Goal: Task Accomplishment & Management: Use online tool/utility

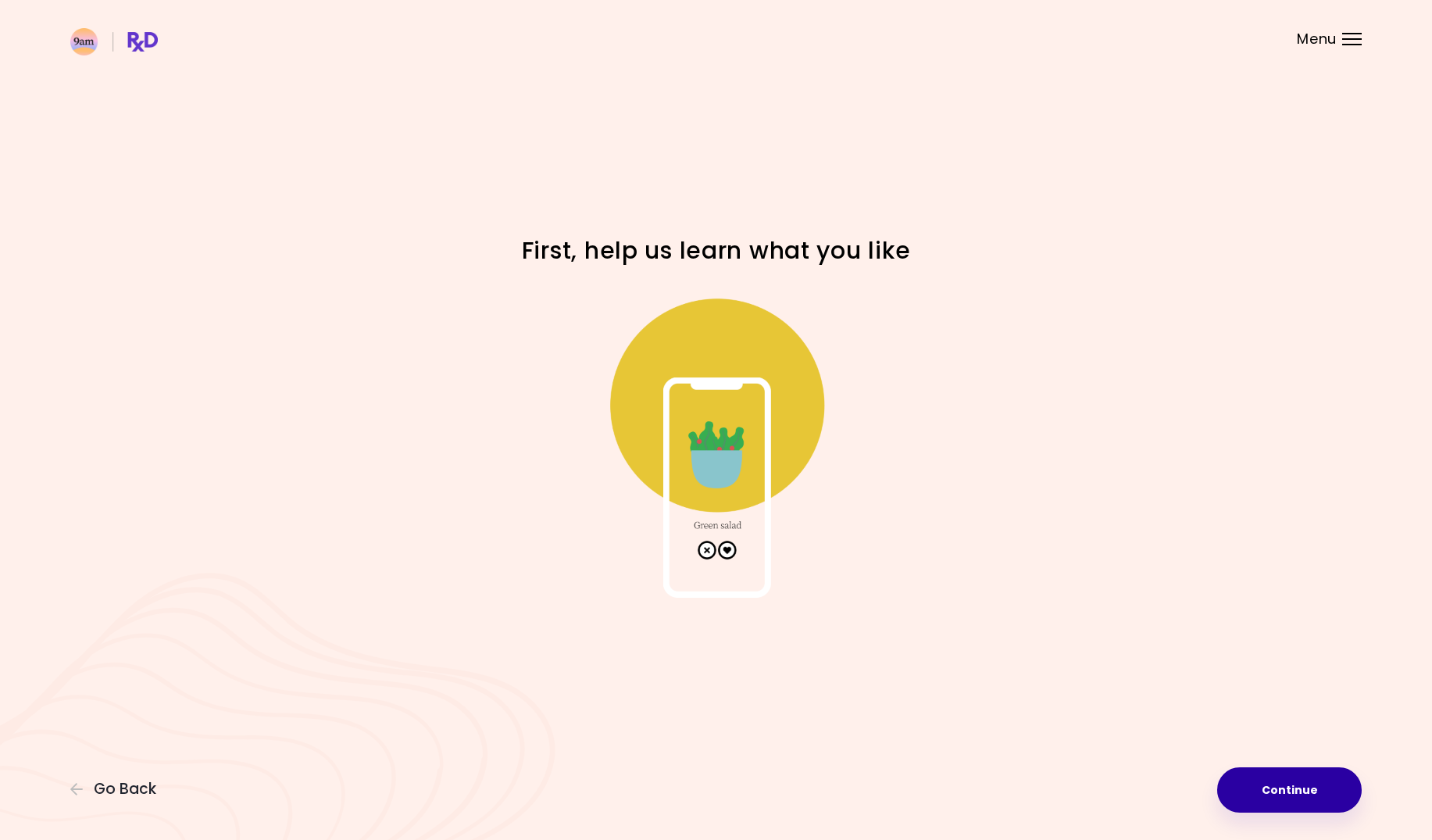
click at [1317, 798] on button "Continue" at bounding box center [1290, 790] width 145 height 45
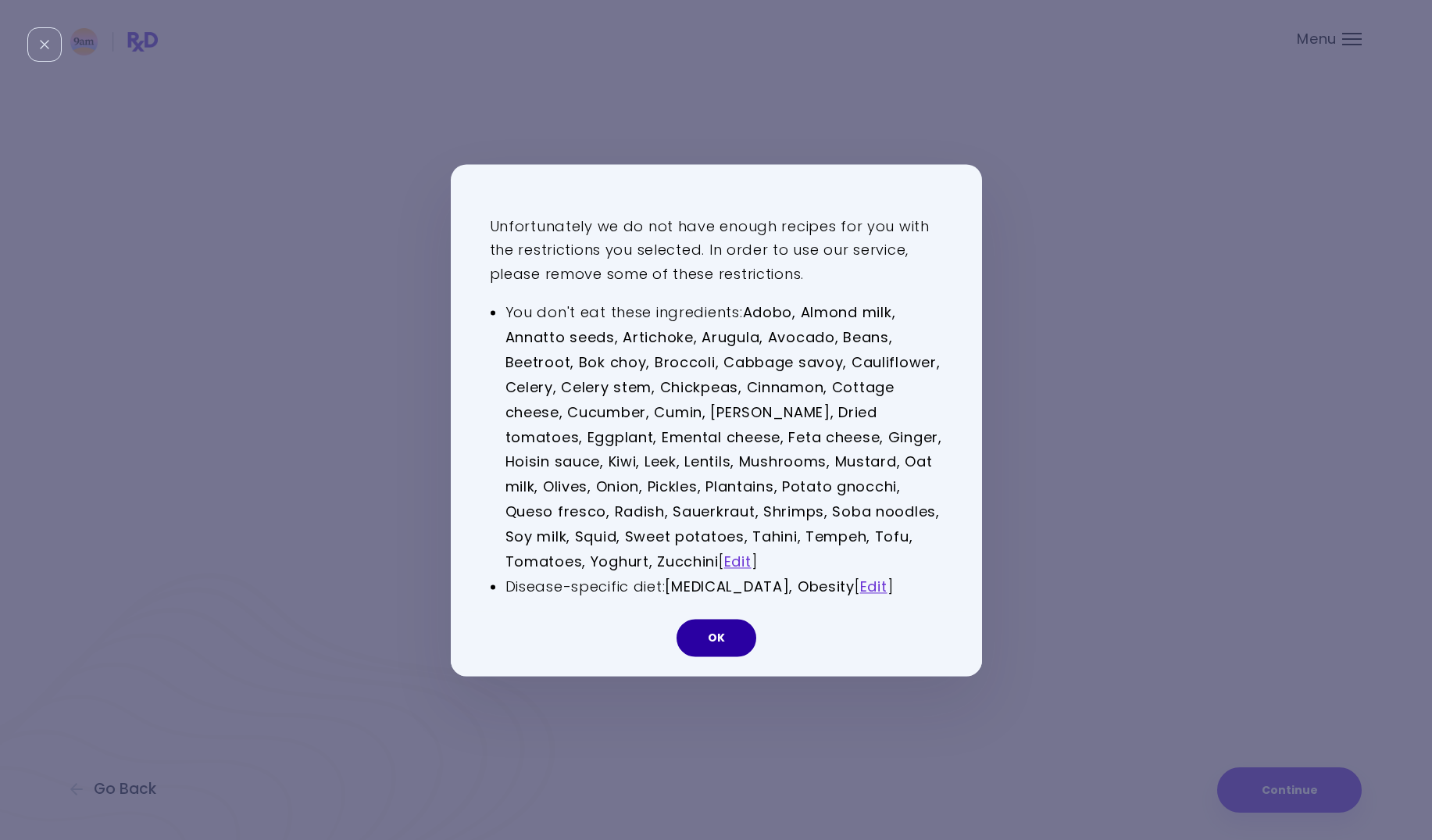
click at [708, 631] on button "OK" at bounding box center [716, 638] width 80 height 38
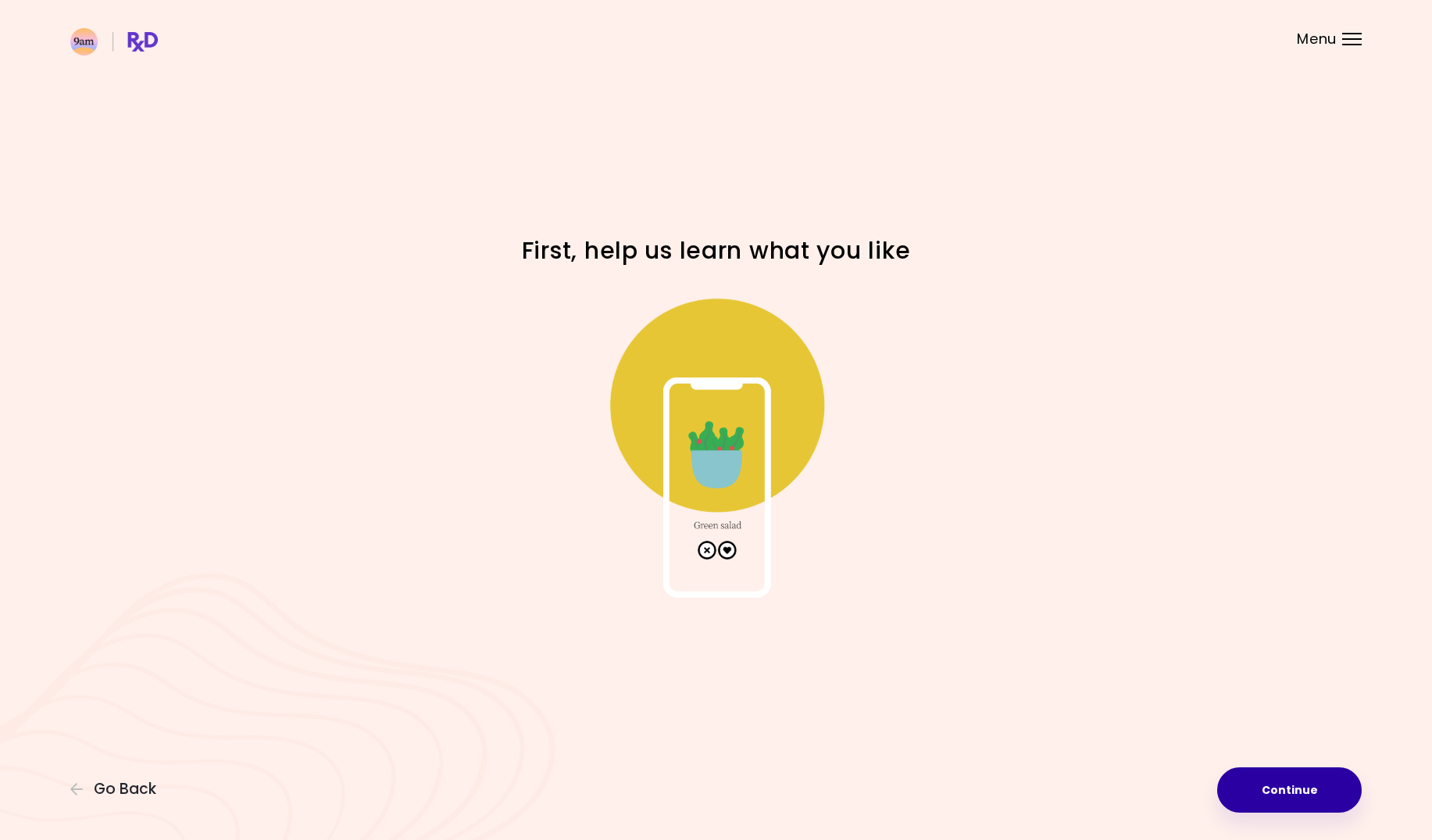
click at [1252, 777] on button "Continue" at bounding box center [1290, 790] width 145 height 45
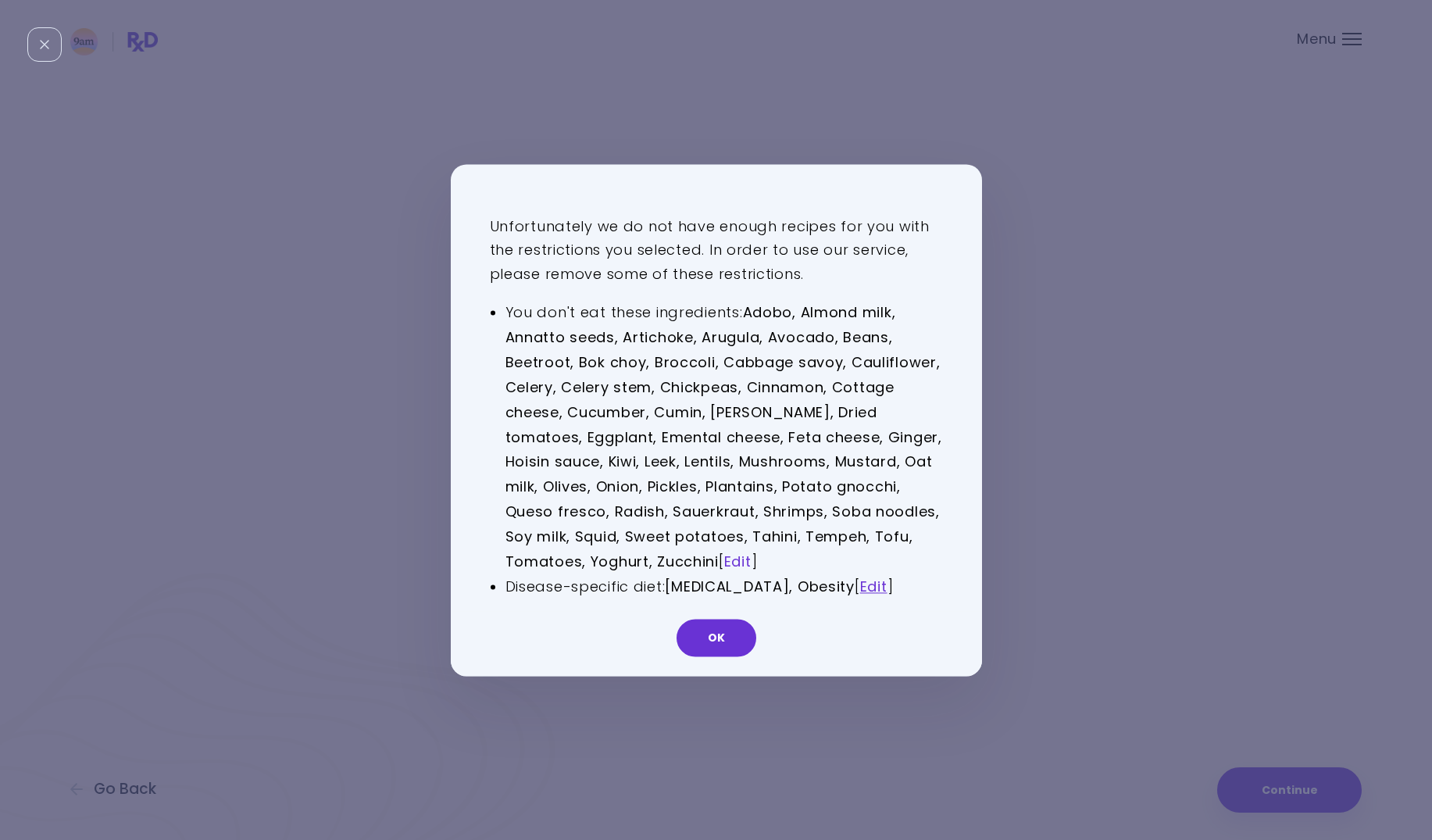
click at [740, 562] on link "Edit" at bounding box center [738, 561] width 27 height 20
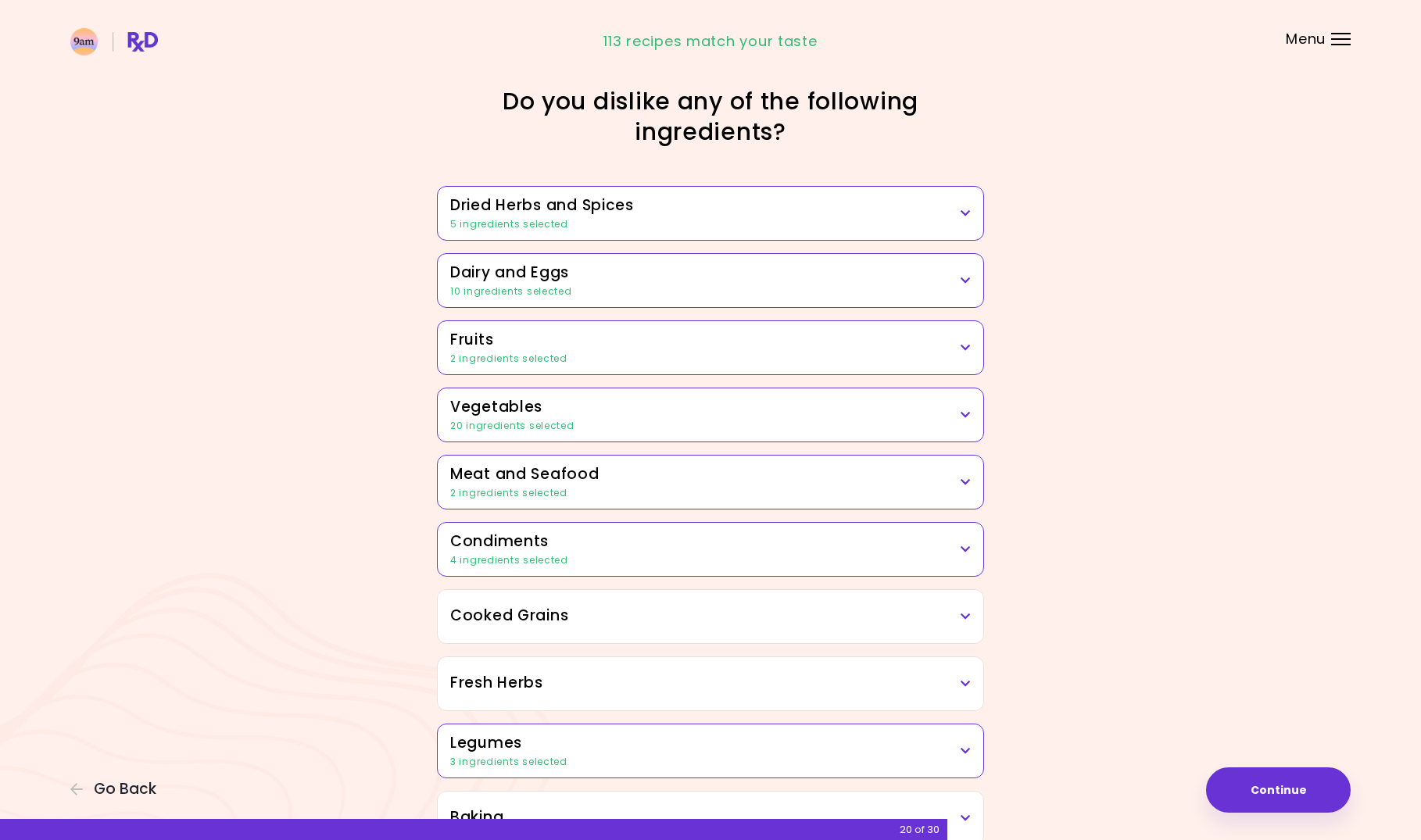
click at [964, 416] on icon at bounding box center [966, 415] width 10 height 11
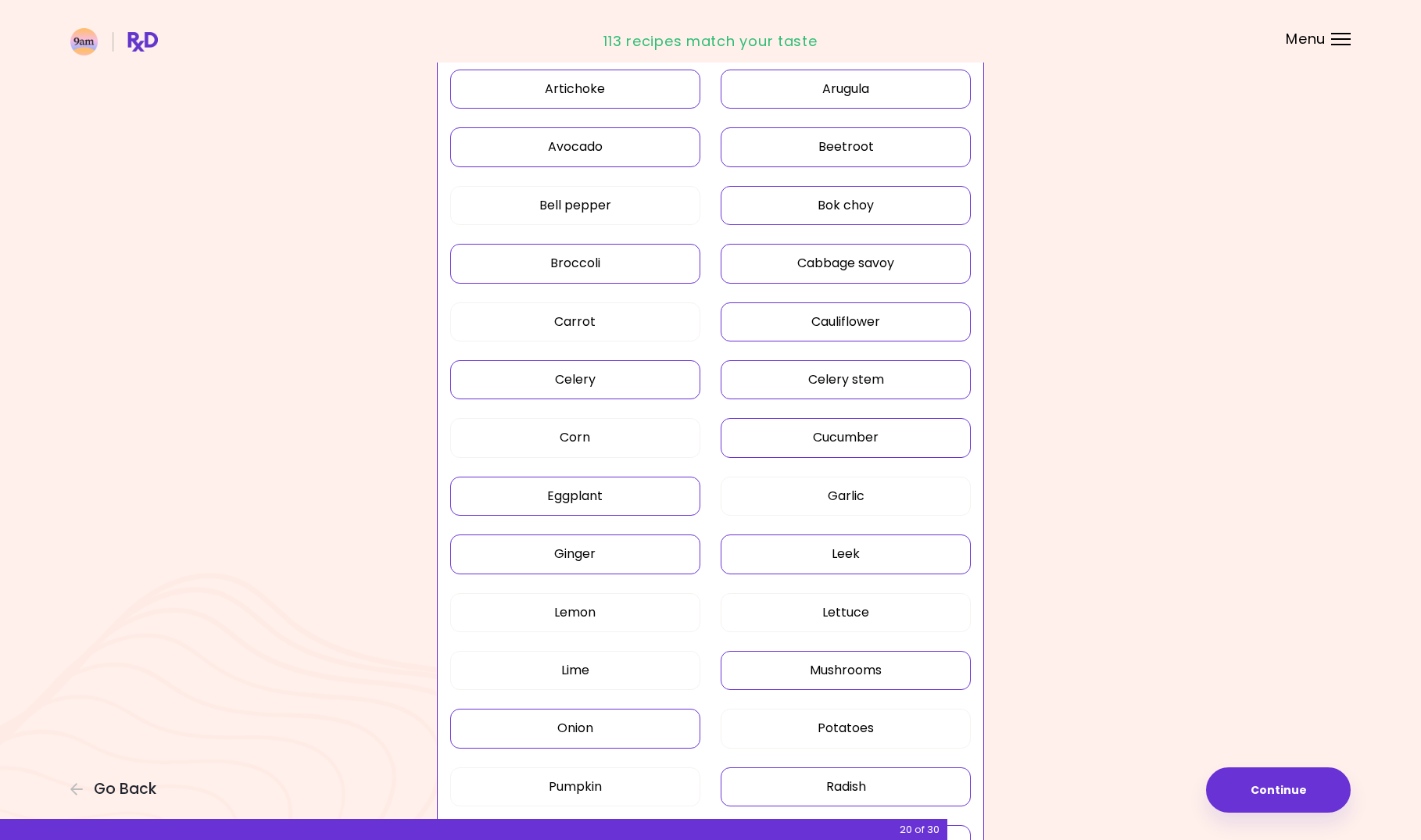
scroll to position [390, 0]
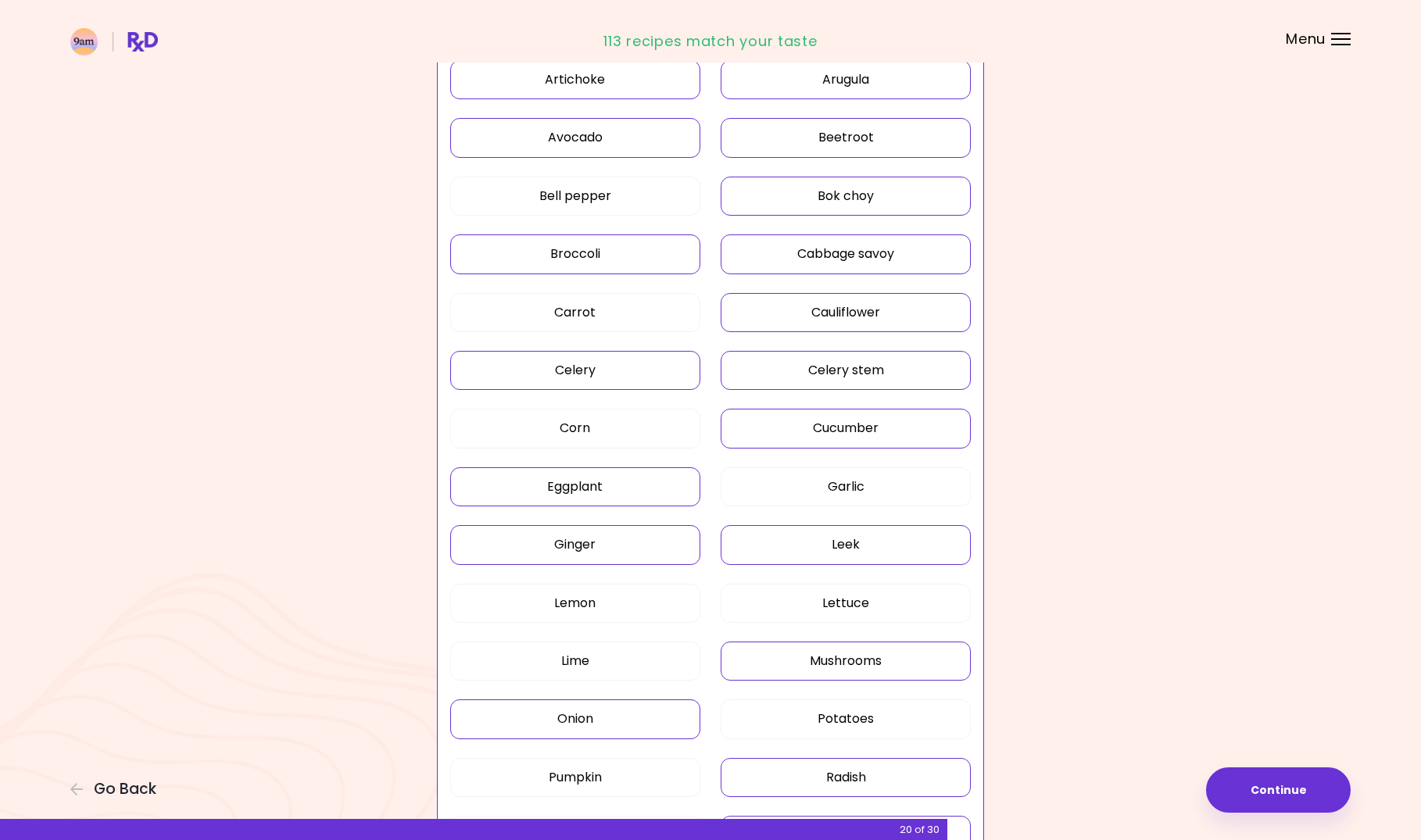
click at [819, 422] on button "Cucumber" at bounding box center [846, 428] width 250 height 40
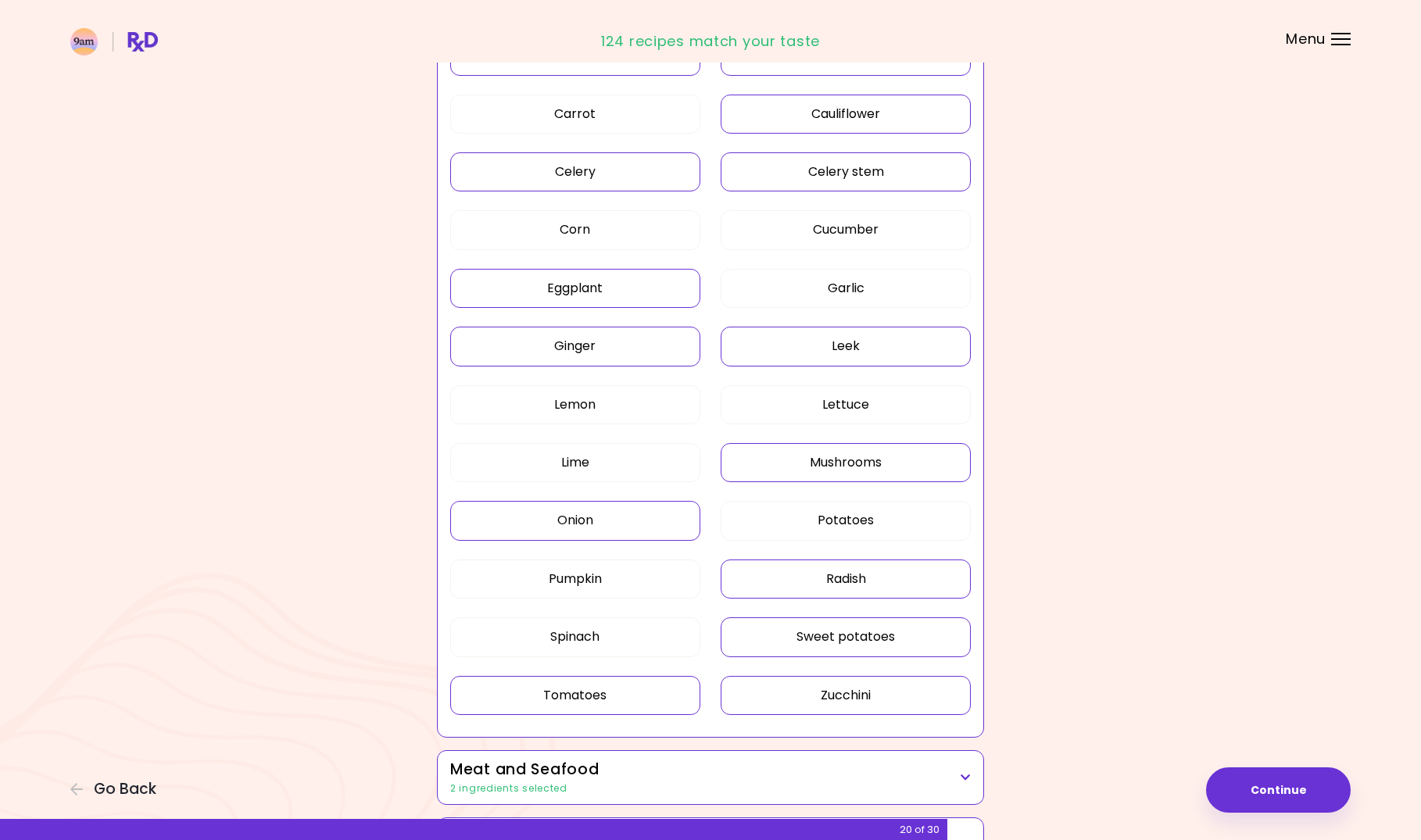
scroll to position [625, 0]
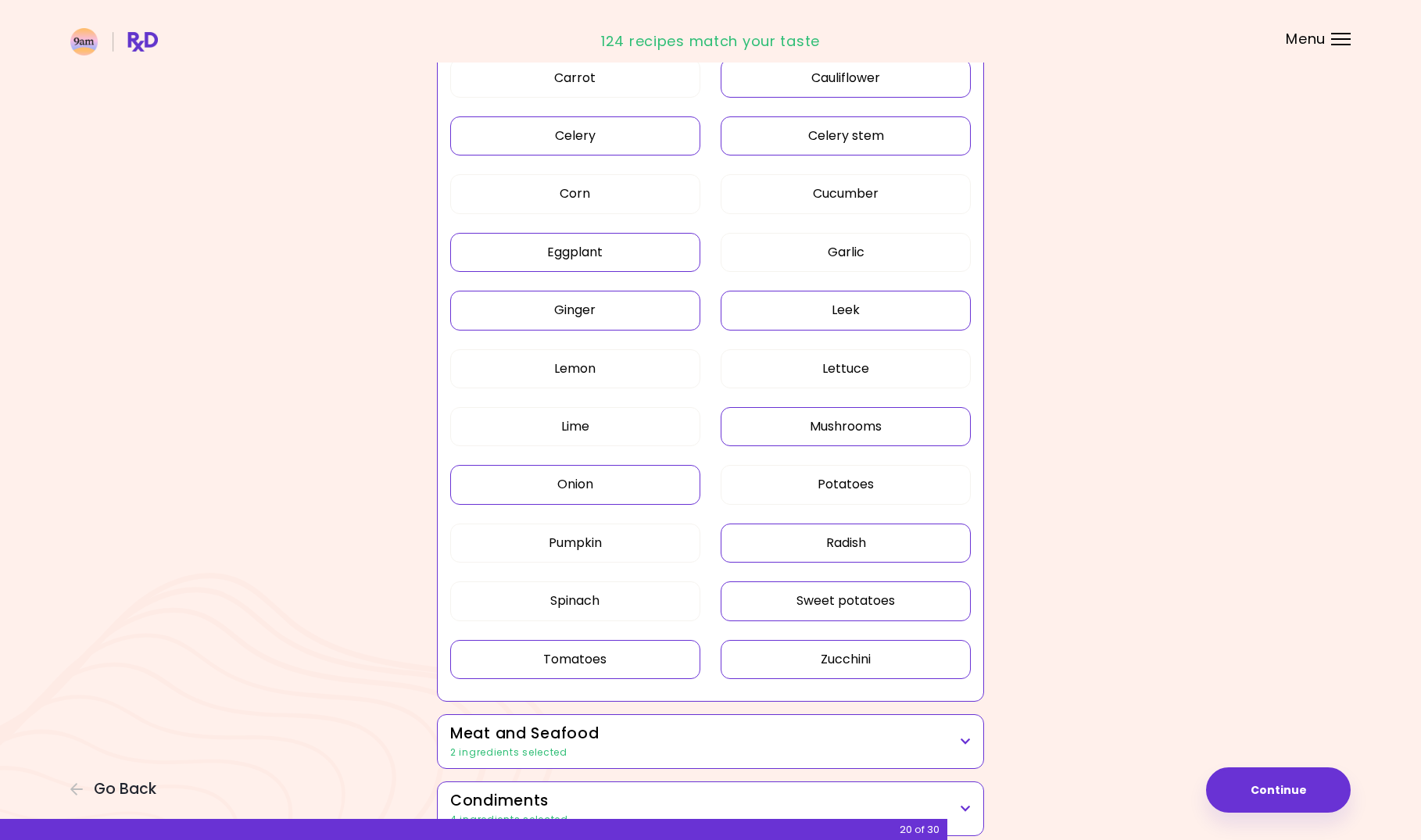
click at [880, 611] on button "Sweet potatoes" at bounding box center [846, 601] width 250 height 40
click at [578, 646] on button "Tomatoes" at bounding box center [575, 659] width 250 height 40
click at [599, 473] on button "Onion" at bounding box center [575, 484] width 250 height 40
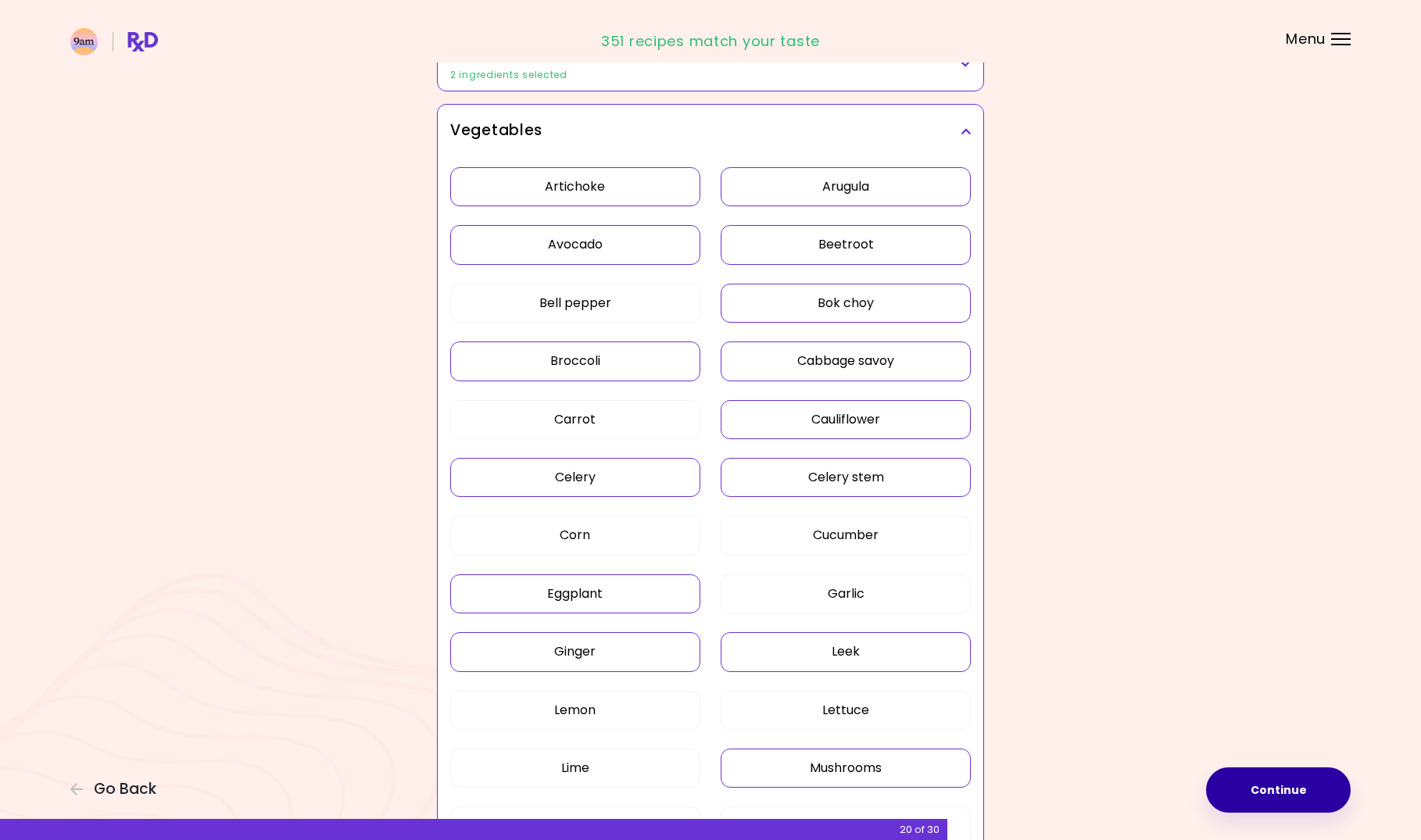
scroll to position [234, 0]
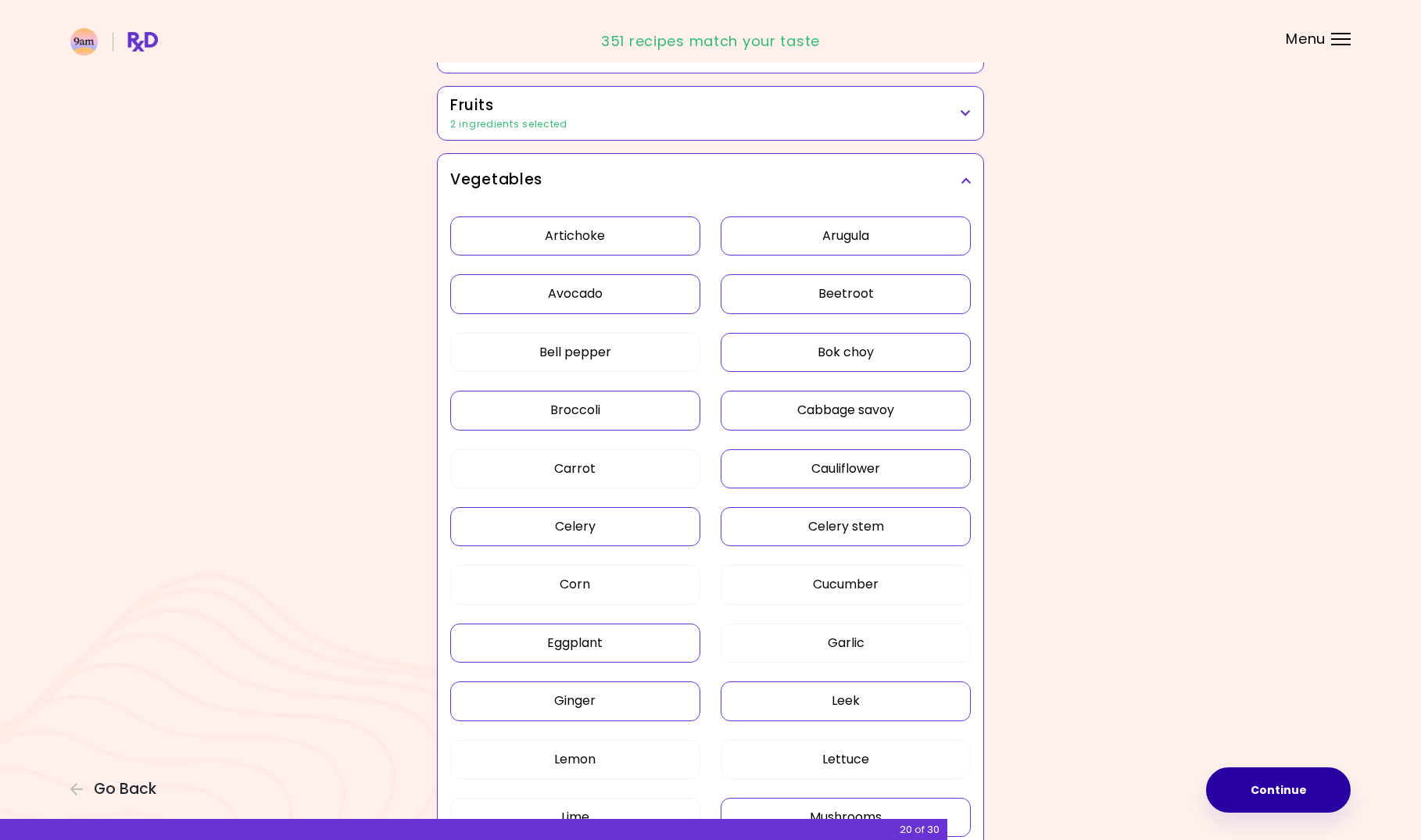
click at [1294, 778] on button "Continue" at bounding box center [1279, 790] width 145 height 45
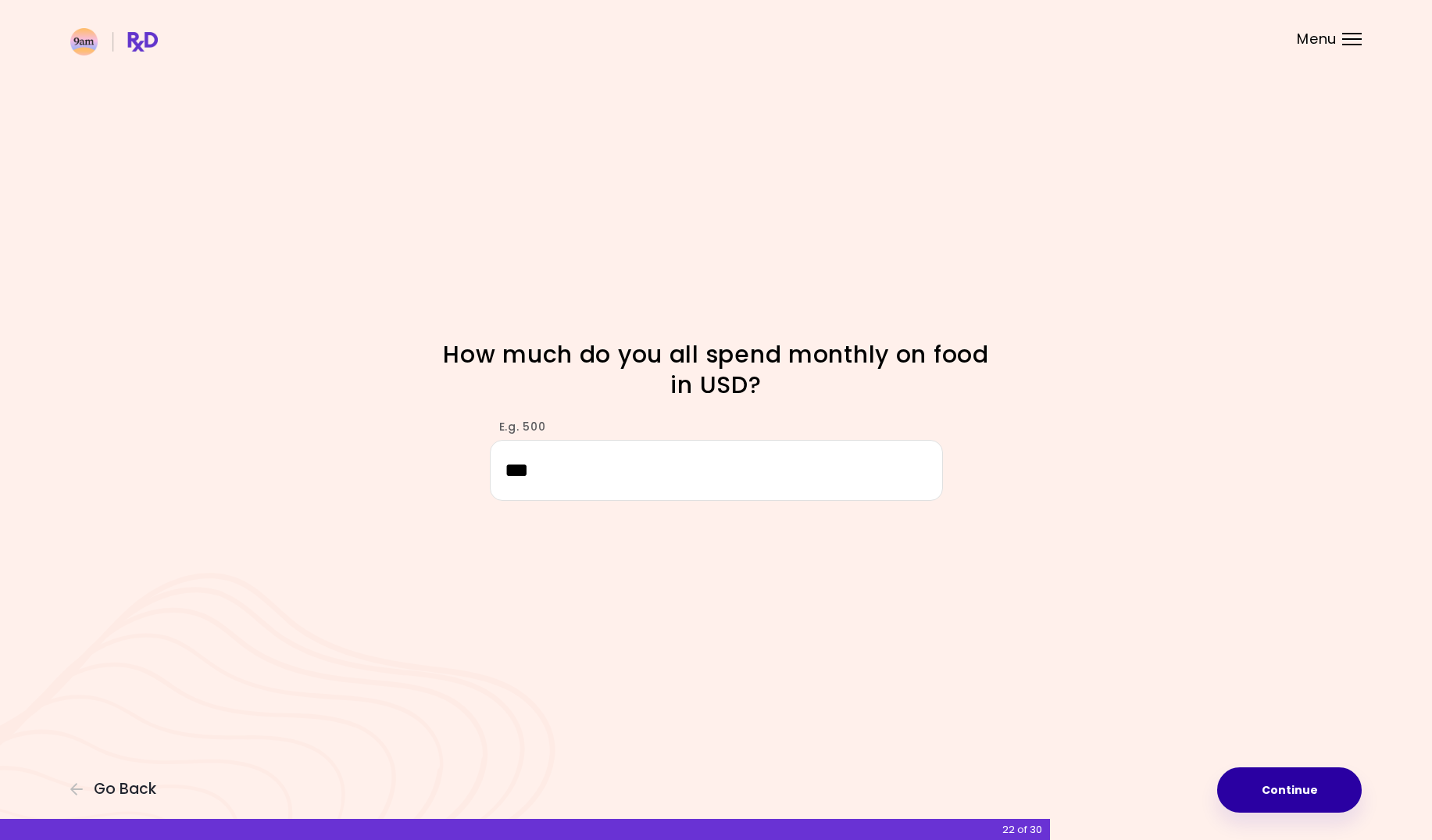
click at [1304, 795] on button "Continue" at bounding box center [1290, 790] width 145 height 45
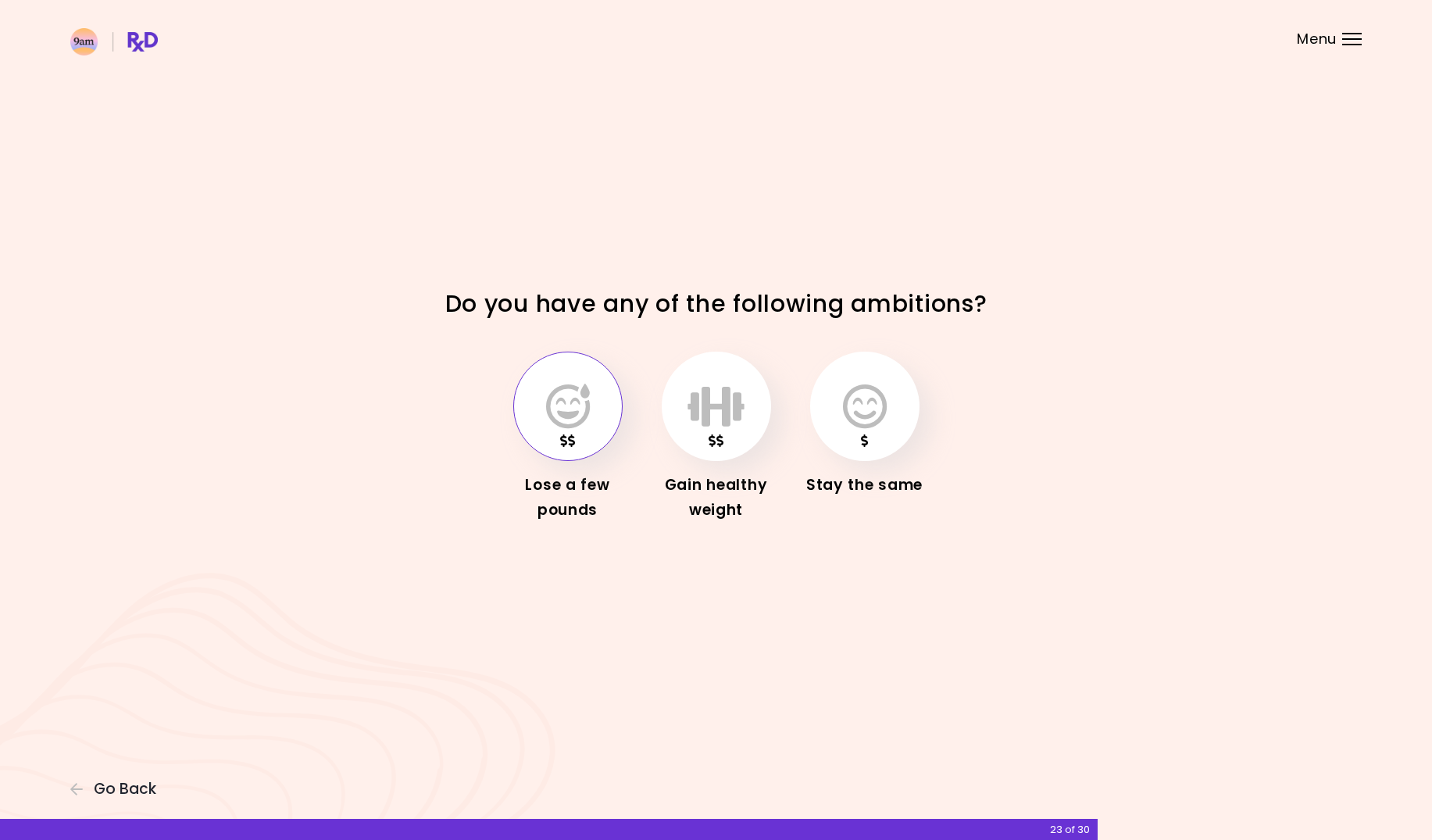
click at [573, 415] on icon "button" at bounding box center [568, 406] width 44 height 45
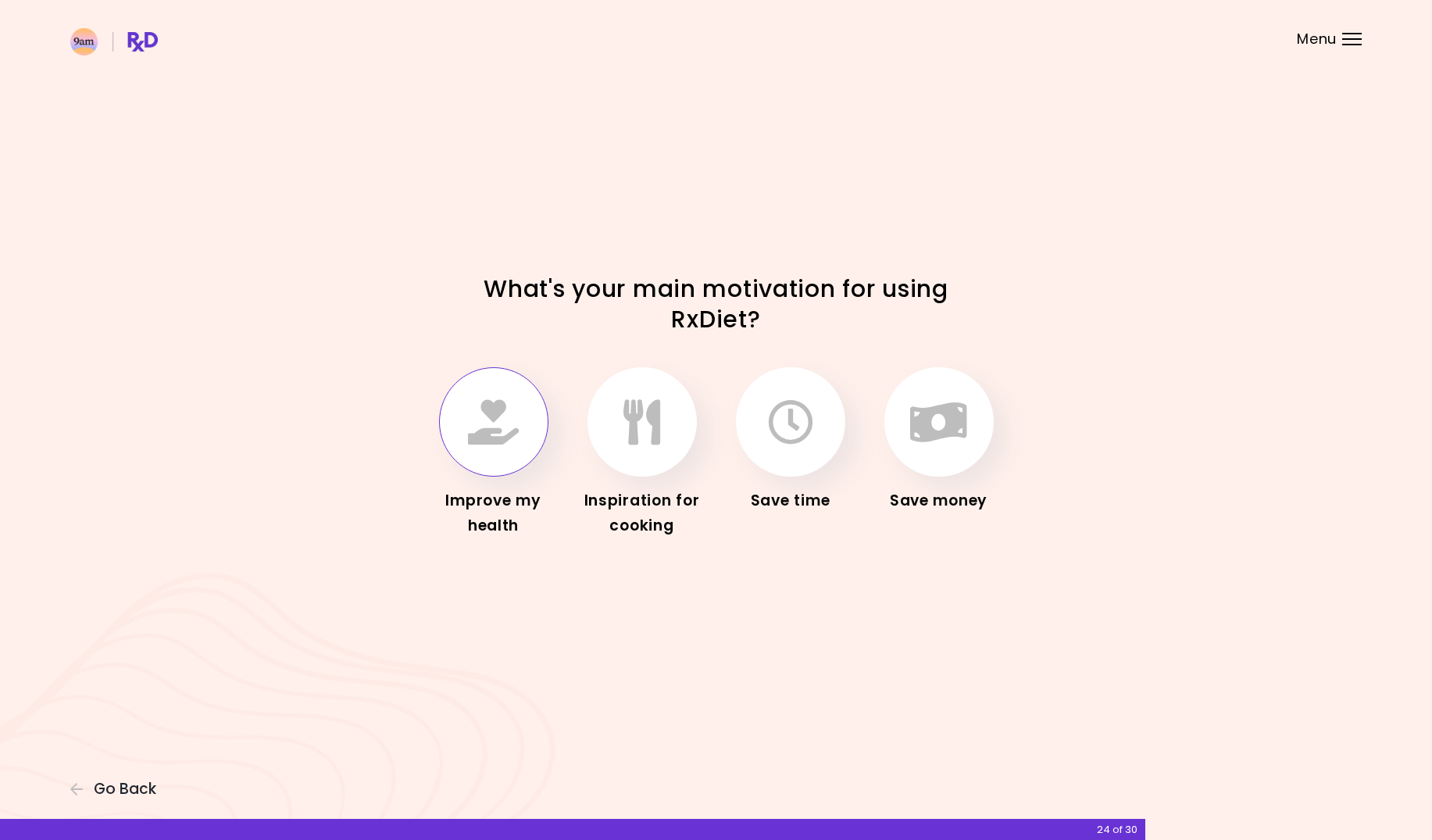
click at [512, 452] on button "button" at bounding box center [494, 421] width 109 height 109
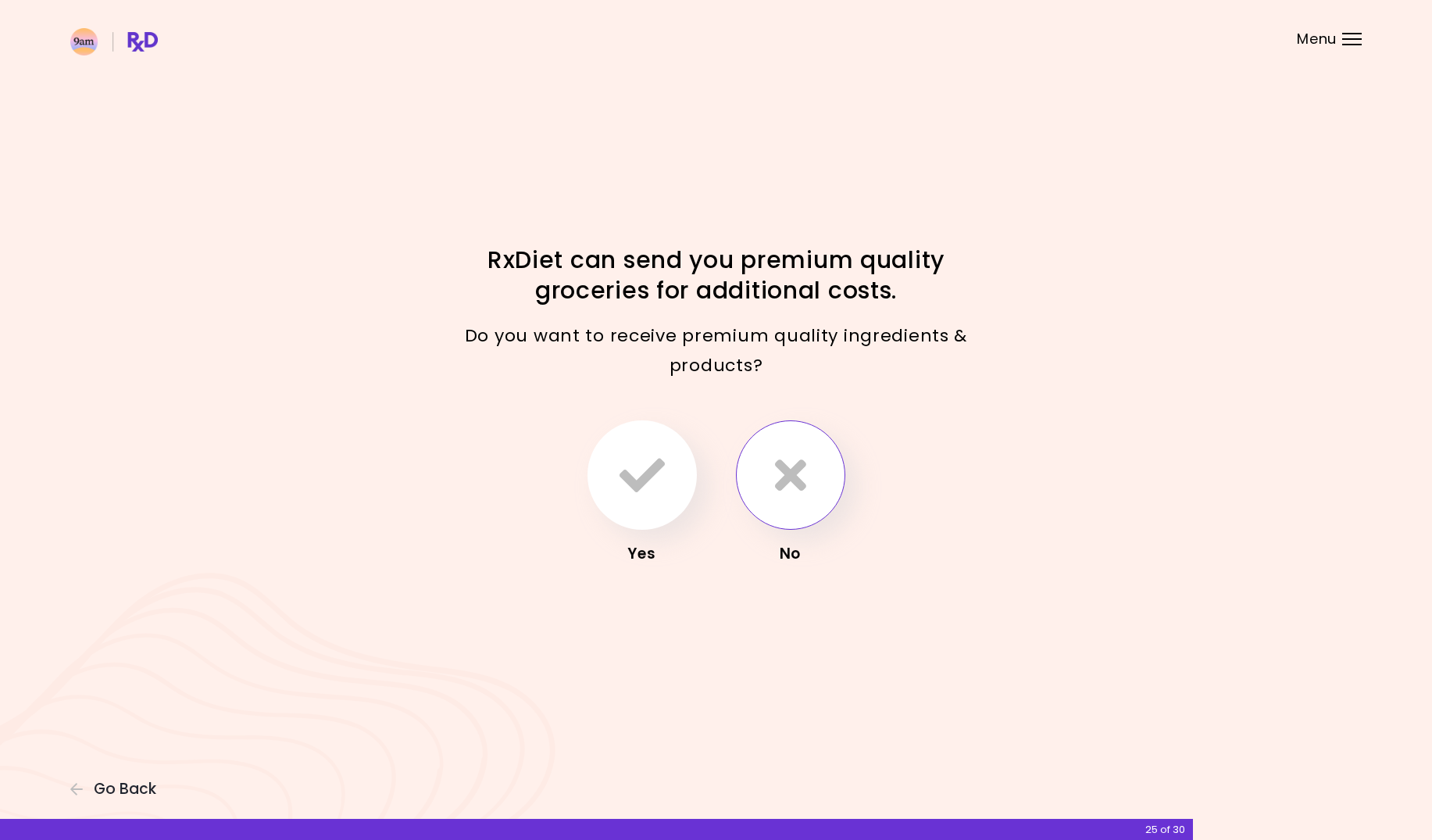
click at [785, 491] on icon "button" at bounding box center [790, 475] width 31 height 45
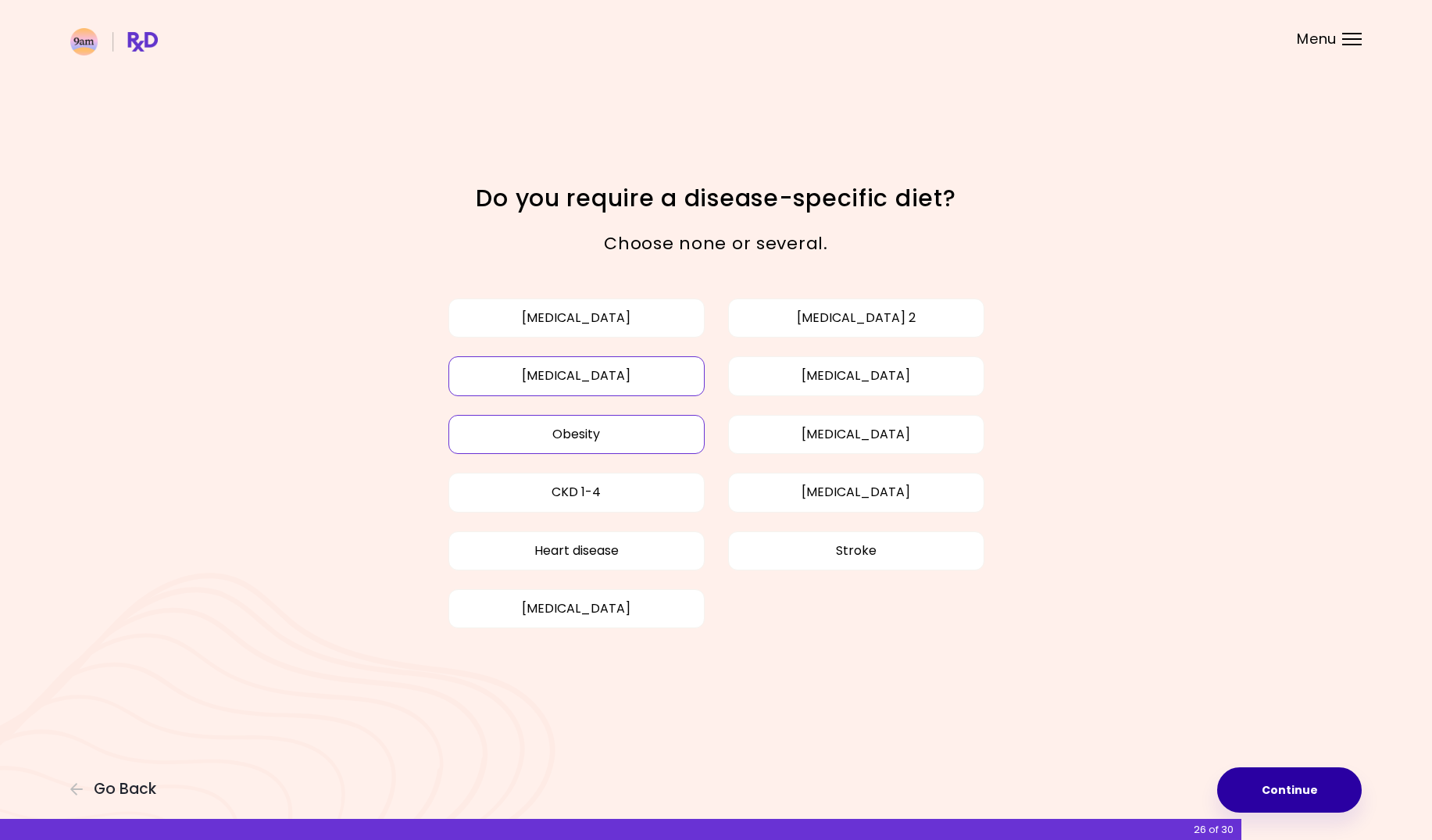
click at [1281, 796] on button "Continue" at bounding box center [1290, 790] width 145 height 45
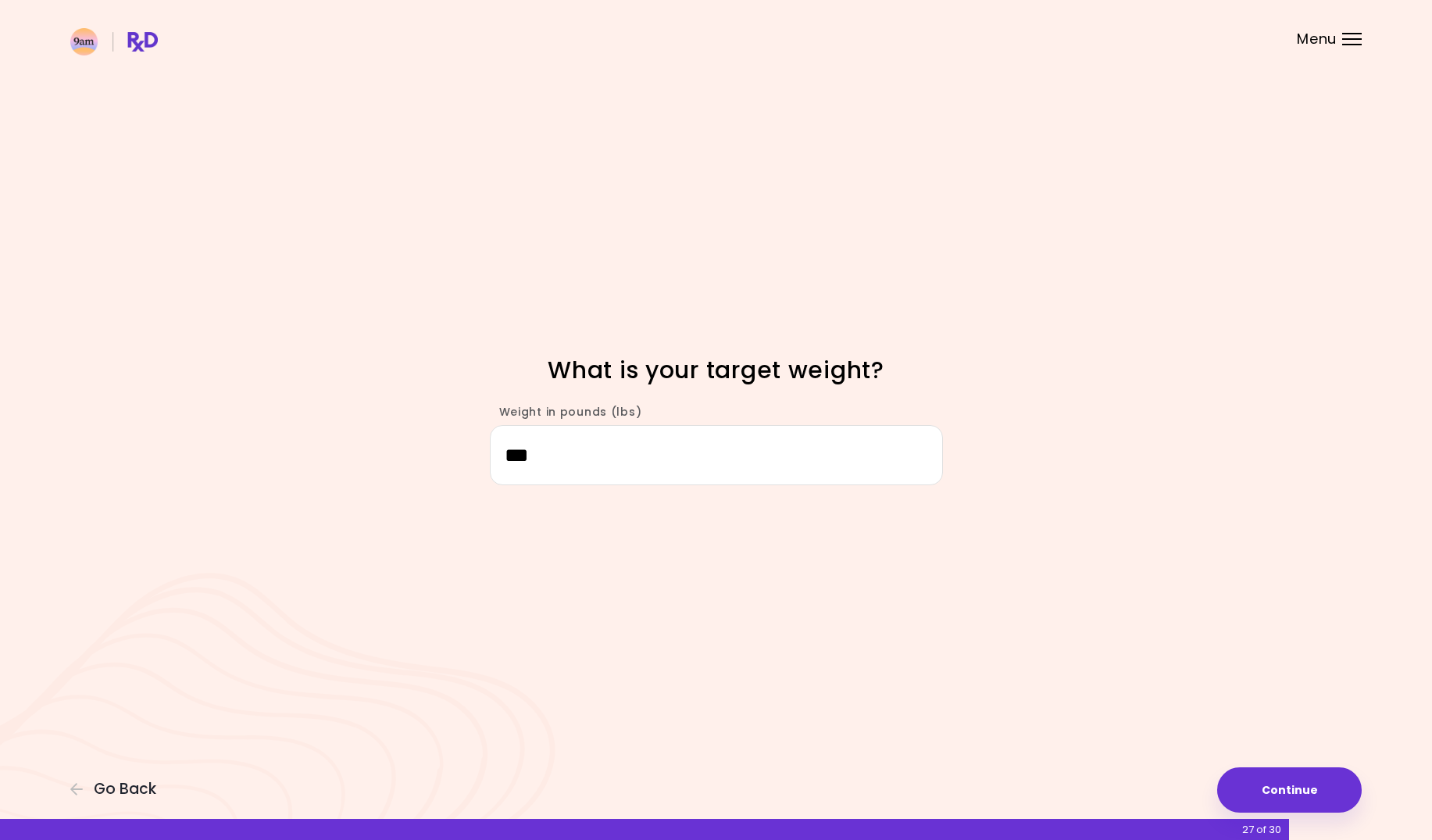
drag, startPoint x: 564, startPoint y: 449, endPoint x: 446, endPoint y: 436, distance: 118.7
click at [446, 436] on div "Weight in pounds (lbs) ***" at bounding box center [716, 437] width 750 height 96
type input "***"
click at [1314, 785] on button "Continue" at bounding box center [1290, 790] width 145 height 45
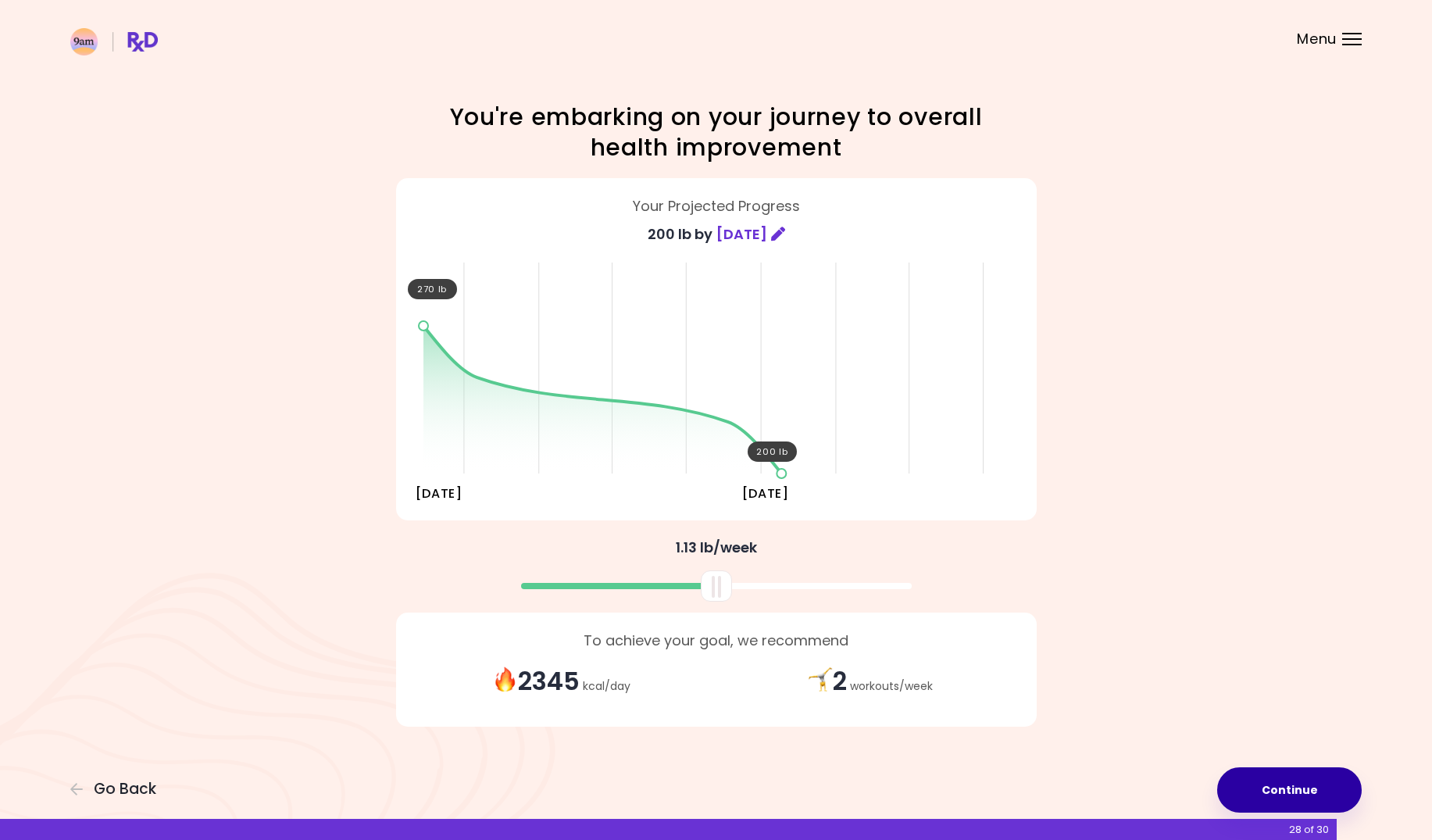
click at [1226, 777] on button "Continue" at bounding box center [1290, 790] width 145 height 45
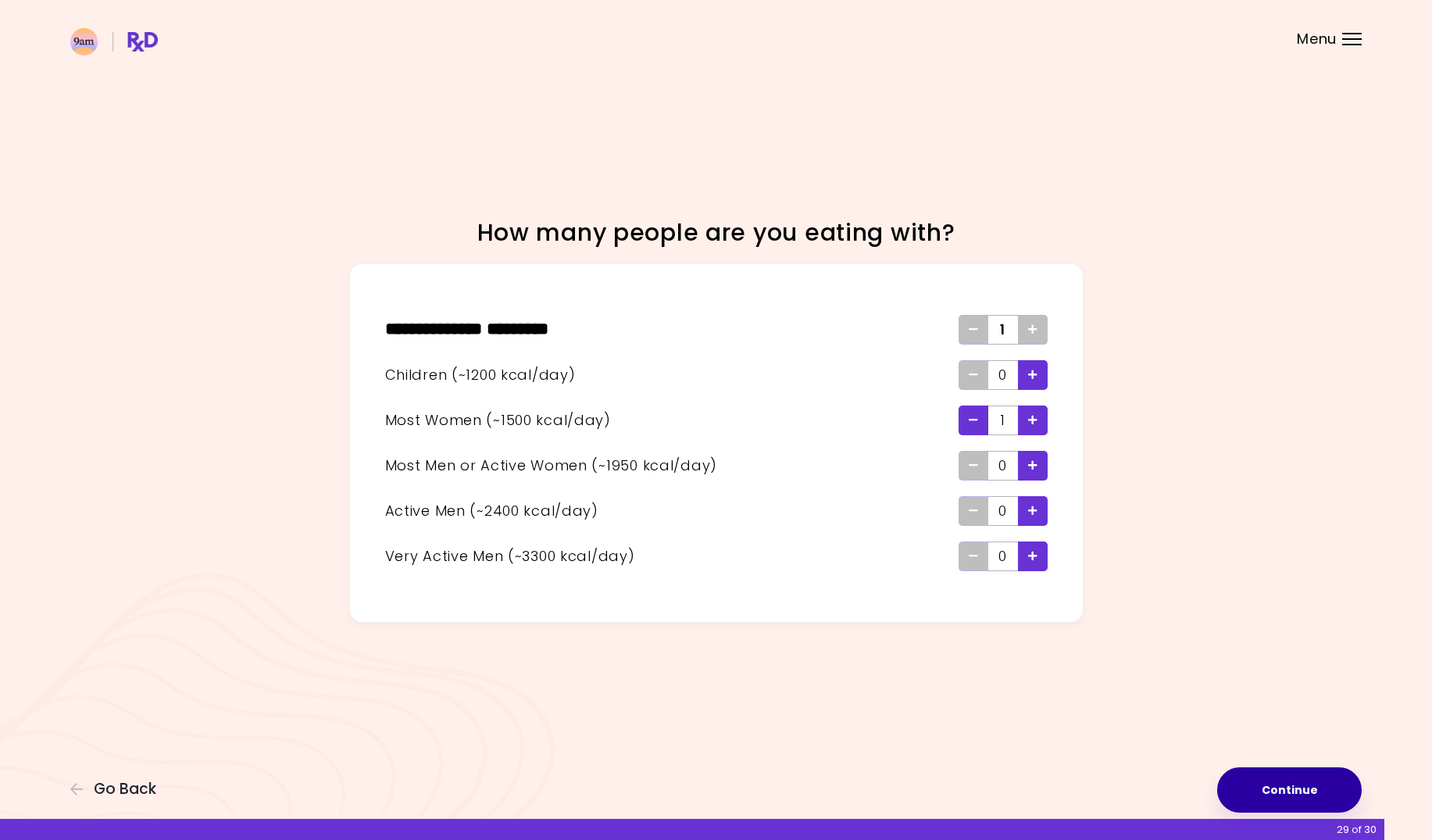
click at [1295, 791] on button "Continue" at bounding box center [1290, 790] width 145 height 45
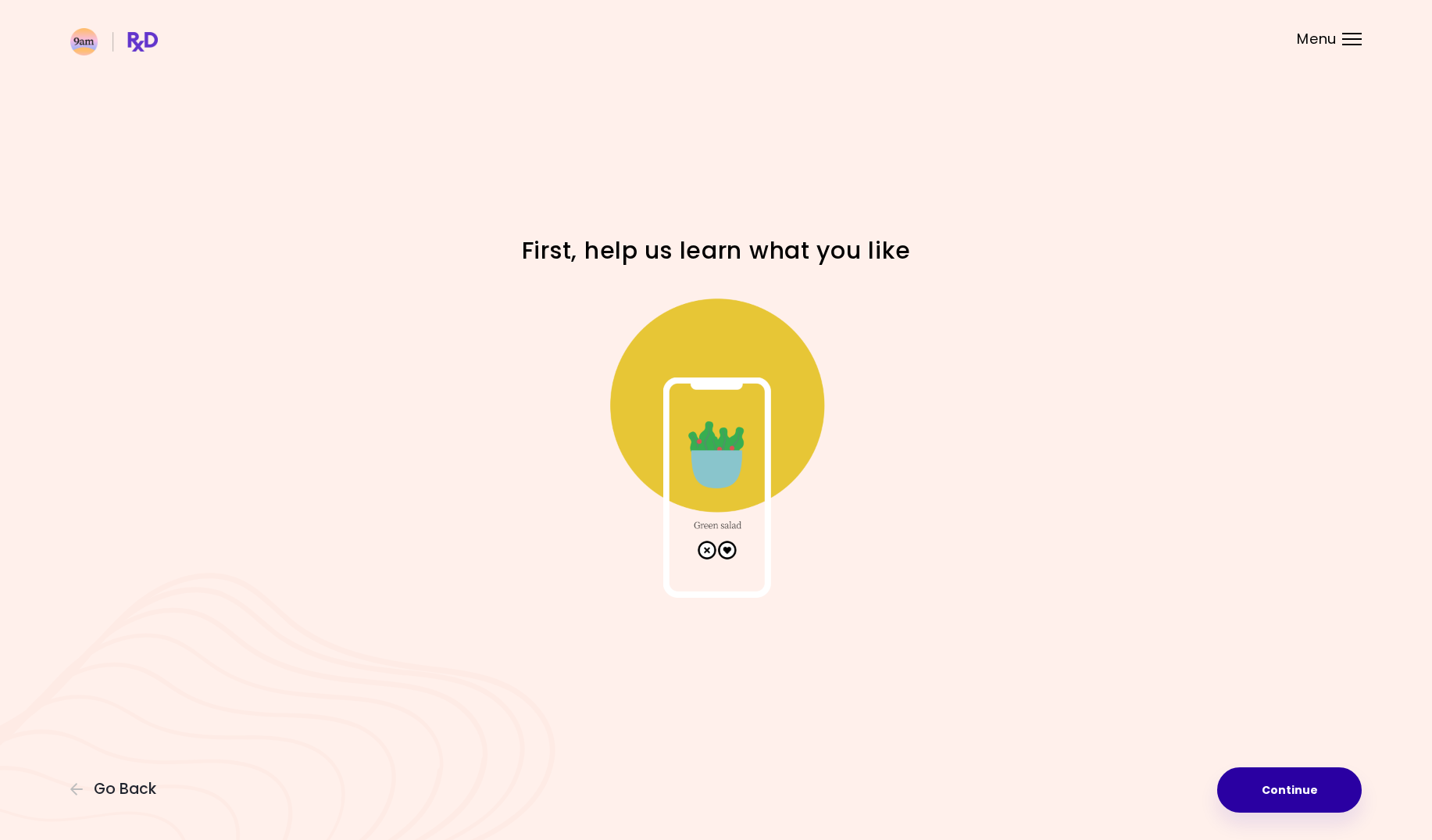
click at [1252, 775] on button "Continue" at bounding box center [1290, 790] width 145 height 45
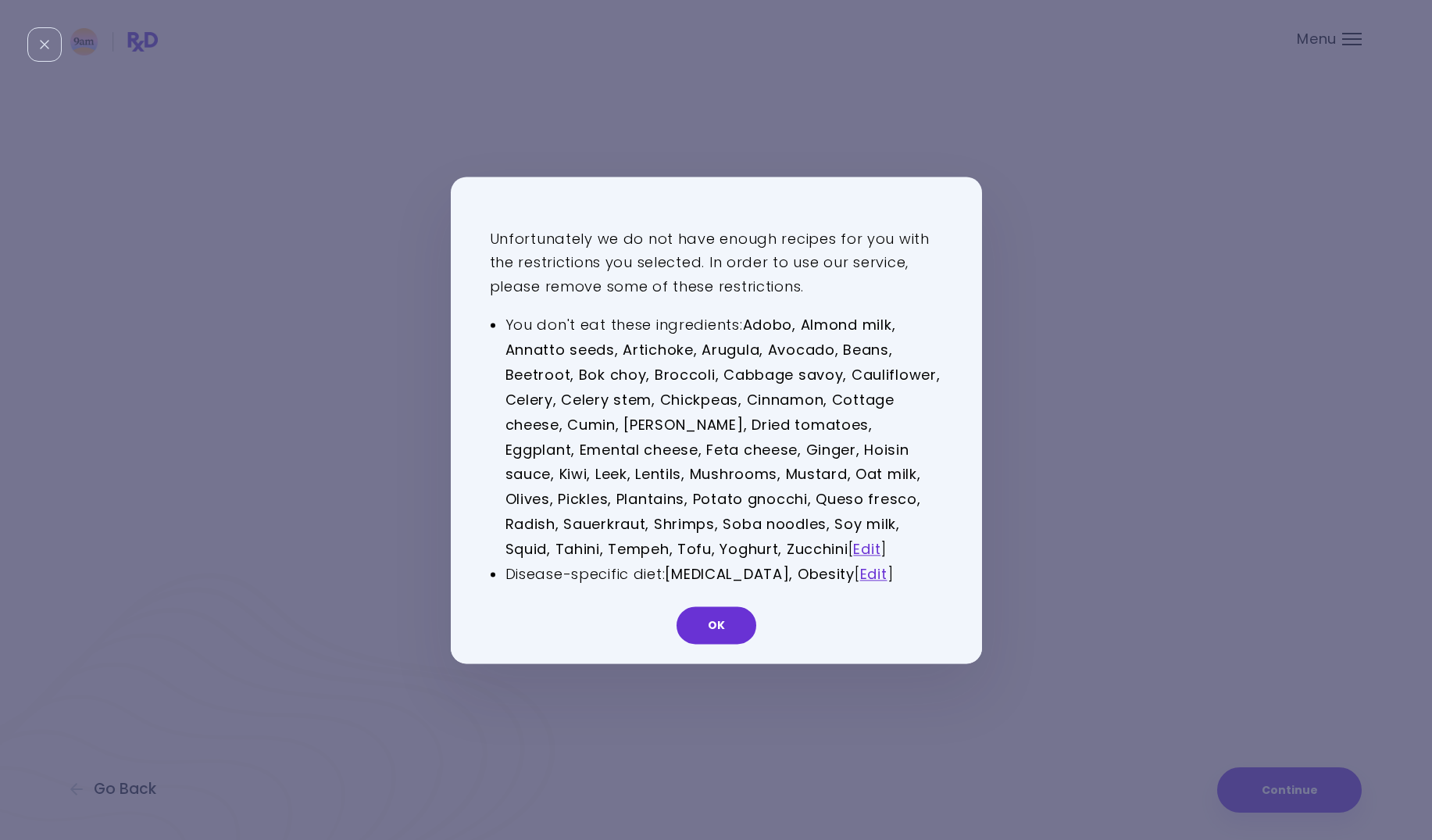
click at [731, 477] on strong "Adobo, Almond milk, Annatto seeds, Artichoke, Arugula, Avocado, Beans, Beetroot…" at bounding box center [723, 437] width 436 height 244
click at [853, 549] on link "Edit" at bounding box center [867, 548] width 27 height 20
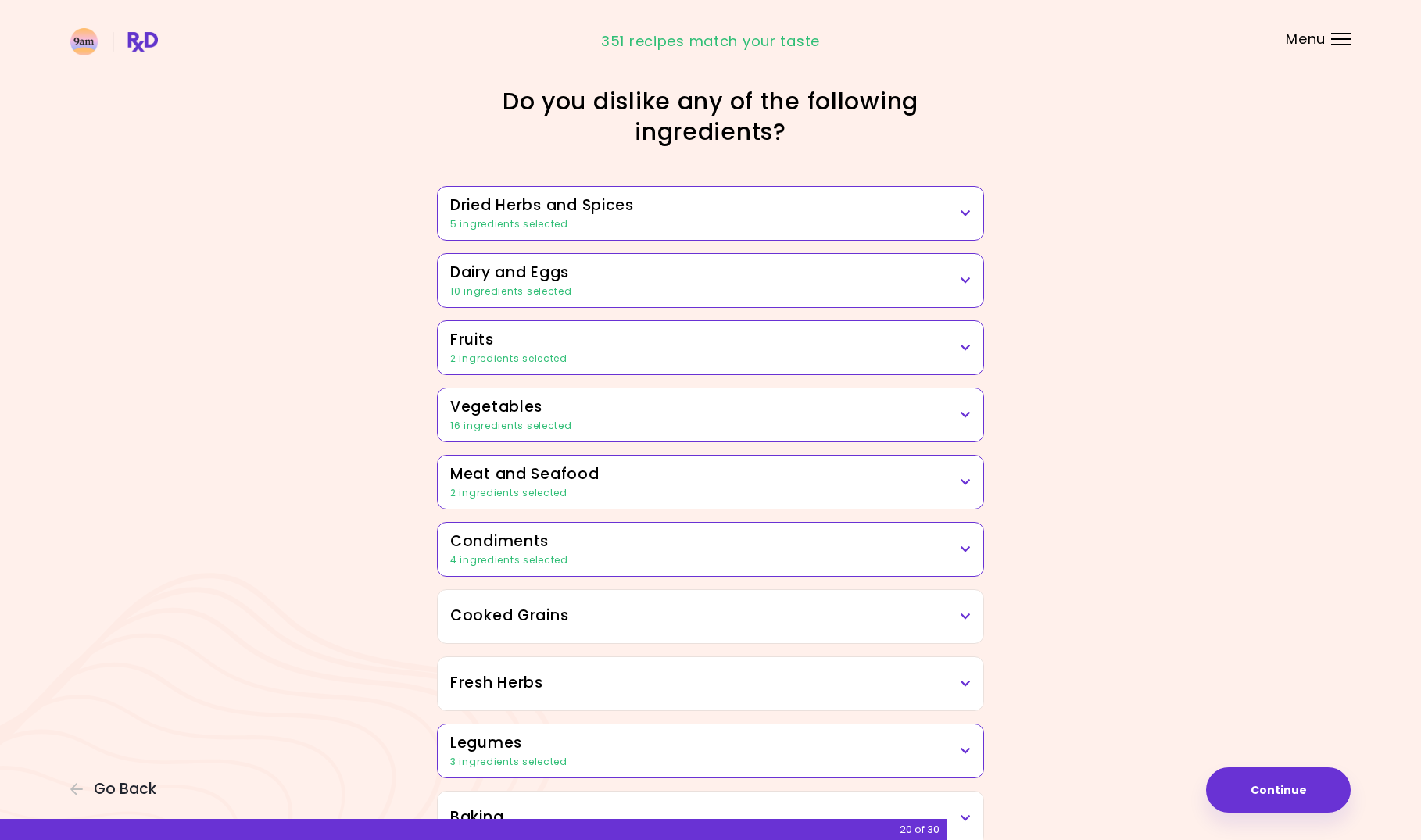
click at [948, 215] on h3 "Dried Herbs and Spices" at bounding box center [710, 206] width 520 height 23
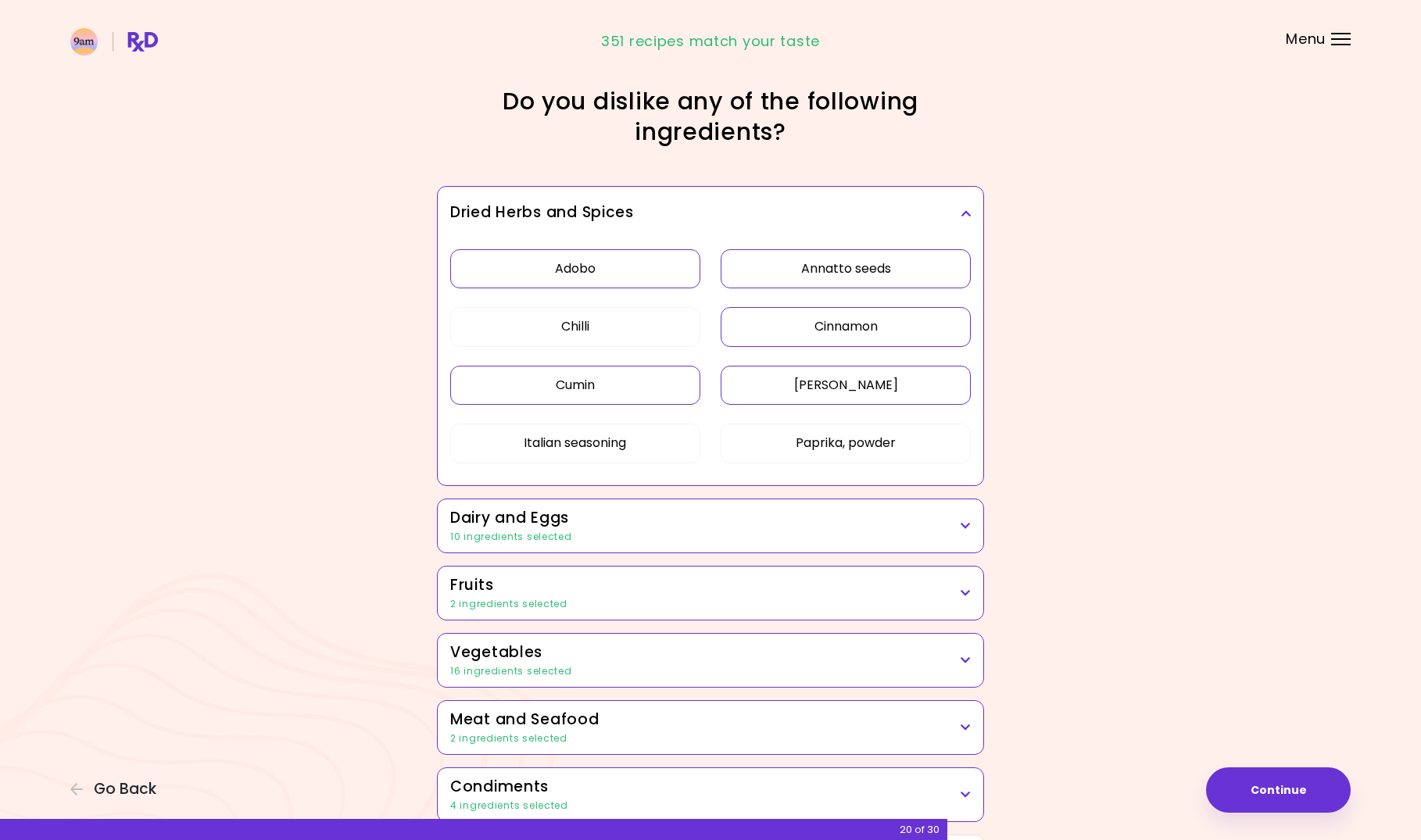
click at [559, 260] on button "Adobo" at bounding box center [575, 269] width 250 height 40
click at [609, 386] on button "Cumin" at bounding box center [575, 386] width 250 height 40
click at [844, 383] on button "[PERSON_NAME]" at bounding box center [846, 386] width 250 height 40
click at [784, 261] on button "Annatto seeds" at bounding box center [846, 269] width 250 height 40
click at [679, 533] on div "10 ingredients selected" at bounding box center [710, 536] width 520 height 14
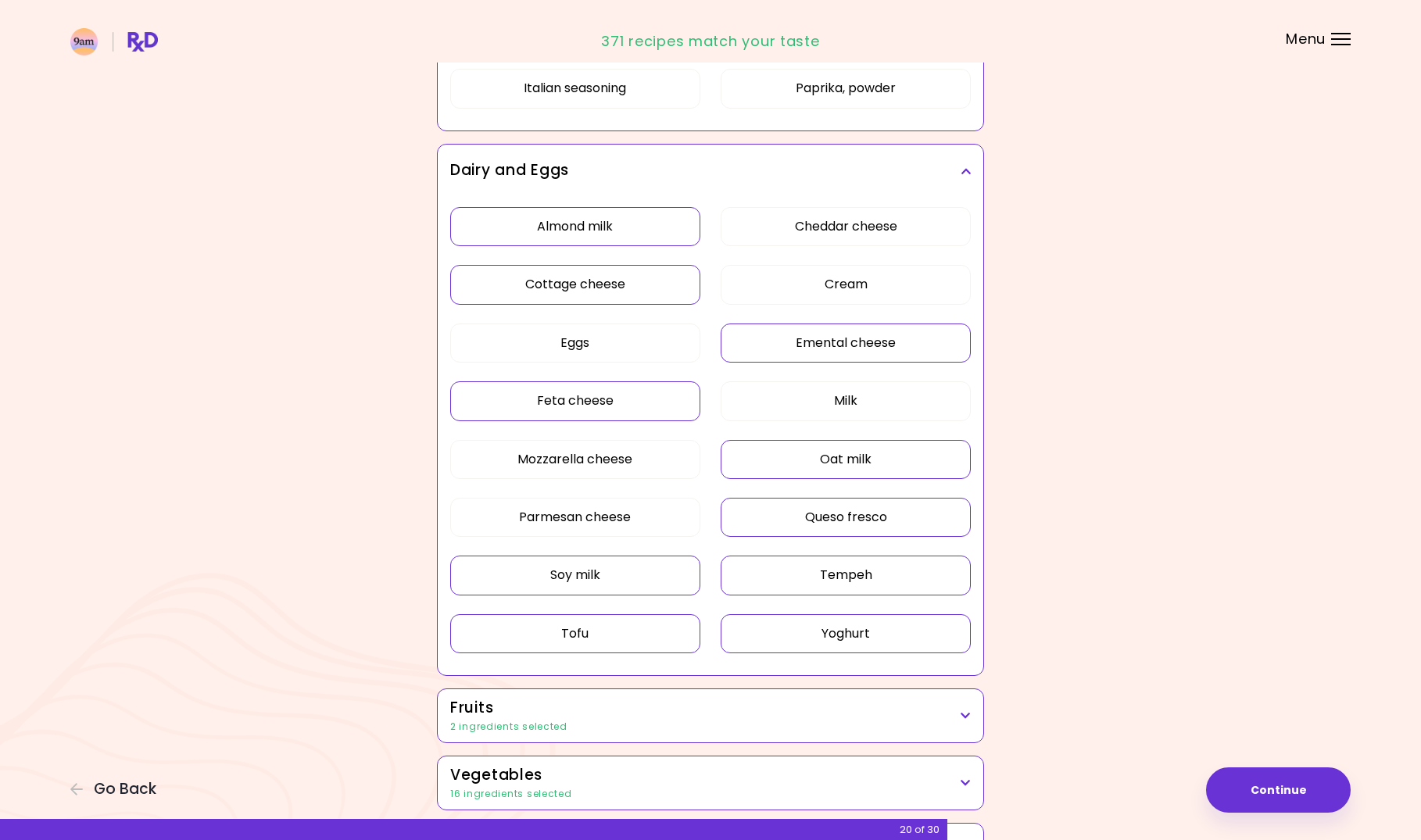
scroll to position [390, 0]
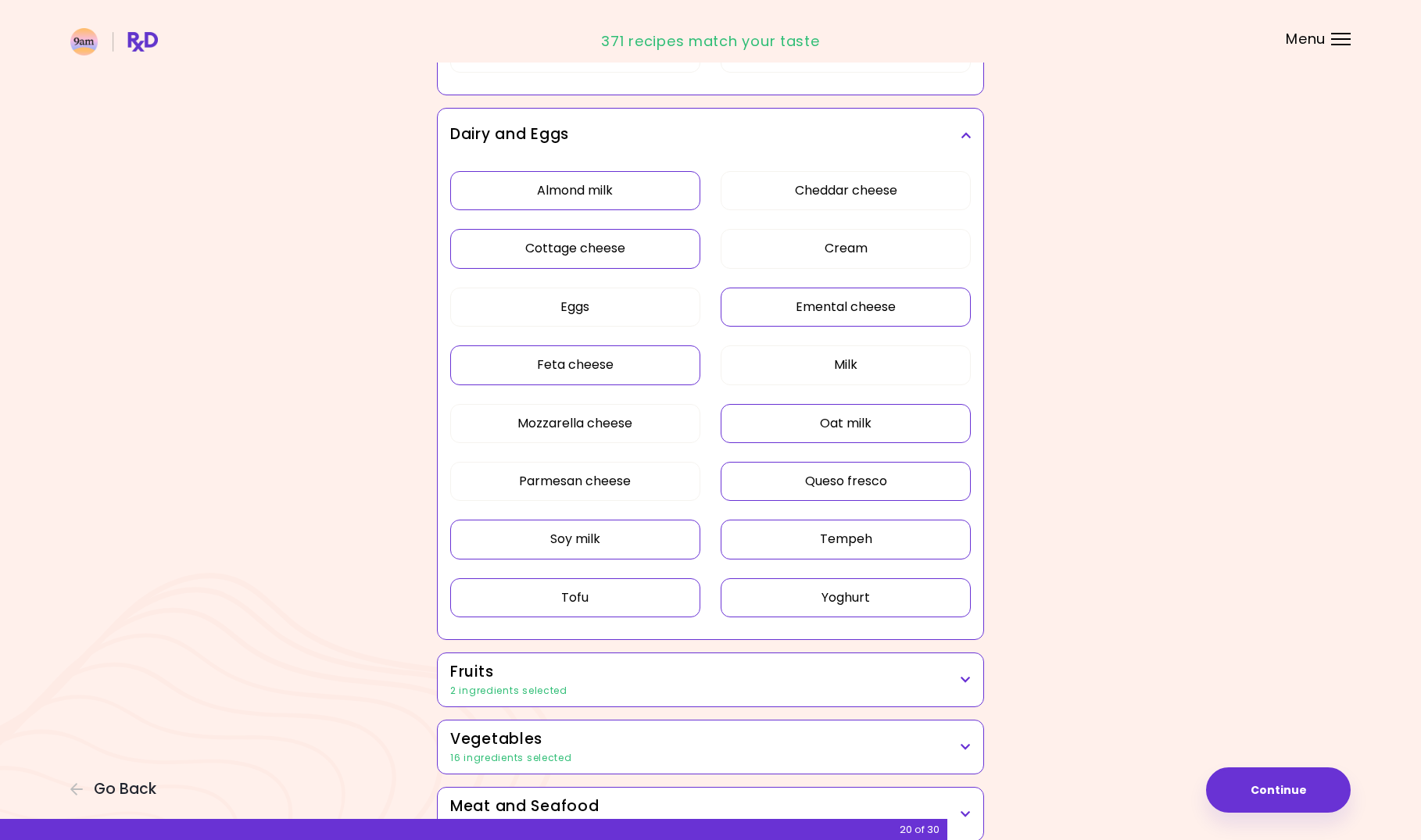
click at [625, 193] on button "Almond milk" at bounding box center [575, 191] width 250 height 40
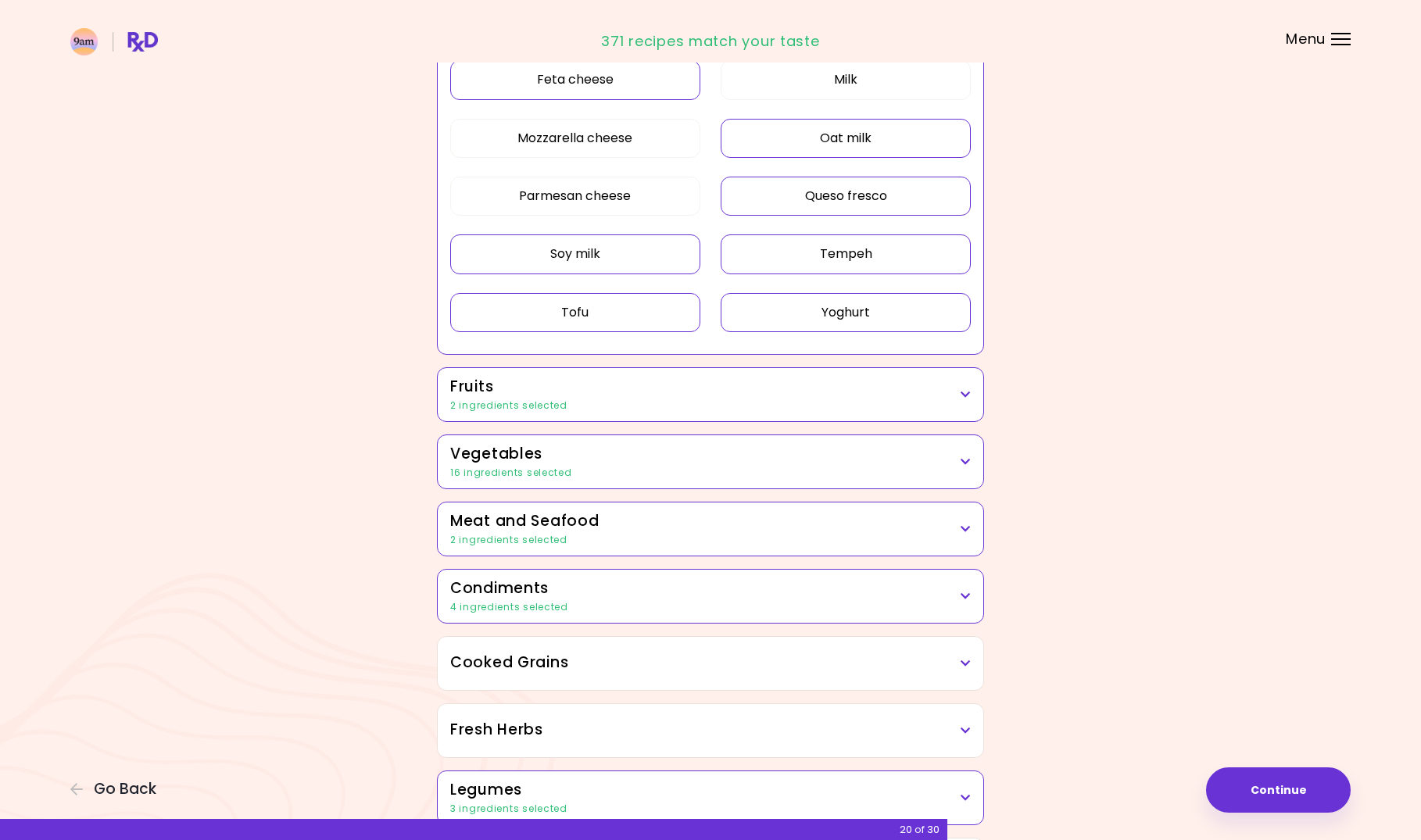
scroll to position [704, 0]
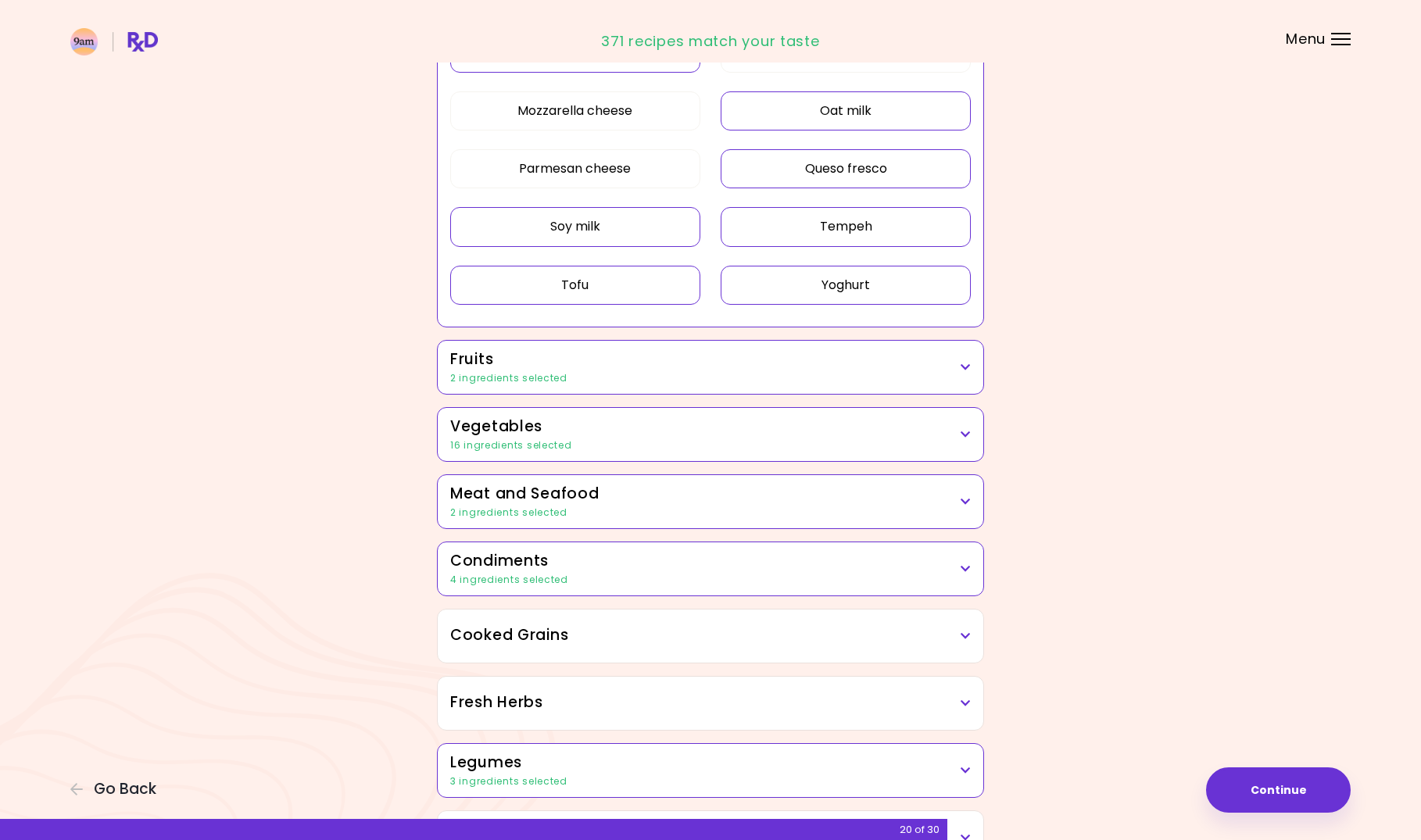
click at [700, 450] on div "16 ingredients selected" at bounding box center [710, 445] width 520 height 14
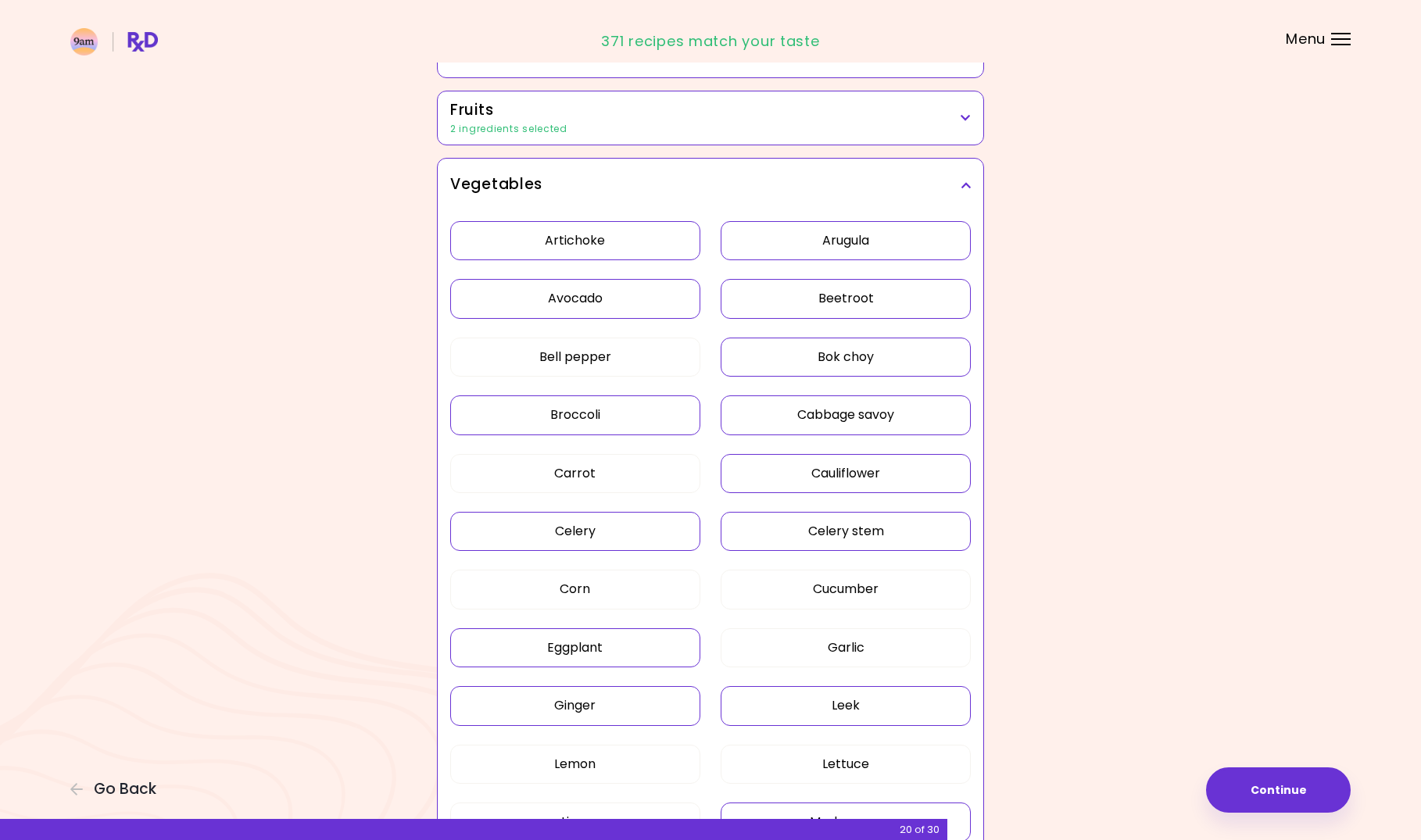
scroll to position [1016, 0]
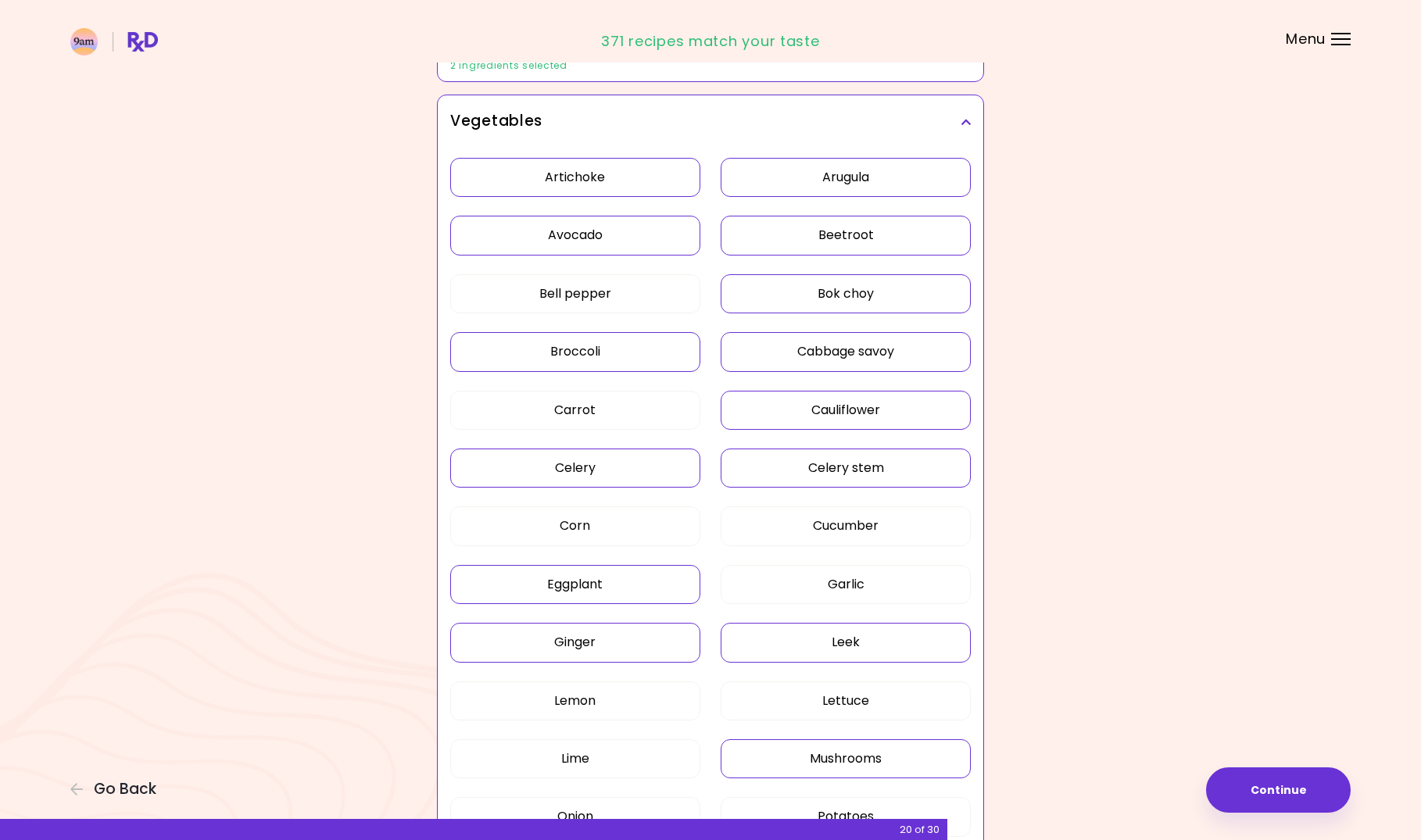
click at [628, 358] on button "Broccoli" at bounding box center [575, 352] width 250 height 40
click at [620, 466] on button "Celery" at bounding box center [575, 468] width 250 height 40
click at [806, 478] on button "Celery stem" at bounding box center [846, 468] width 250 height 40
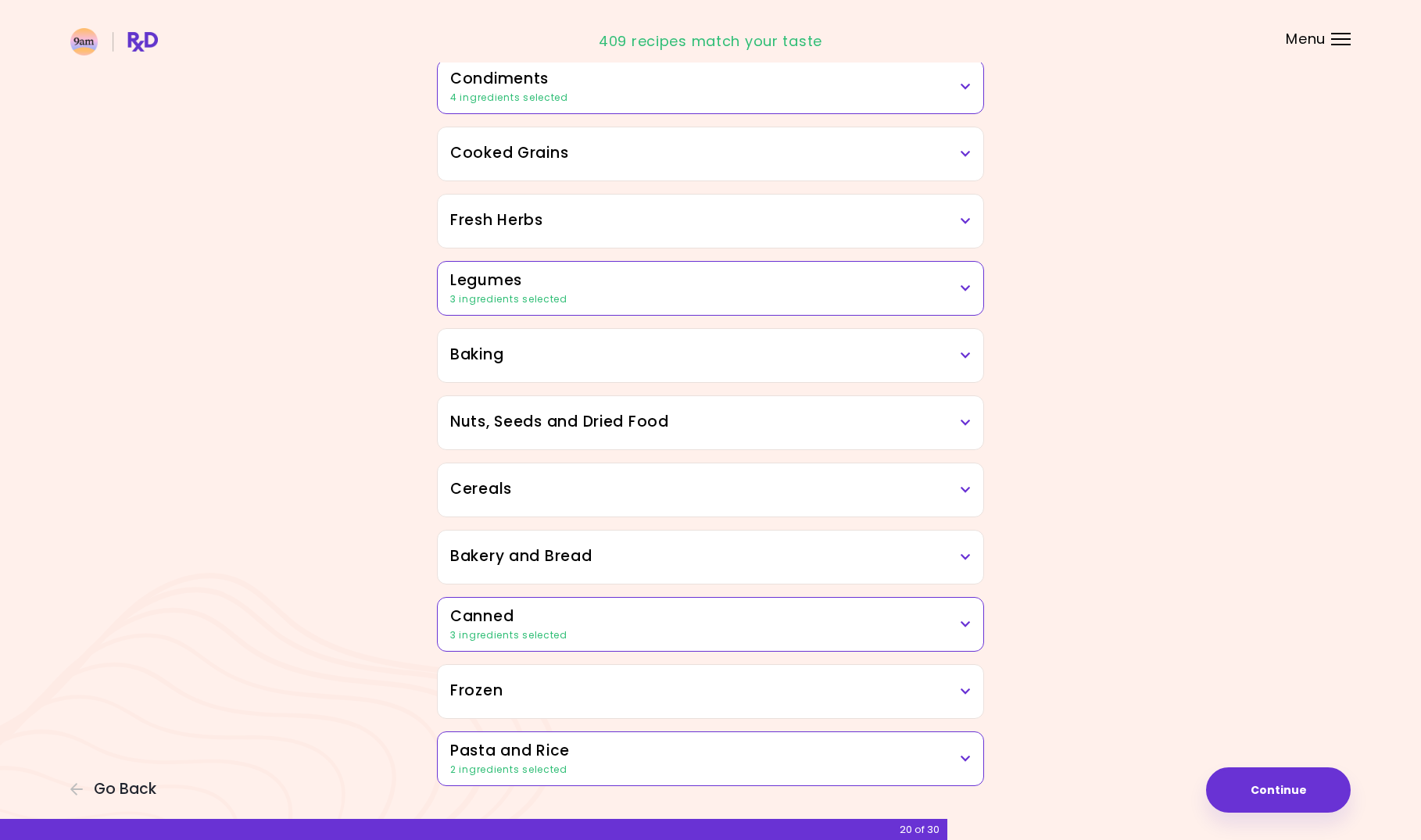
scroll to position [2101, 0]
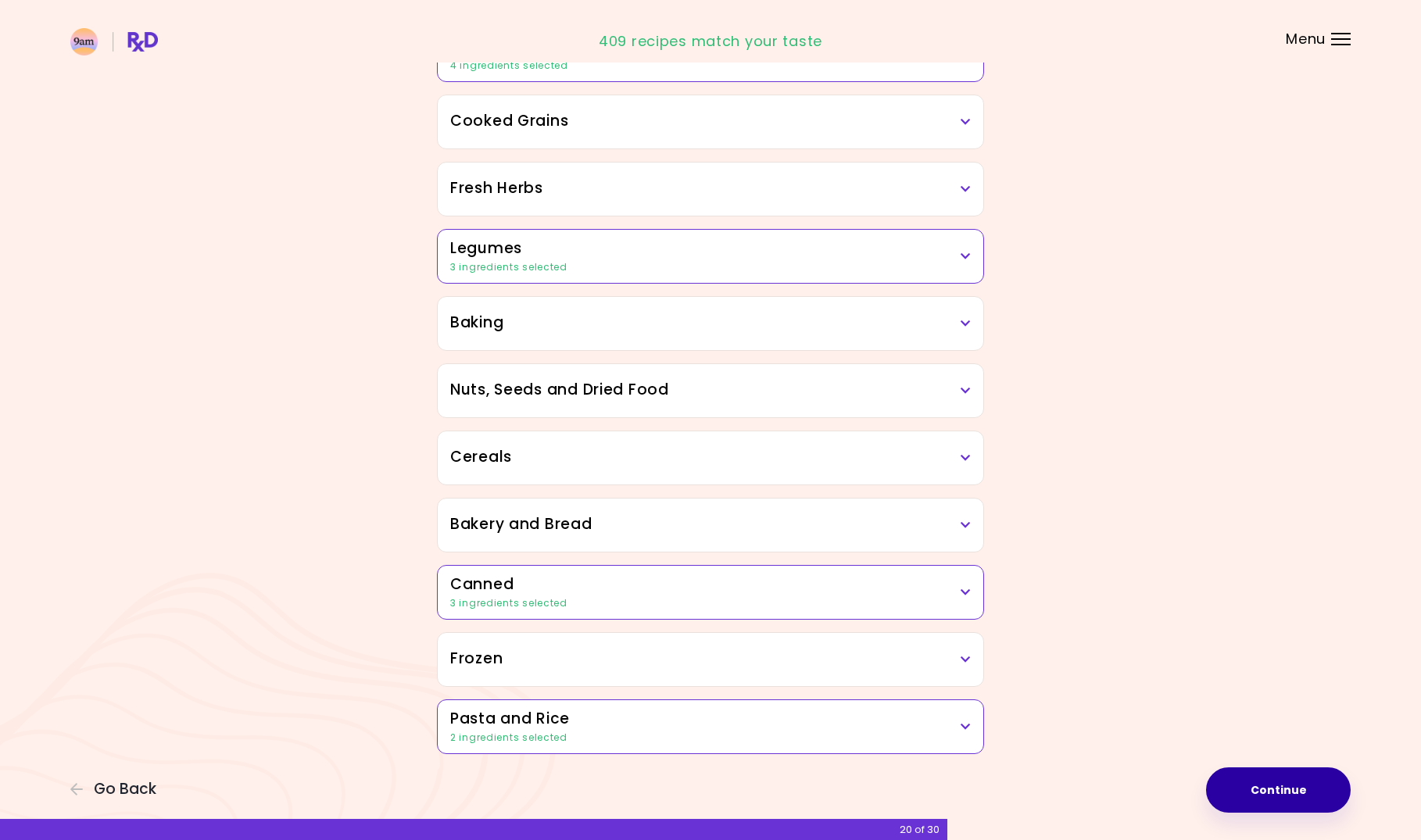
click at [1250, 774] on button "Continue" at bounding box center [1279, 790] width 145 height 45
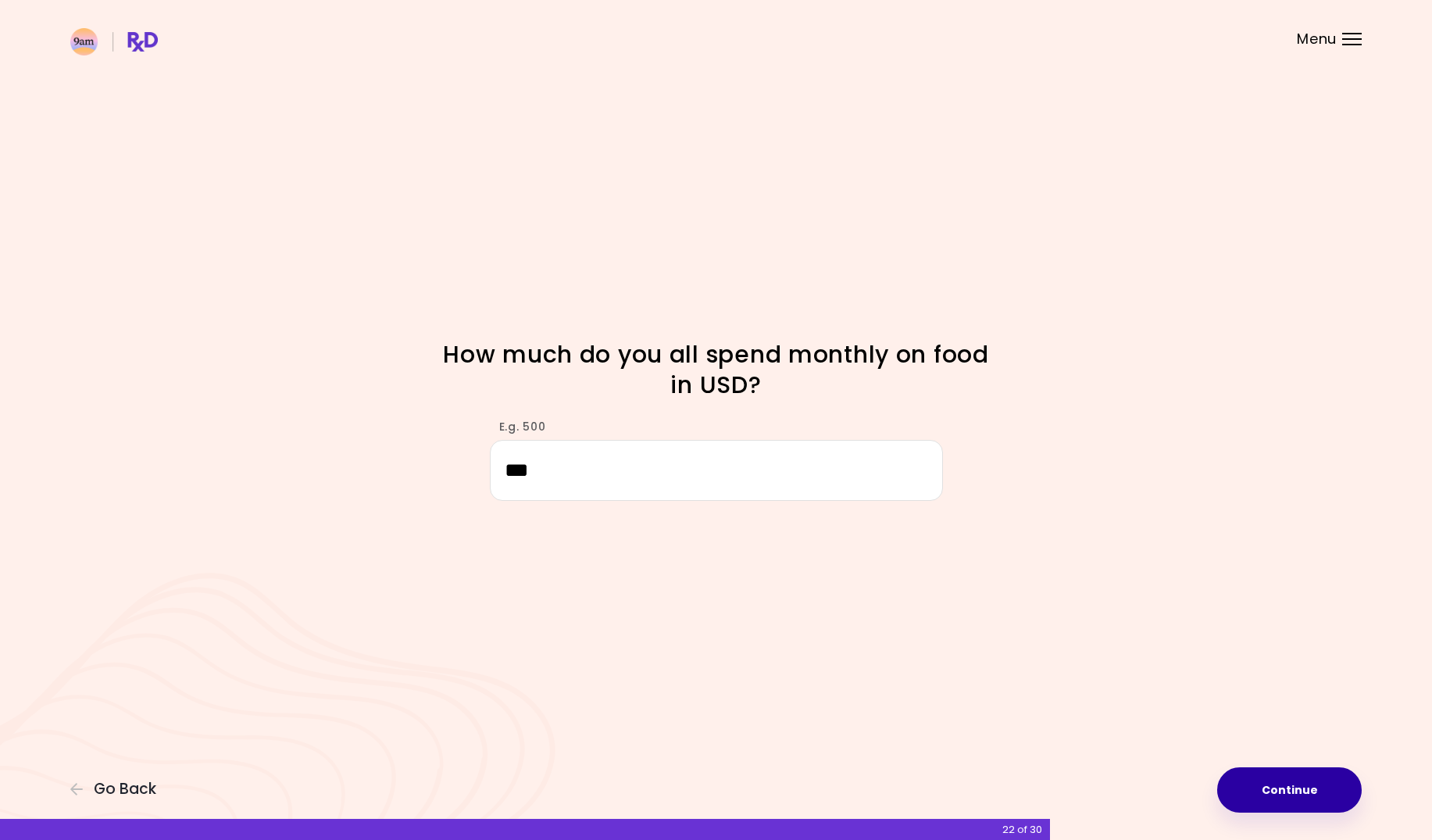
click at [1251, 797] on button "Continue" at bounding box center [1290, 790] width 145 height 45
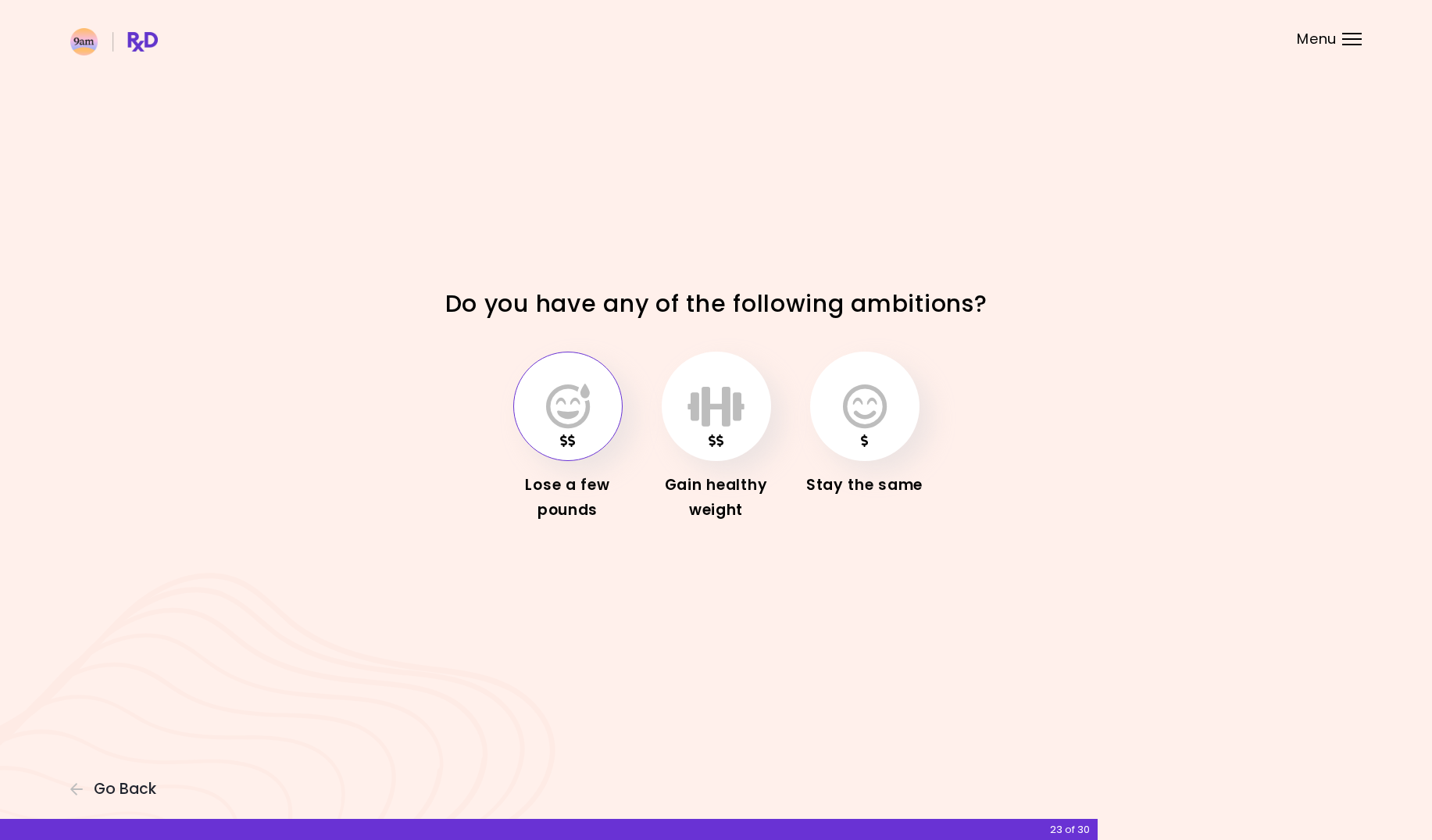
click at [555, 407] on icon "button" at bounding box center [568, 406] width 44 height 45
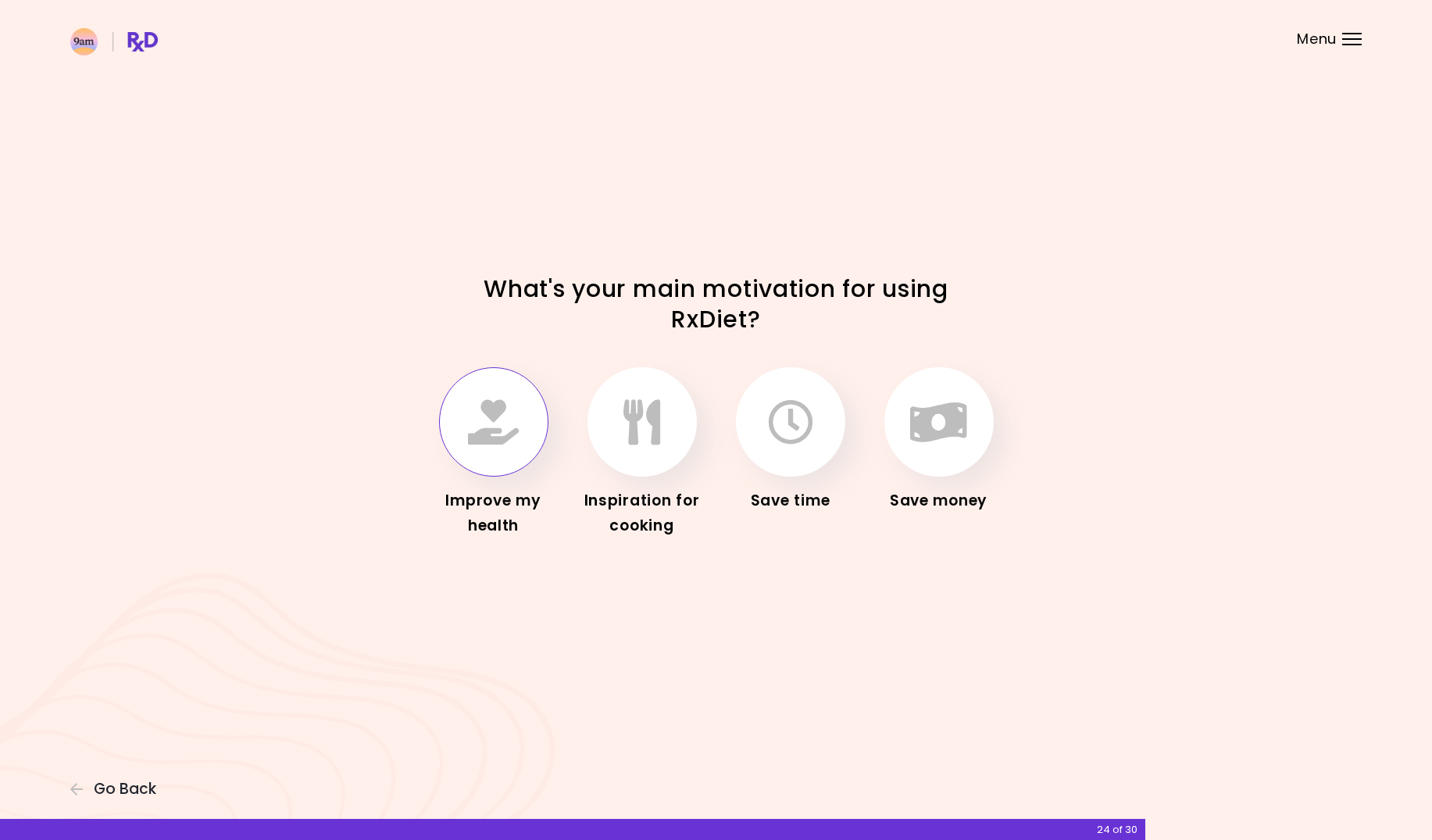
click at [486, 435] on icon "button" at bounding box center [494, 421] width 51 height 45
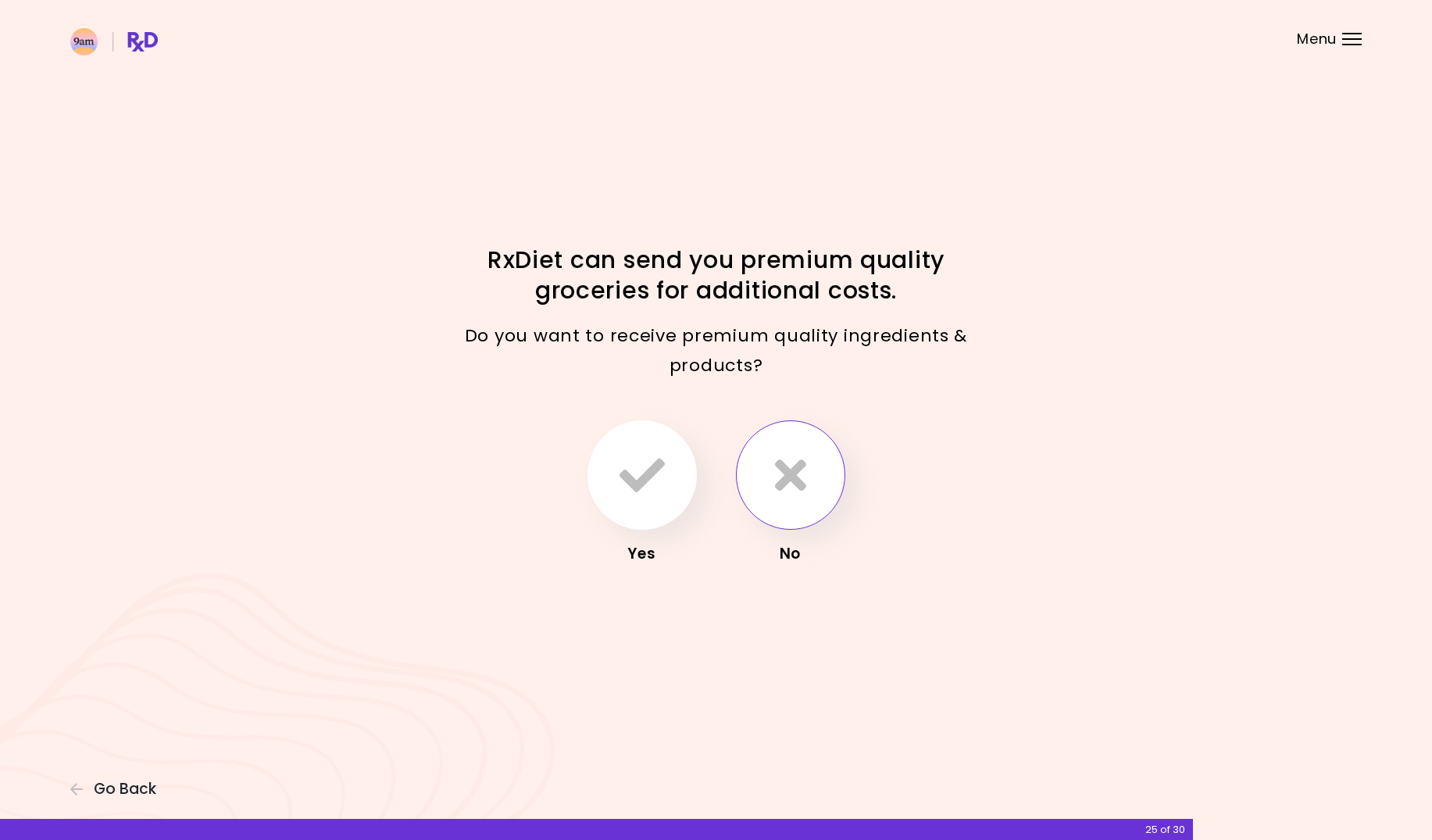
click at [792, 468] on icon "button" at bounding box center [790, 475] width 31 height 45
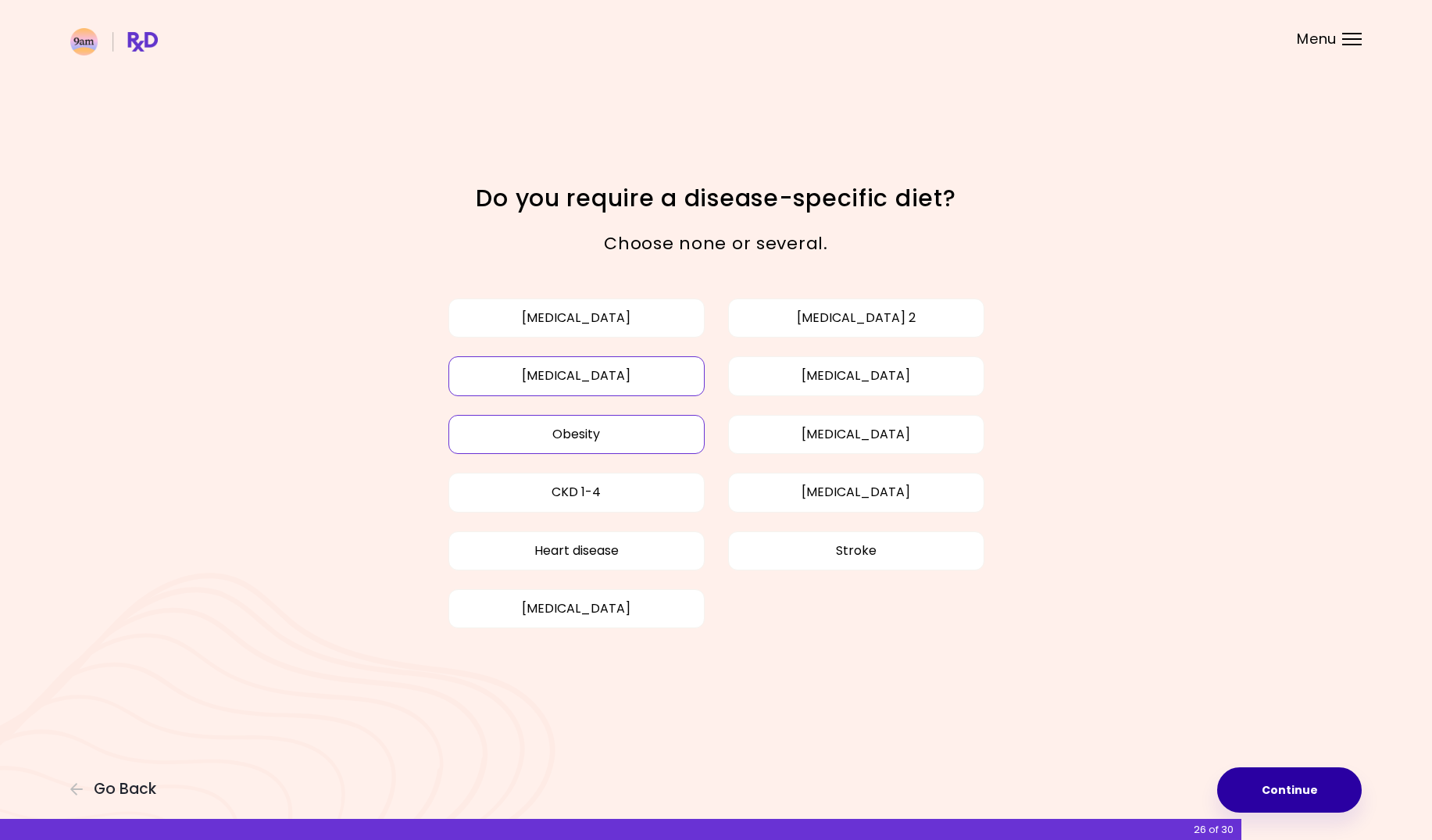
click at [1263, 792] on button "Continue" at bounding box center [1290, 790] width 145 height 45
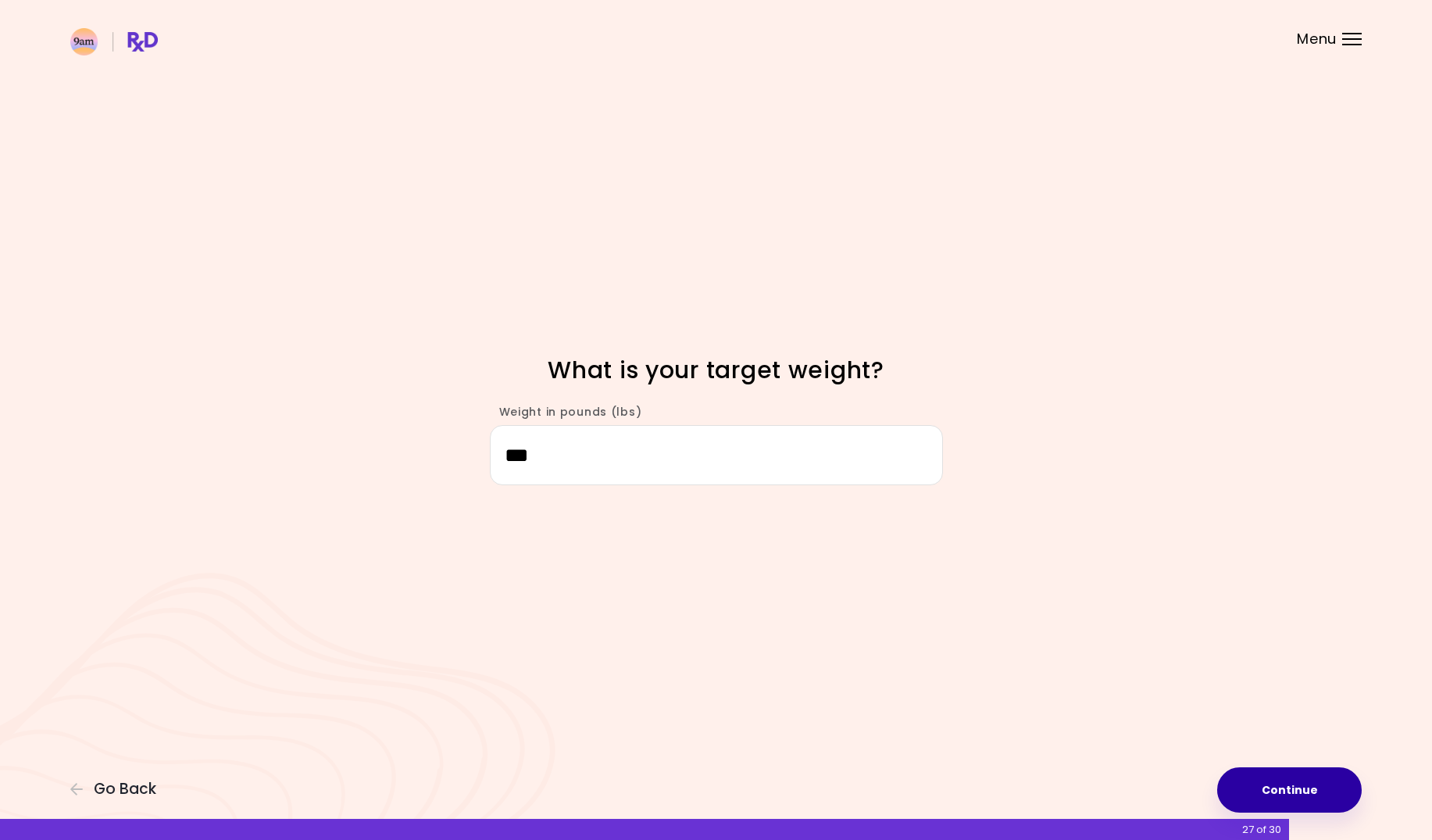
click at [1263, 792] on button "Continue" at bounding box center [1290, 790] width 145 height 45
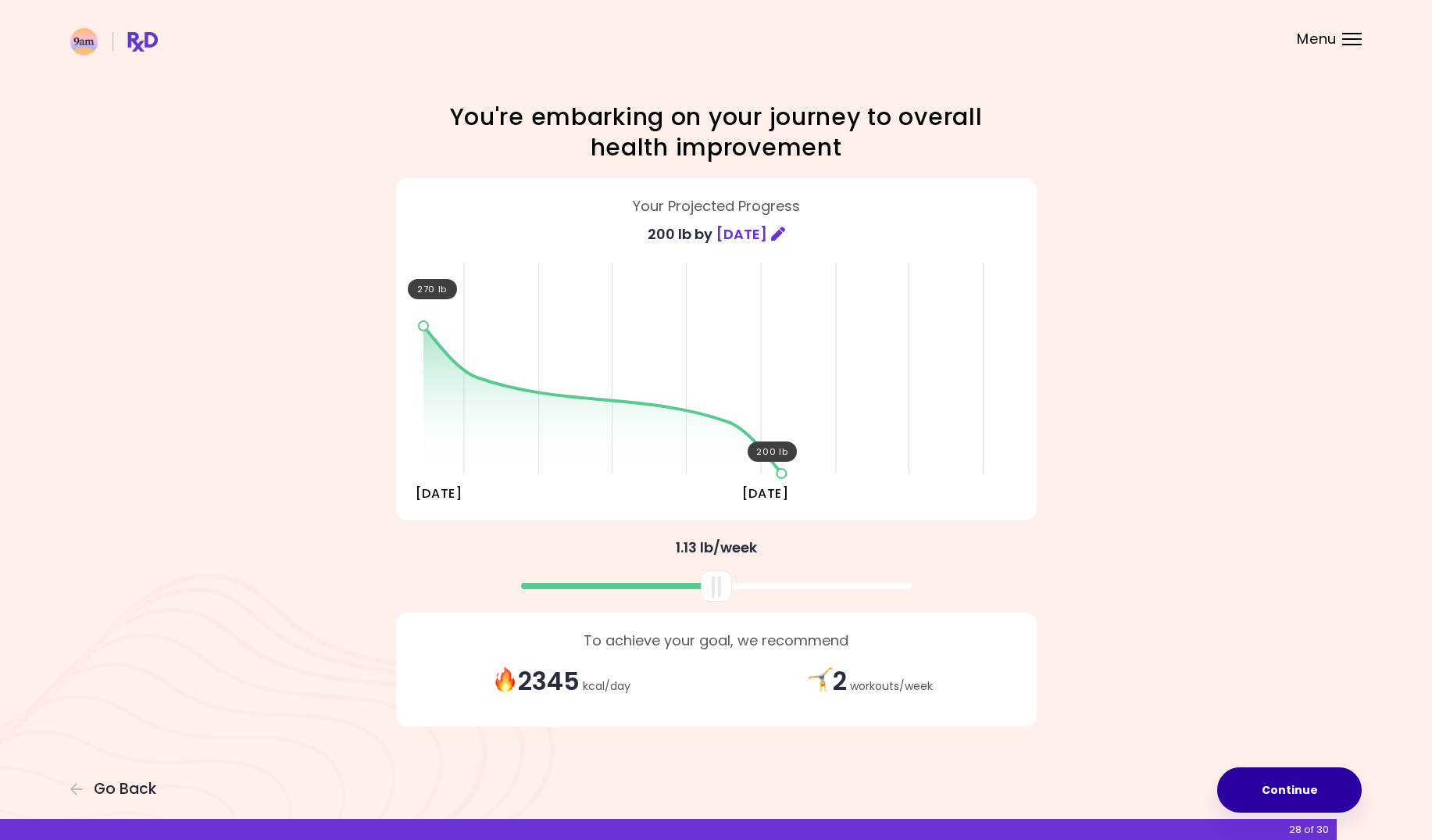
click at [1263, 792] on button "Continue" at bounding box center [1290, 790] width 145 height 45
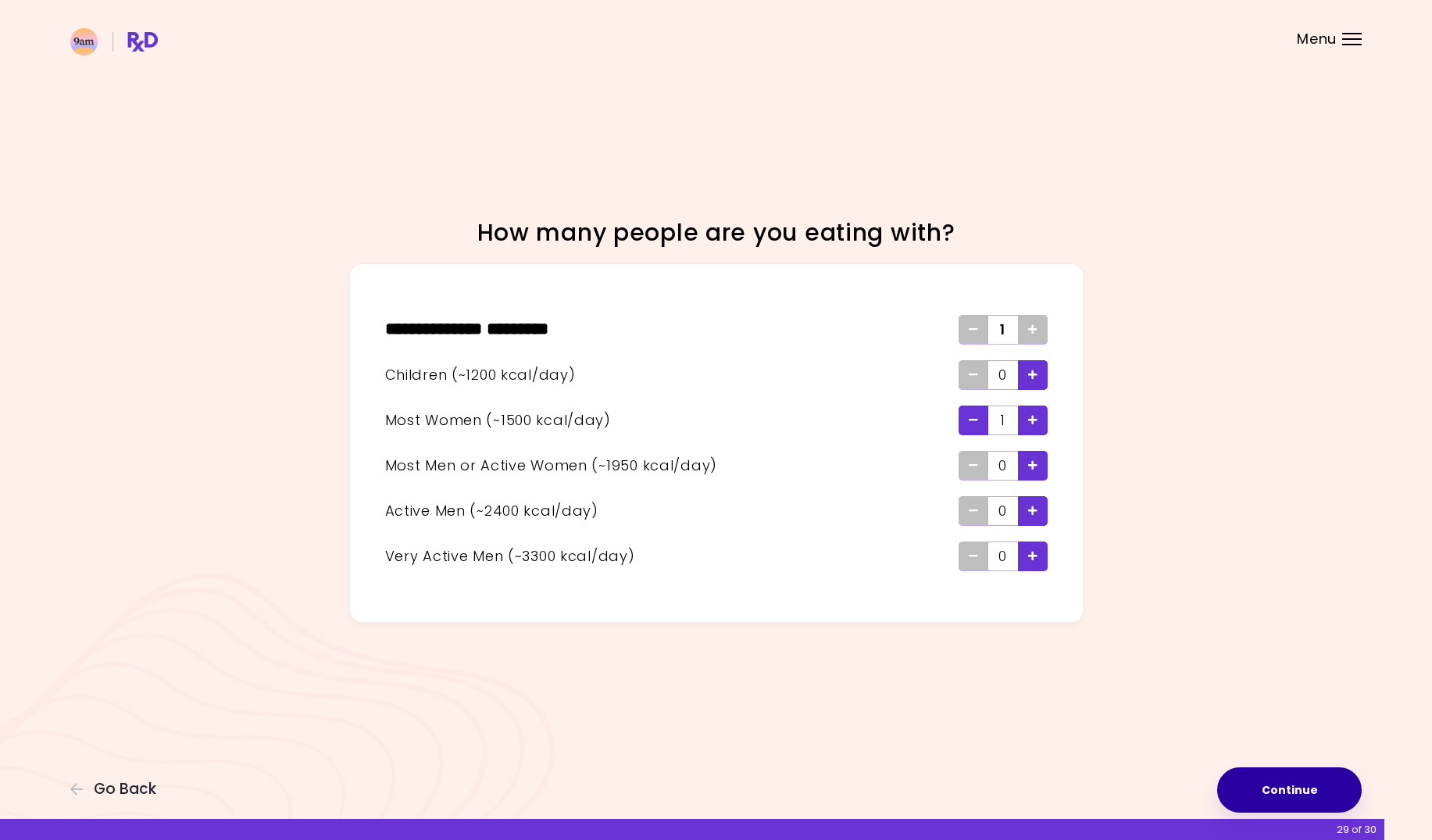
click at [1263, 792] on button "Continue" at bounding box center [1290, 790] width 145 height 45
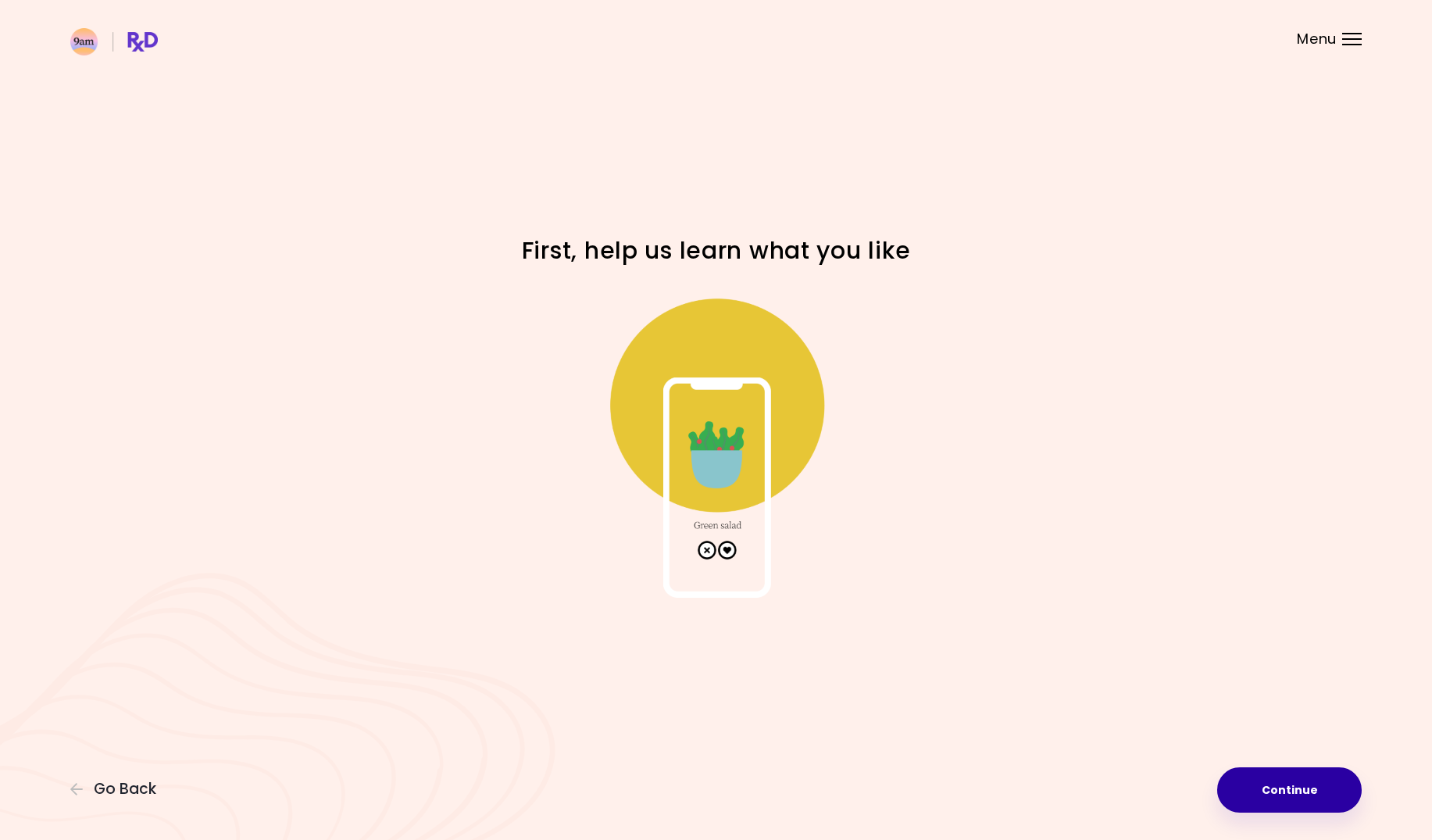
click at [1252, 791] on button "Continue" at bounding box center [1290, 790] width 145 height 45
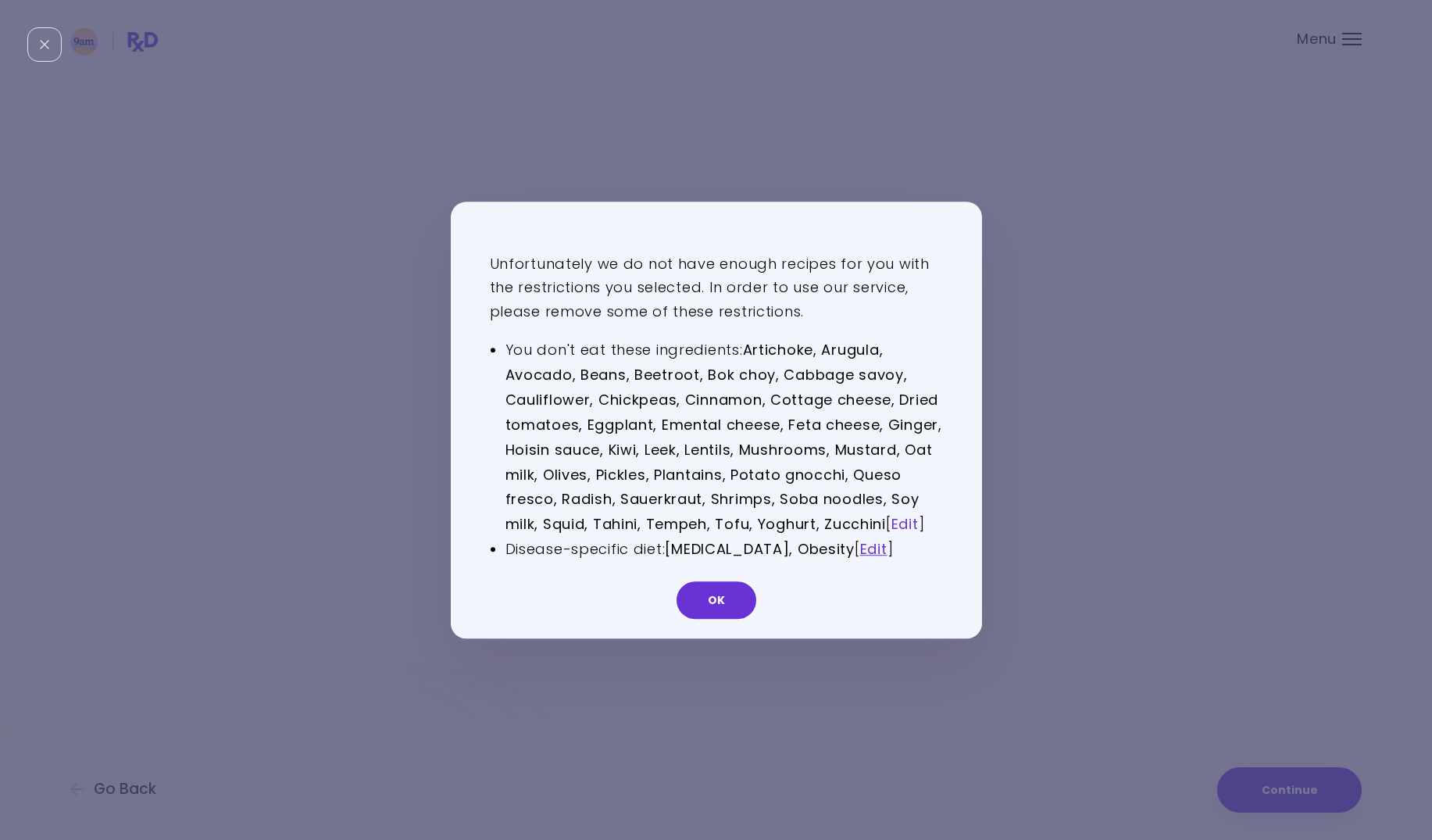
click at [911, 515] on link "Edit" at bounding box center [905, 524] width 27 height 20
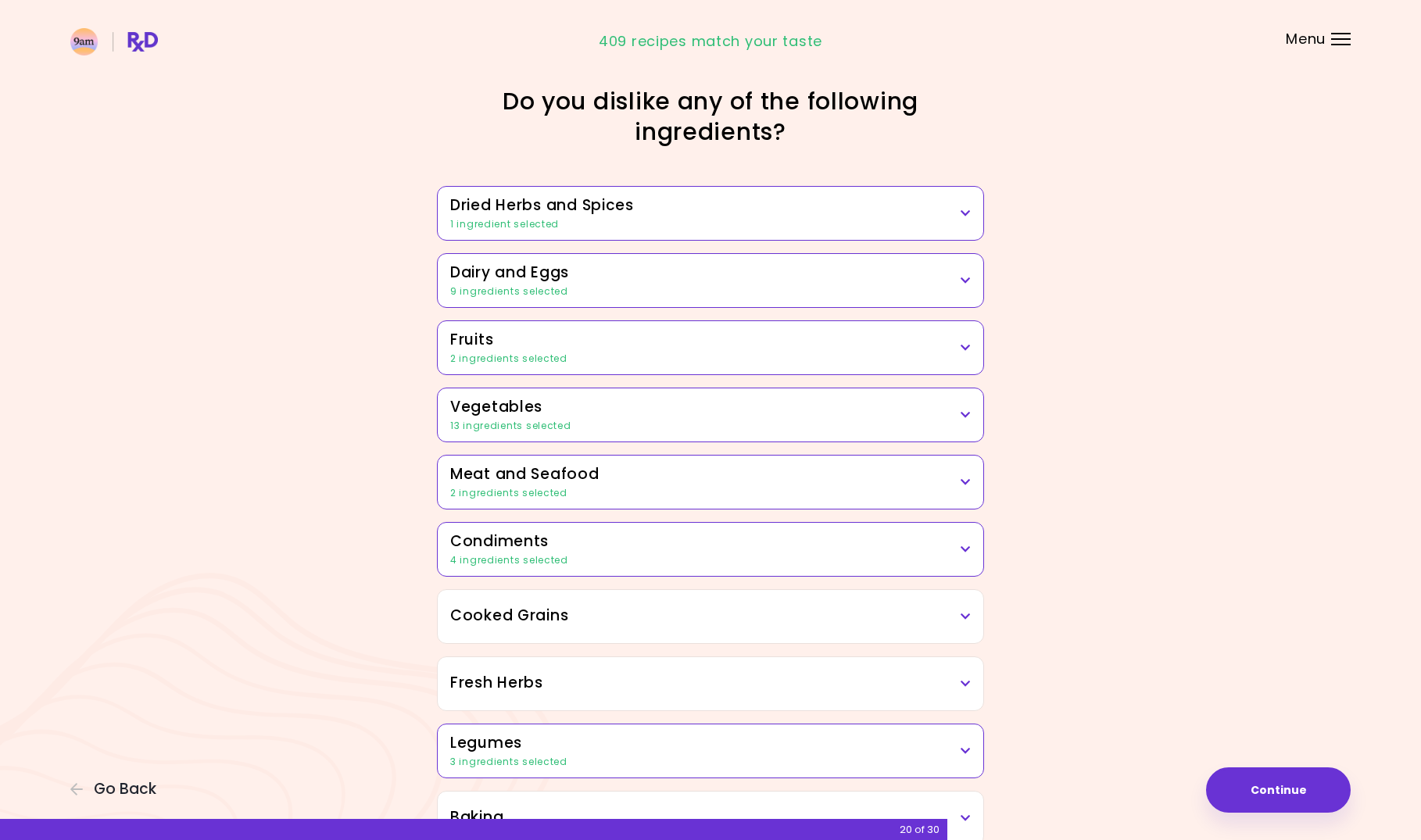
click at [812, 277] on h3 "Dairy and Eggs" at bounding box center [710, 273] width 520 height 23
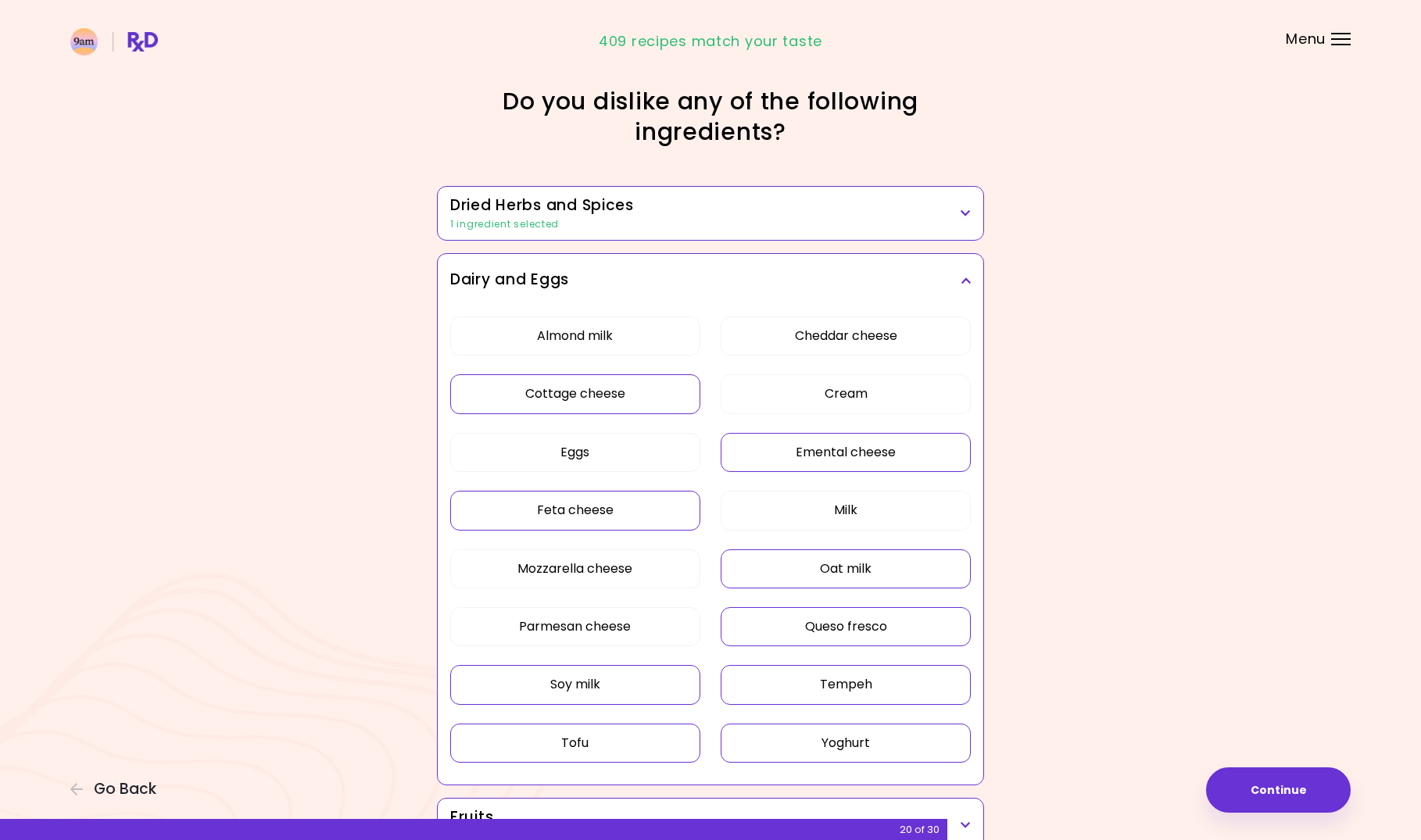
click at [797, 461] on button "Emental cheese" at bounding box center [846, 452] width 250 height 40
click at [603, 508] on button "Feta cheese" at bounding box center [575, 511] width 250 height 40
click at [764, 563] on button "Oat milk" at bounding box center [846, 569] width 250 height 40
drag, startPoint x: 783, startPoint y: 626, endPoint x: 789, endPoint y: 644, distance: 19.0
click at [783, 627] on button "Queso fresco" at bounding box center [846, 626] width 250 height 40
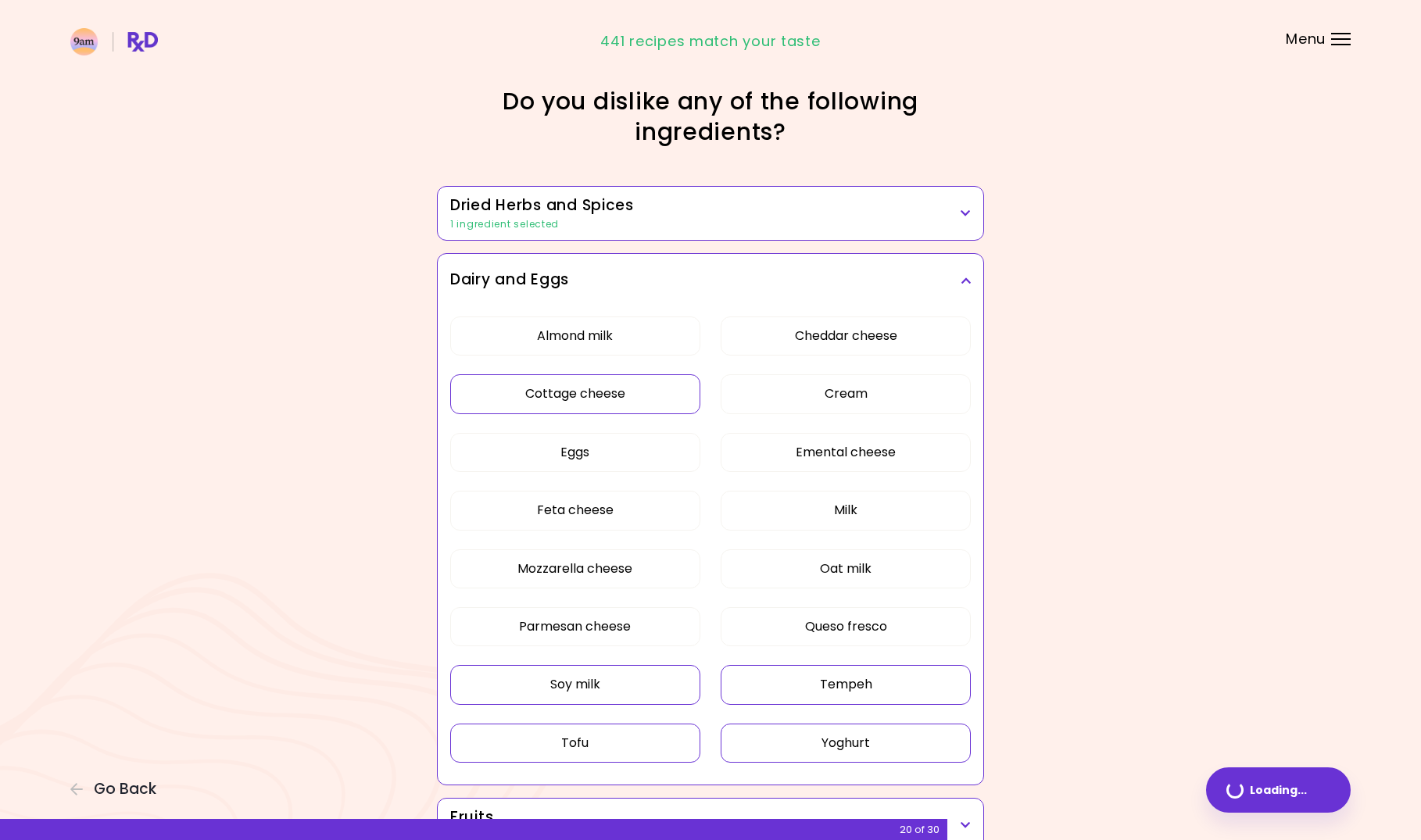
click at [793, 678] on button "Tempeh" at bounding box center [846, 685] width 250 height 40
drag, startPoint x: 598, startPoint y: 688, endPoint x: 613, endPoint y: 726, distance: 40.9
click at [598, 689] on button "Soy milk" at bounding box center [575, 685] width 250 height 40
drag, startPoint x: 613, startPoint y: 727, endPoint x: 710, endPoint y: 743, distance: 98.3
click at [629, 736] on button "Tofu" at bounding box center [575, 743] width 250 height 40
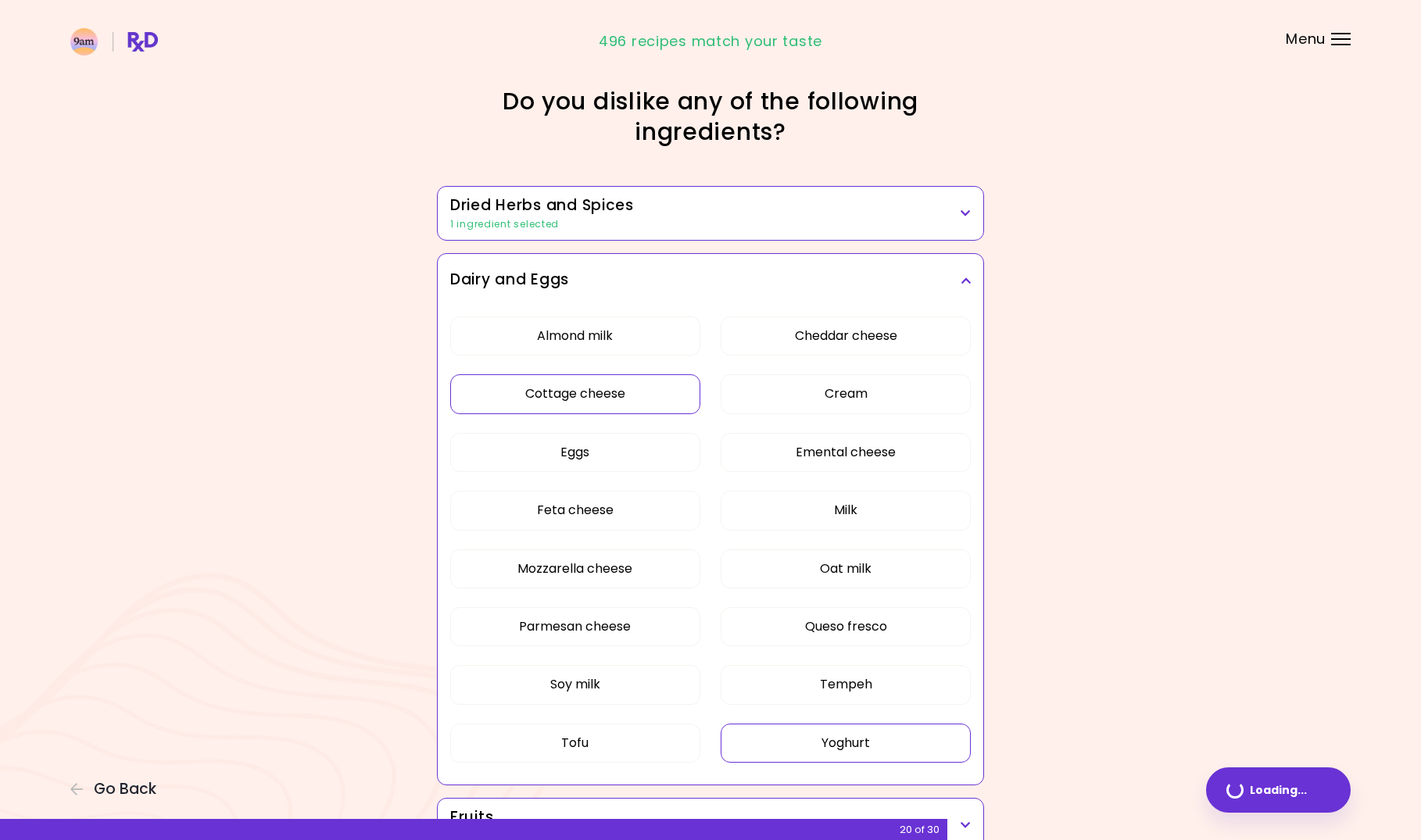
click at [755, 745] on button "Yoghurt" at bounding box center [846, 743] width 250 height 40
click at [615, 393] on button "Cottage cheese" at bounding box center [575, 394] width 250 height 40
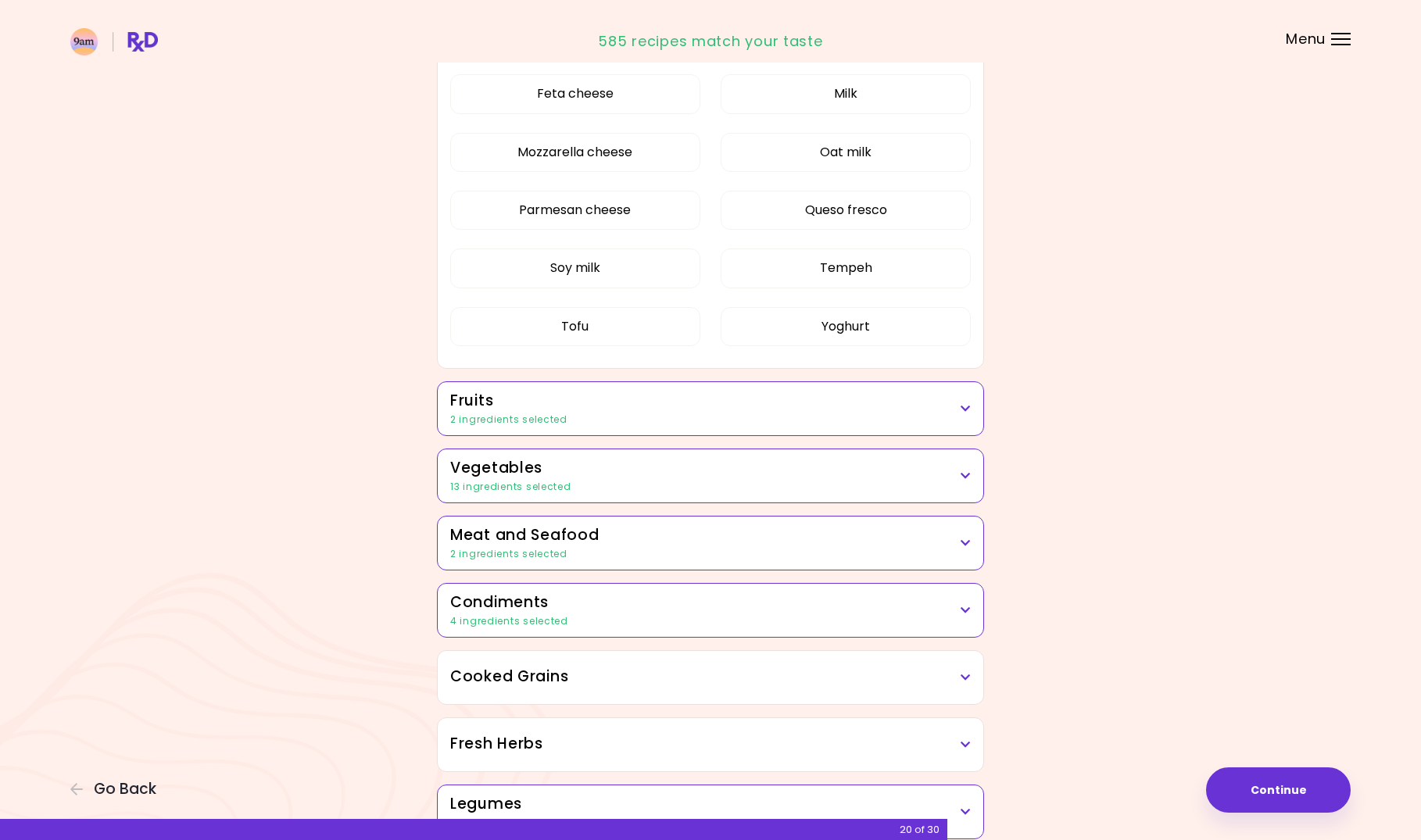
scroll to position [468, 0]
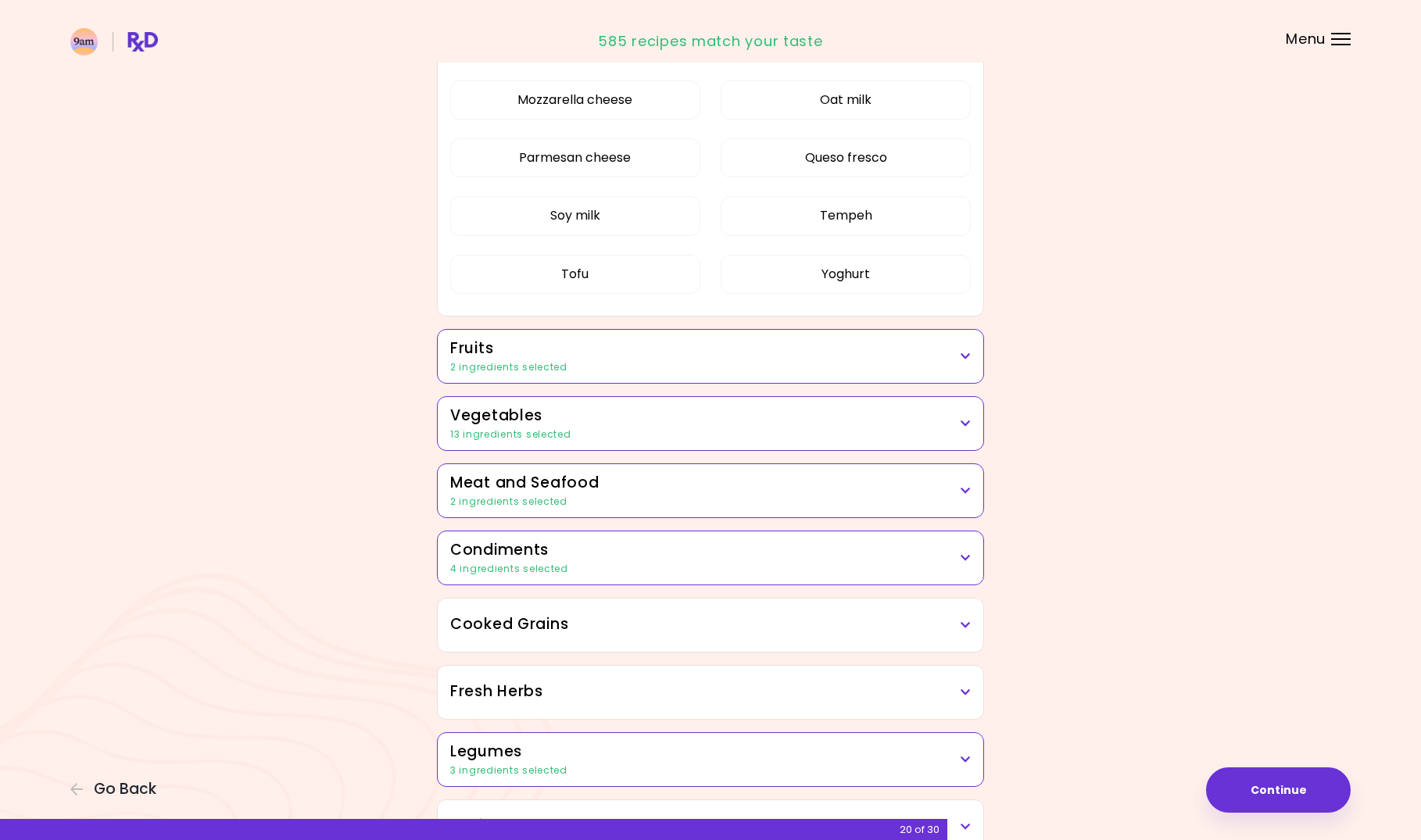
click at [604, 360] on div "2 ingredients selected" at bounding box center [710, 367] width 520 height 14
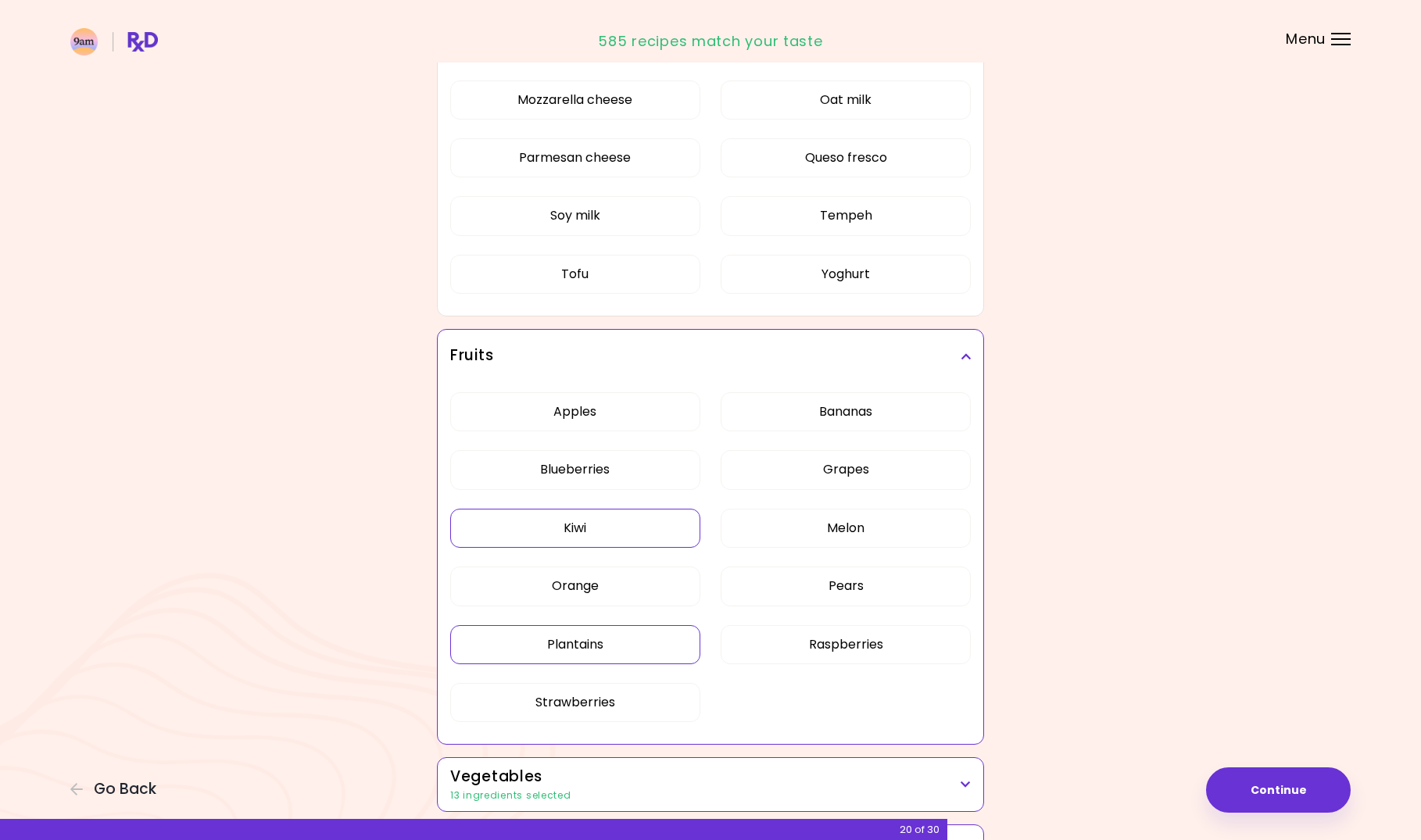
click at [610, 524] on button "Kiwi" at bounding box center [575, 529] width 250 height 40
click at [618, 651] on button "Plantains" at bounding box center [575, 644] width 250 height 40
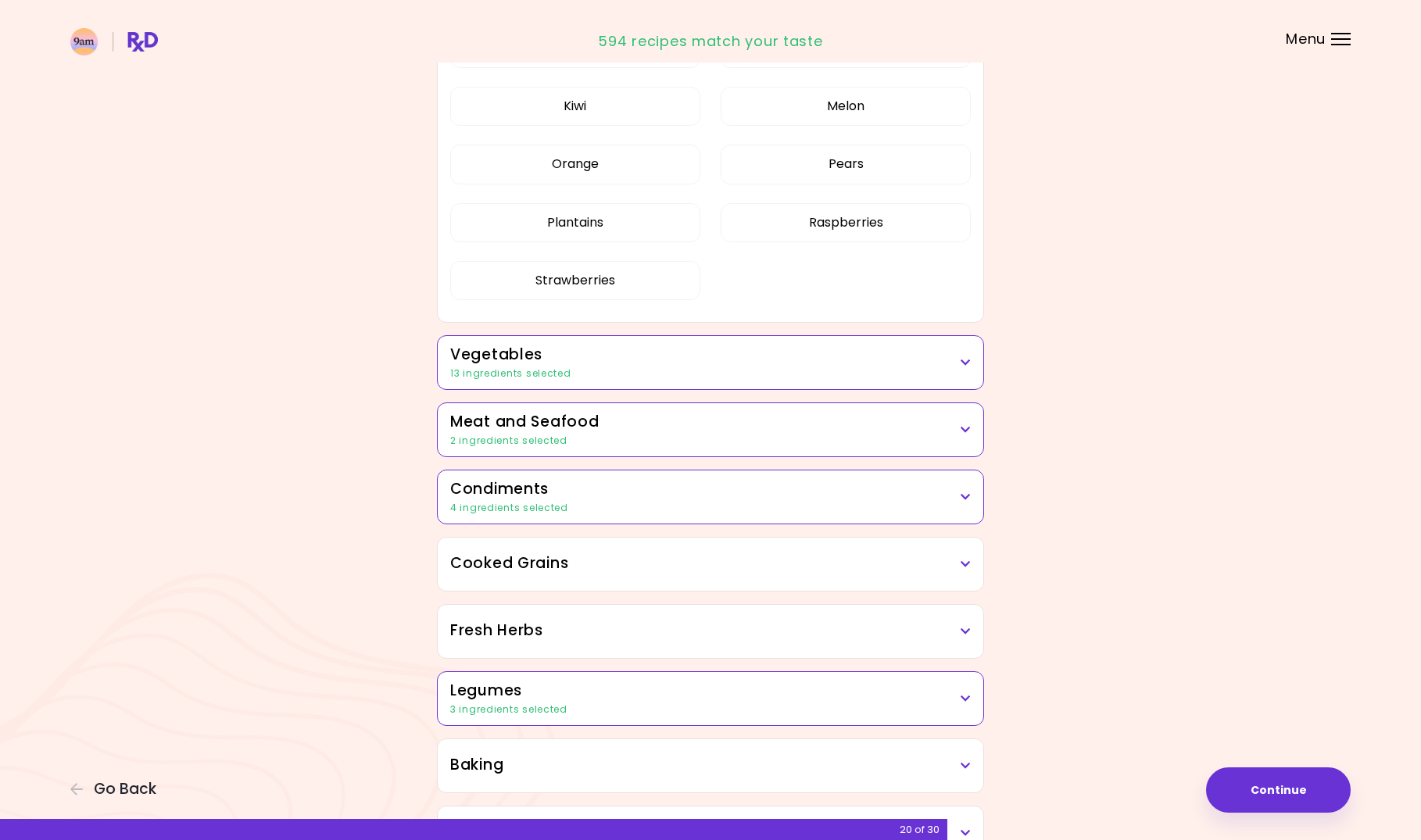
scroll to position [938, 0]
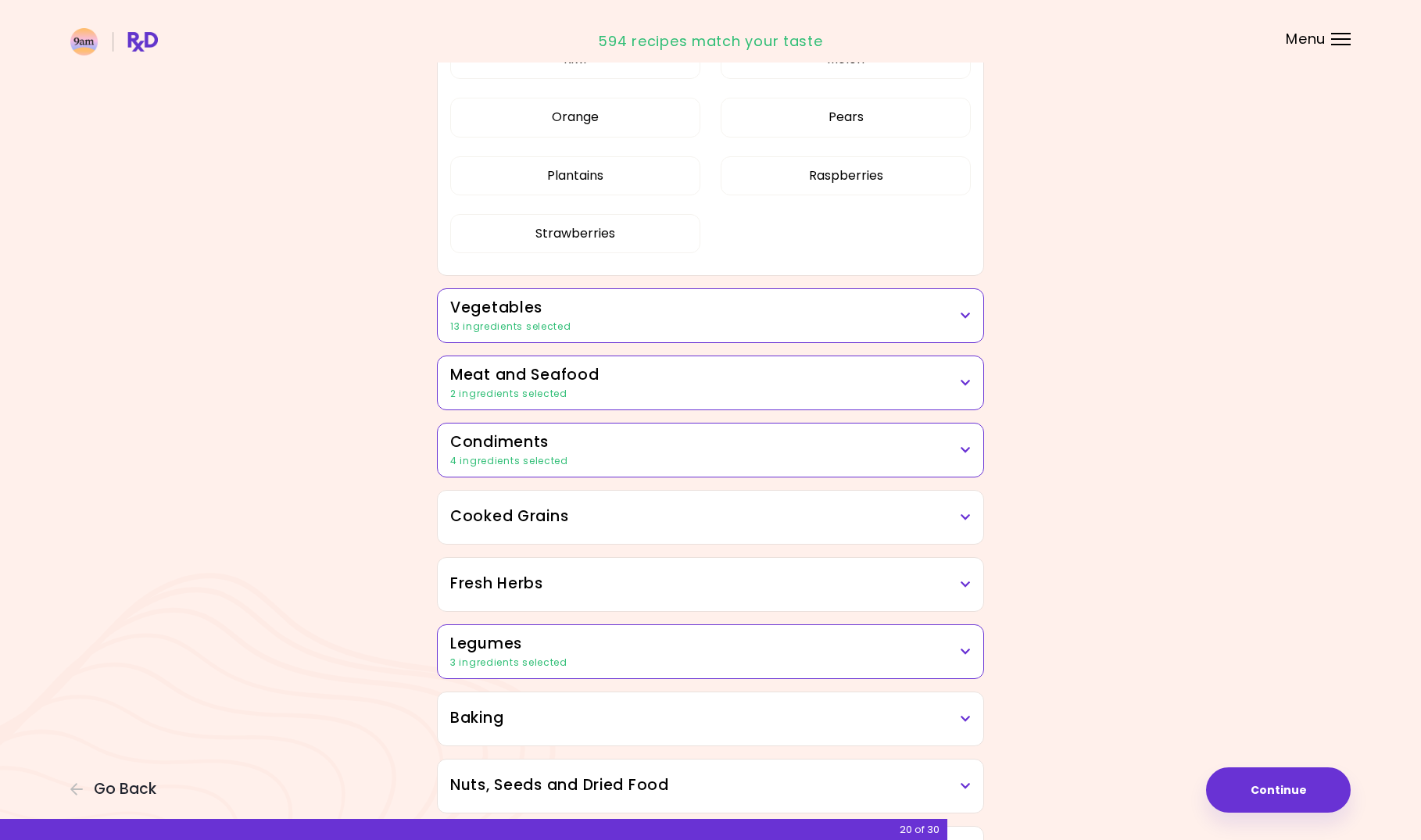
click at [626, 302] on h3 "Vegetables" at bounding box center [710, 309] width 520 height 23
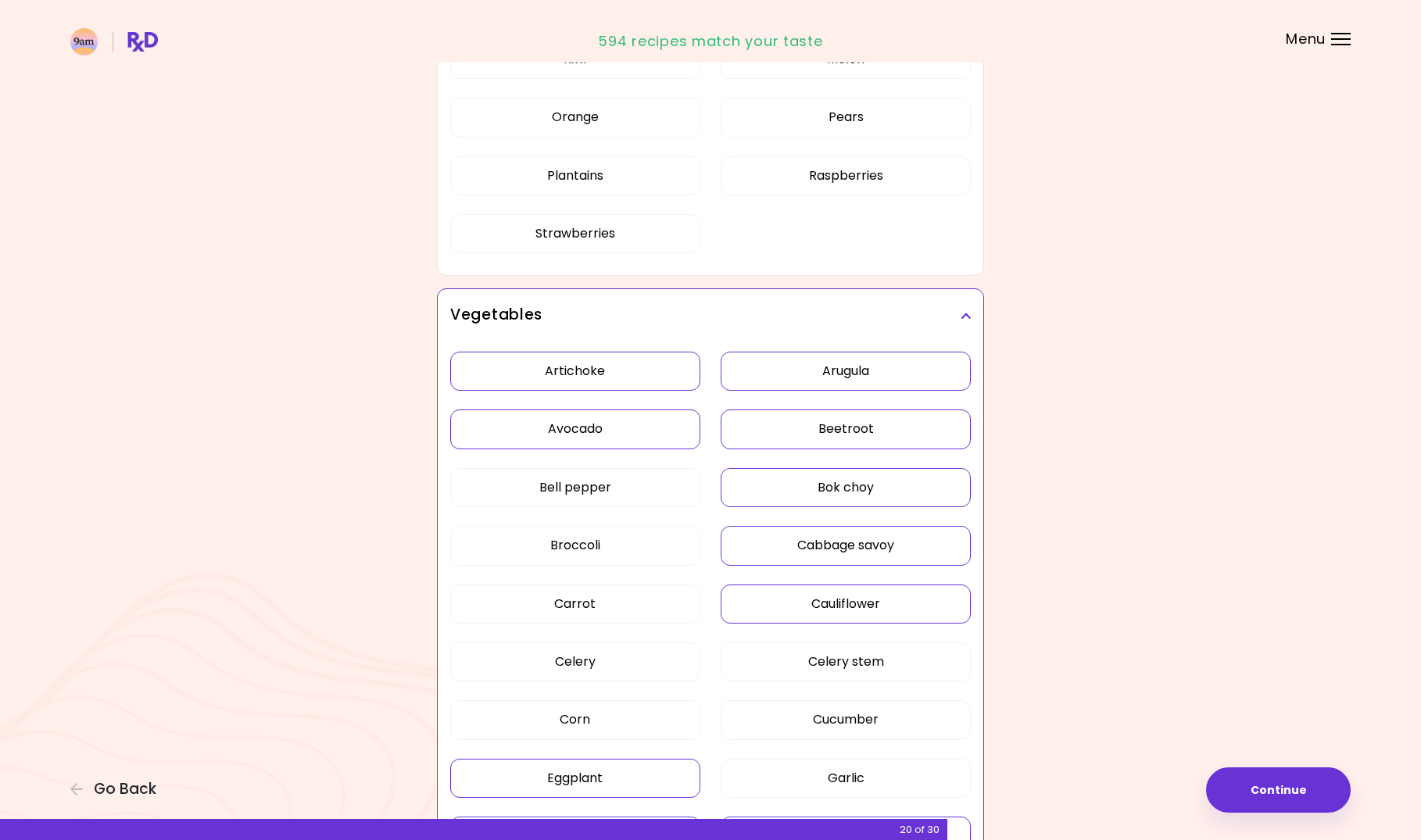
drag, startPoint x: 633, startPoint y: 374, endPoint x: 631, endPoint y: 389, distance: 15.1
click at [632, 374] on button "Artichoke" at bounding box center [575, 372] width 250 height 40
click at [634, 422] on button "Avocado" at bounding box center [575, 429] width 250 height 40
click at [793, 360] on button "Arugula" at bounding box center [846, 372] width 250 height 40
click at [814, 425] on button "Beetroot" at bounding box center [846, 429] width 250 height 40
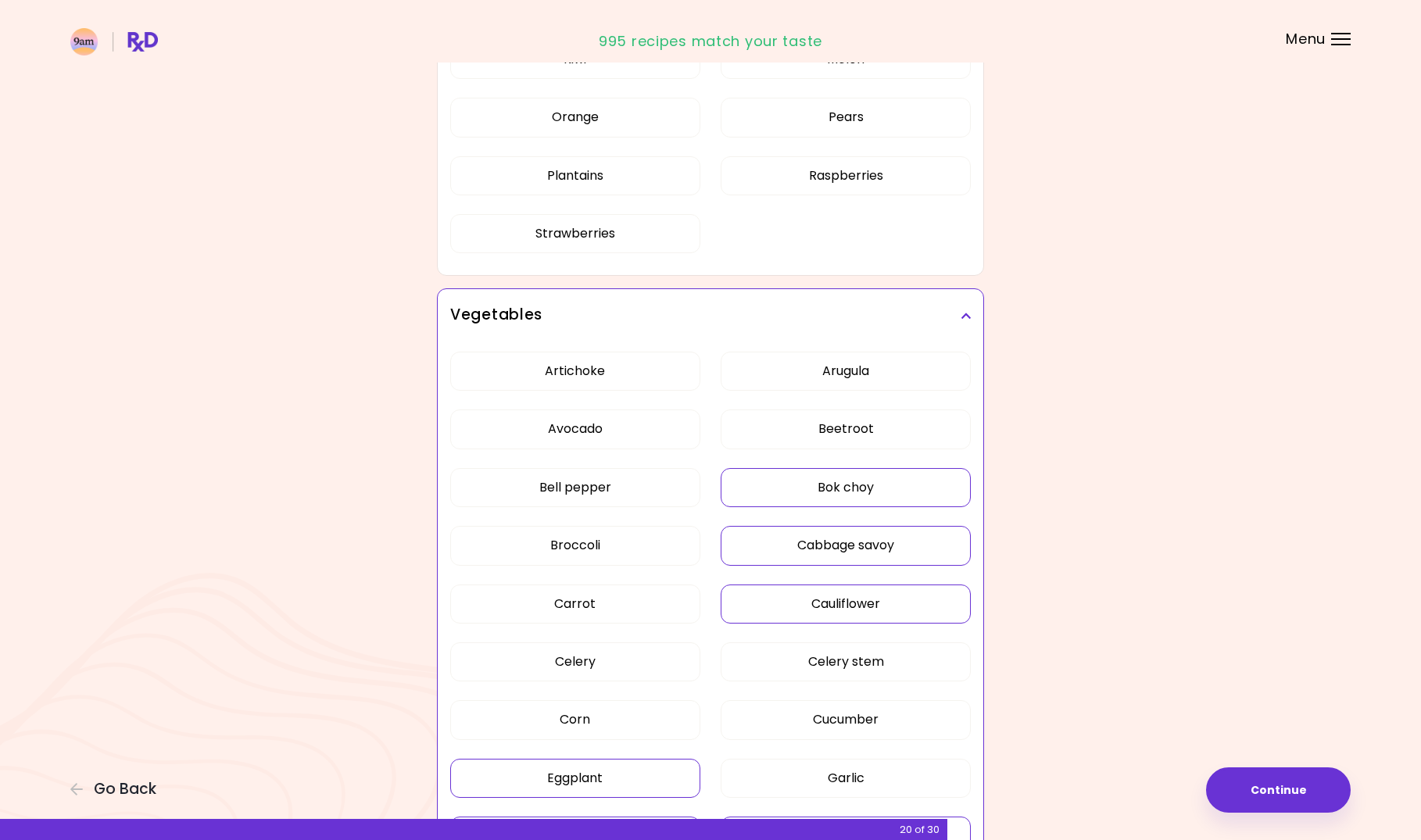
click at [812, 494] on button "Bok choy" at bounding box center [846, 488] width 250 height 40
click at [801, 547] on button "Cabbage savoy" at bounding box center [846, 546] width 250 height 40
click at [796, 601] on button "Cauliflower" at bounding box center [846, 604] width 250 height 40
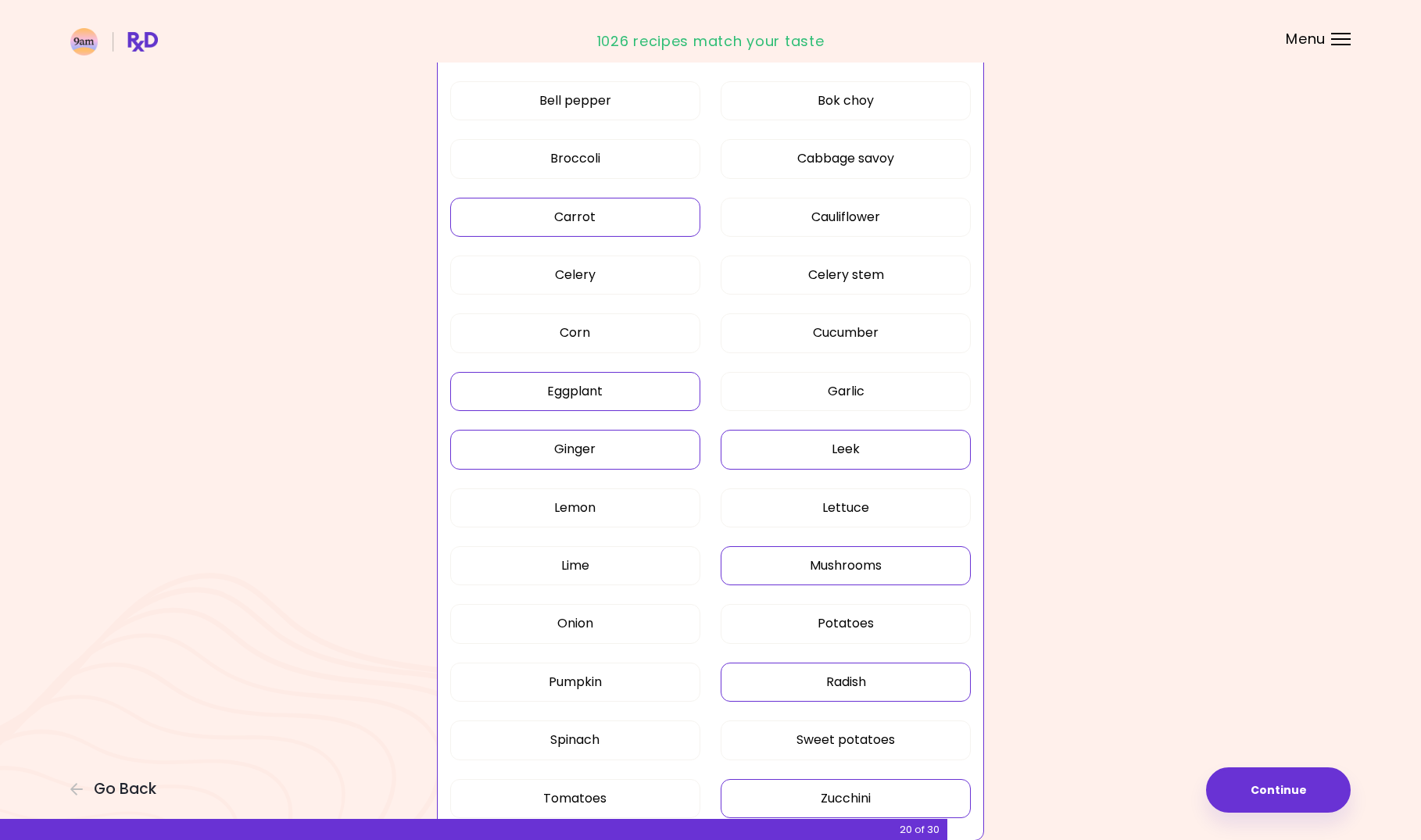
scroll to position [1328, 0]
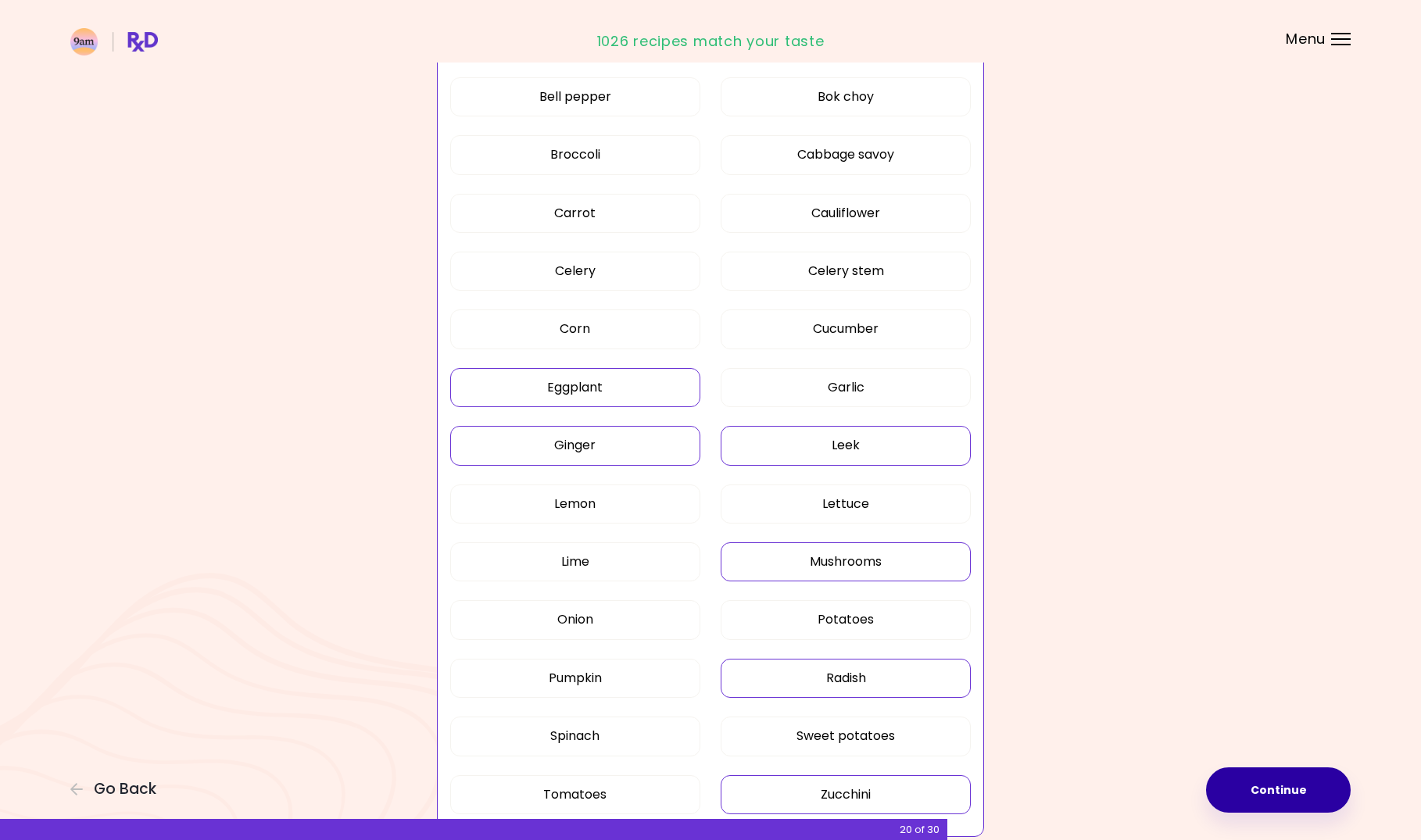
click at [1287, 794] on button "Continue" at bounding box center [1279, 790] width 145 height 45
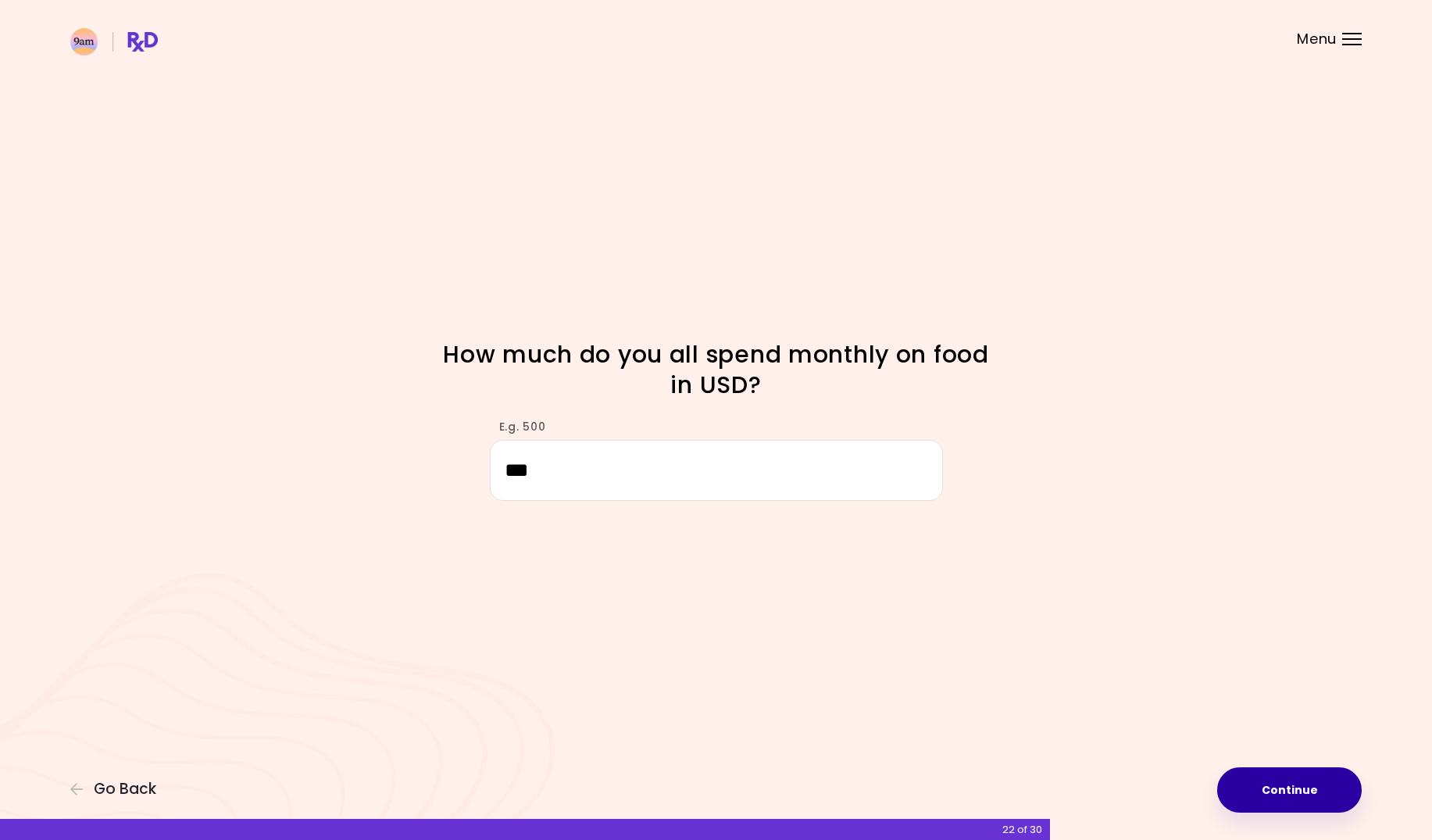
click at [1281, 769] on button "Continue" at bounding box center [1290, 790] width 145 height 45
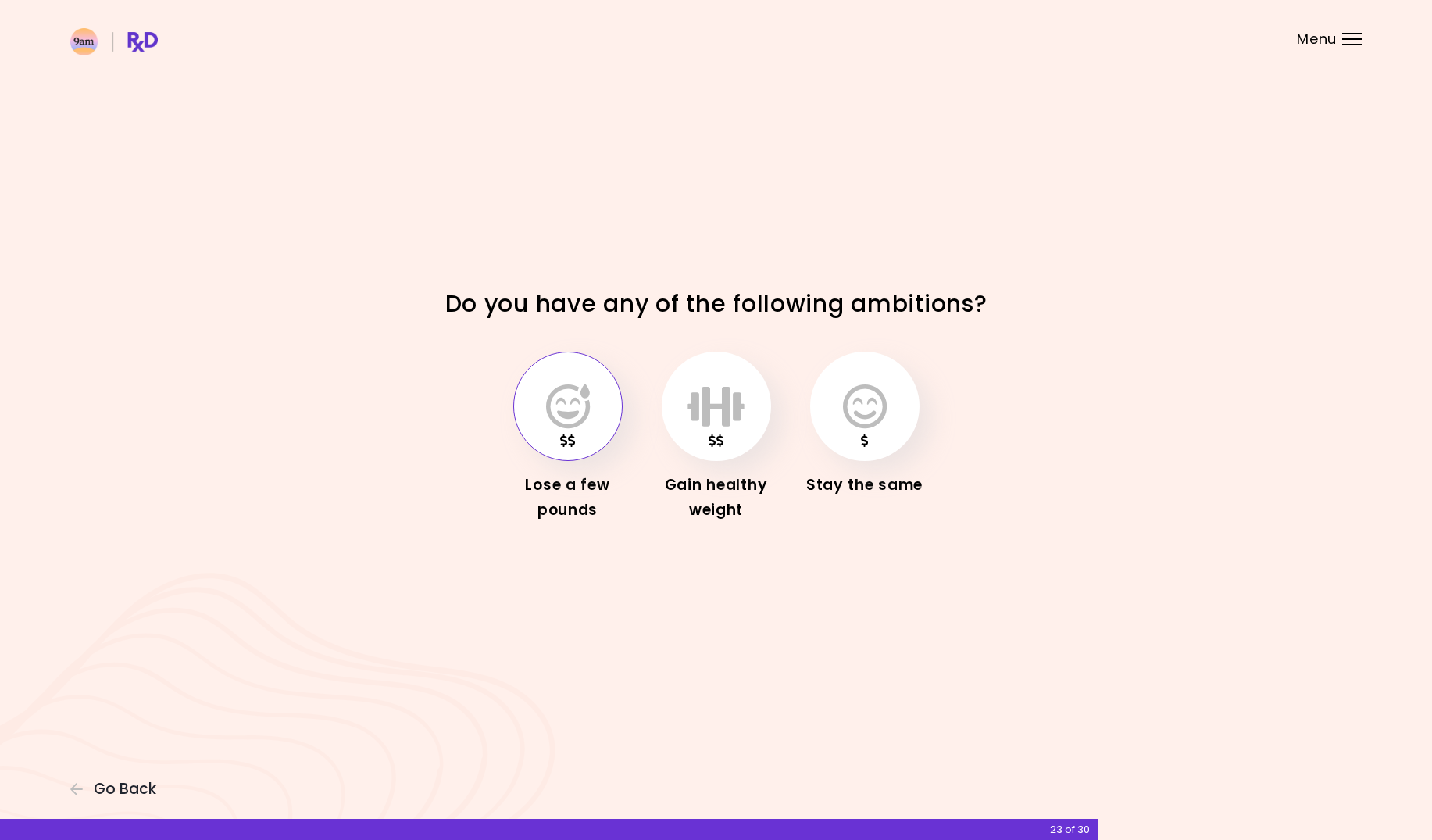
click at [556, 396] on icon "button" at bounding box center [568, 406] width 44 height 45
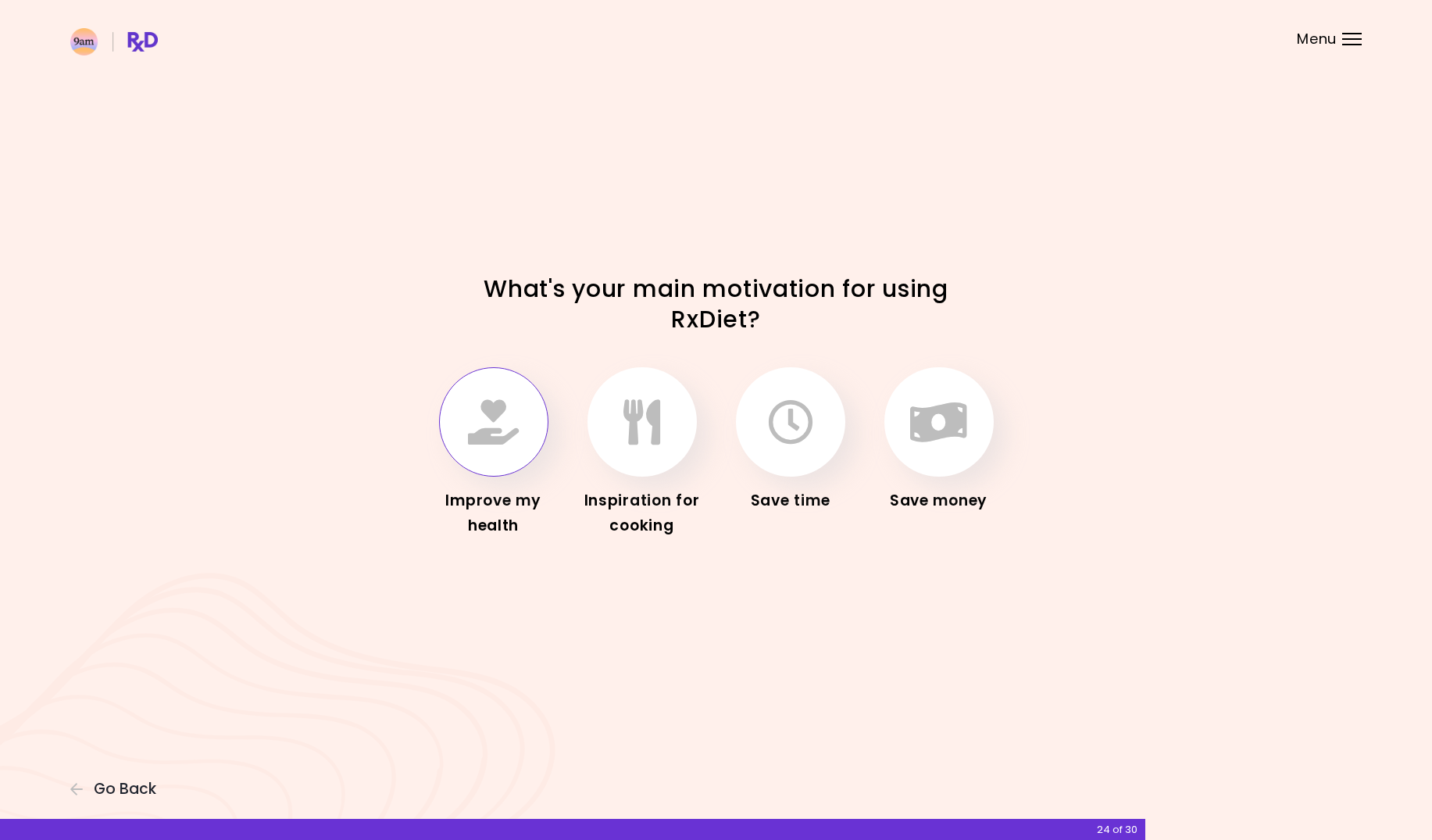
click at [491, 437] on icon "button" at bounding box center [494, 421] width 51 height 45
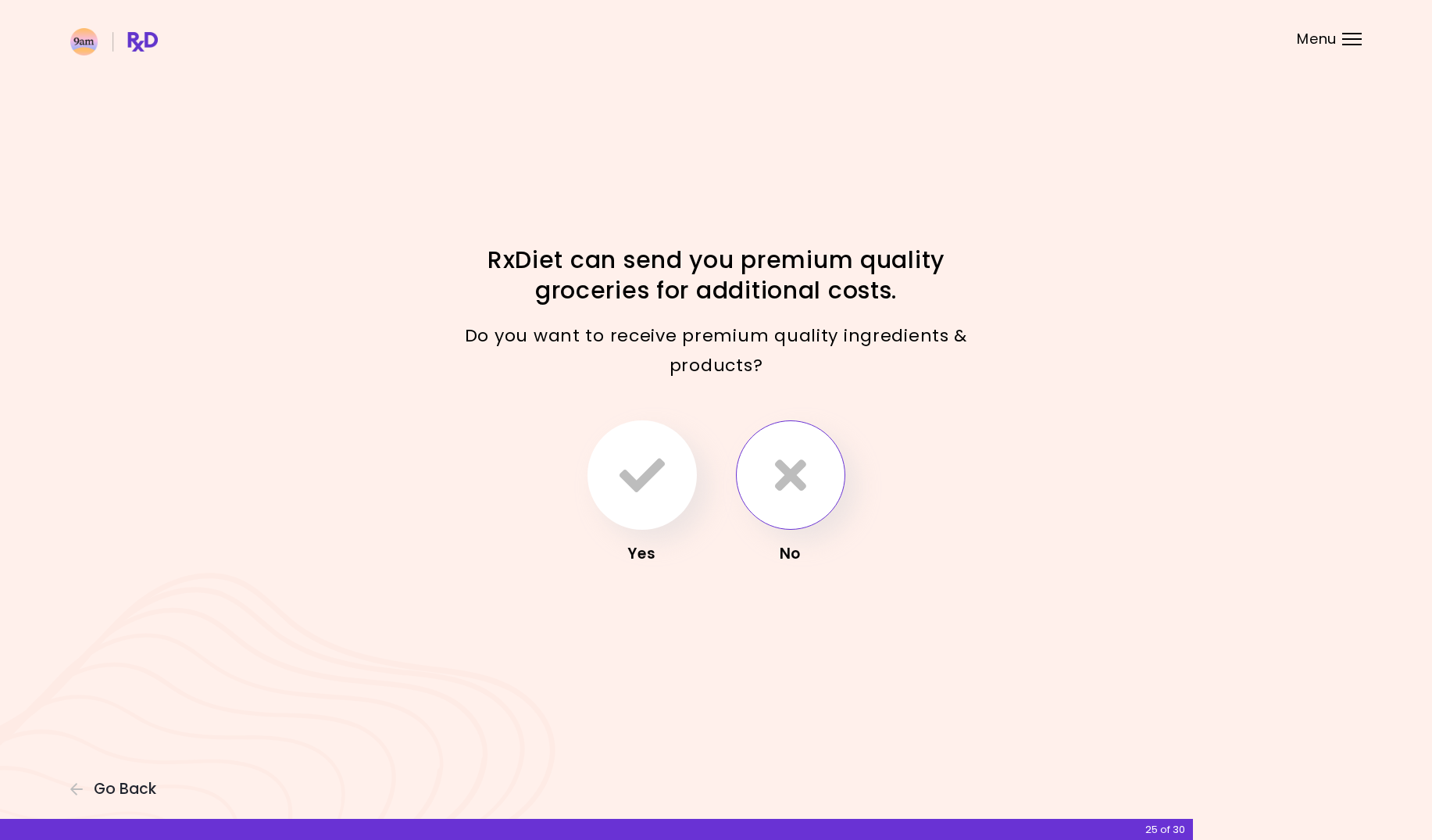
click at [782, 467] on icon "button" at bounding box center [790, 475] width 31 height 45
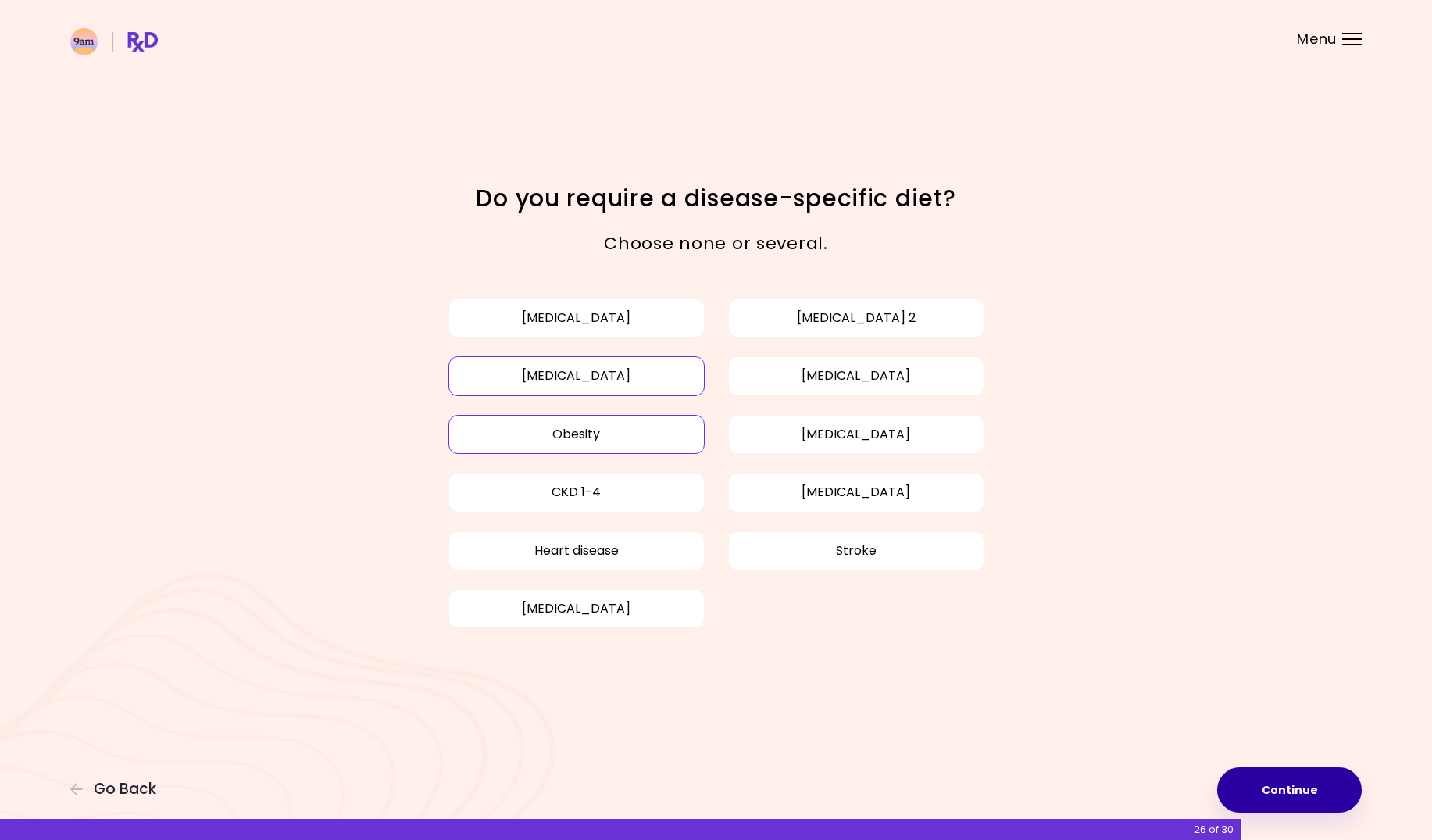
click at [1295, 788] on button "Continue" at bounding box center [1290, 790] width 145 height 45
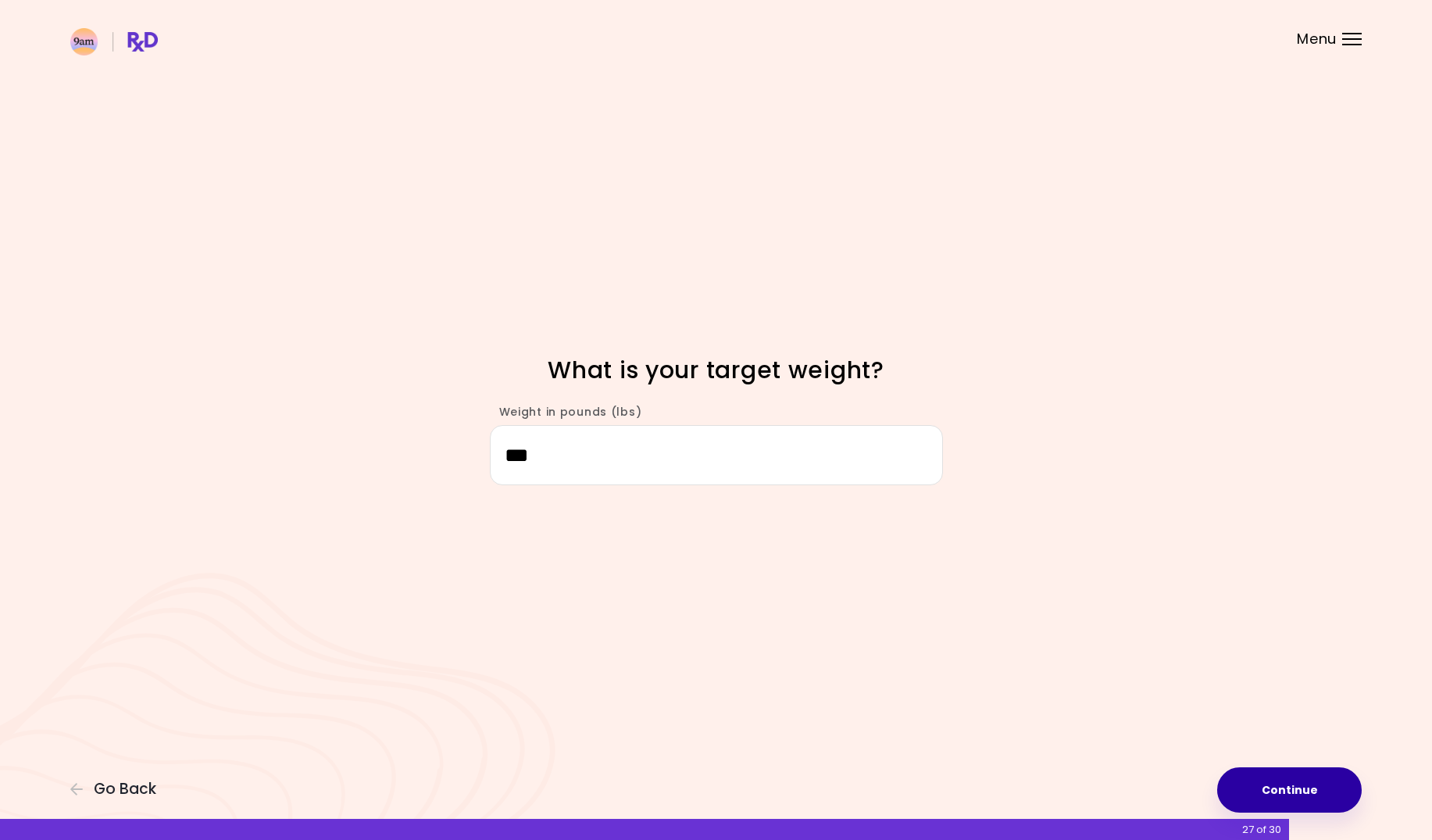
click at [1288, 785] on button "Continue" at bounding box center [1290, 790] width 145 height 45
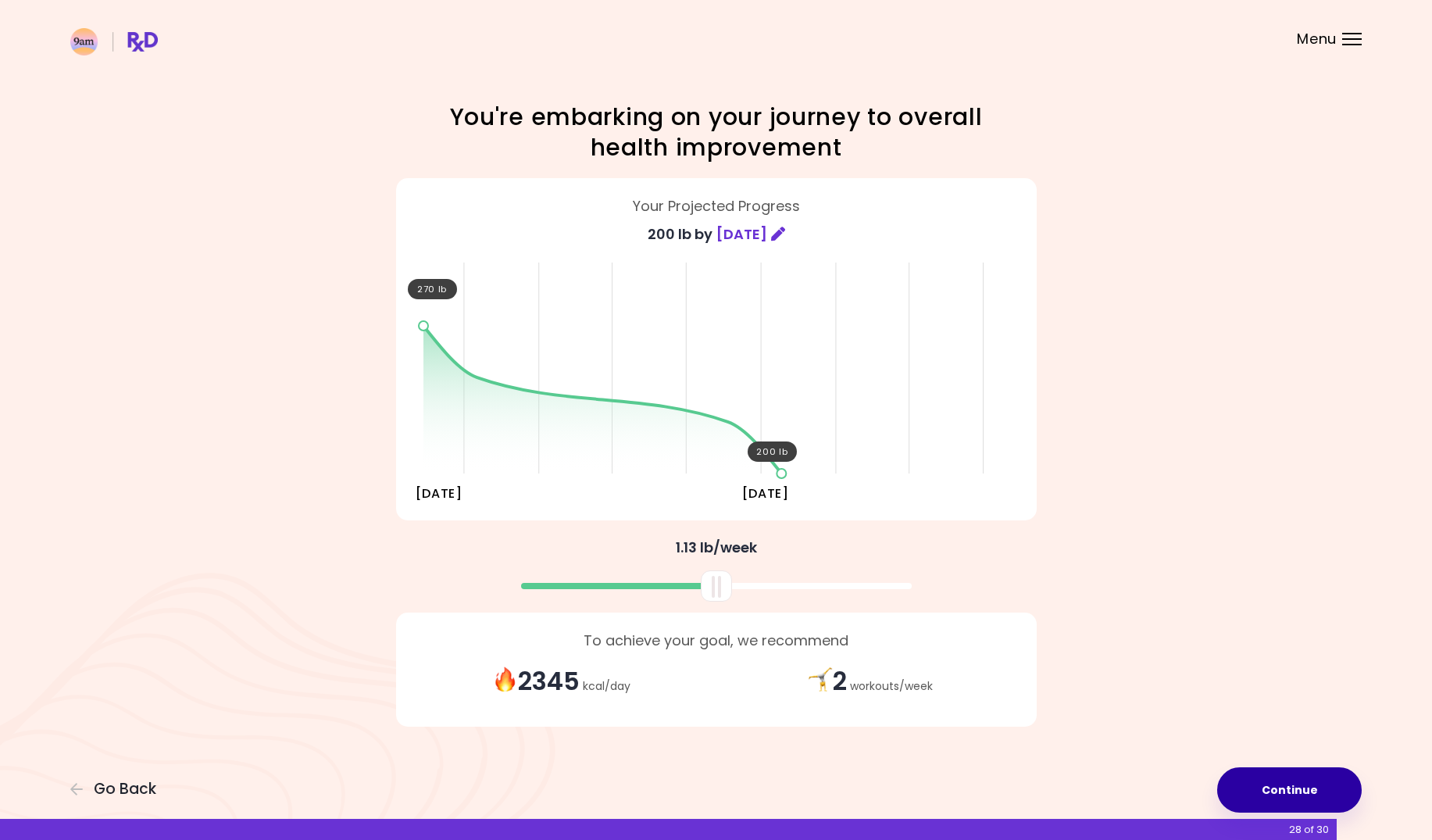
click at [1286, 785] on button "Continue" at bounding box center [1290, 790] width 145 height 45
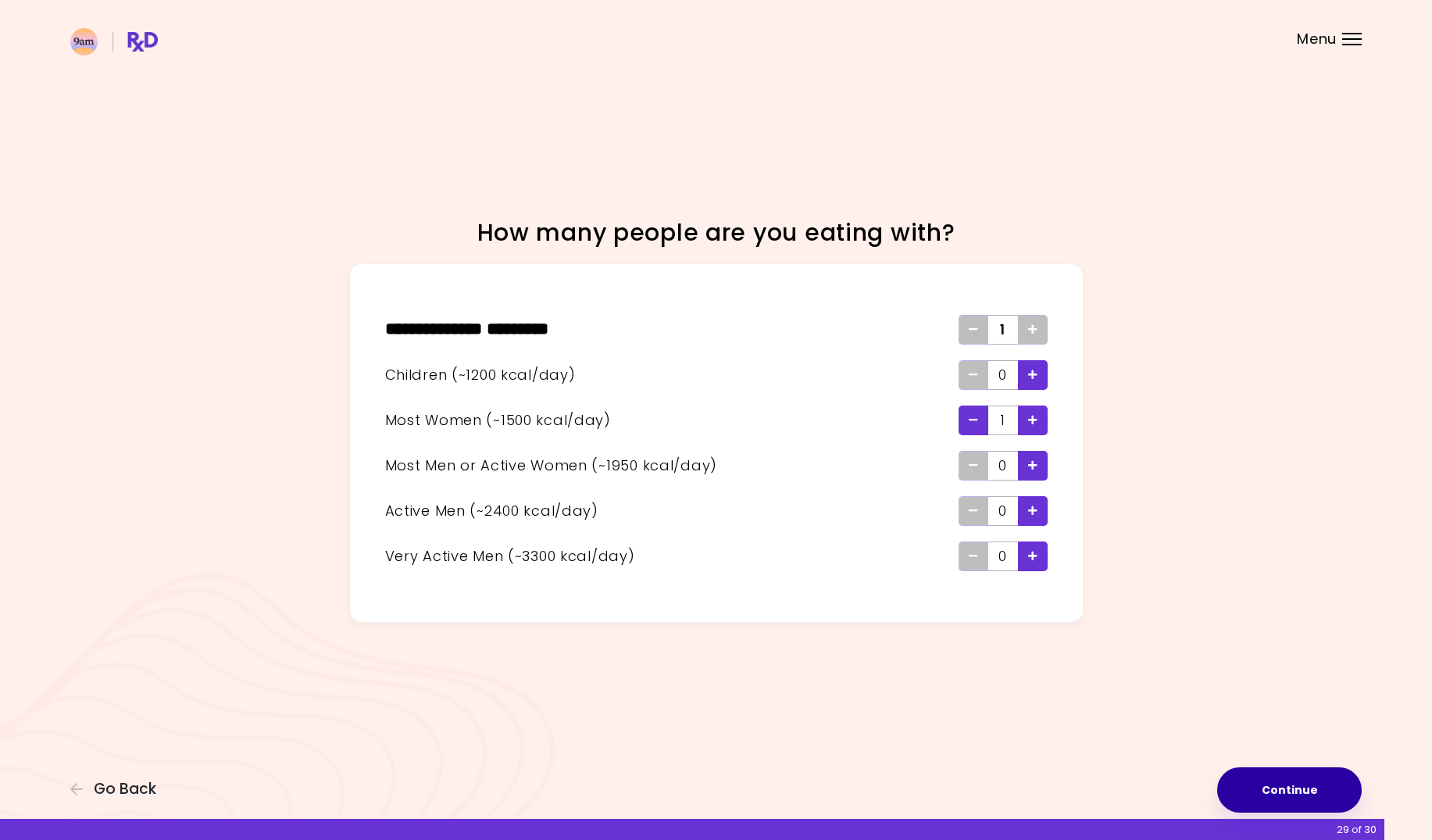
click at [1286, 785] on button "Continue" at bounding box center [1290, 790] width 145 height 45
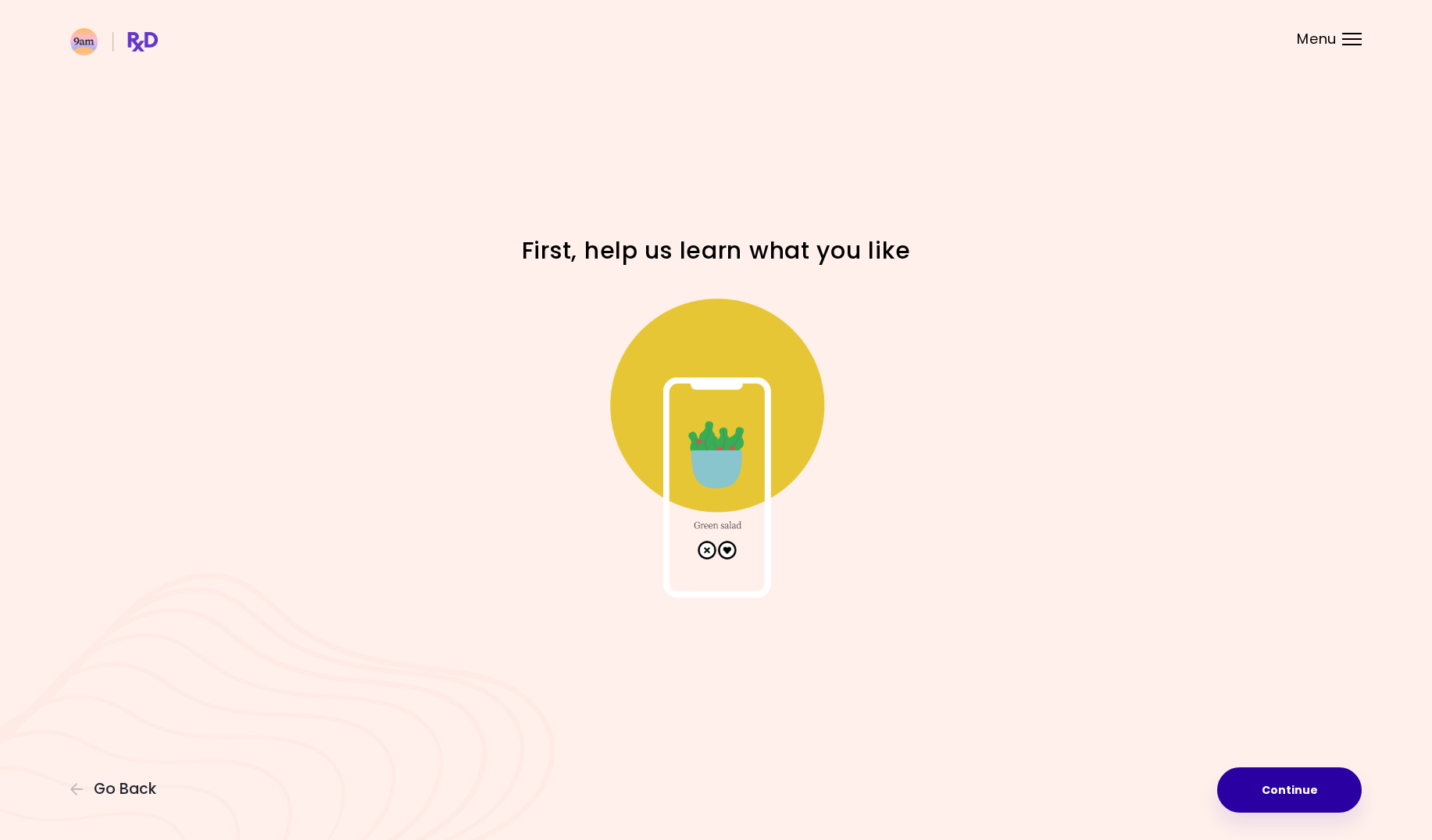
click at [1286, 785] on button "Continue" at bounding box center [1290, 790] width 145 height 45
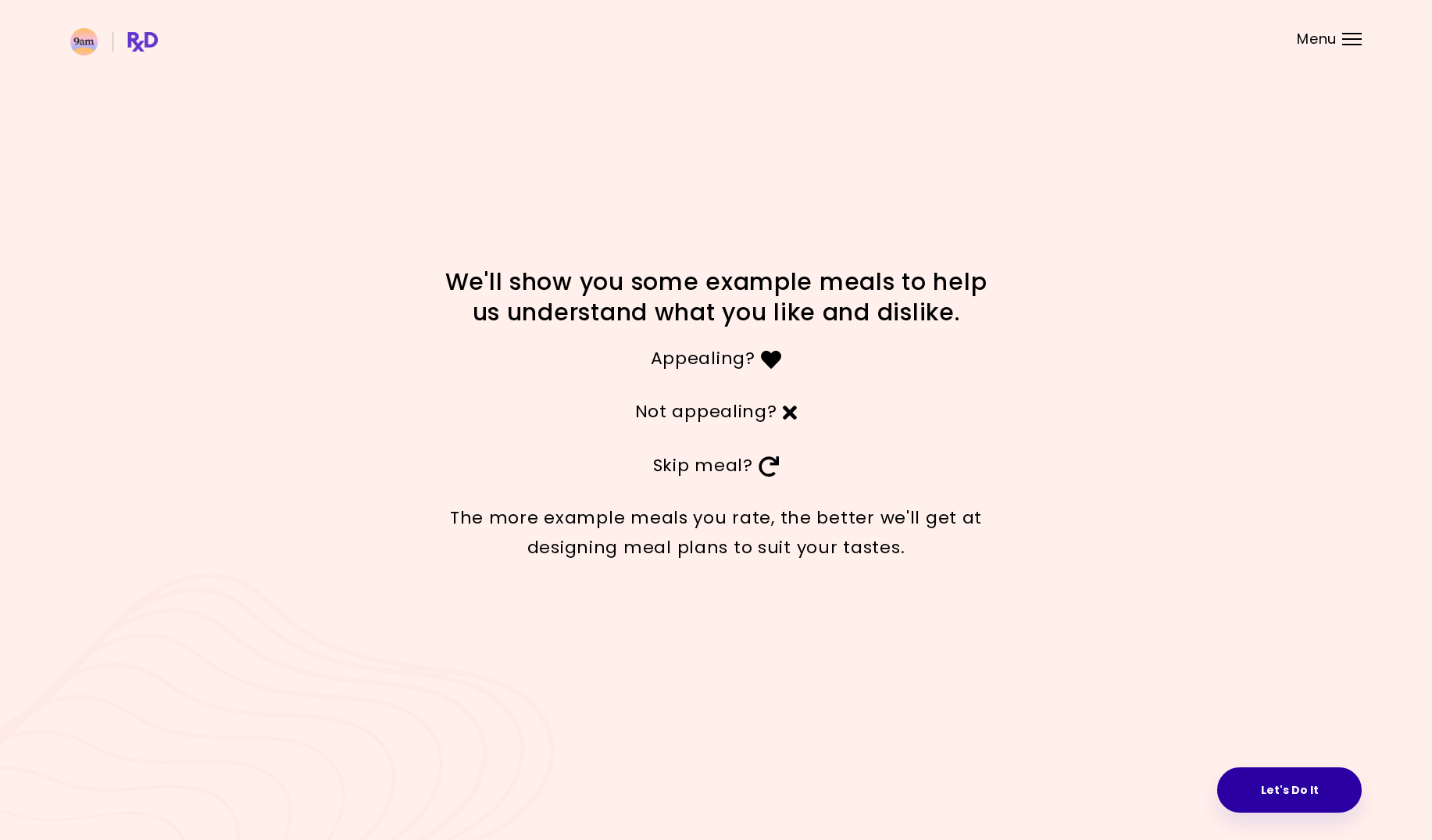
click at [1284, 790] on button "Let's Do It" at bounding box center [1290, 790] width 145 height 45
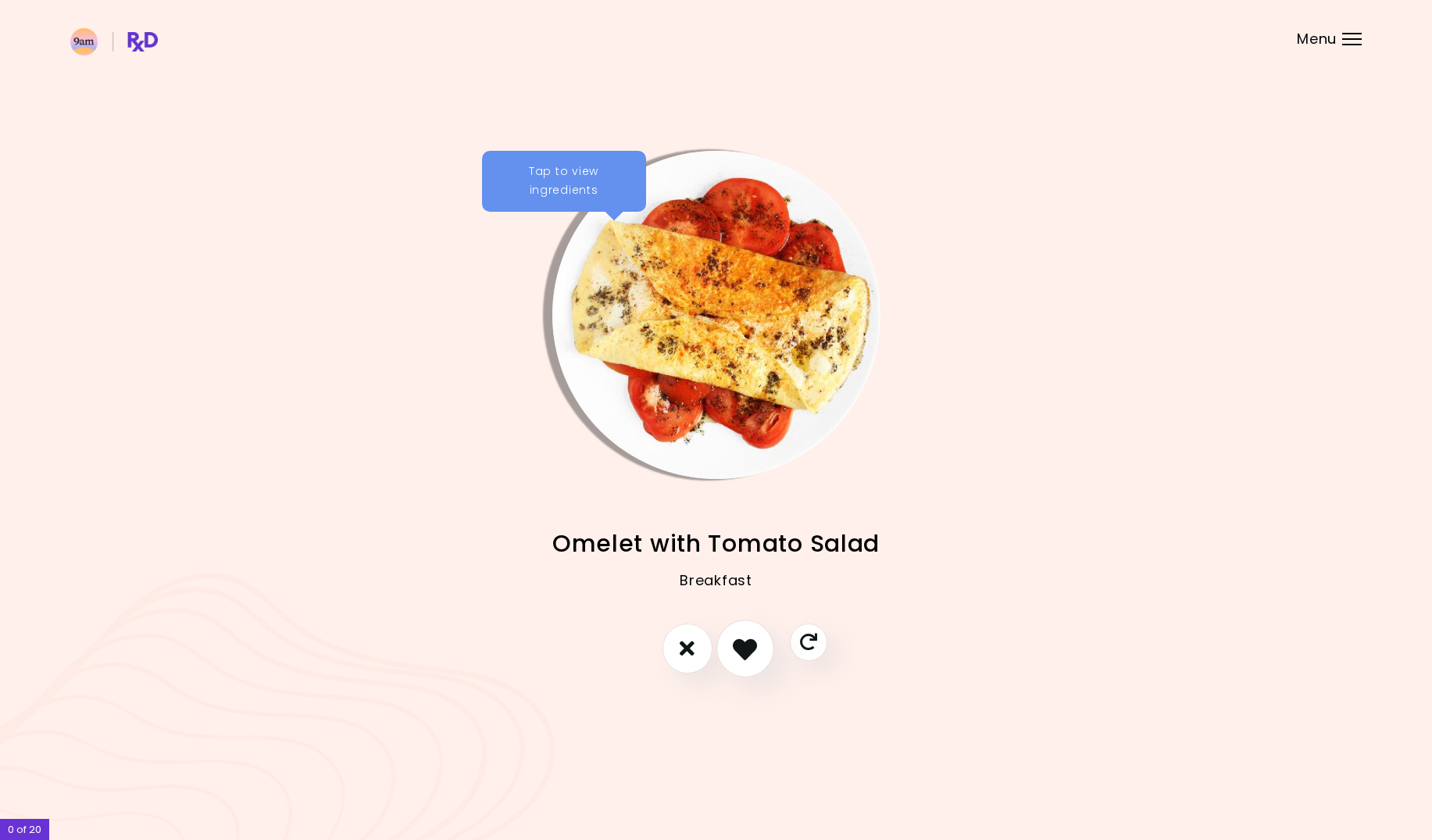
click at [750, 653] on icon "I like this recipe" at bounding box center [745, 648] width 24 height 24
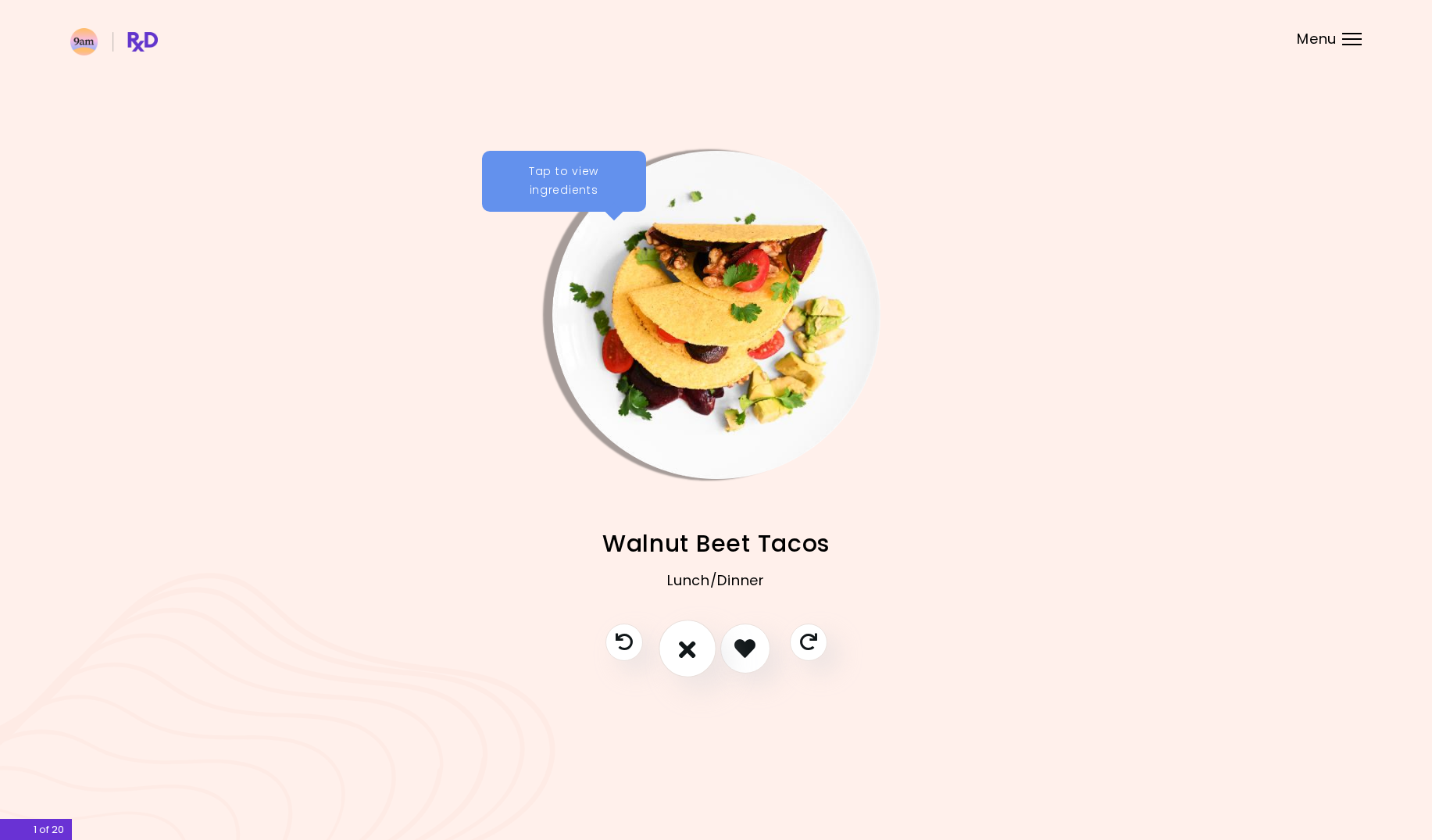
click at [674, 648] on button "I don't like this recipe" at bounding box center [687, 648] width 57 height 57
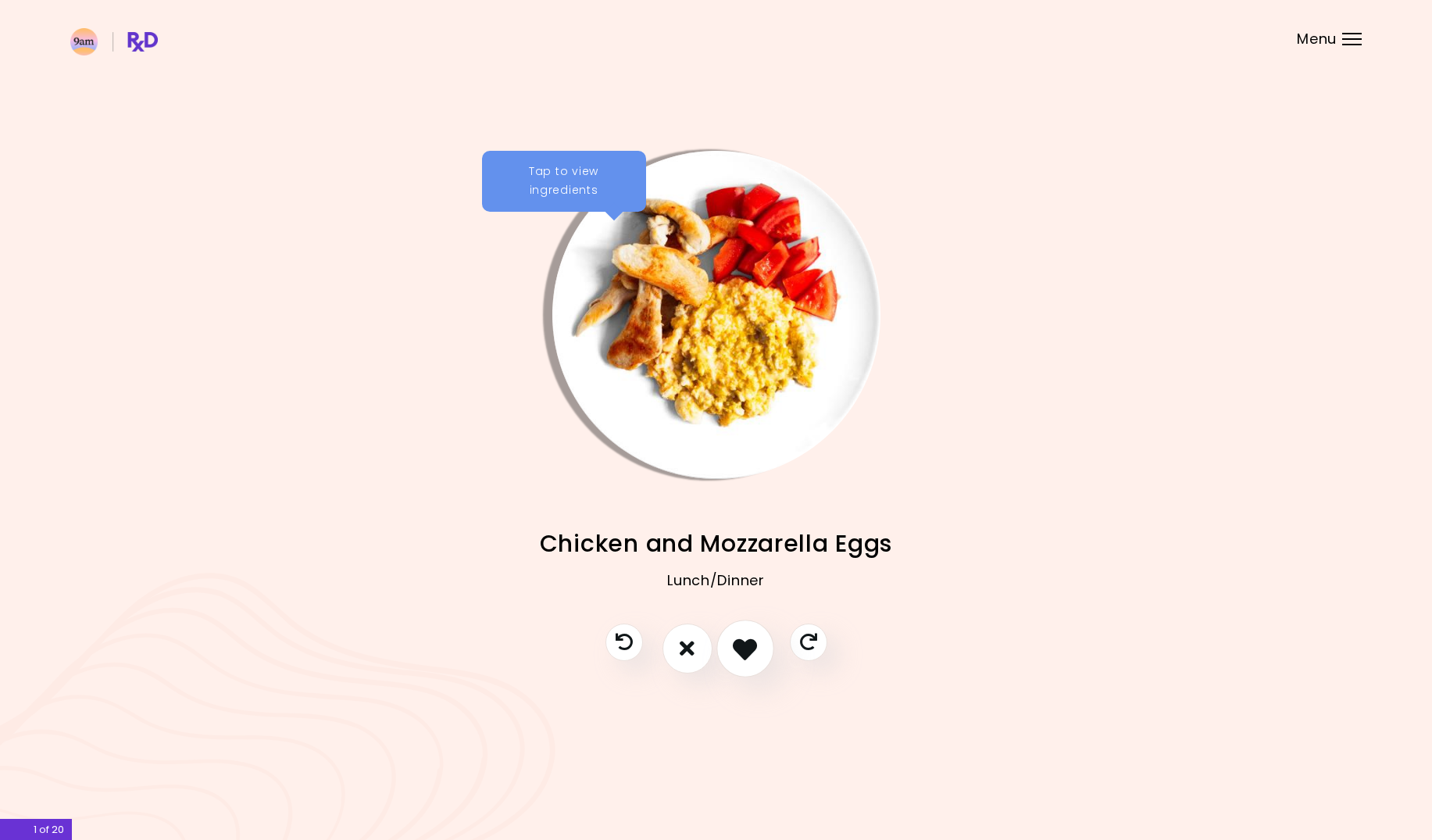
click at [740, 652] on icon "I like this recipe" at bounding box center [745, 648] width 24 height 24
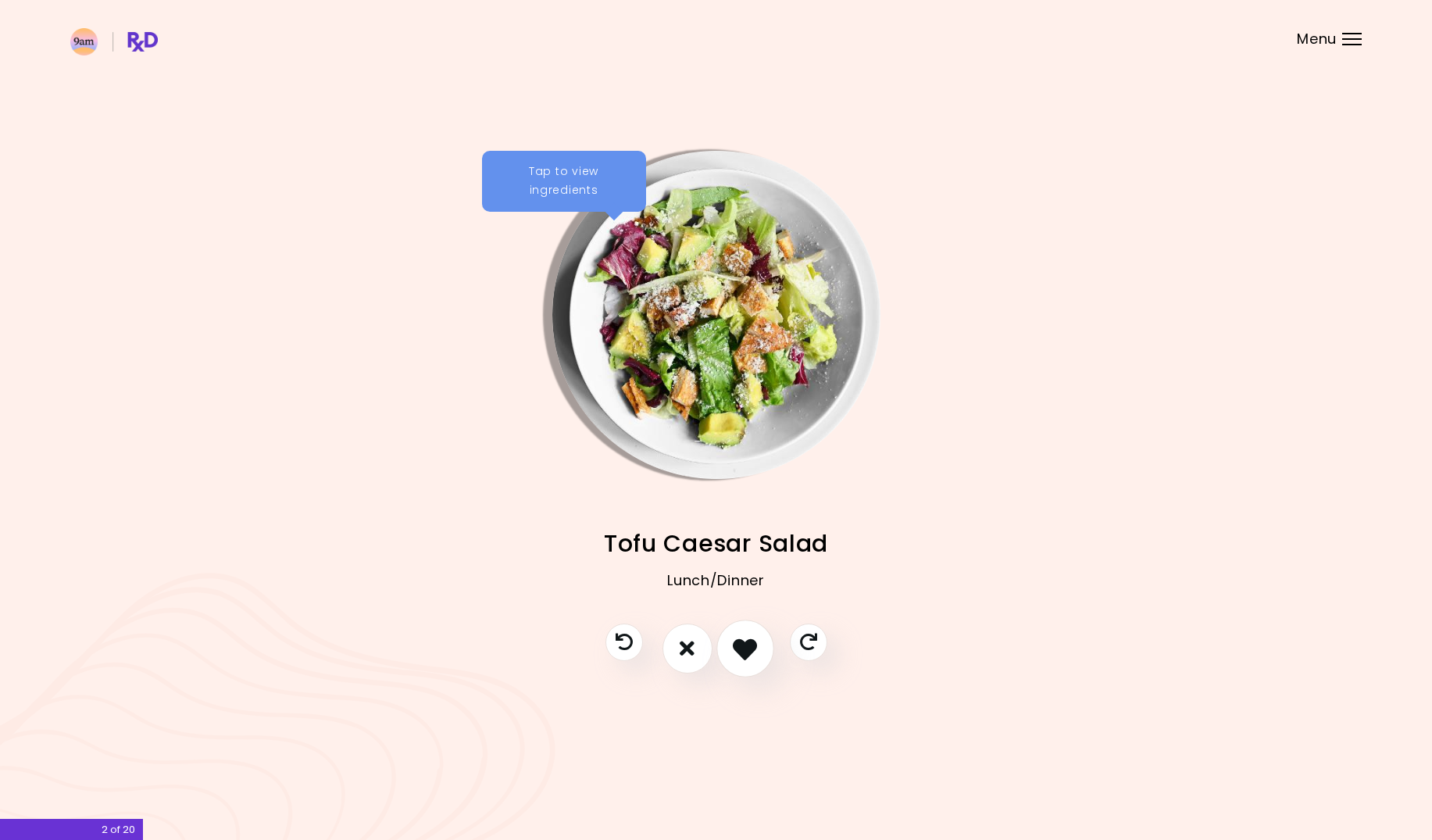
click at [740, 652] on icon "I like this recipe" at bounding box center [745, 648] width 24 height 24
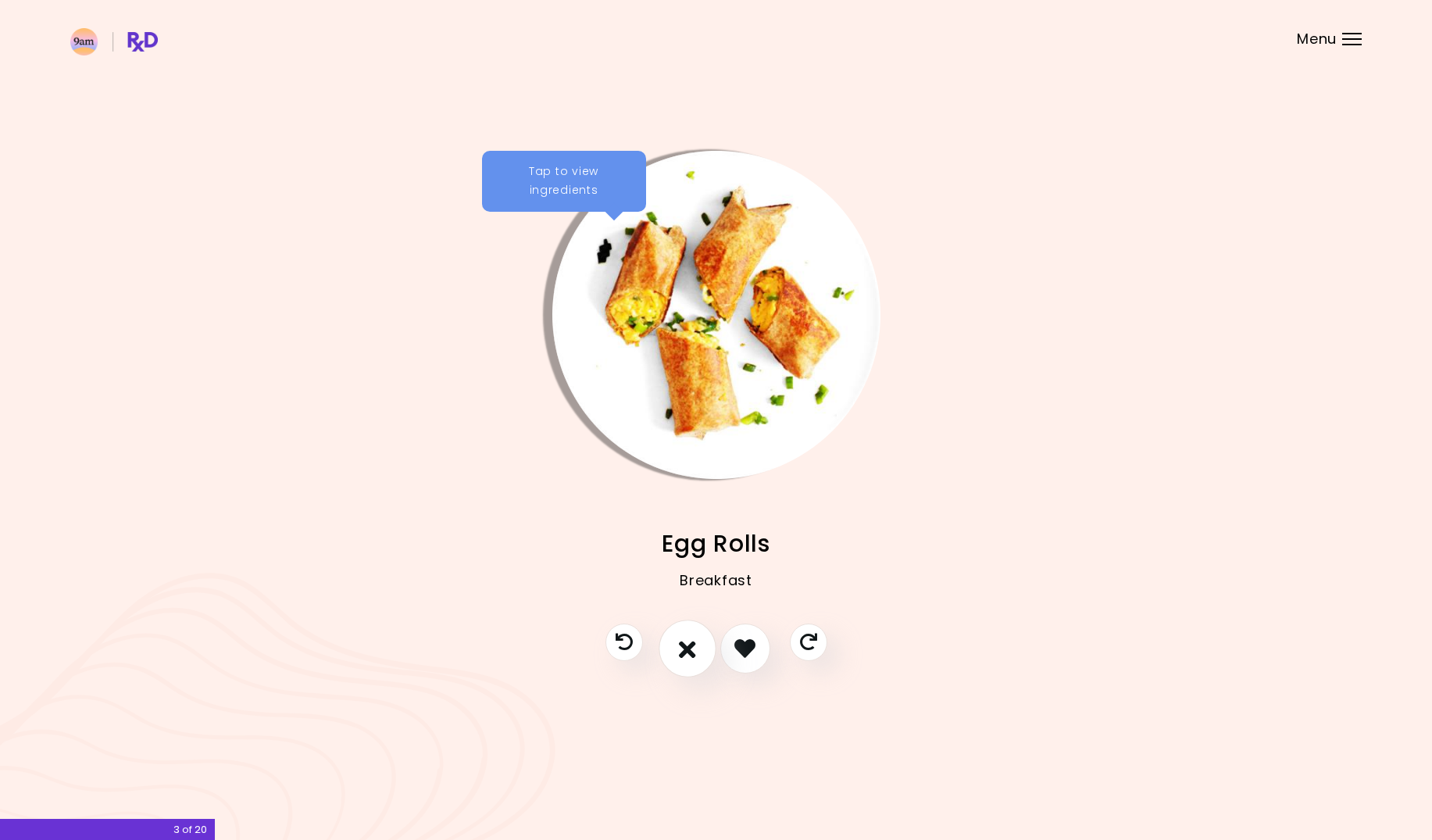
click at [679, 652] on icon "I don't like this recipe" at bounding box center [688, 648] width 17 height 24
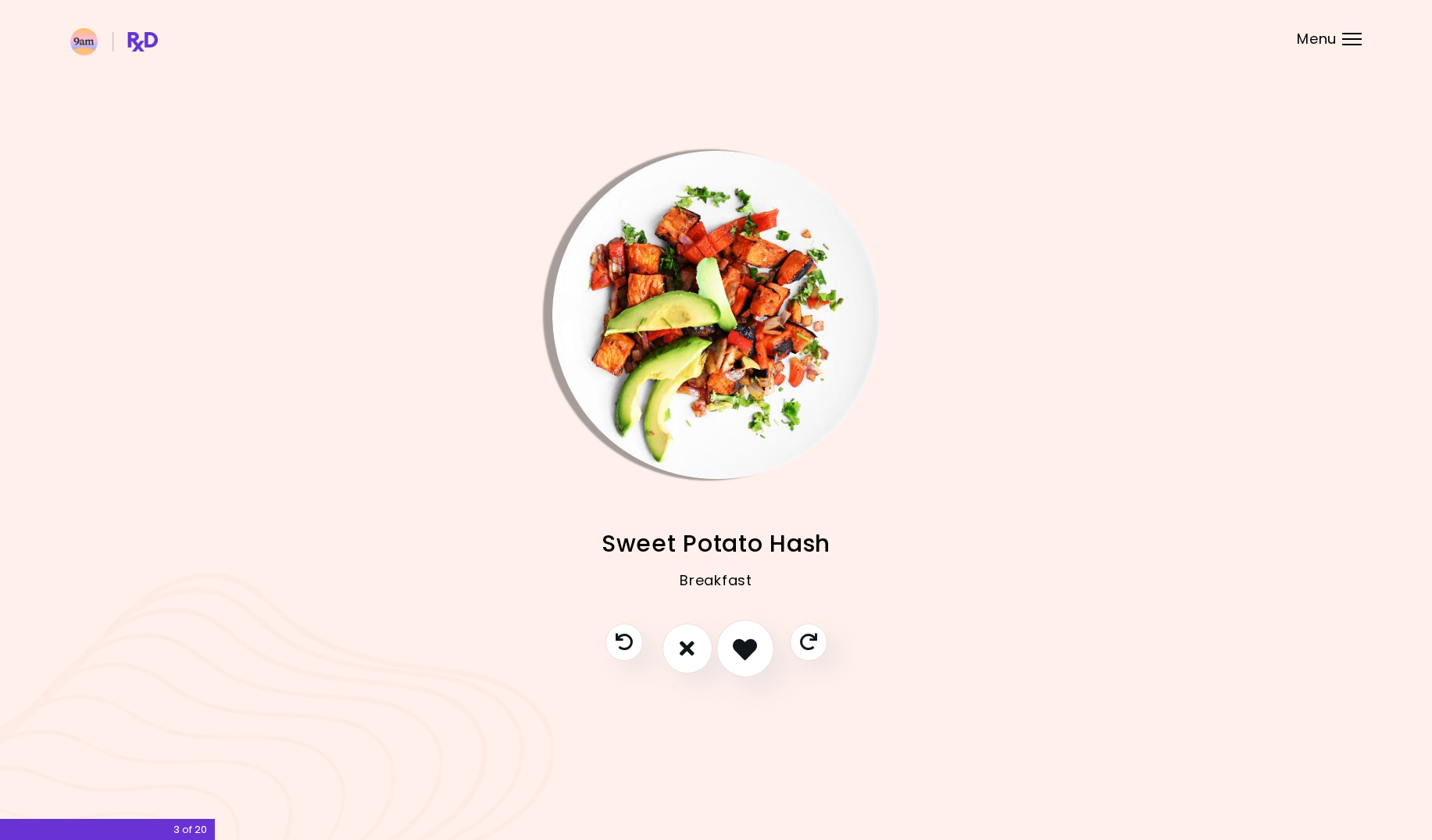
click at [752, 653] on icon "I like this recipe" at bounding box center [745, 648] width 24 height 24
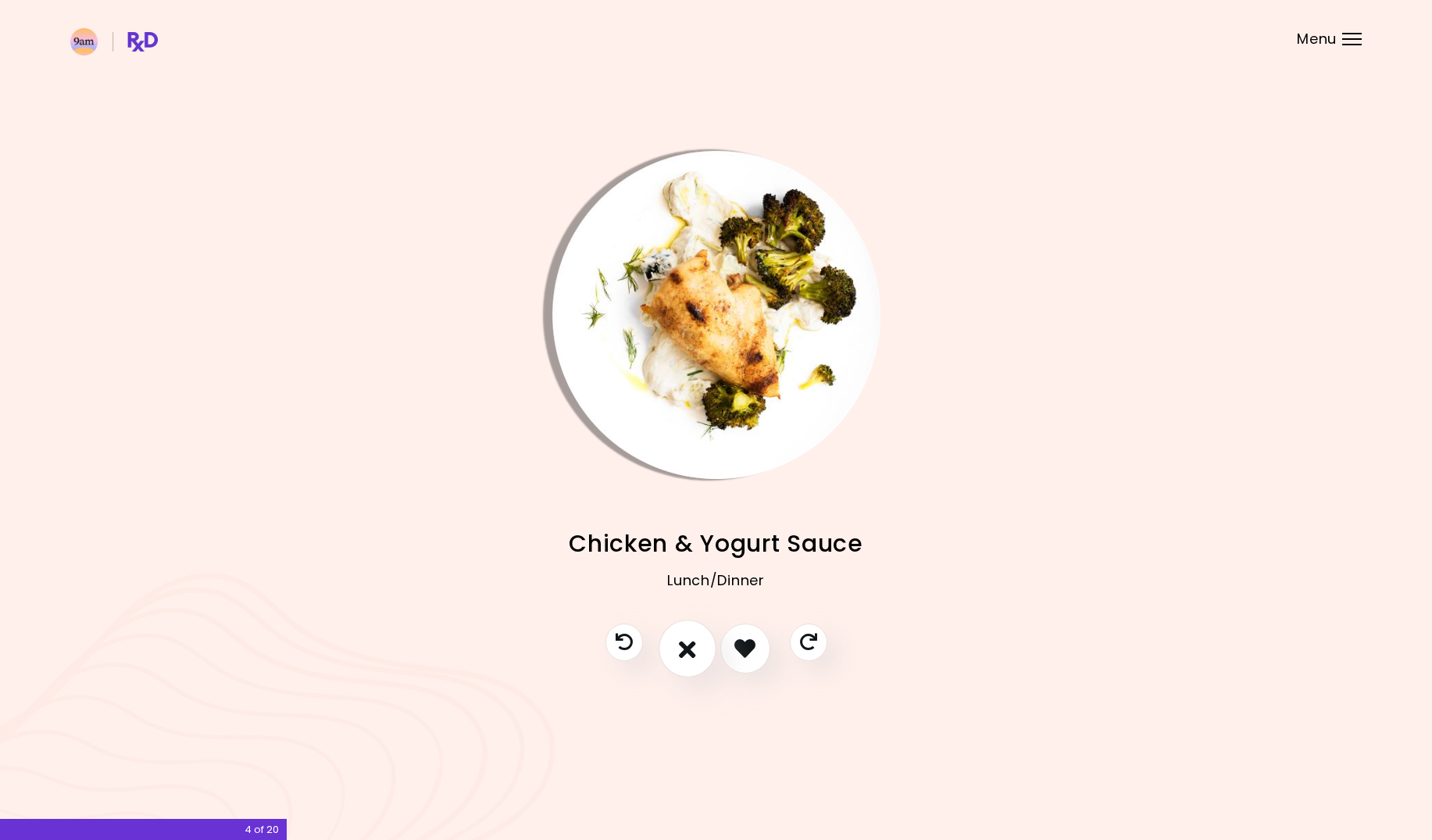
click at [685, 656] on icon "I don't like this recipe" at bounding box center [688, 648] width 17 height 24
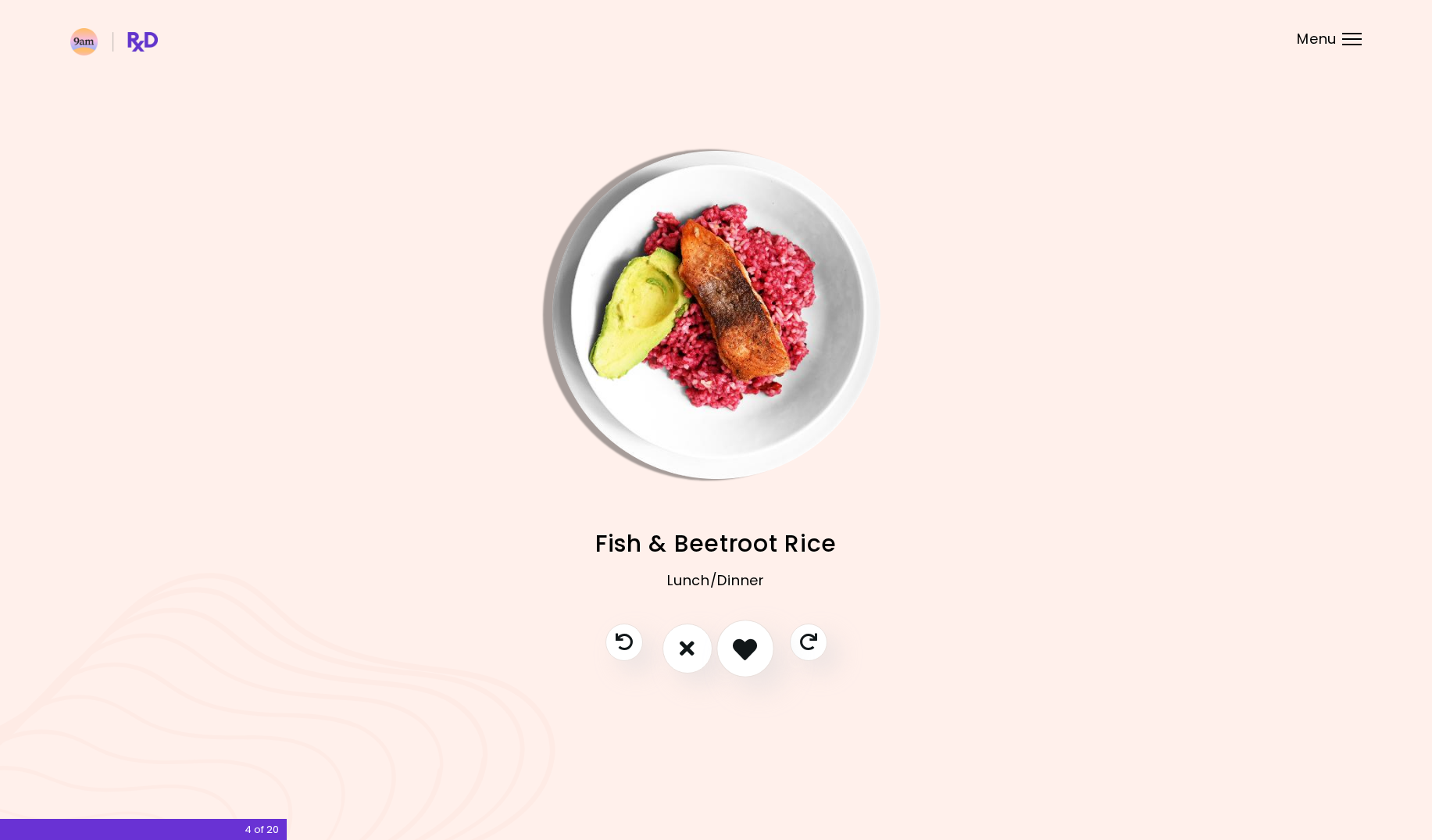
click at [745, 648] on icon "I like this recipe" at bounding box center [745, 648] width 24 height 24
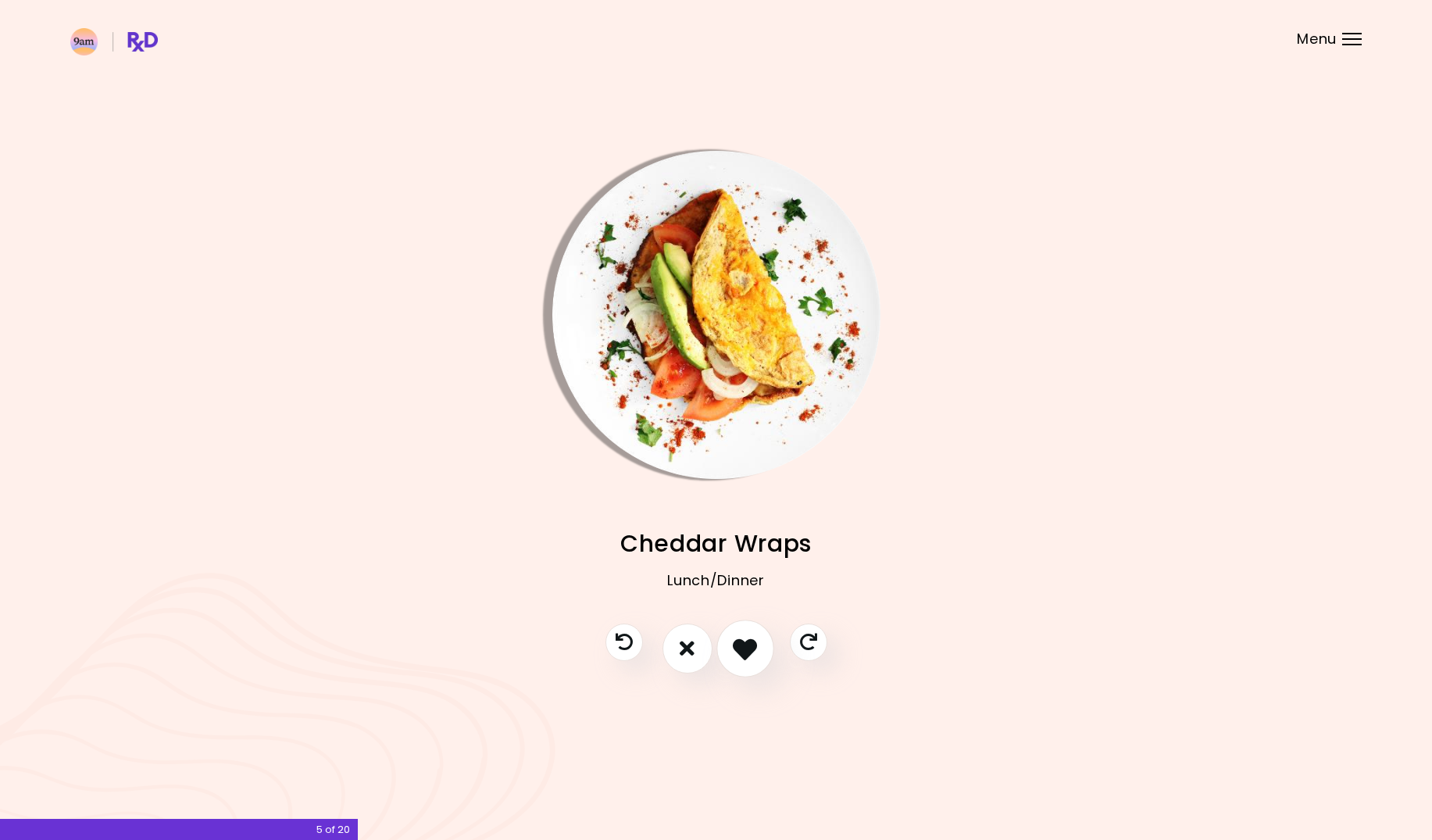
click at [745, 648] on icon "I like this recipe" at bounding box center [745, 648] width 24 height 24
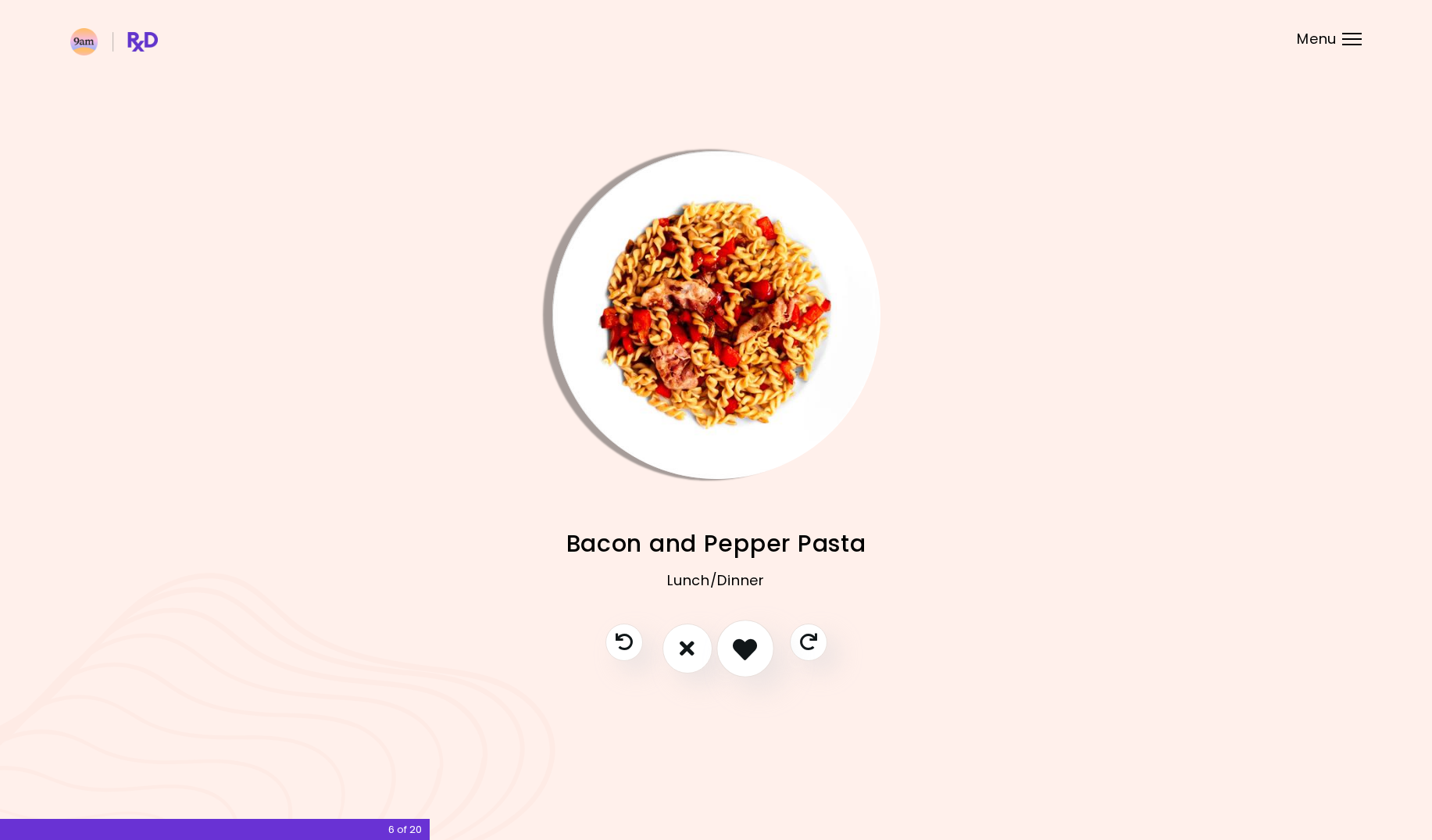
click at [745, 648] on icon "I like this recipe" at bounding box center [745, 648] width 24 height 24
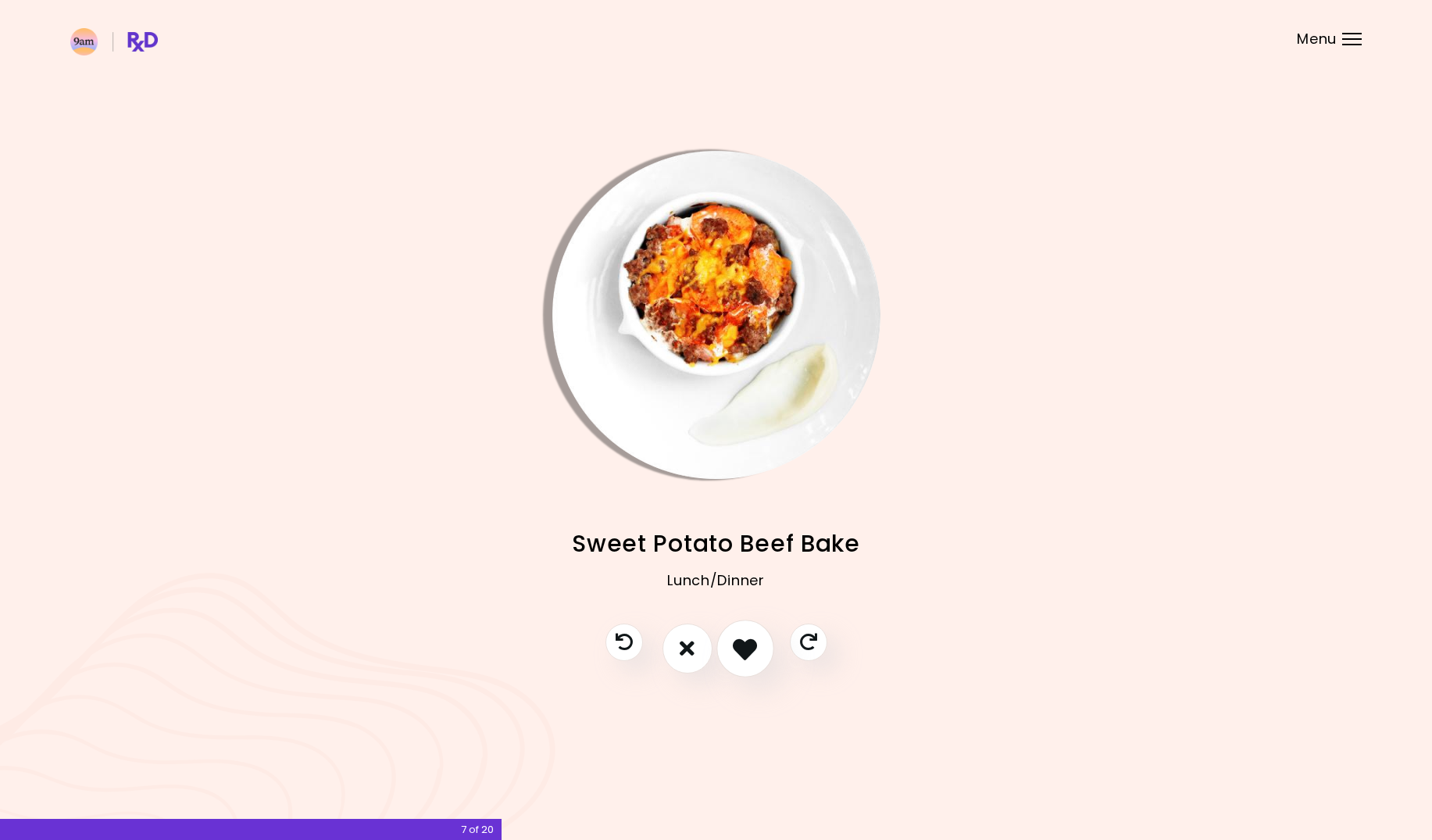
click at [745, 648] on icon "I like this recipe" at bounding box center [745, 648] width 24 height 24
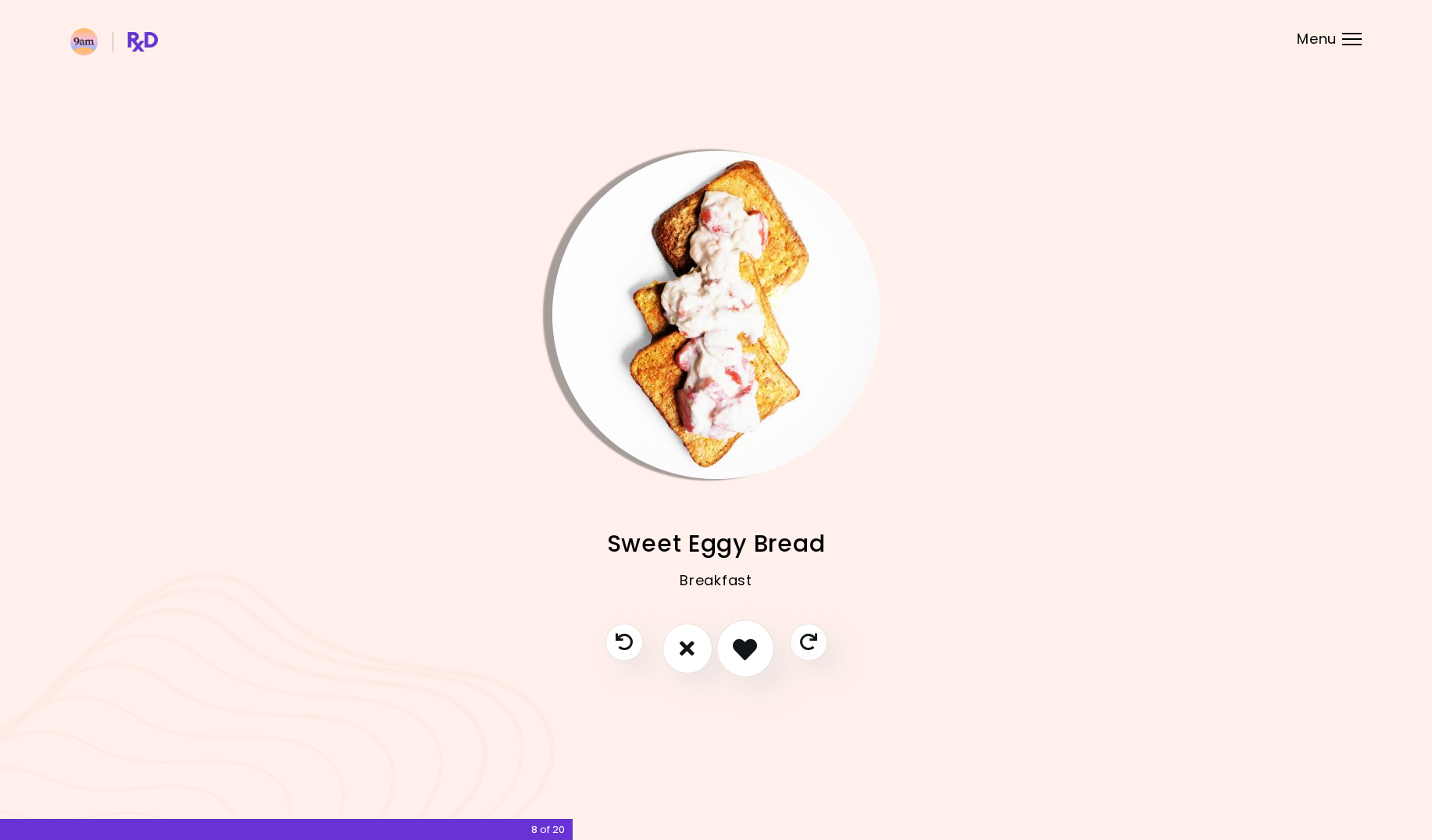
click at [741, 648] on icon "I like this recipe" at bounding box center [745, 648] width 24 height 24
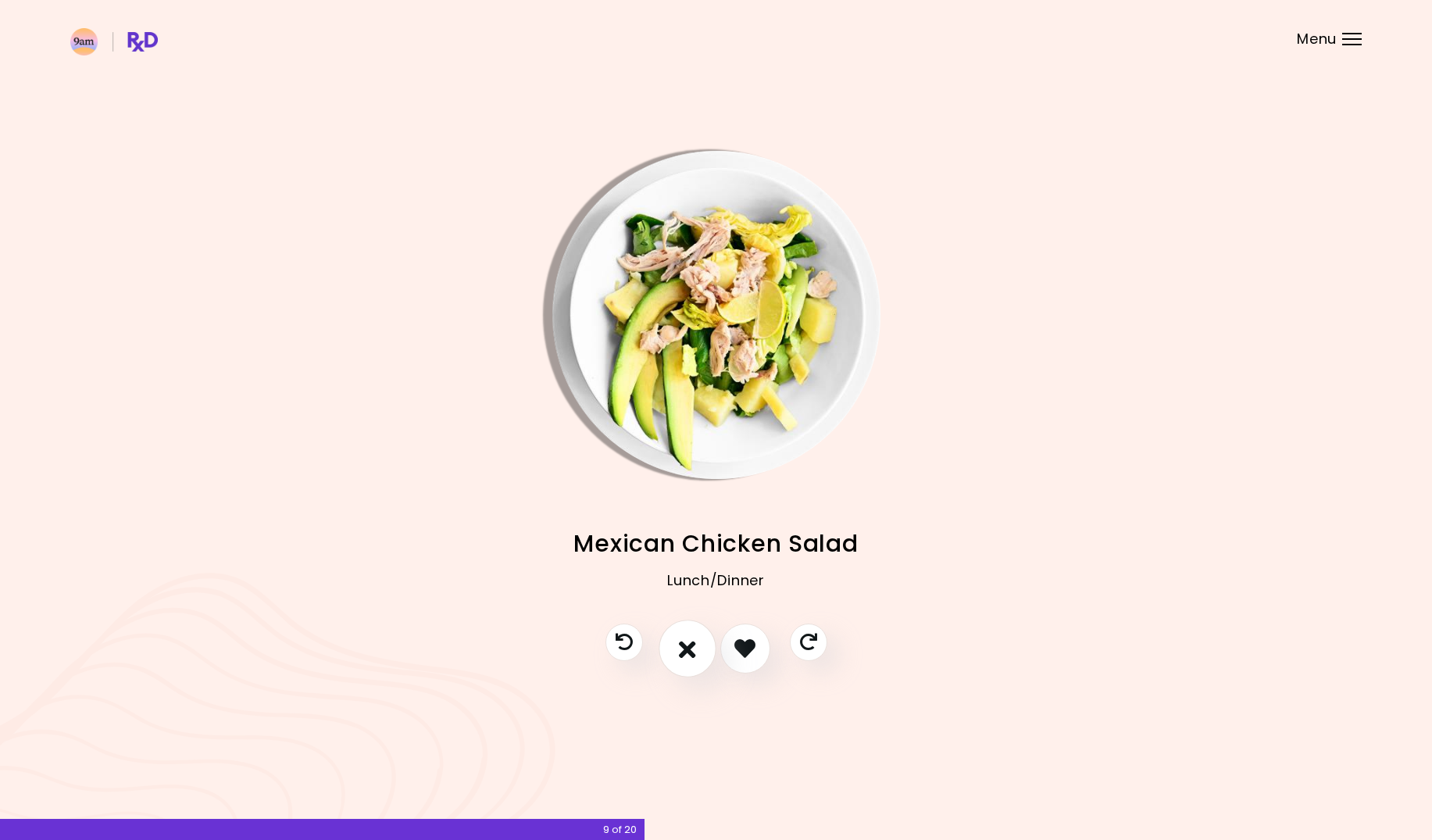
click at [678, 650] on button "I don't like this recipe" at bounding box center [687, 648] width 57 height 57
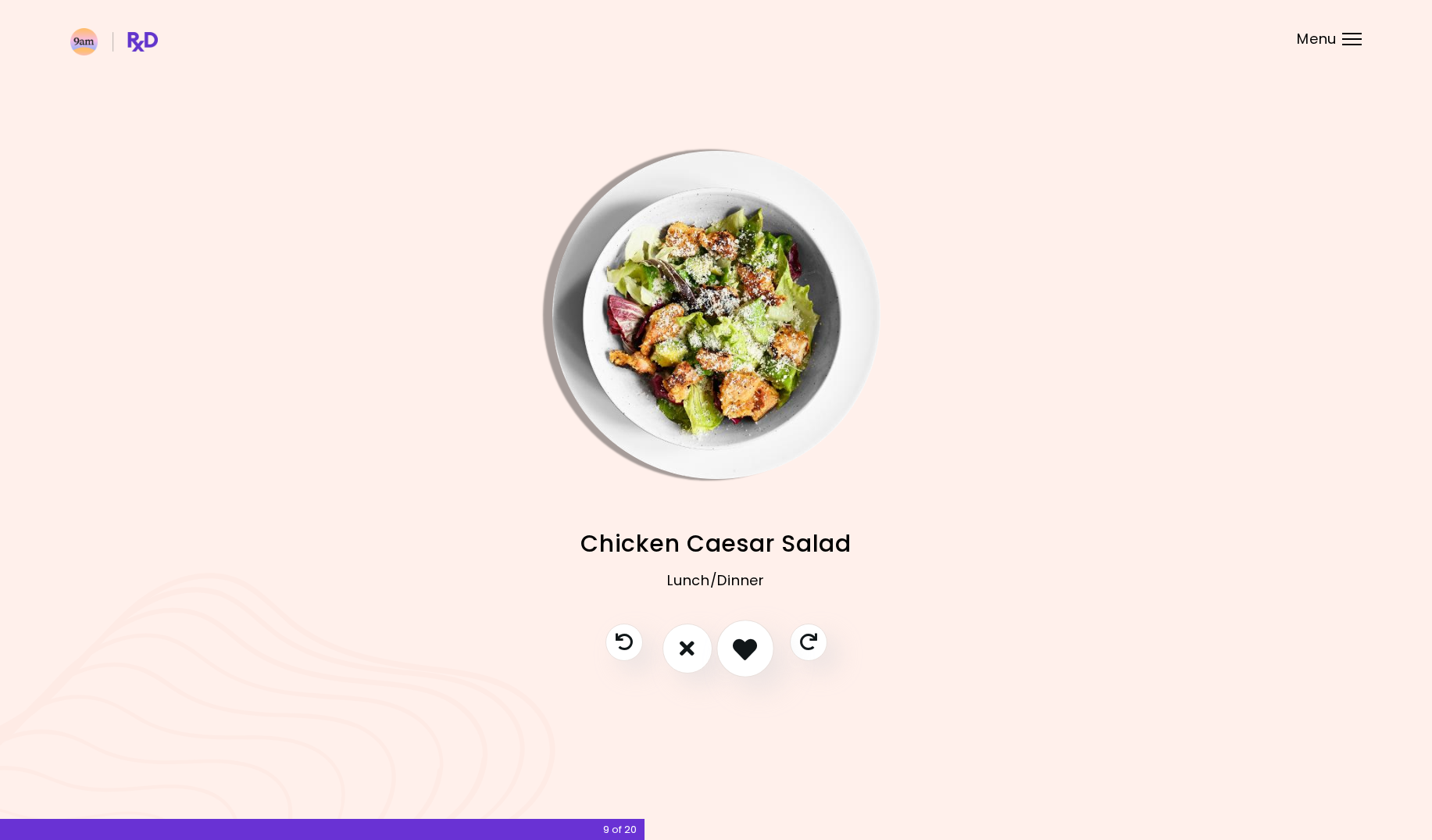
click at [755, 649] on icon "I like this recipe" at bounding box center [745, 648] width 24 height 24
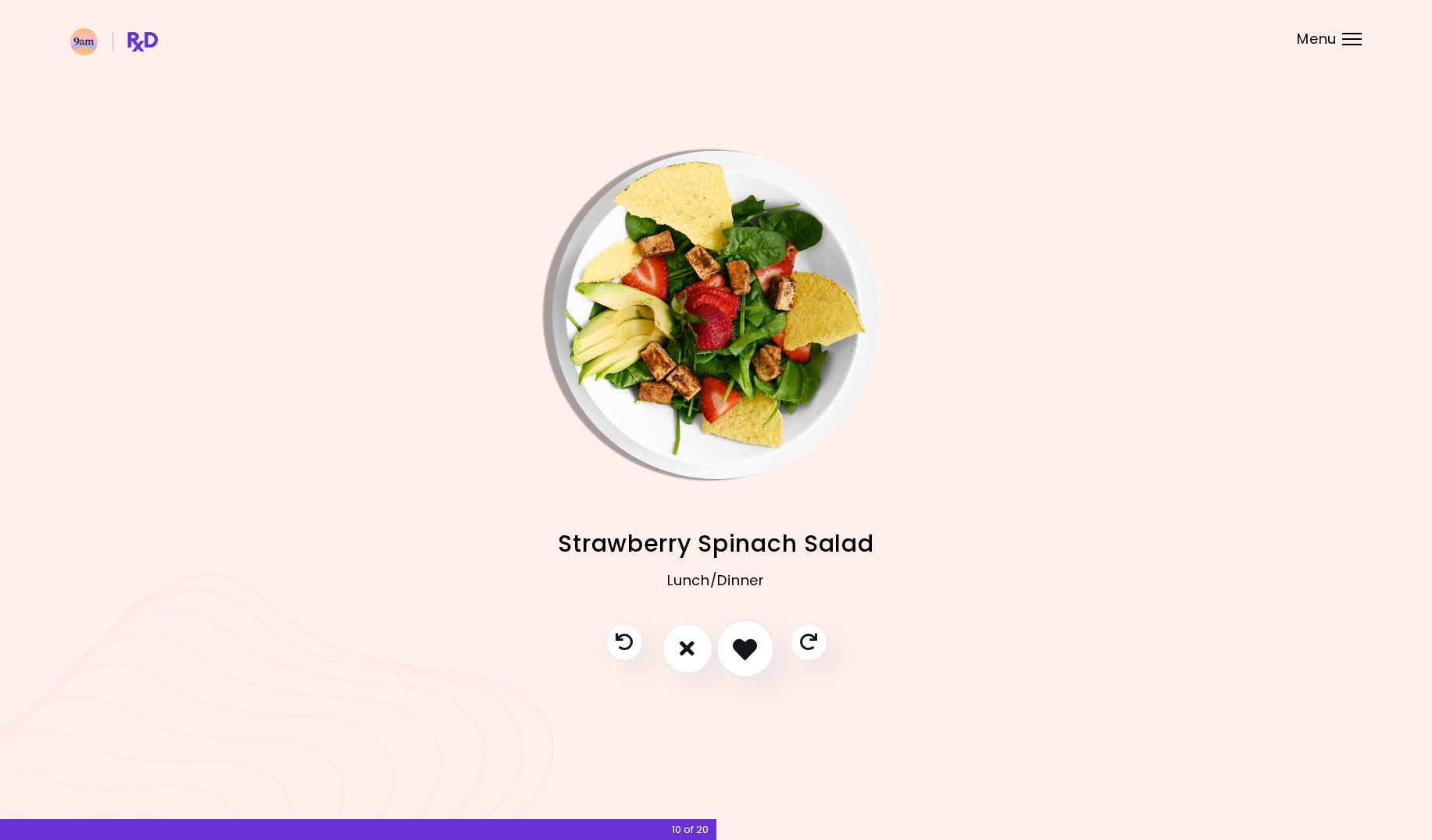
click at [755, 649] on icon "I like this recipe" at bounding box center [745, 648] width 24 height 24
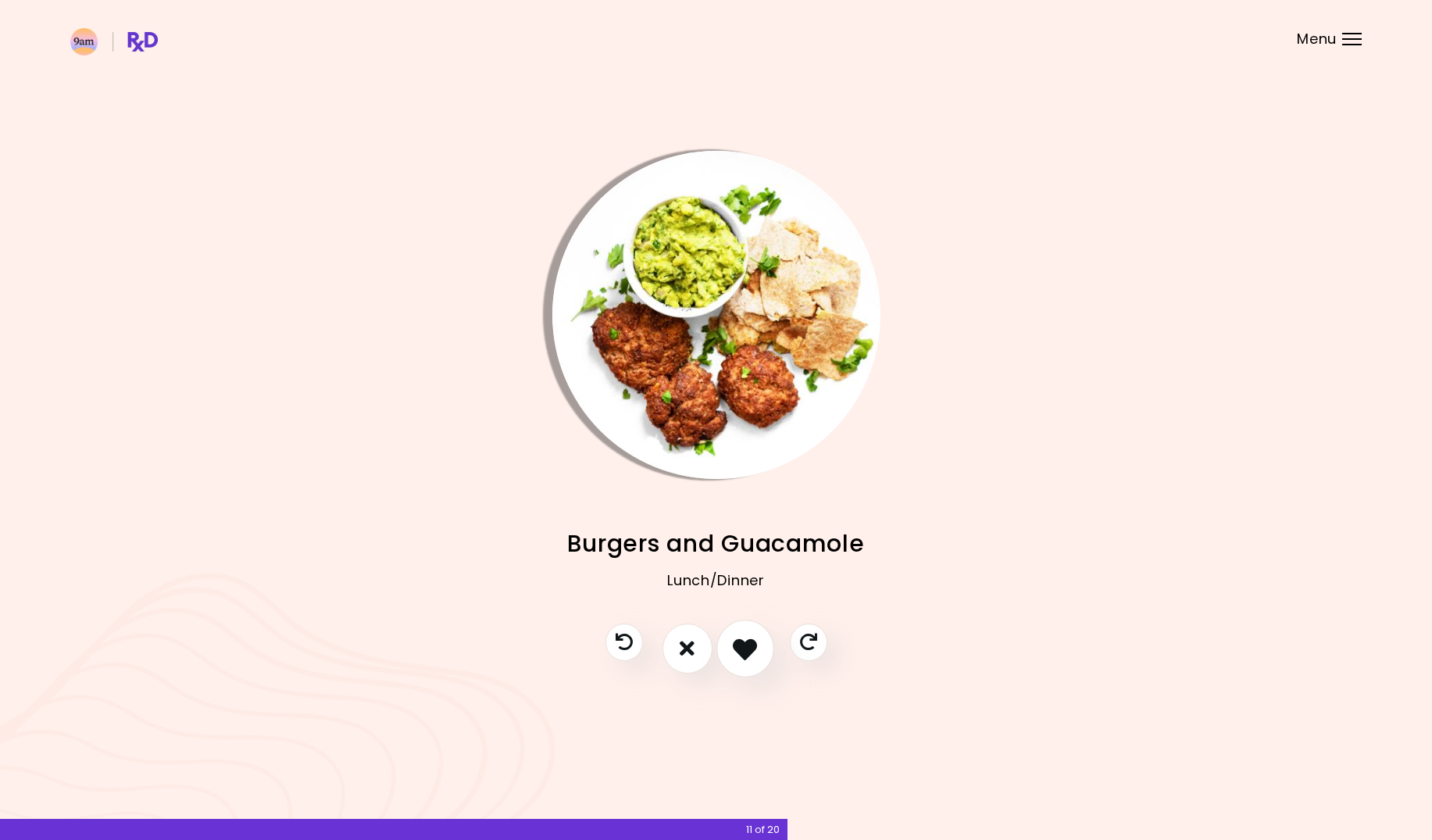
click at [753, 649] on icon "I like this recipe" at bounding box center [745, 648] width 24 height 24
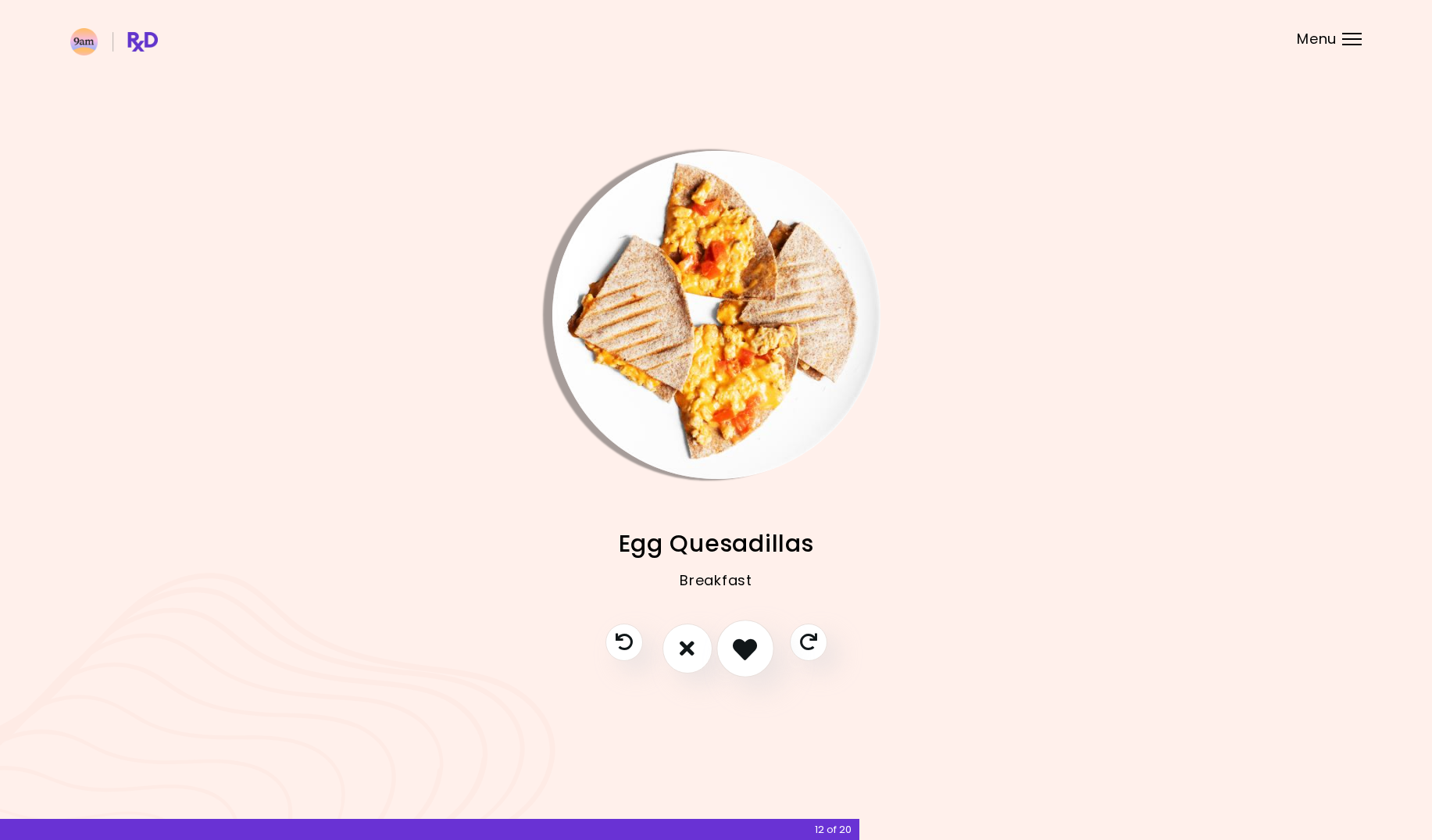
click at [753, 649] on icon "I like this recipe" at bounding box center [745, 648] width 24 height 24
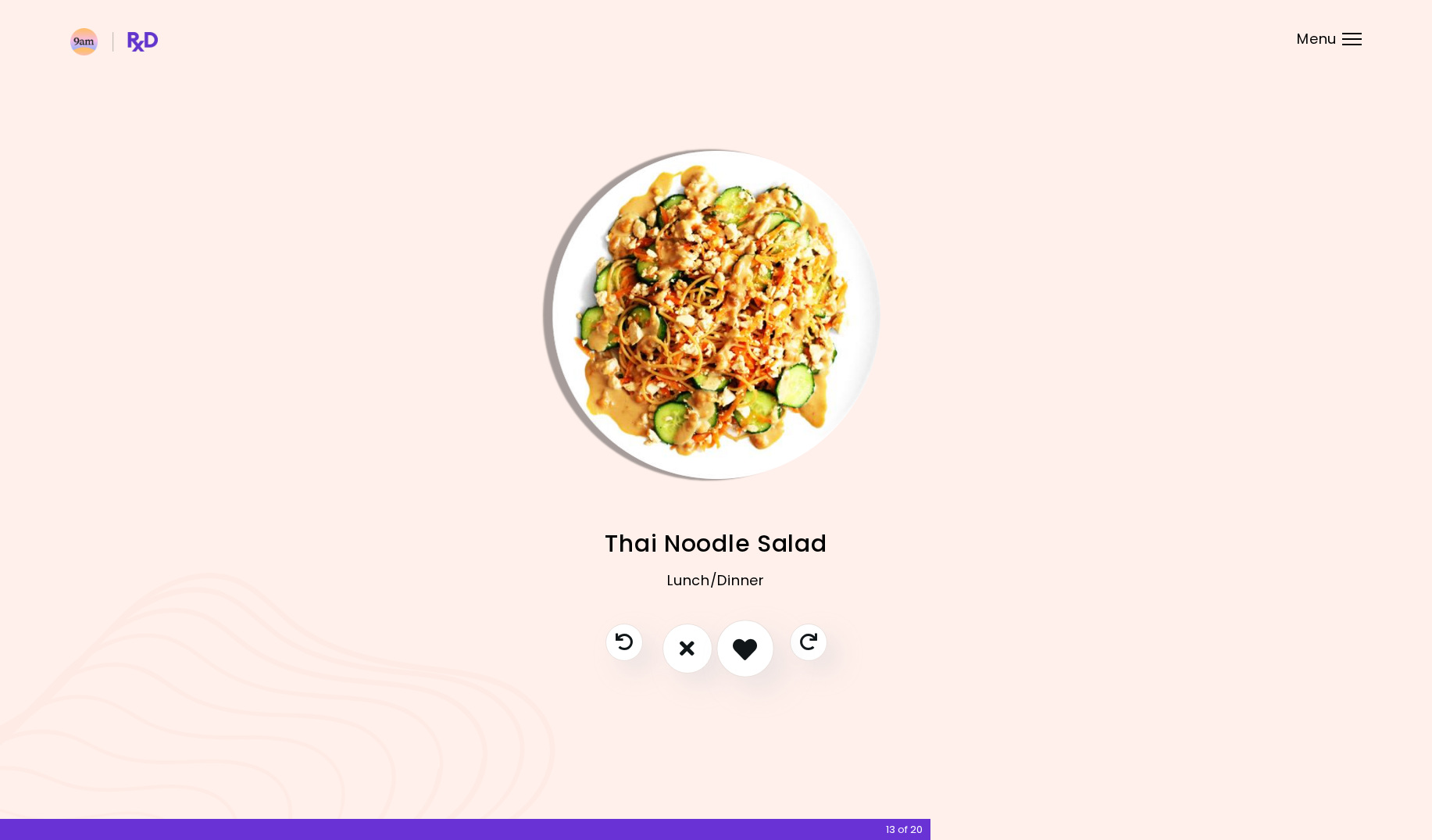
drag, startPoint x: 719, startPoint y: 657, endPoint x: 728, endPoint y: 658, distance: 9.1
click at [728, 658] on button "I like this recipe" at bounding box center [745, 648] width 57 height 57
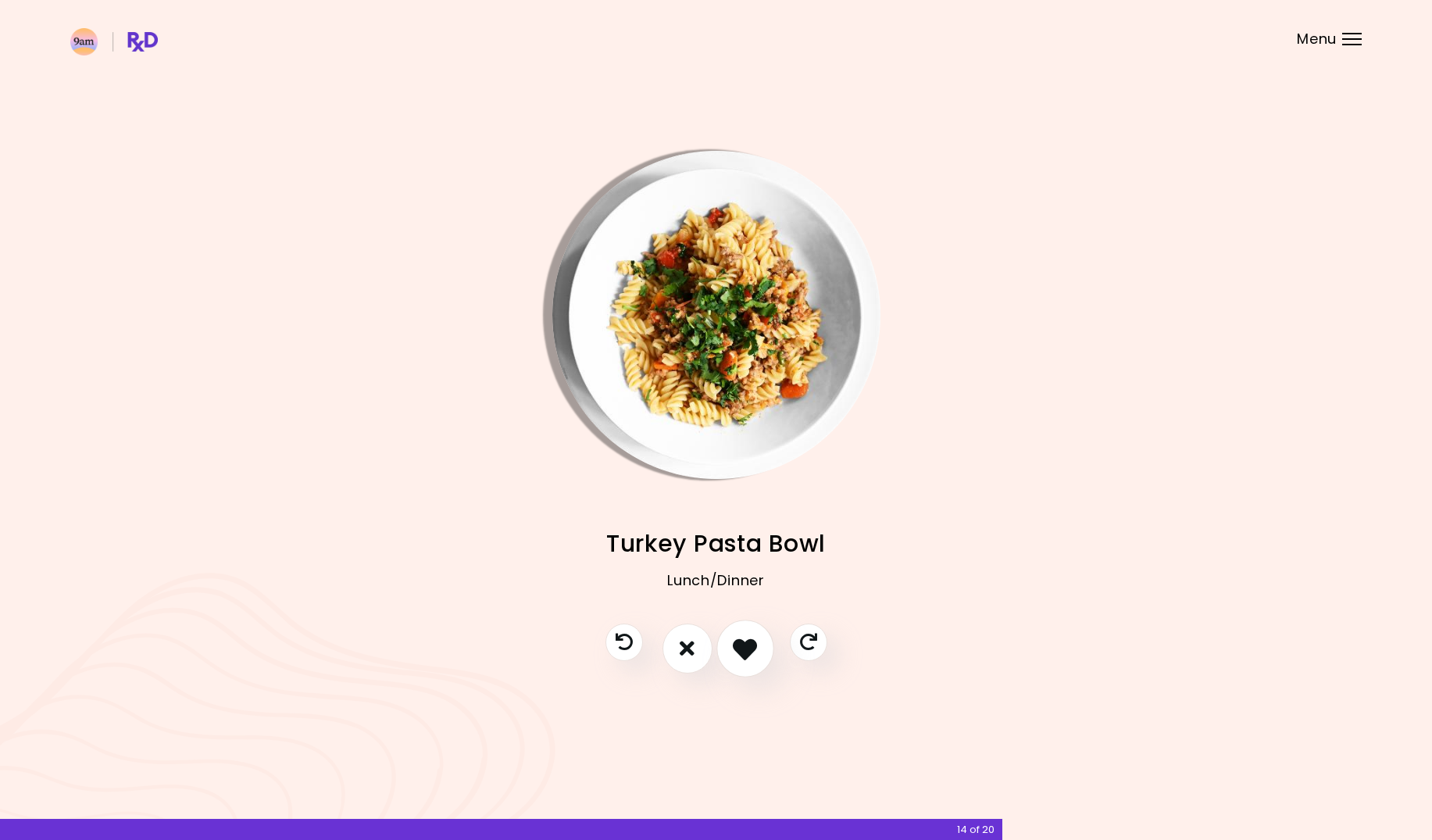
click at [728, 658] on button "I like this recipe" at bounding box center [745, 648] width 57 height 57
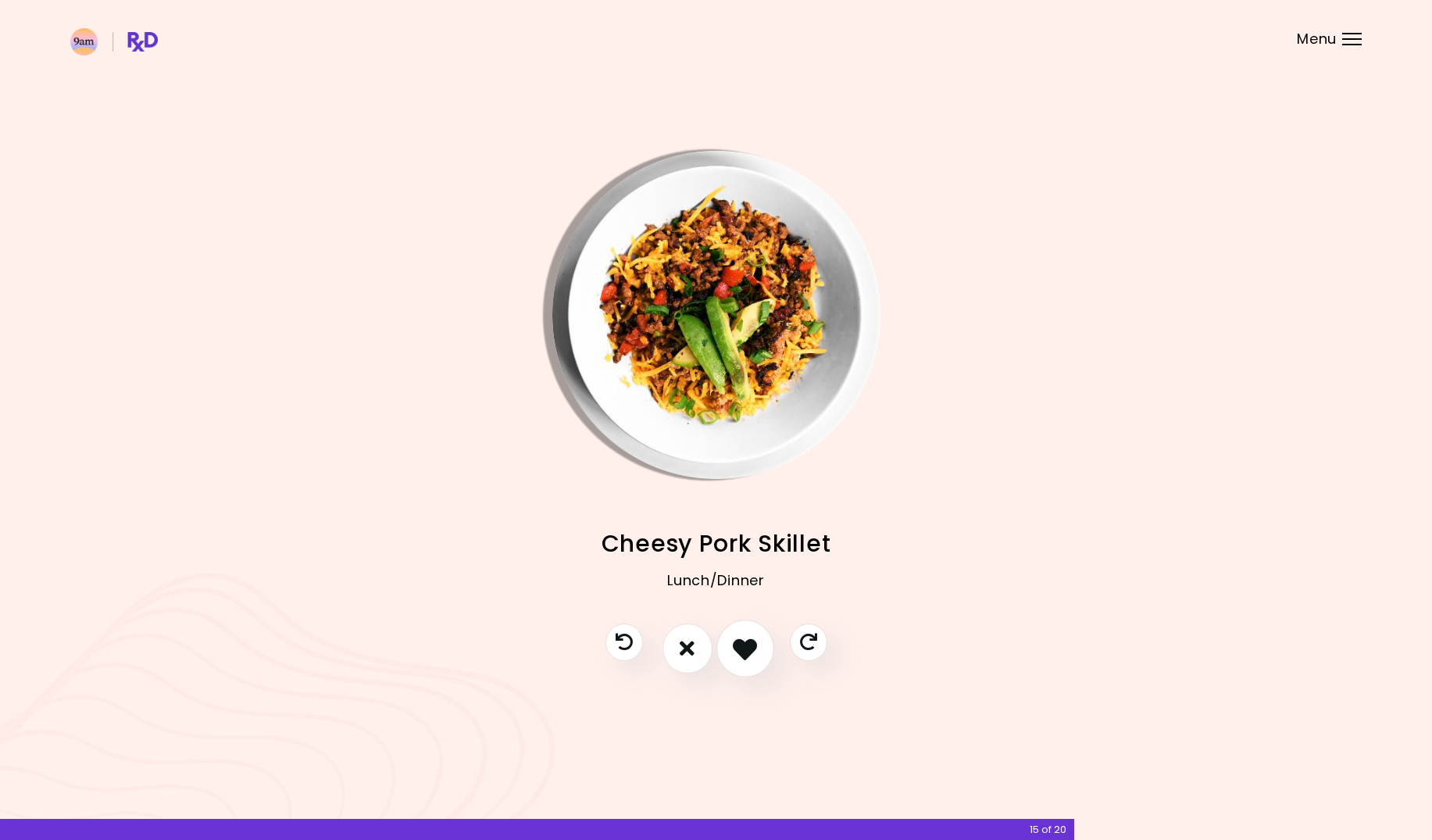
click at [739, 649] on icon "I like this recipe" at bounding box center [745, 648] width 24 height 24
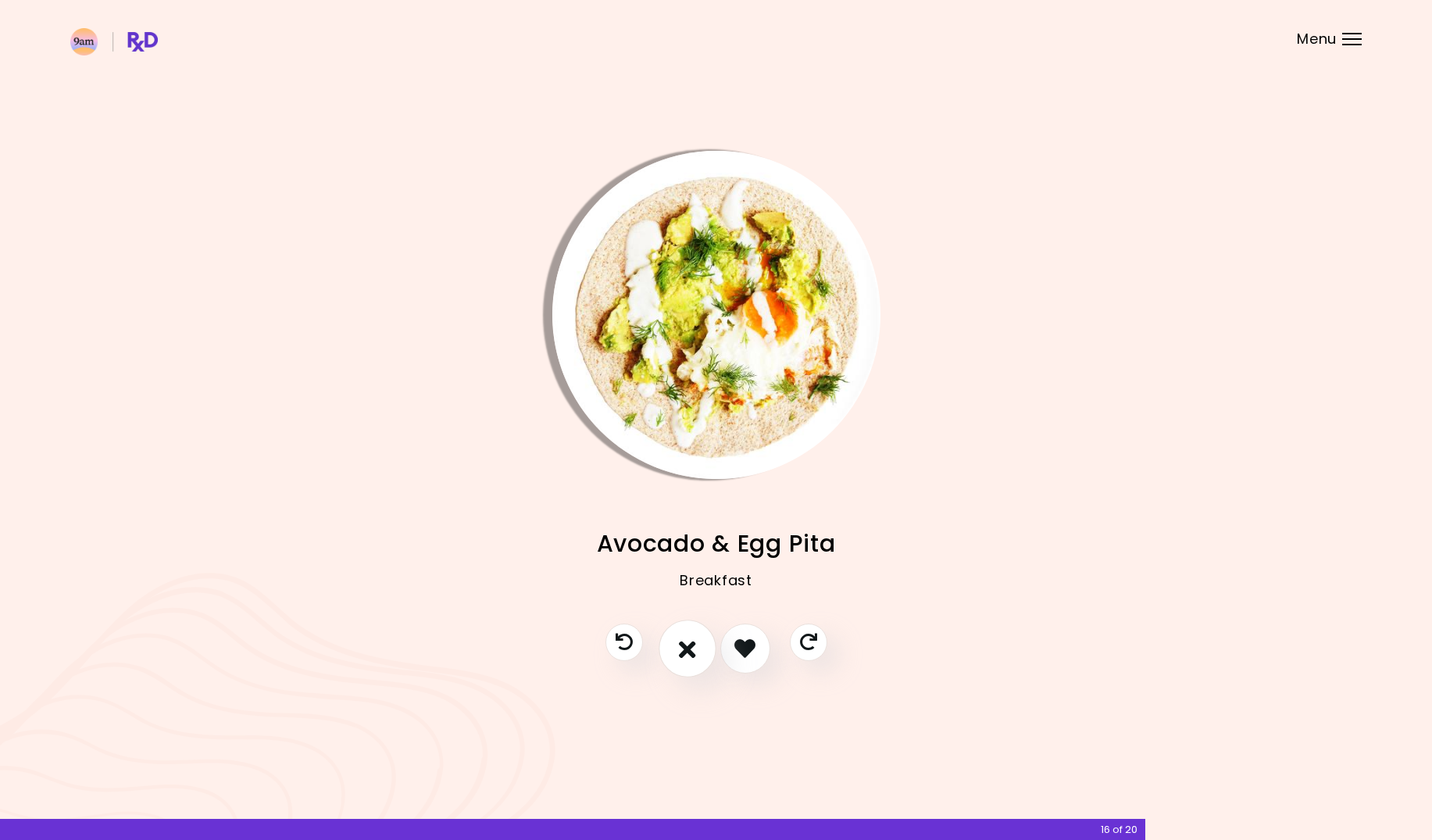
click at [694, 649] on icon "I don't like this recipe" at bounding box center [688, 648] width 17 height 24
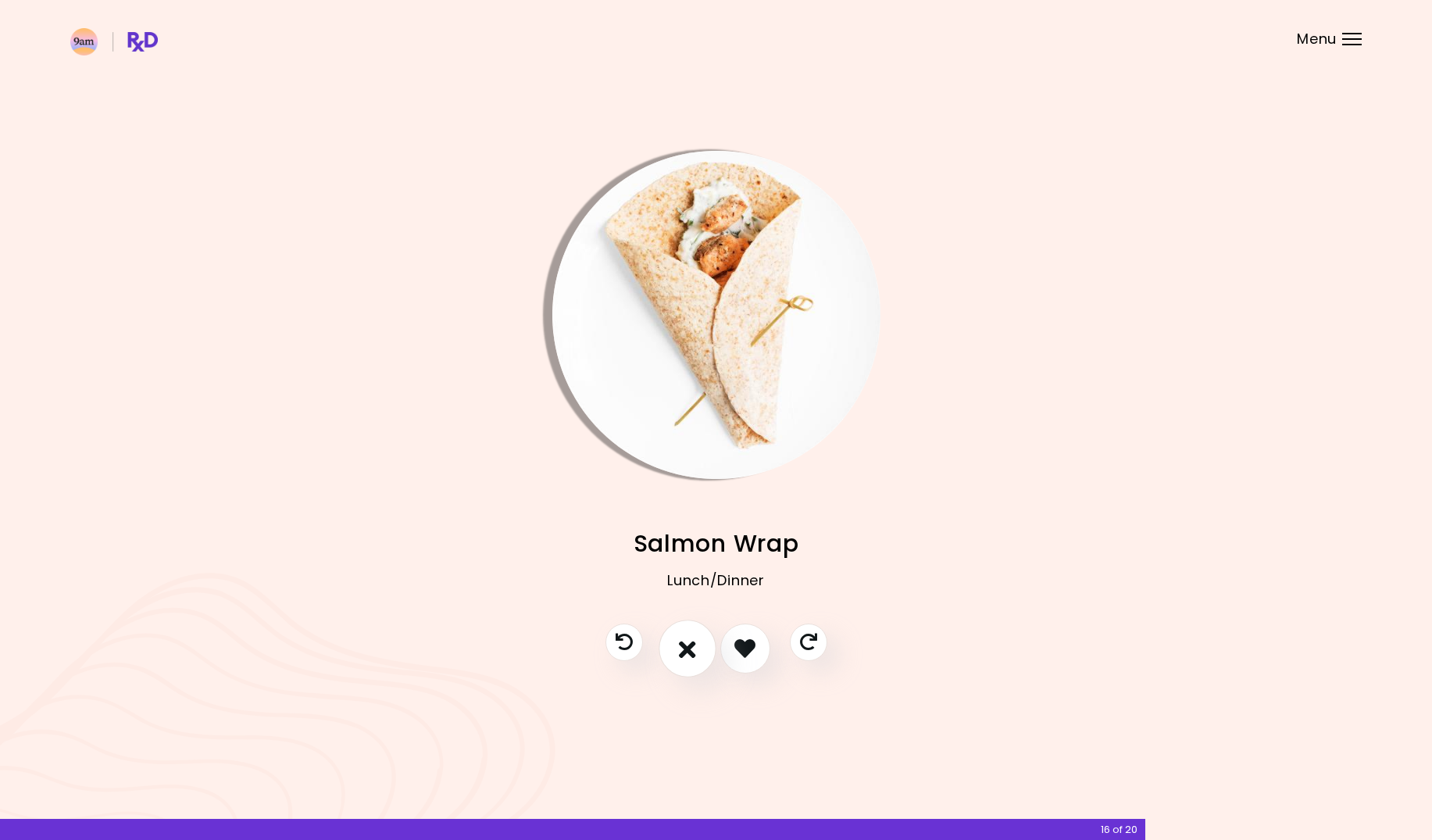
click at [676, 648] on button "I don't like this recipe" at bounding box center [687, 648] width 57 height 57
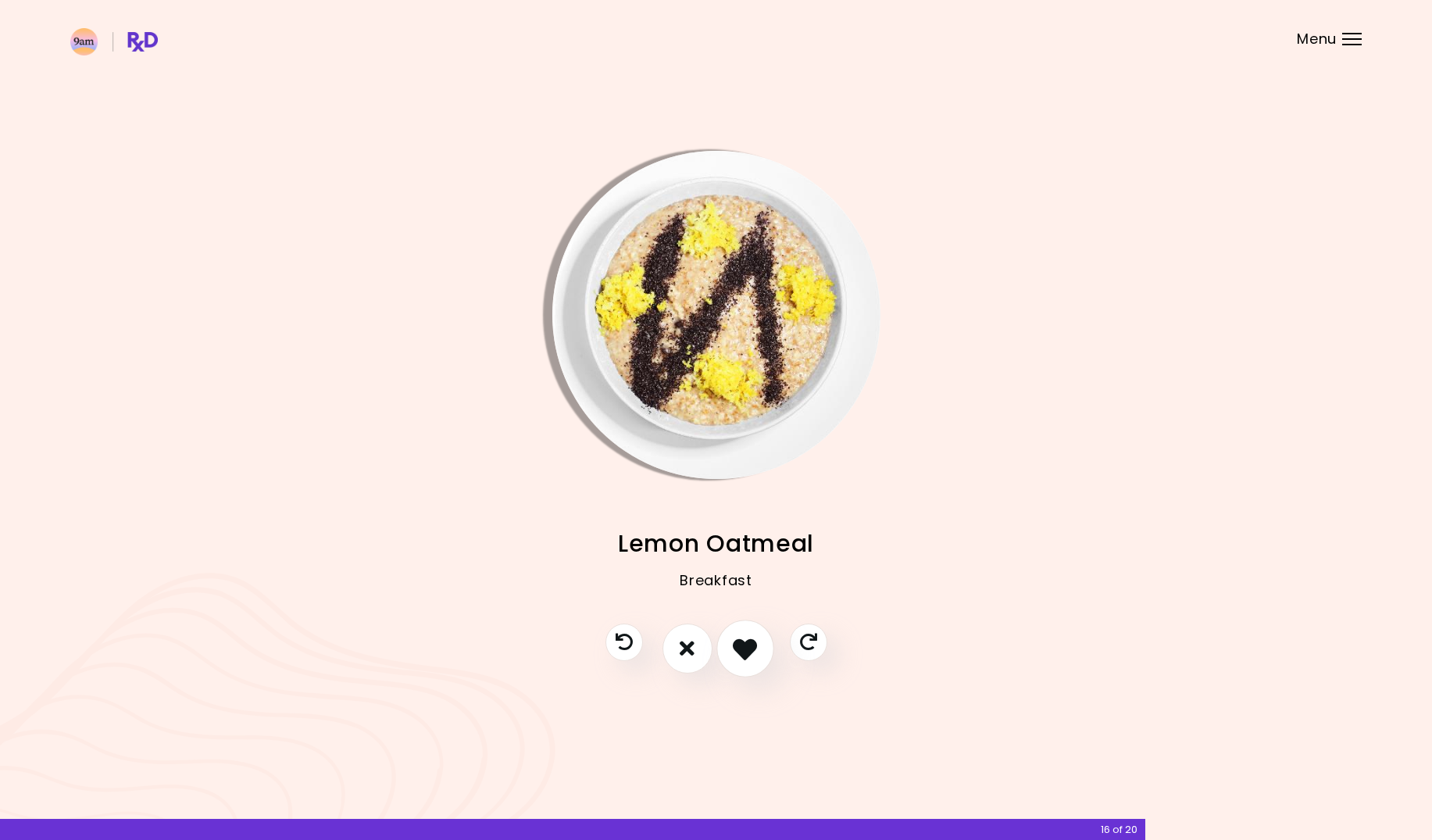
click at [747, 644] on icon "I like this recipe" at bounding box center [745, 648] width 24 height 24
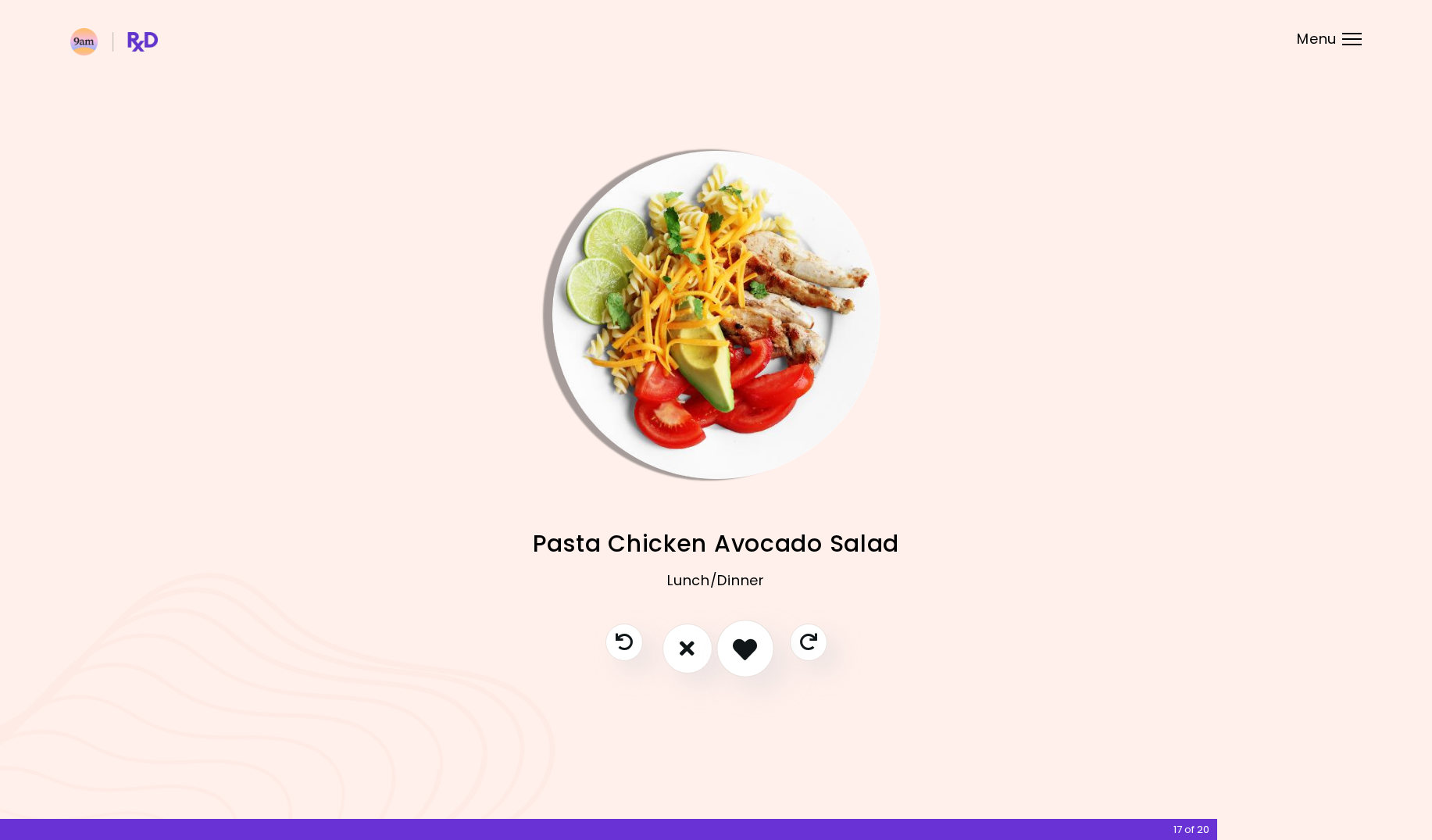
click at [747, 644] on icon "I like this recipe" at bounding box center [745, 648] width 24 height 24
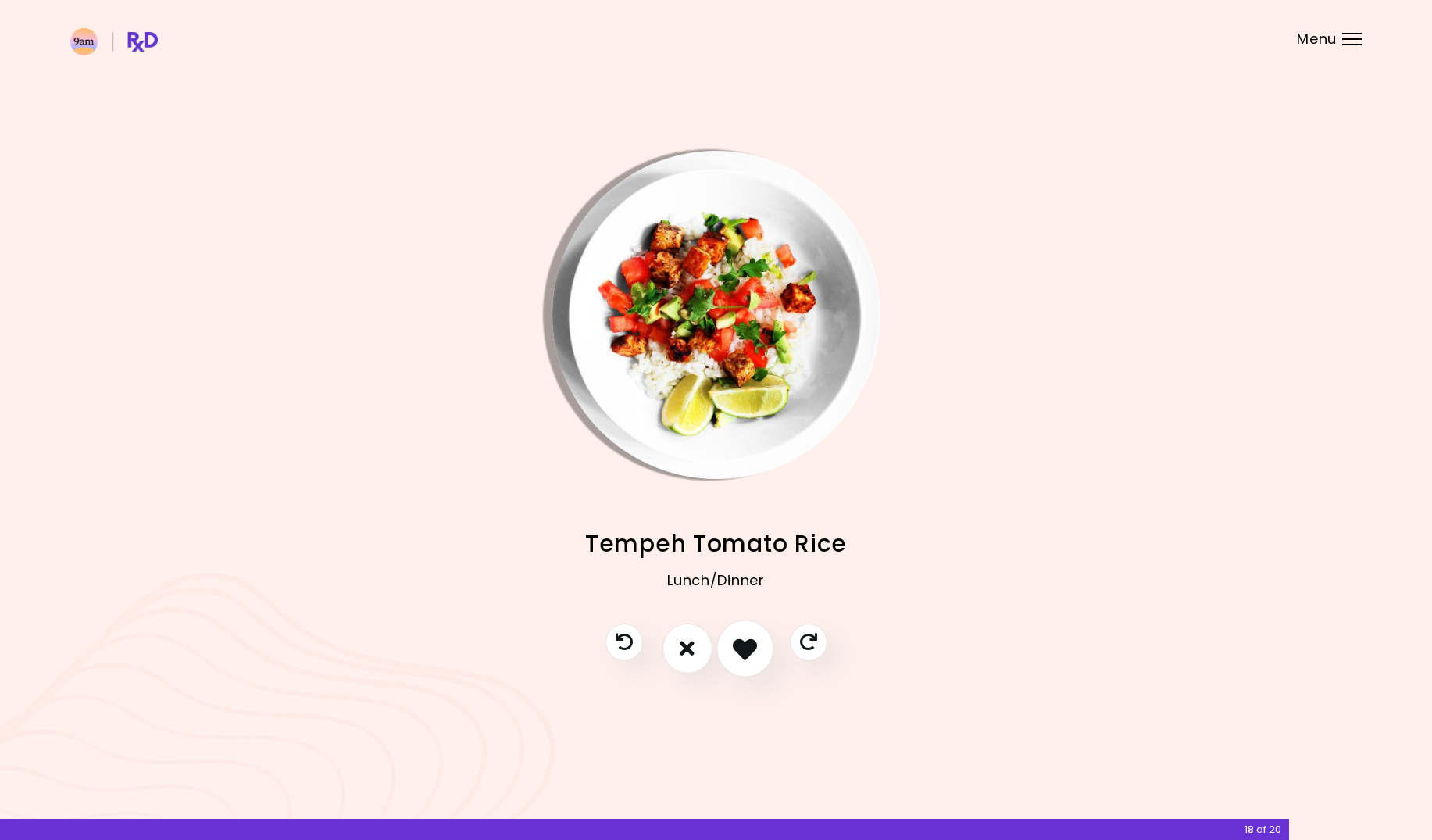
click at [747, 644] on icon "I like this recipe" at bounding box center [745, 648] width 24 height 24
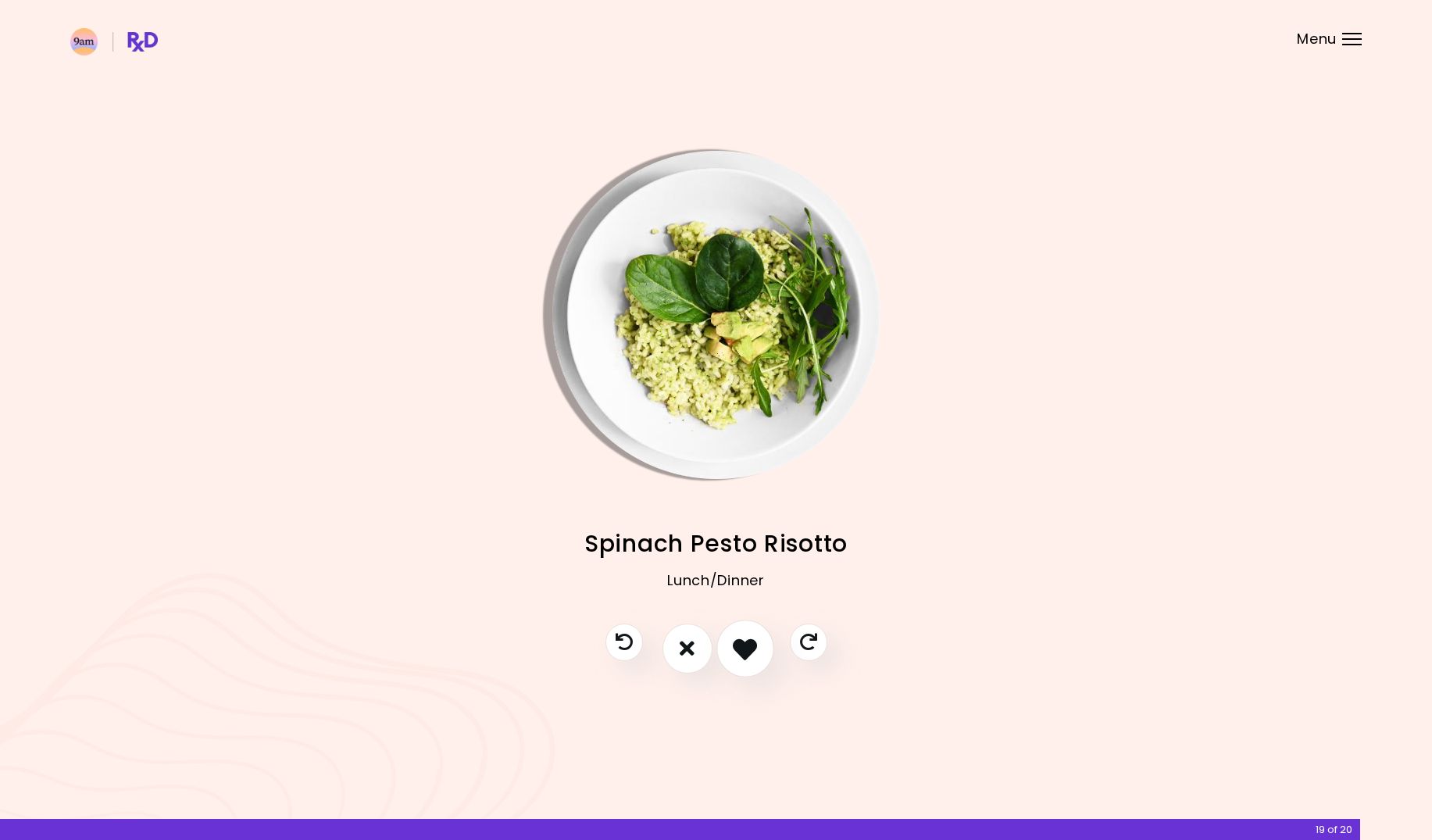
click at [747, 644] on icon "I like this recipe" at bounding box center [745, 648] width 24 height 24
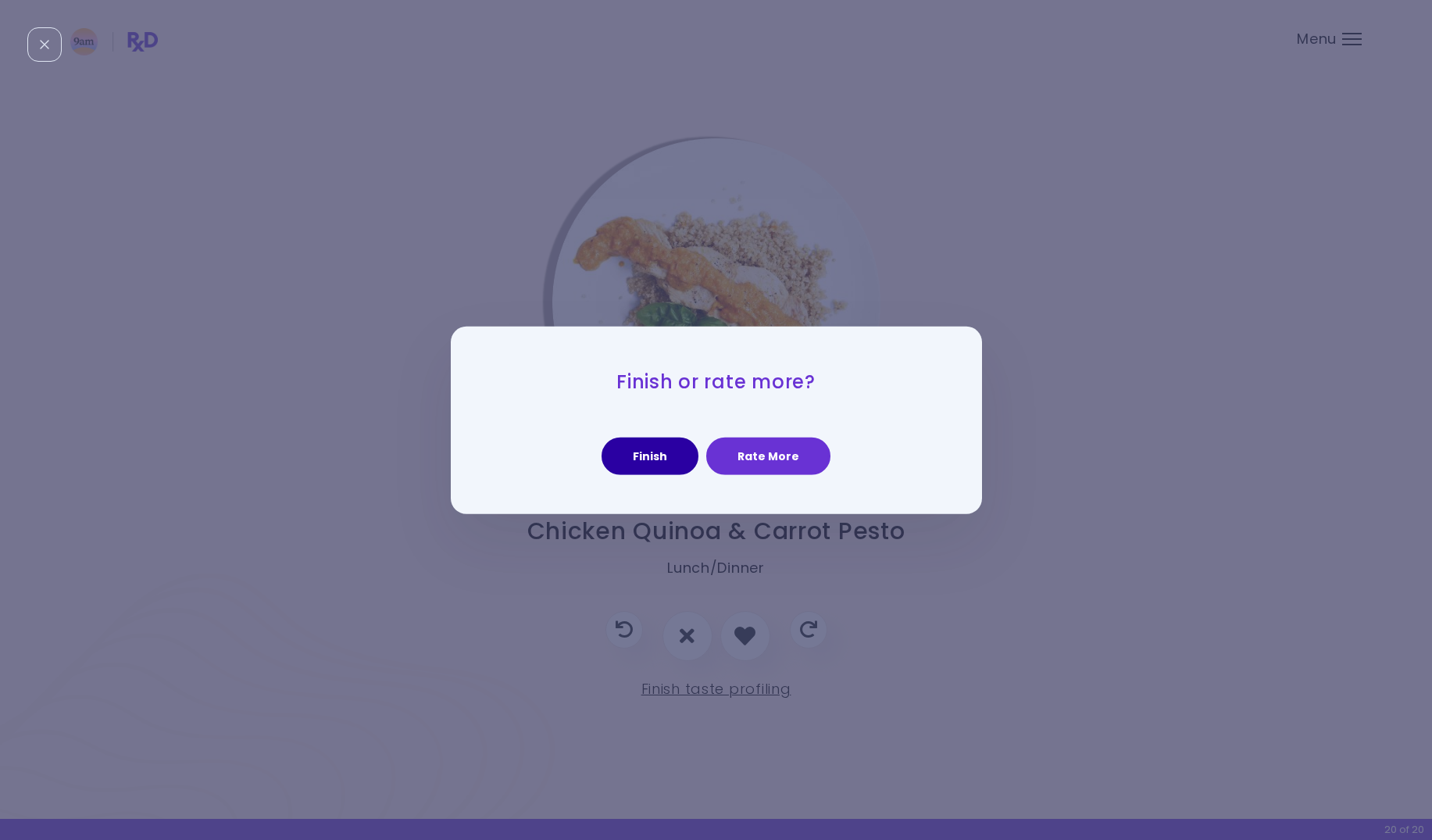
click at [639, 458] on button "Finish" at bounding box center [650, 456] width 97 height 38
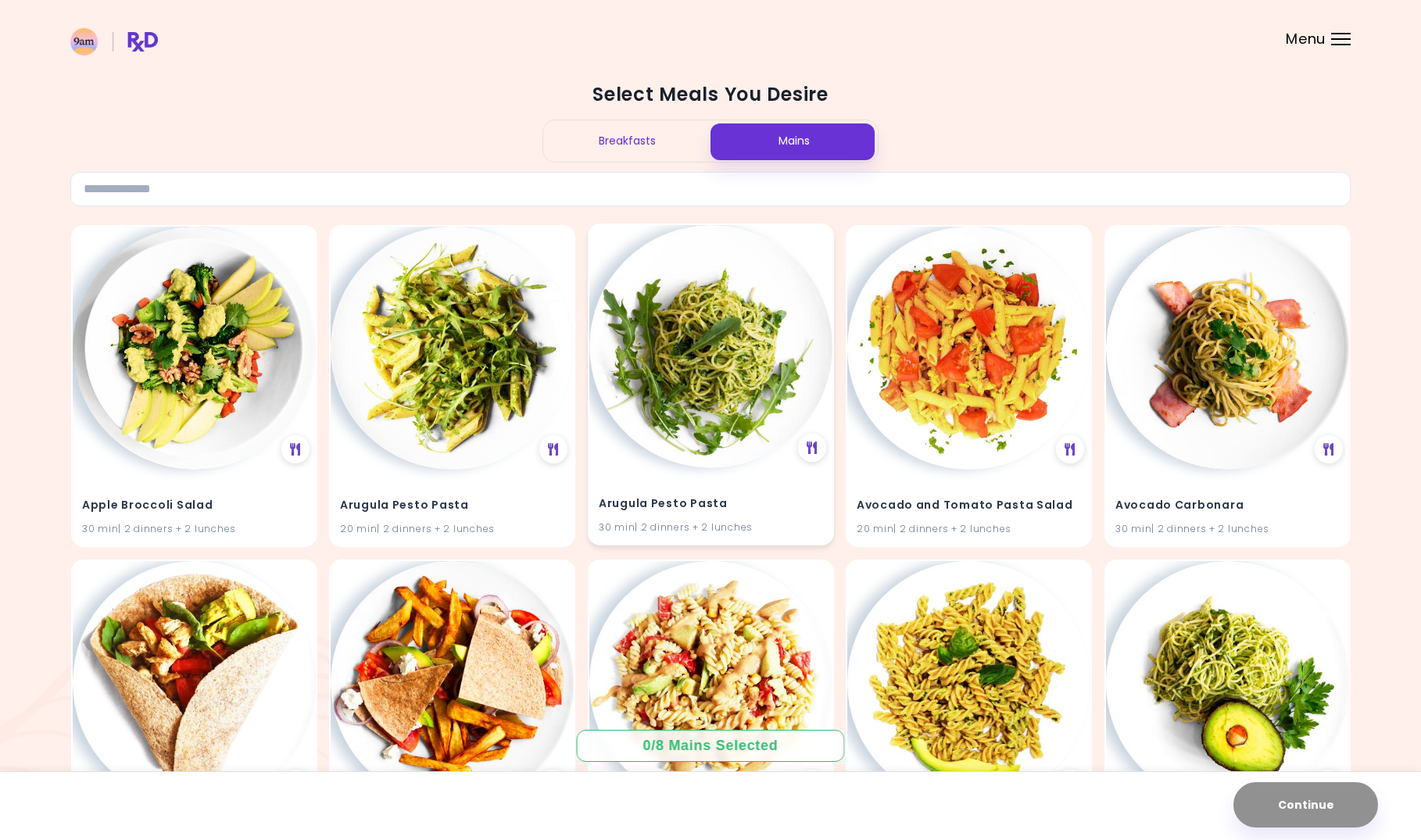
click at [757, 389] on img at bounding box center [710, 346] width 243 height 243
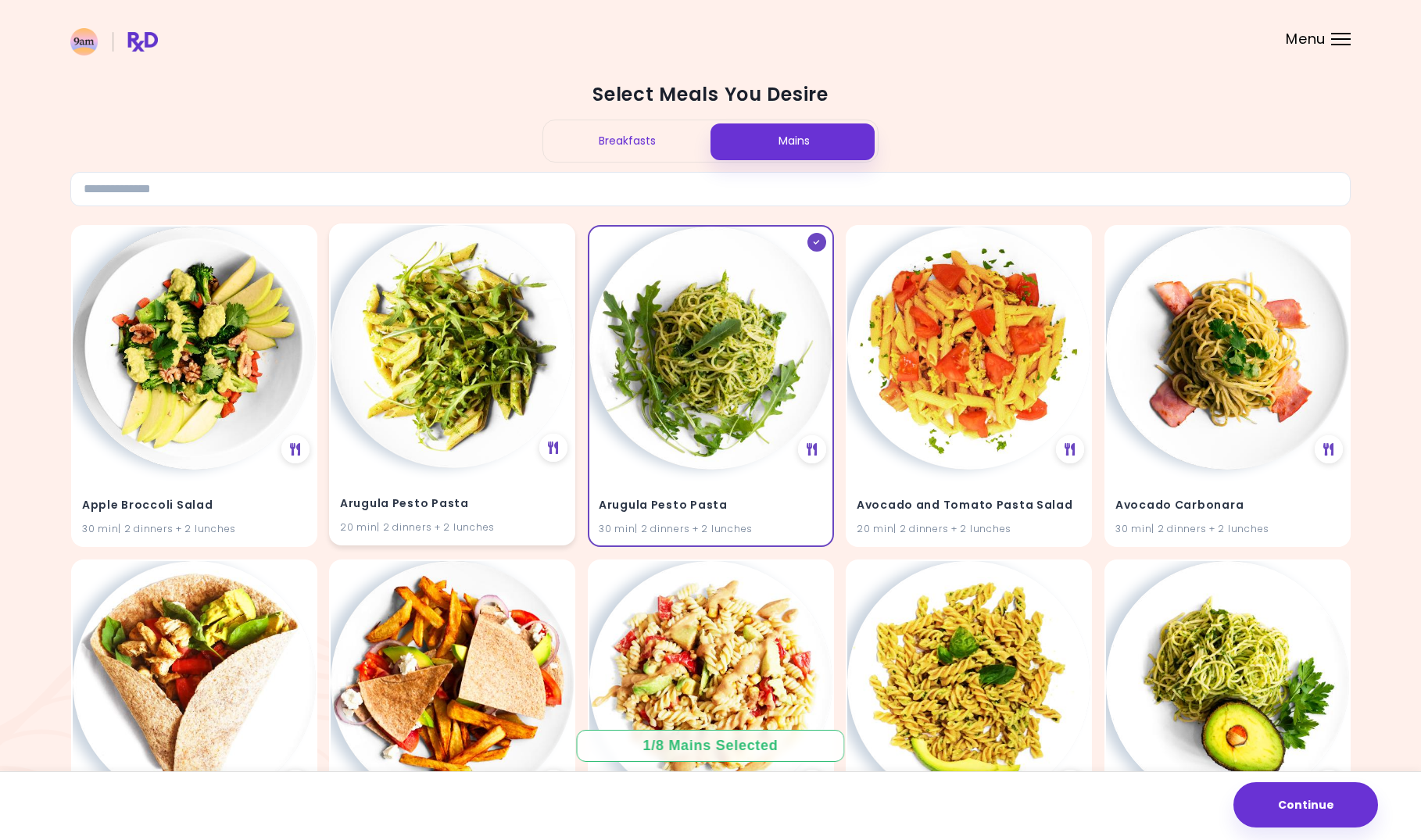
click at [459, 421] on img at bounding box center [452, 346] width 243 height 243
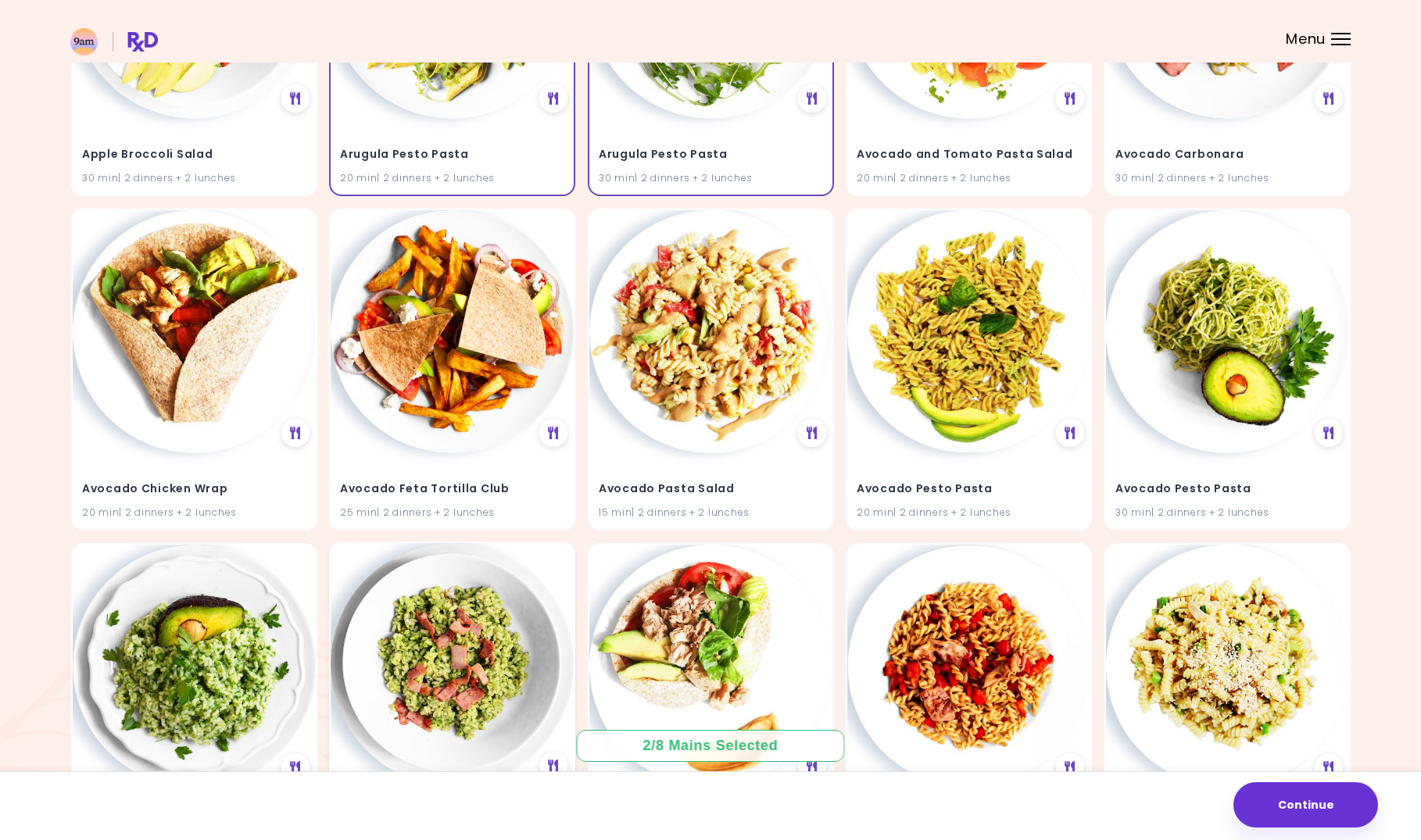
scroll to position [312, 0]
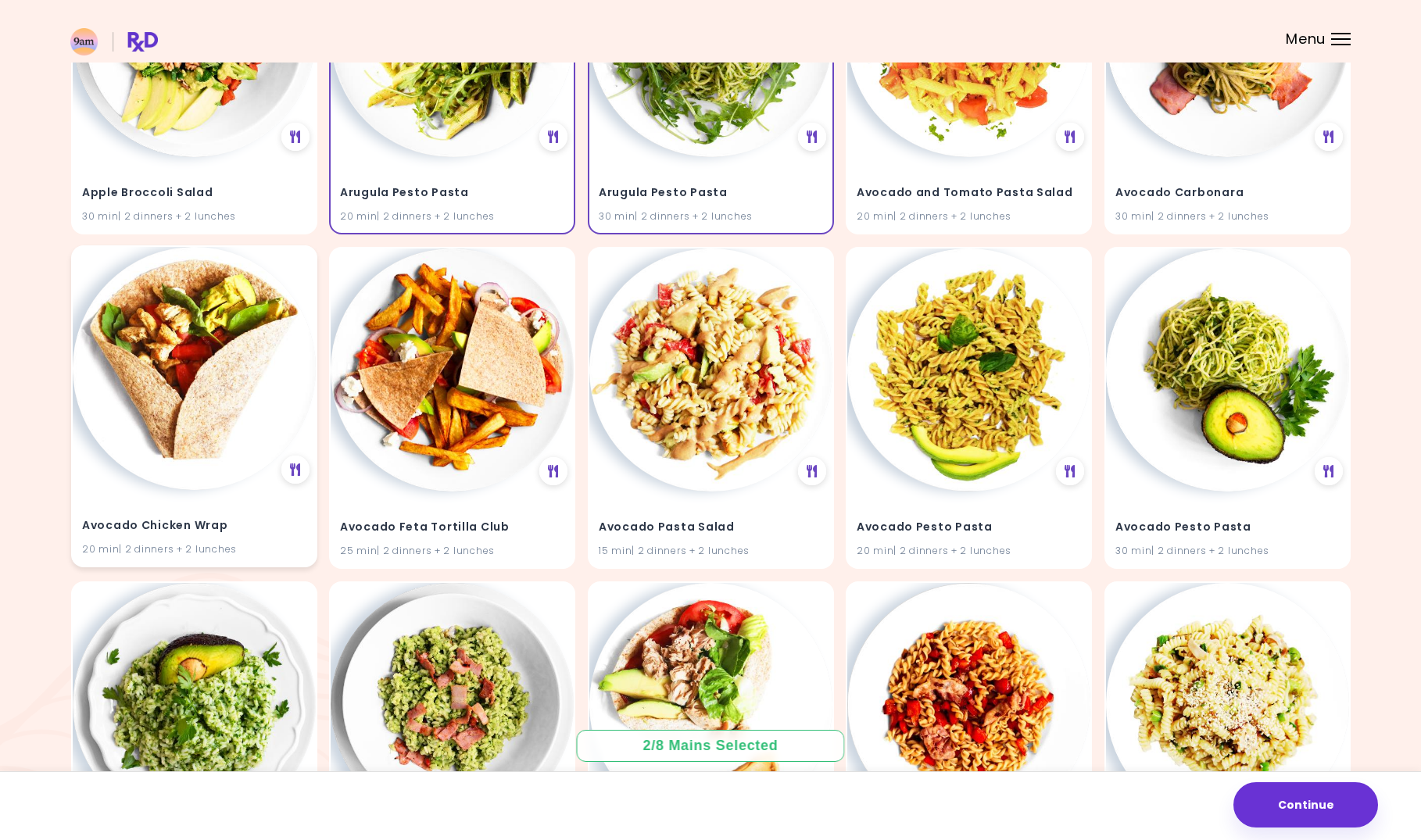
click at [153, 381] on img at bounding box center [194, 368] width 243 height 243
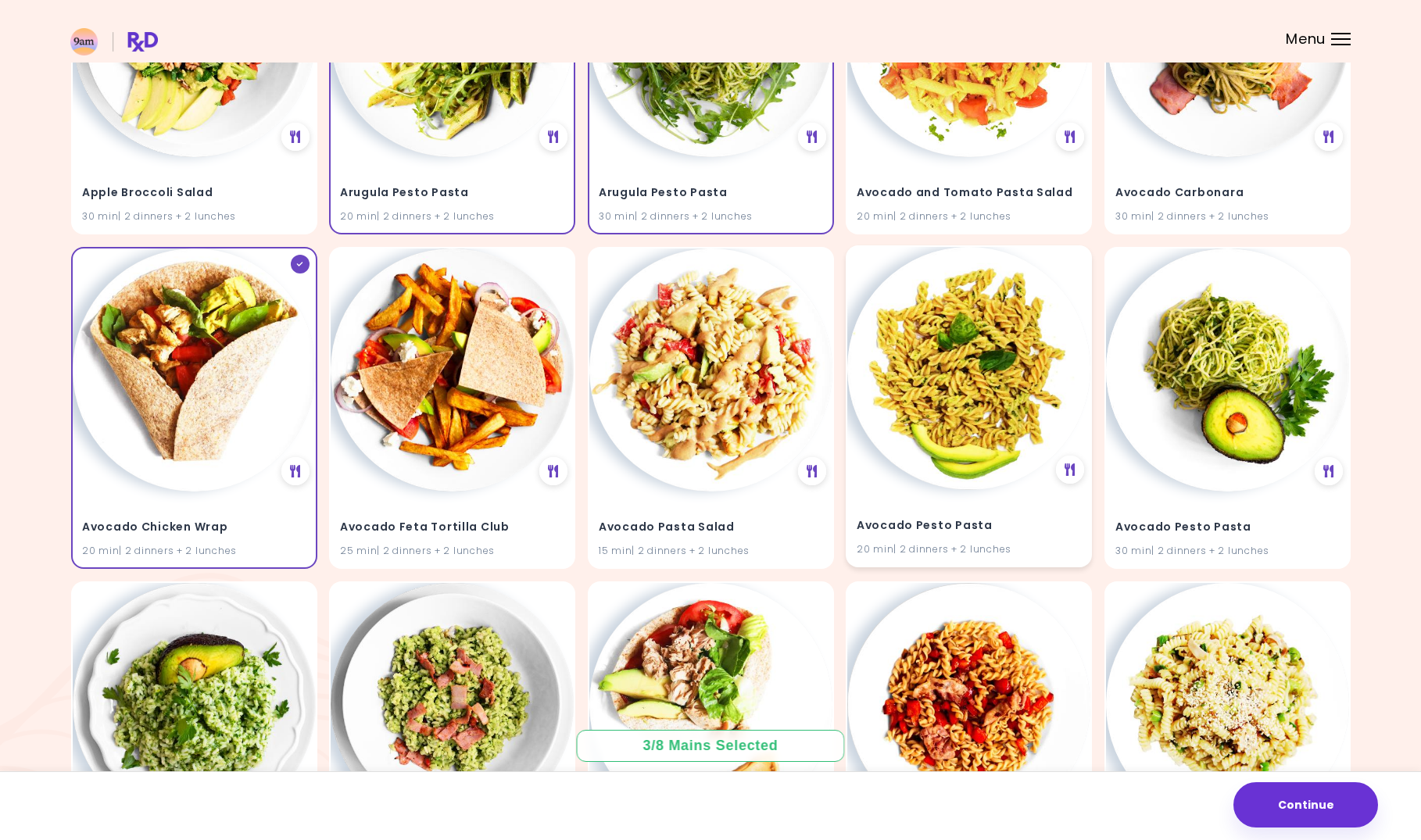
click at [924, 380] on img at bounding box center [968, 368] width 243 height 243
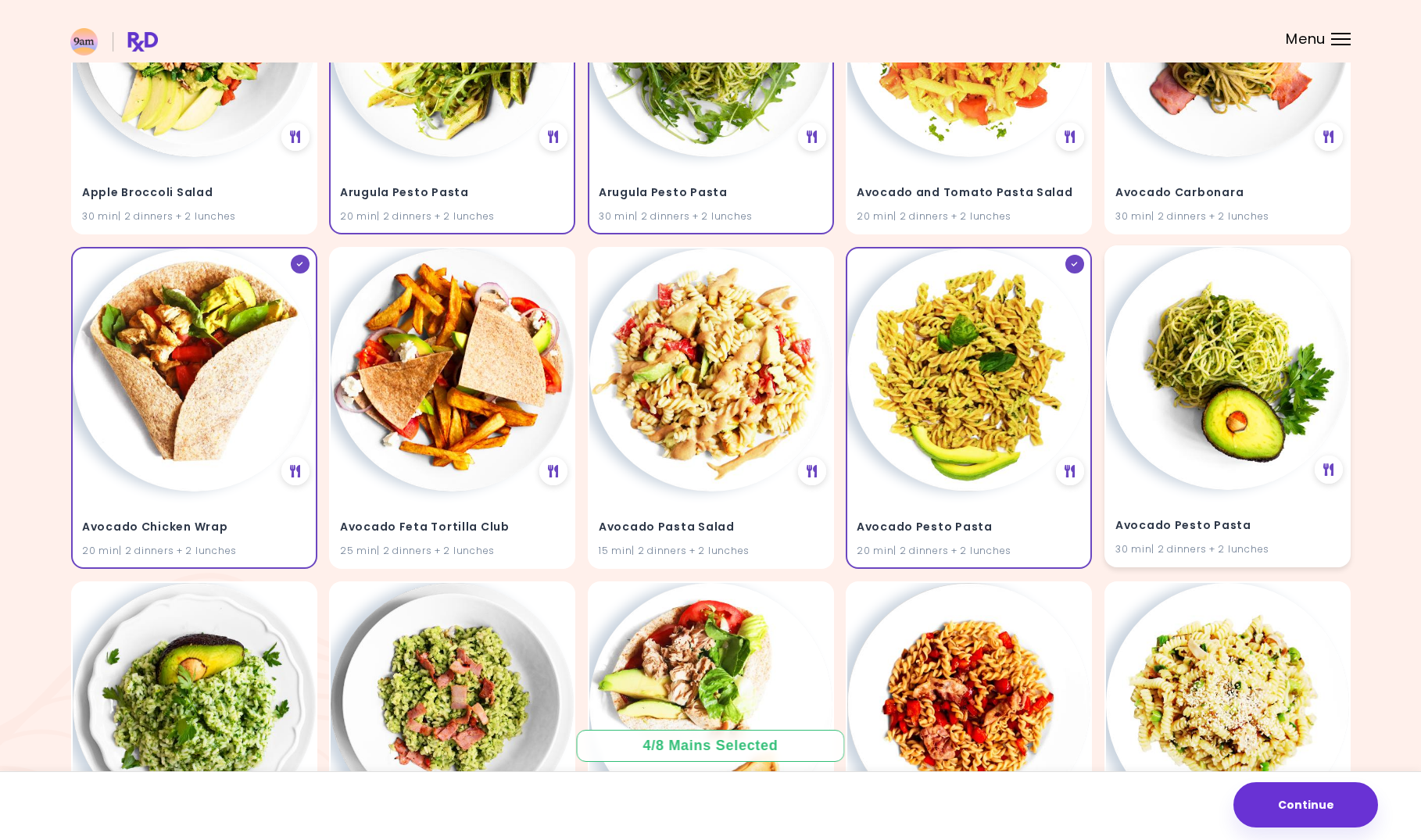
click at [1188, 374] on img at bounding box center [1227, 368] width 243 height 243
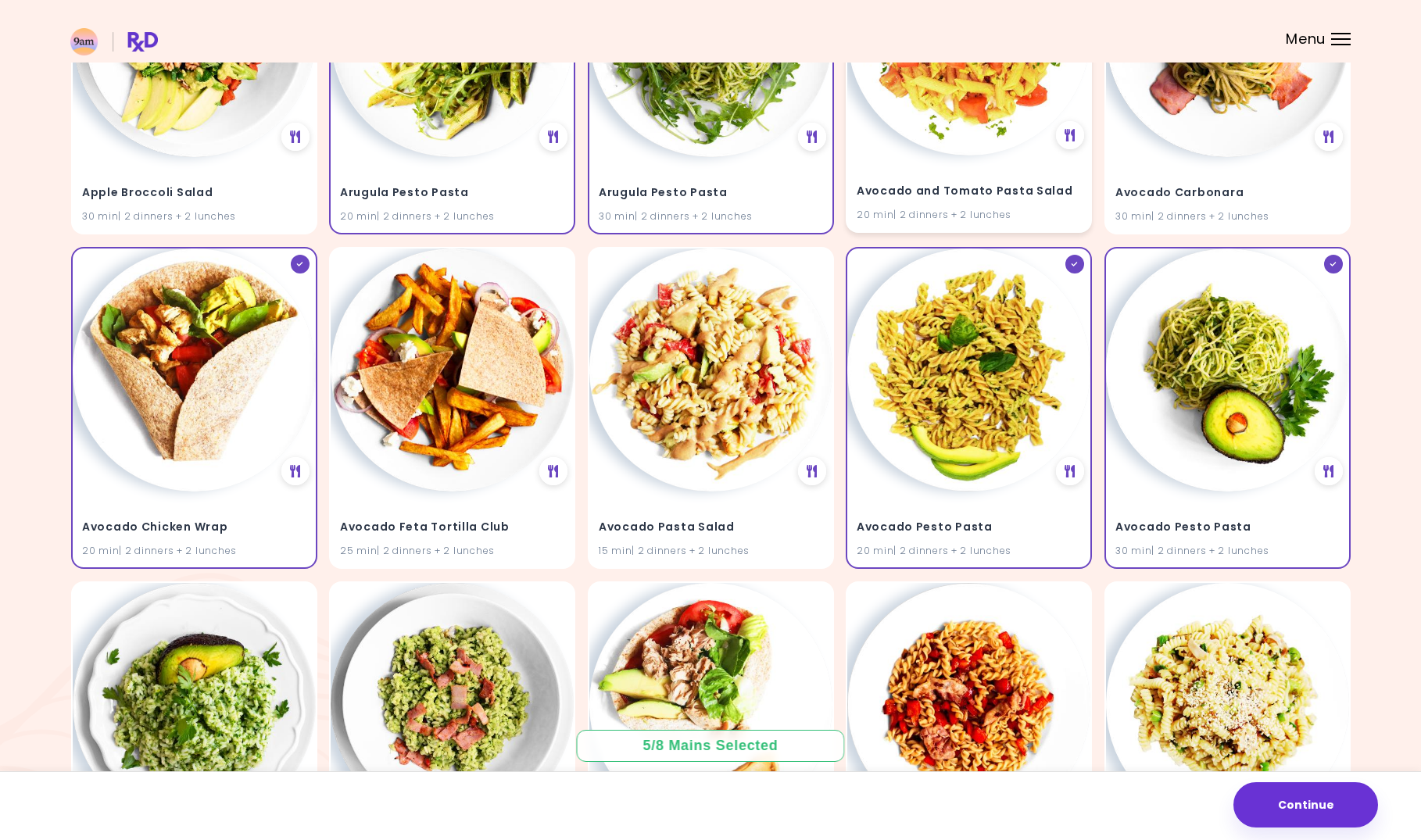
click at [947, 178] on div "Avocado and Tomato Pasta Salad 20 min | 2 dinners + 2 lunches" at bounding box center [968, 192] width 243 height 76
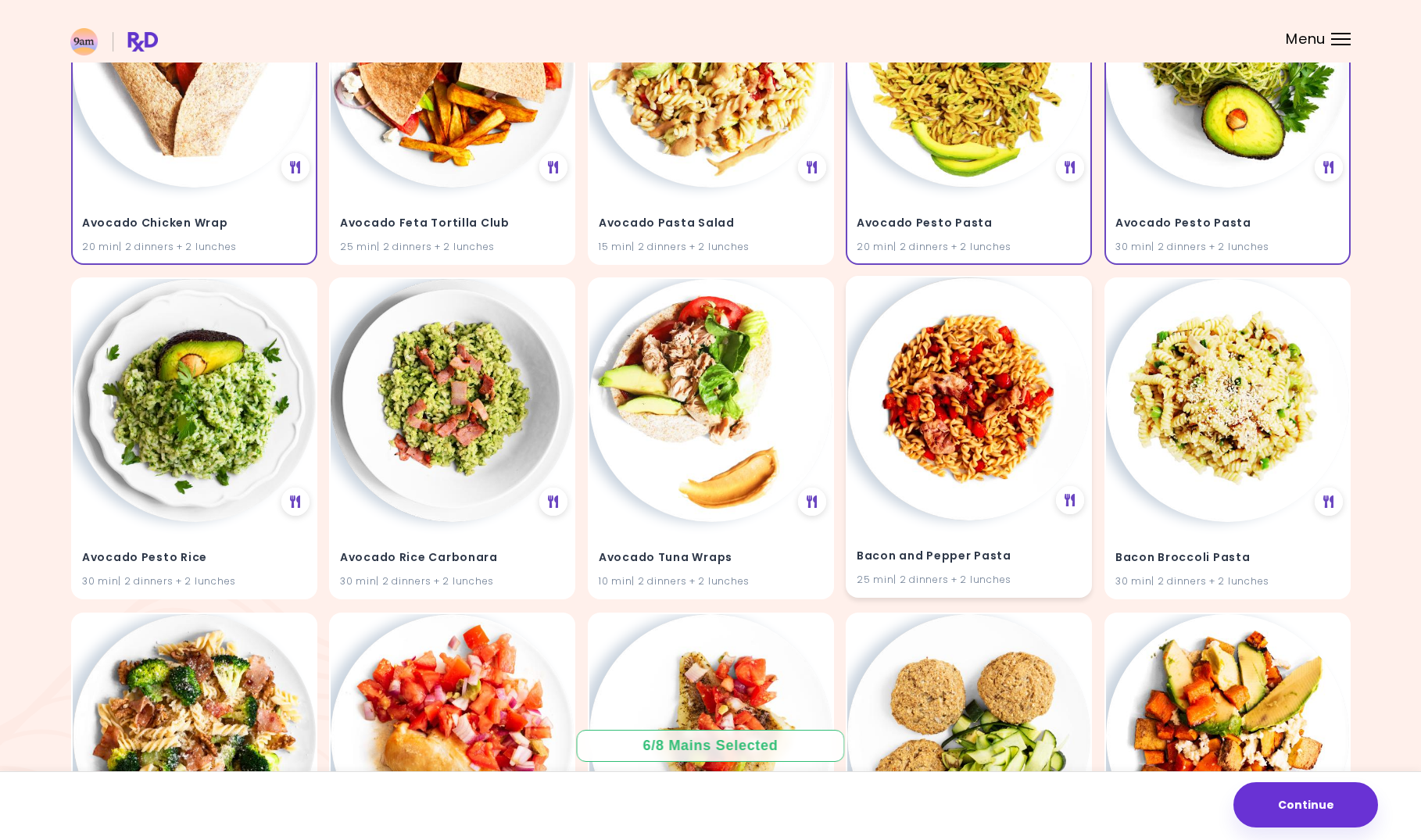
scroll to position [625, 0]
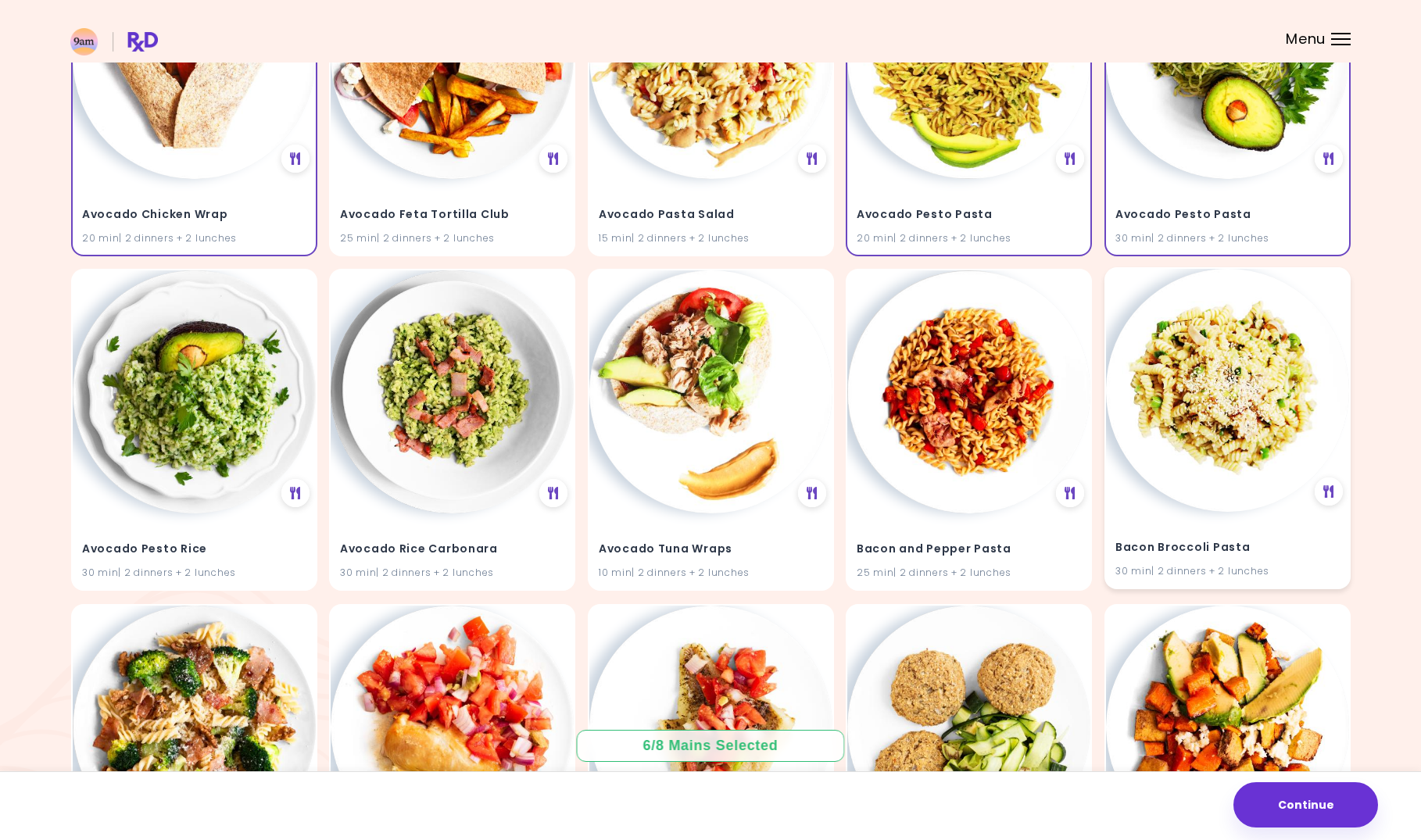
click at [1216, 418] on img at bounding box center [1227, 390] width 243 height 243
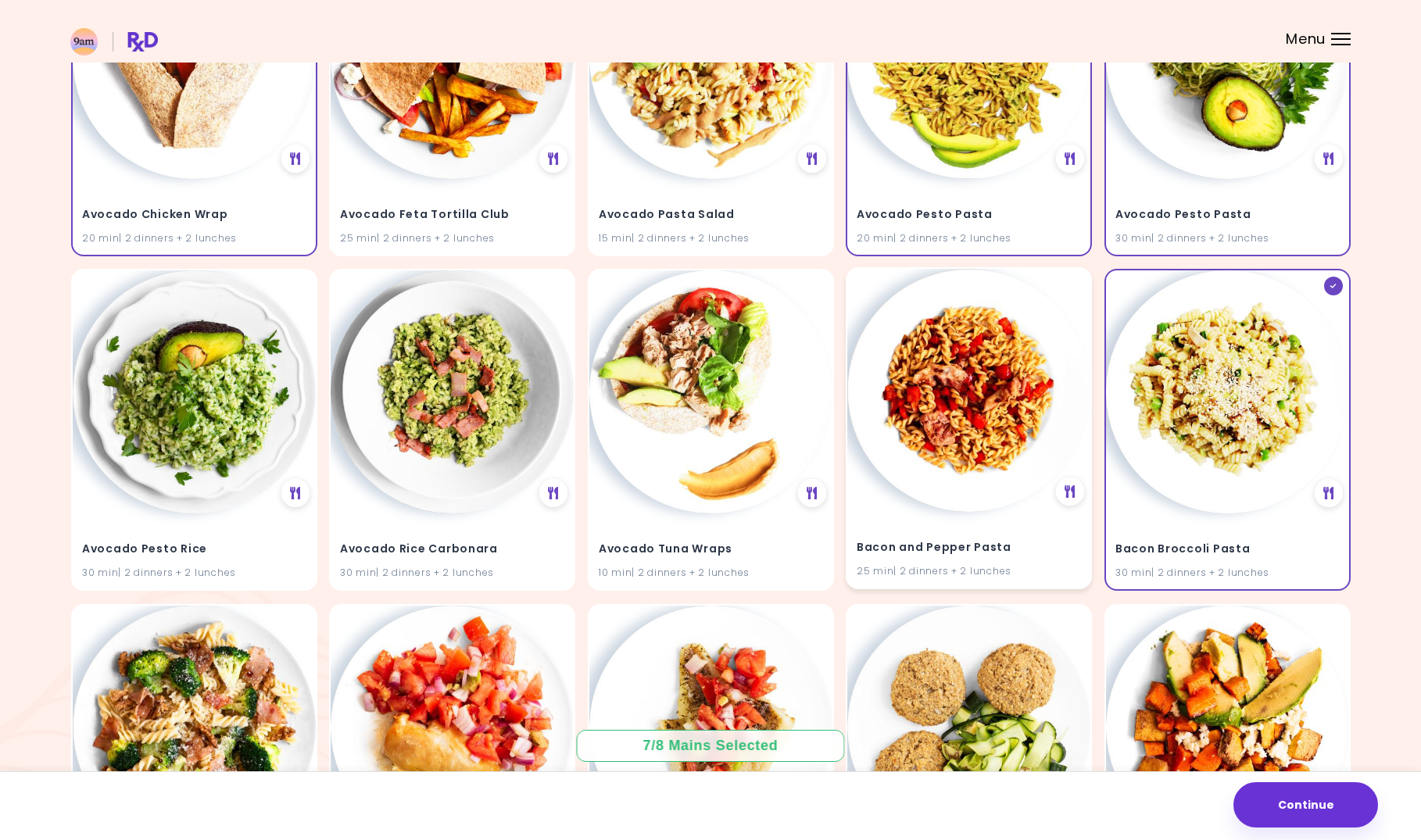
click at [985, 455] on img at bounding box center [968, 390] width 243 height 243
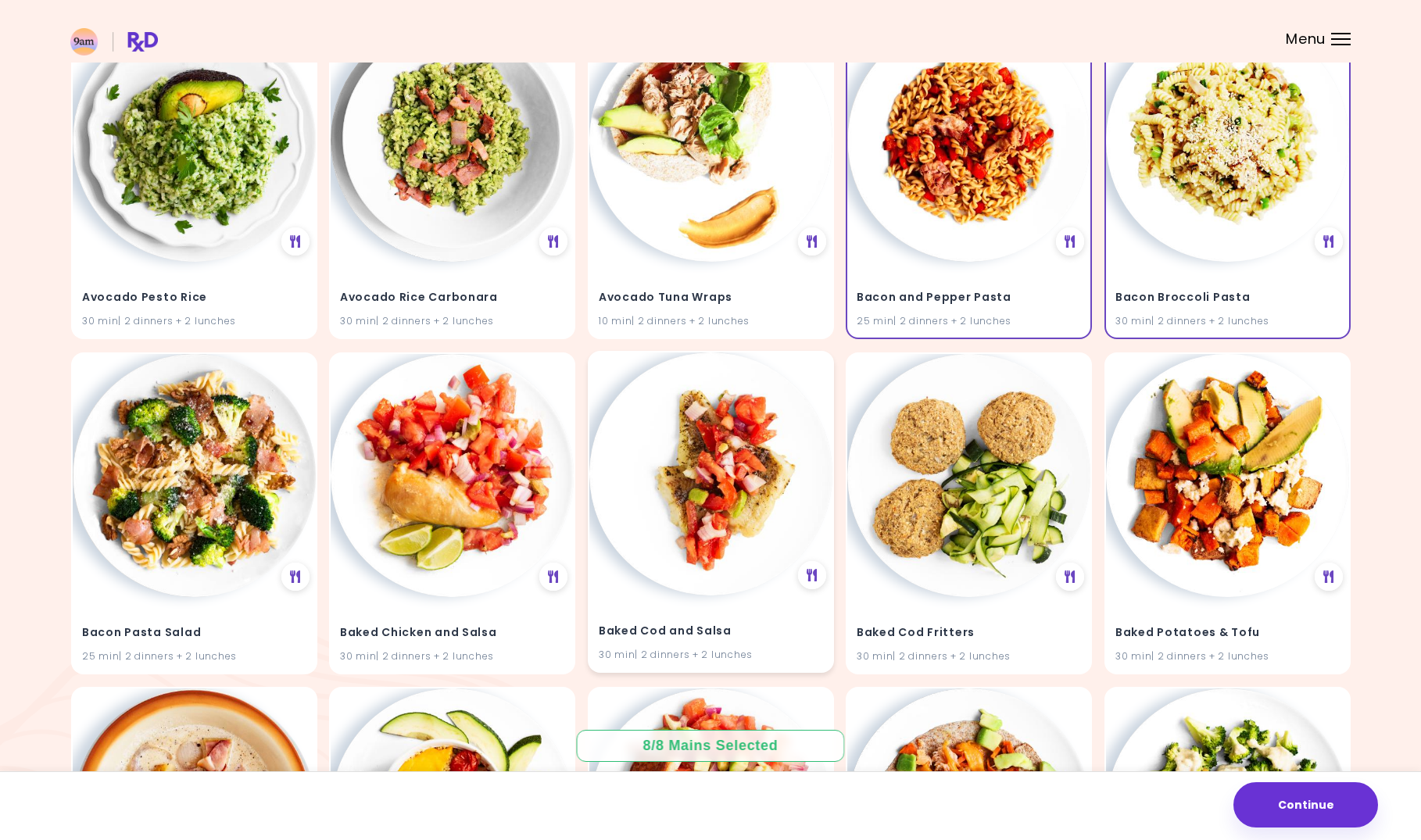
scroll to position [860, 0]
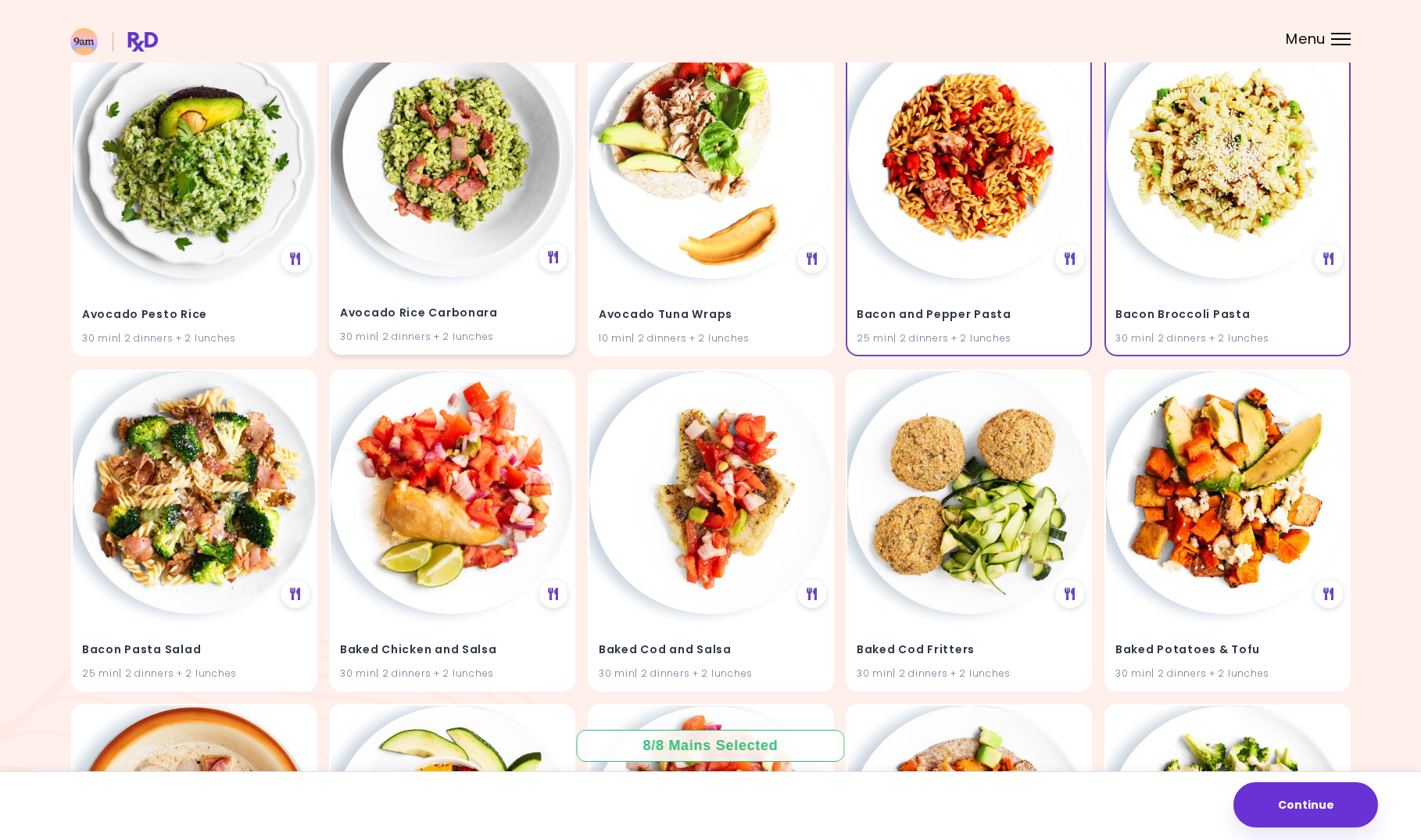
click at [407, 222] on img at bounding box center [452, 156] width 243 height 243
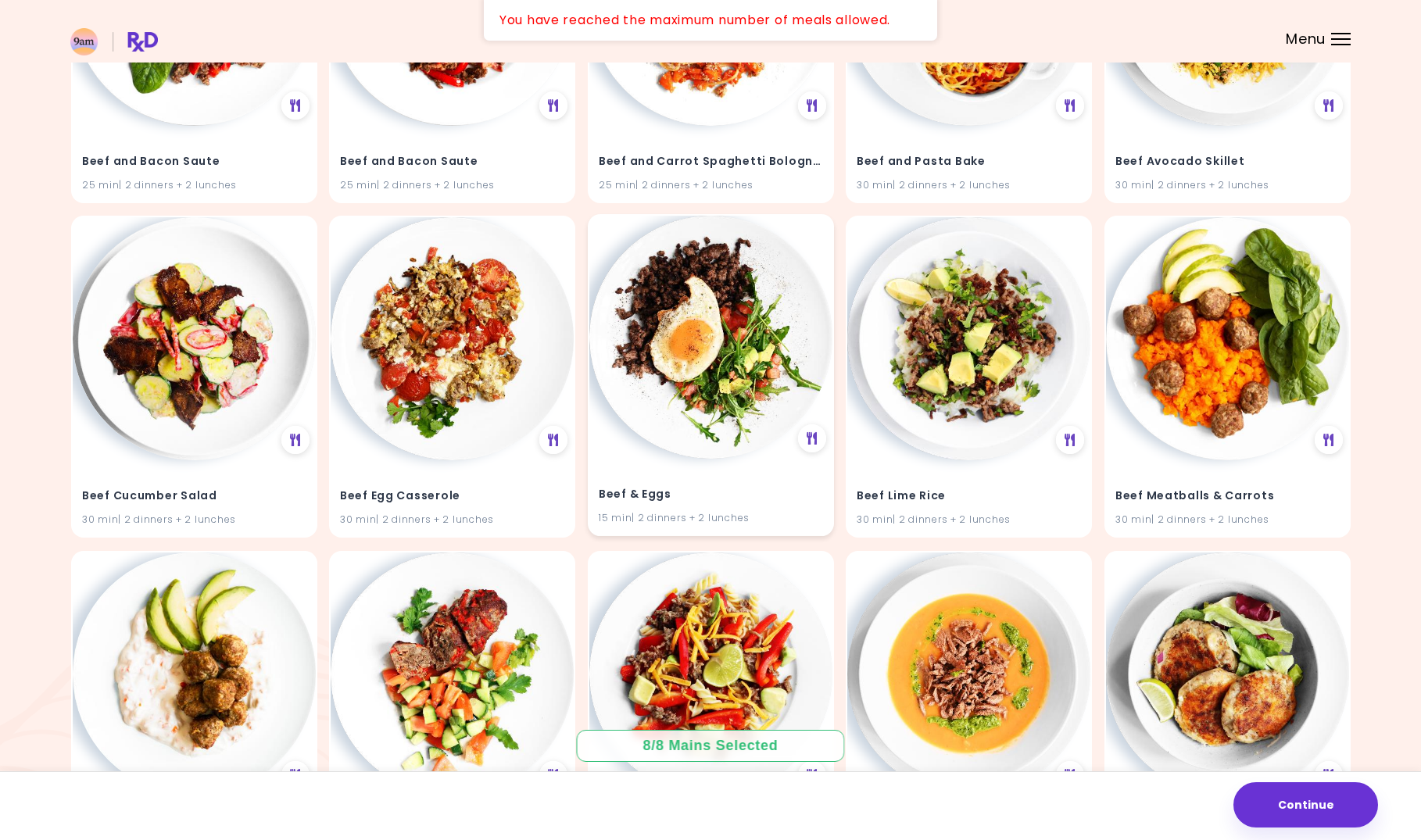
scroll to position [1797, 0]
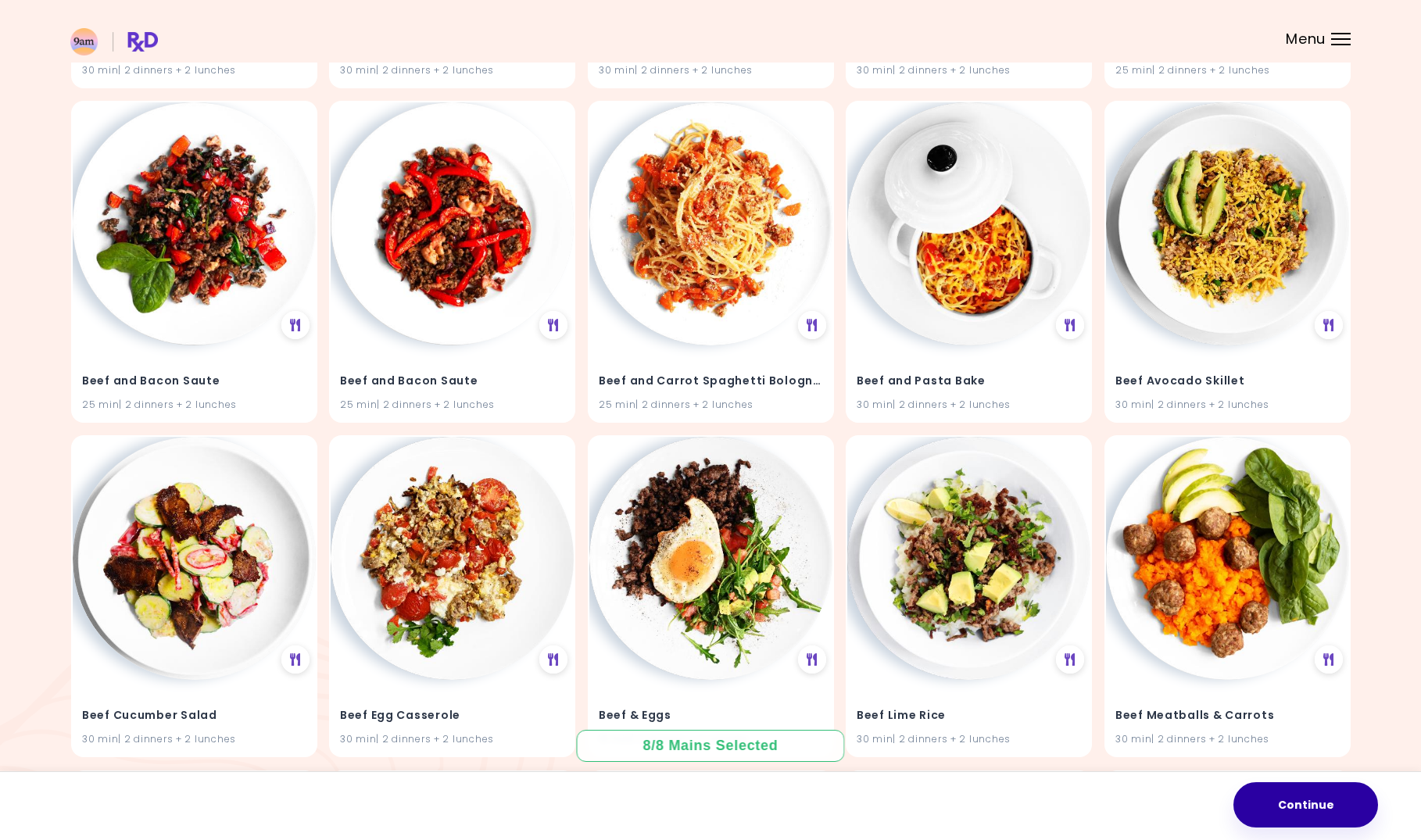
click at [1302, 801] on button "Continue" at bounding box center [1306, 804] width 145 height 45
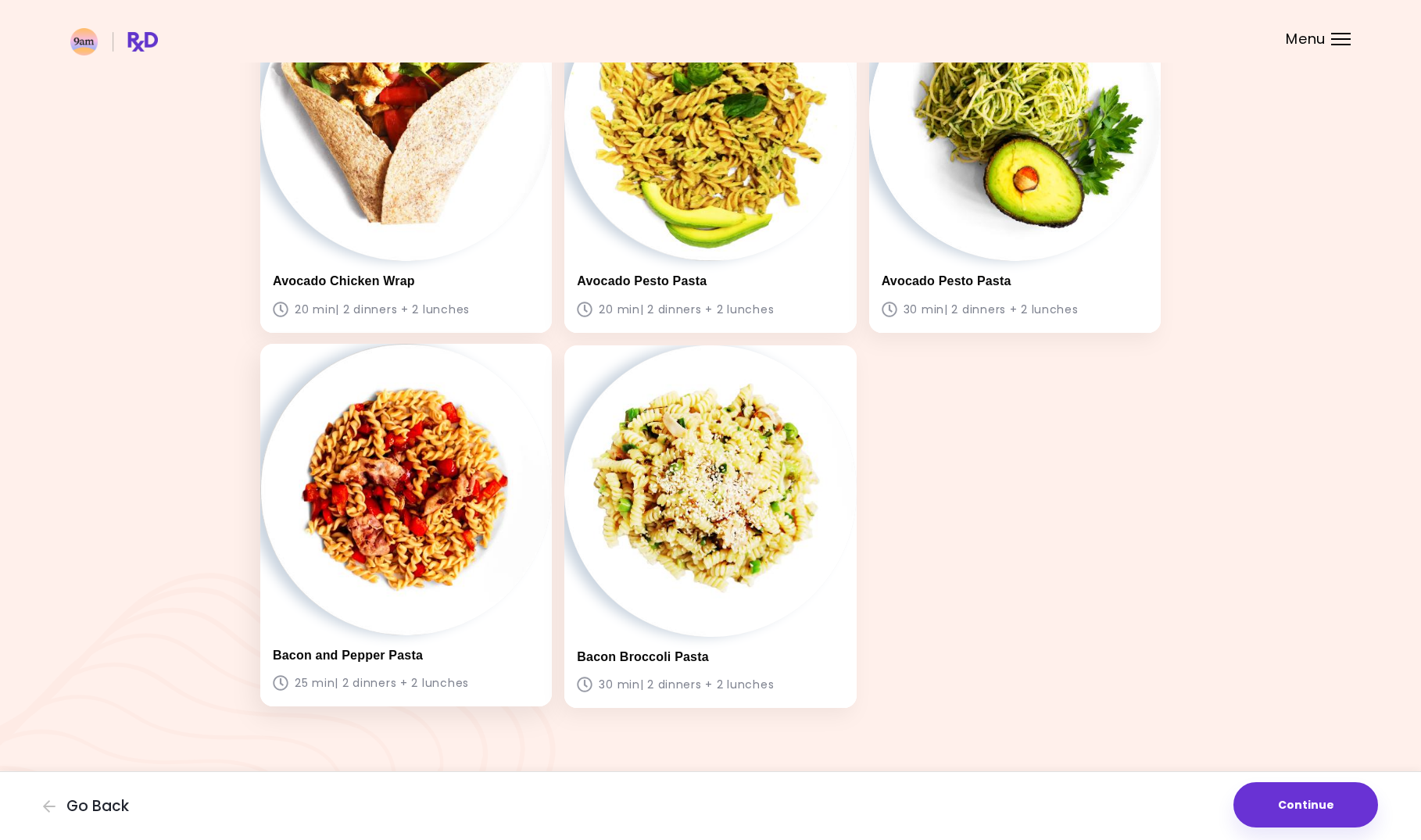
scroll to position [564, 0]
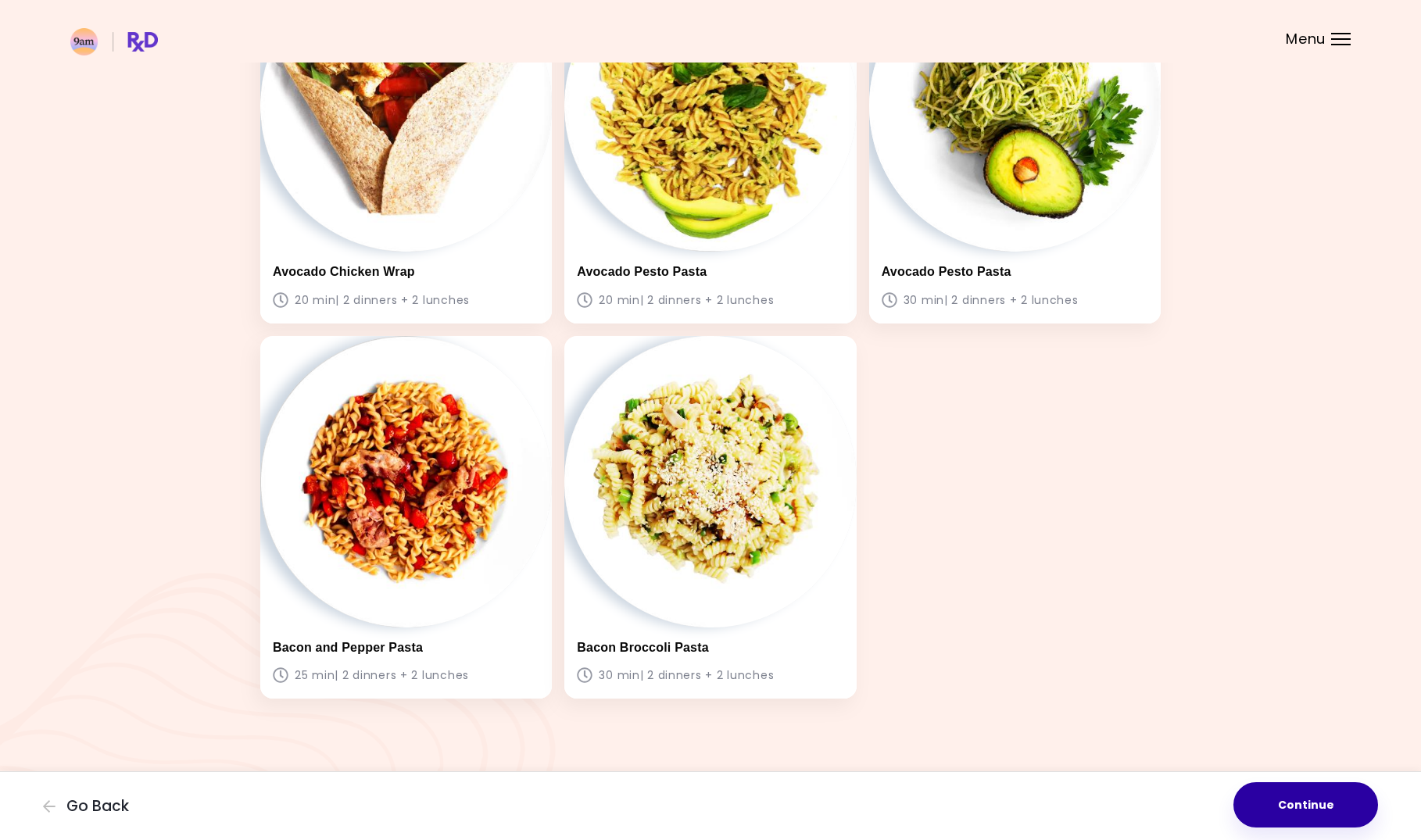
click at [1321, 820] on button "Continue" at bounding box center [1306, 804] width 145 height 45
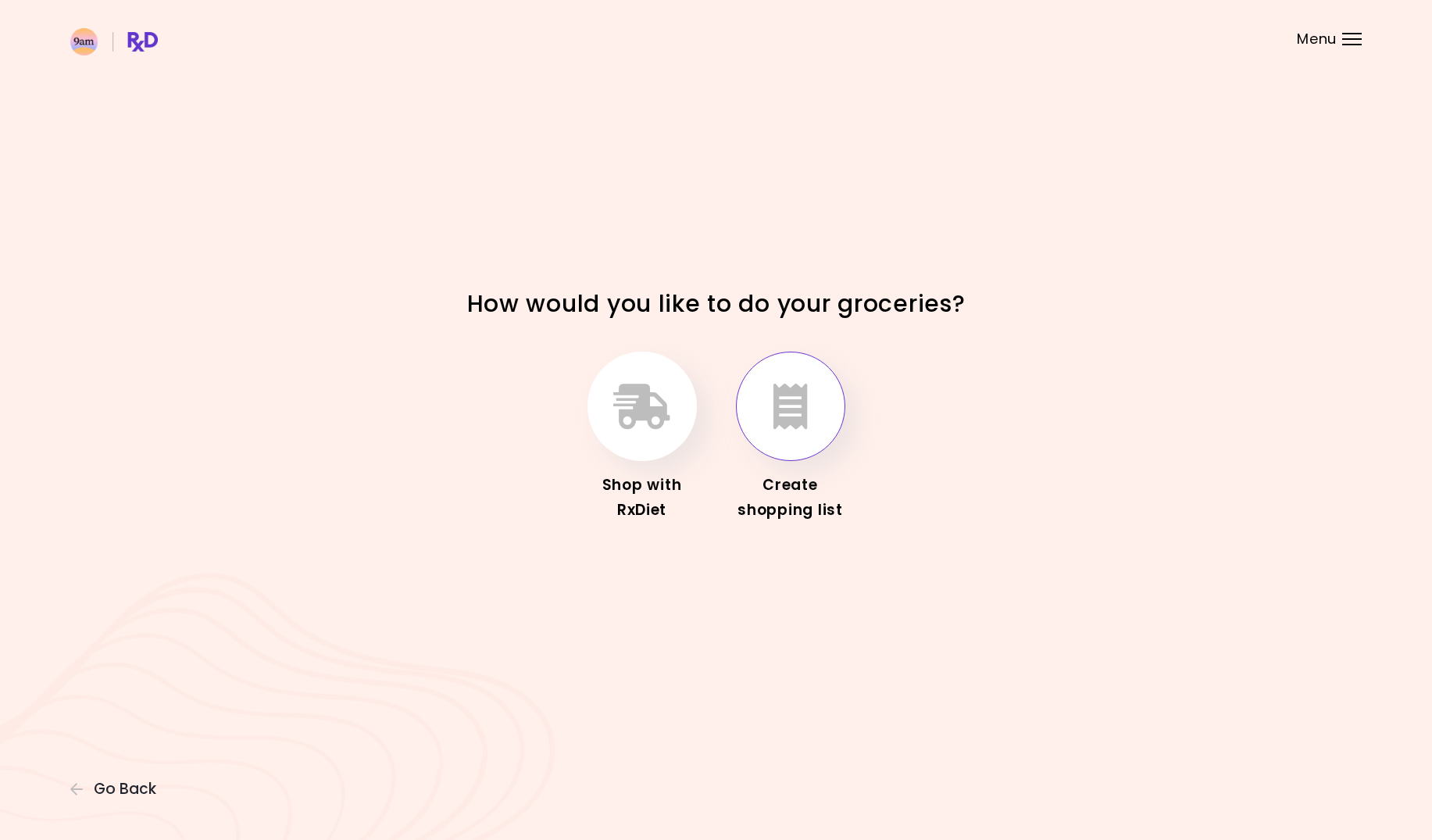
click at [798, 425] on icon "button" at bounding box center [790, 406] width 35 height 45
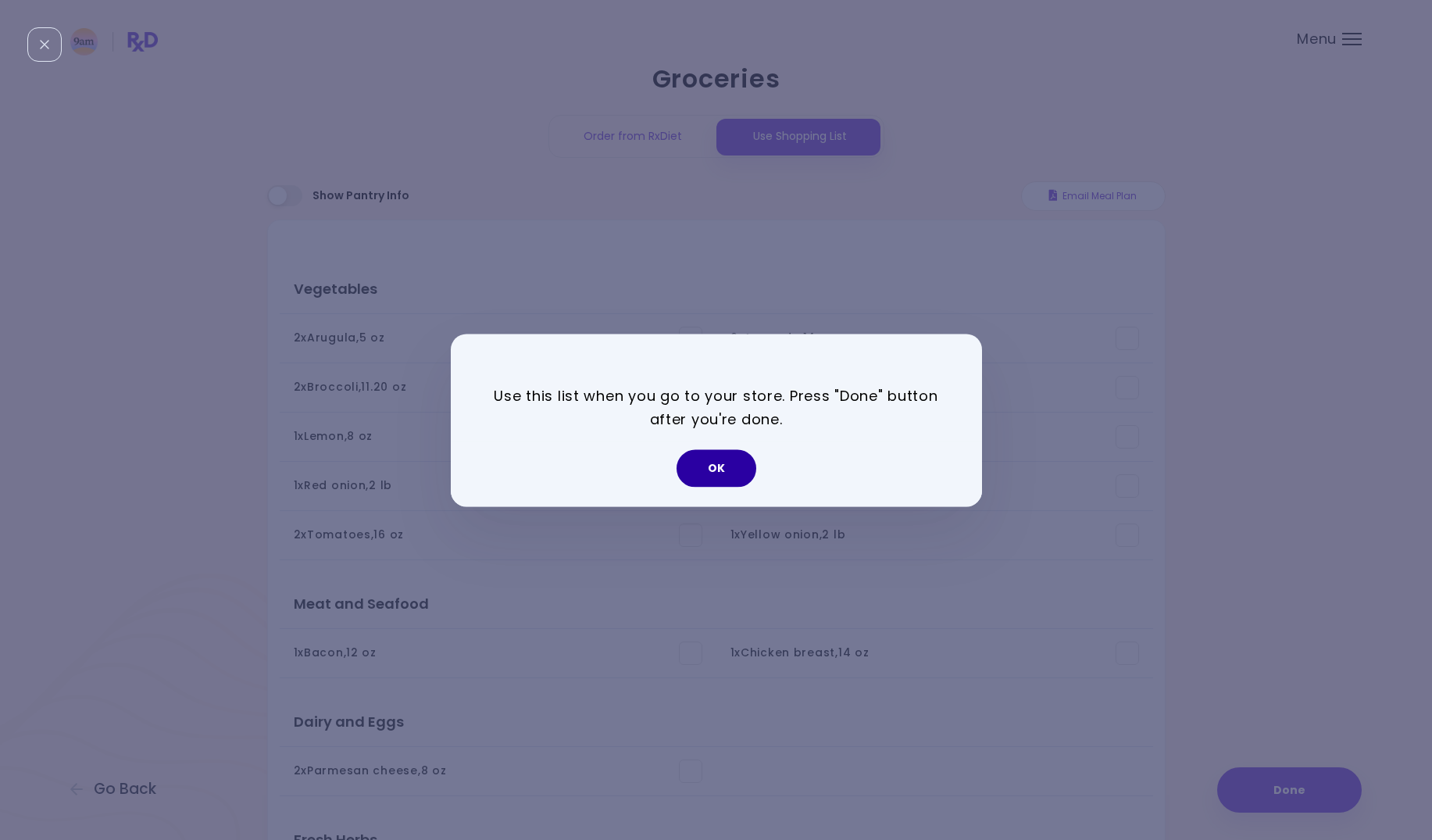
click at [729, 479] on button "OK" at bounding box center [716, 468] width 80 height 38
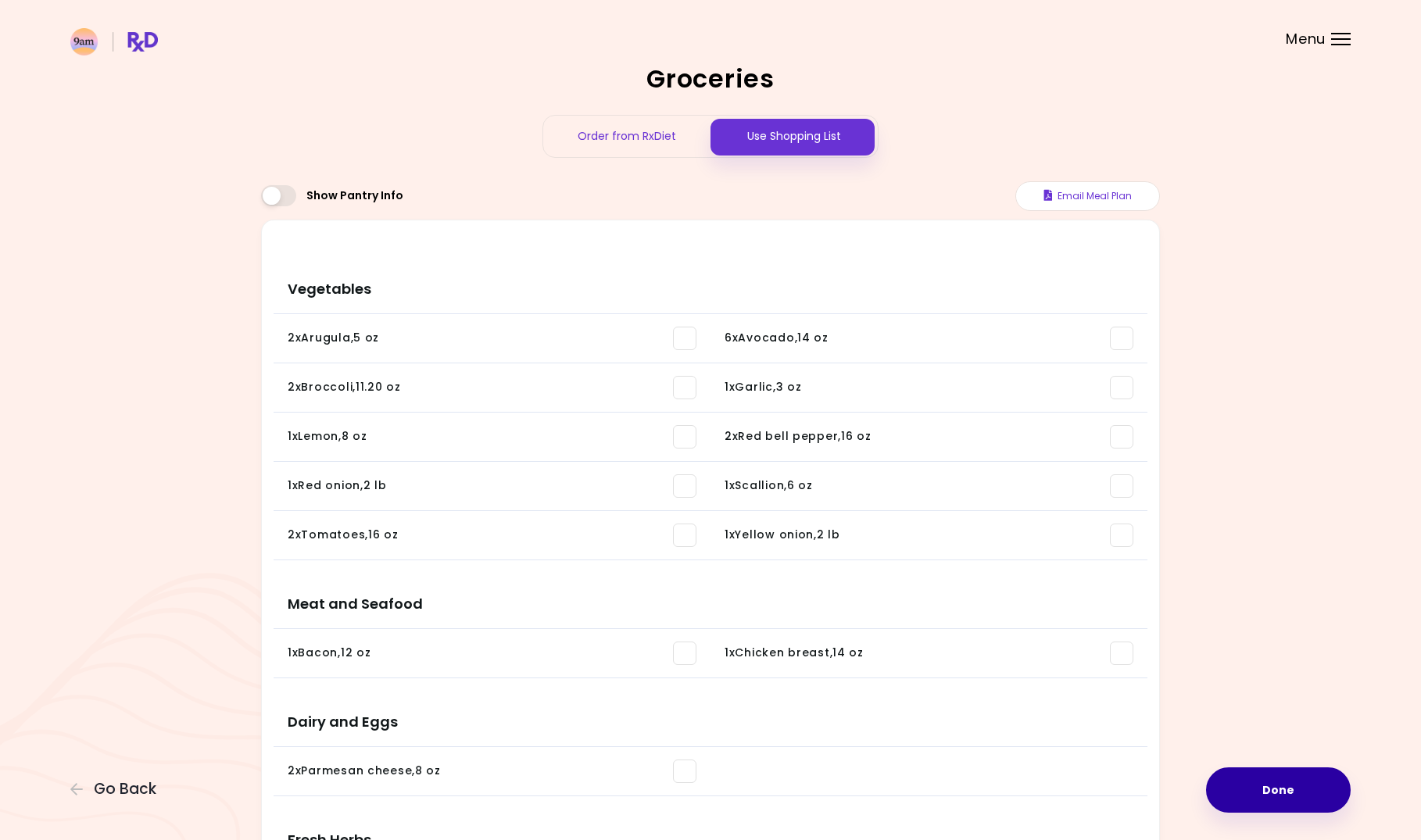
click at [1264, 791] on button "Done" at bounding box center [1279, 790] width 145 height 45
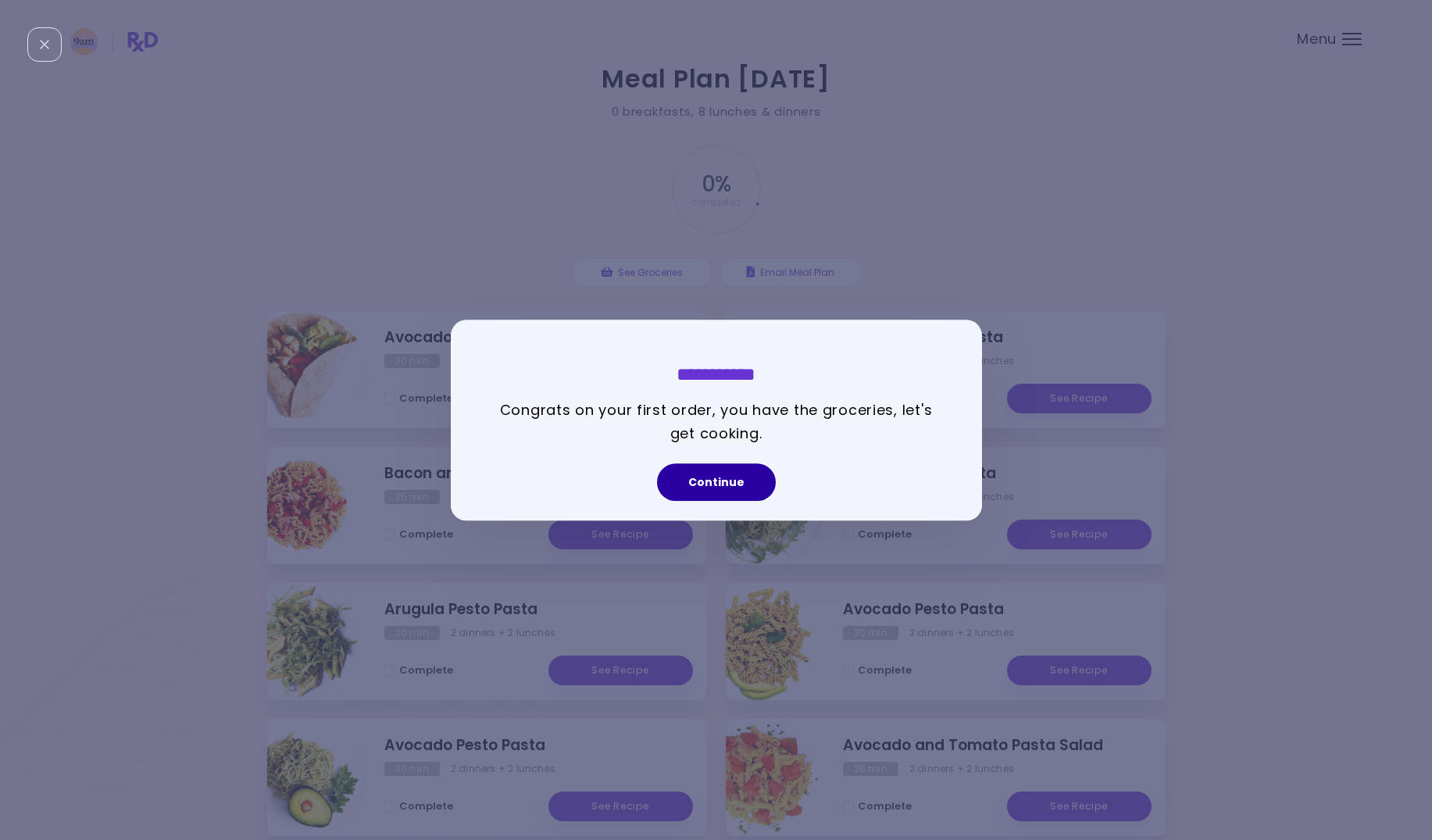
click at [734, 486] on button "Continue" at bounding box center [717, 483] width 119 height 38
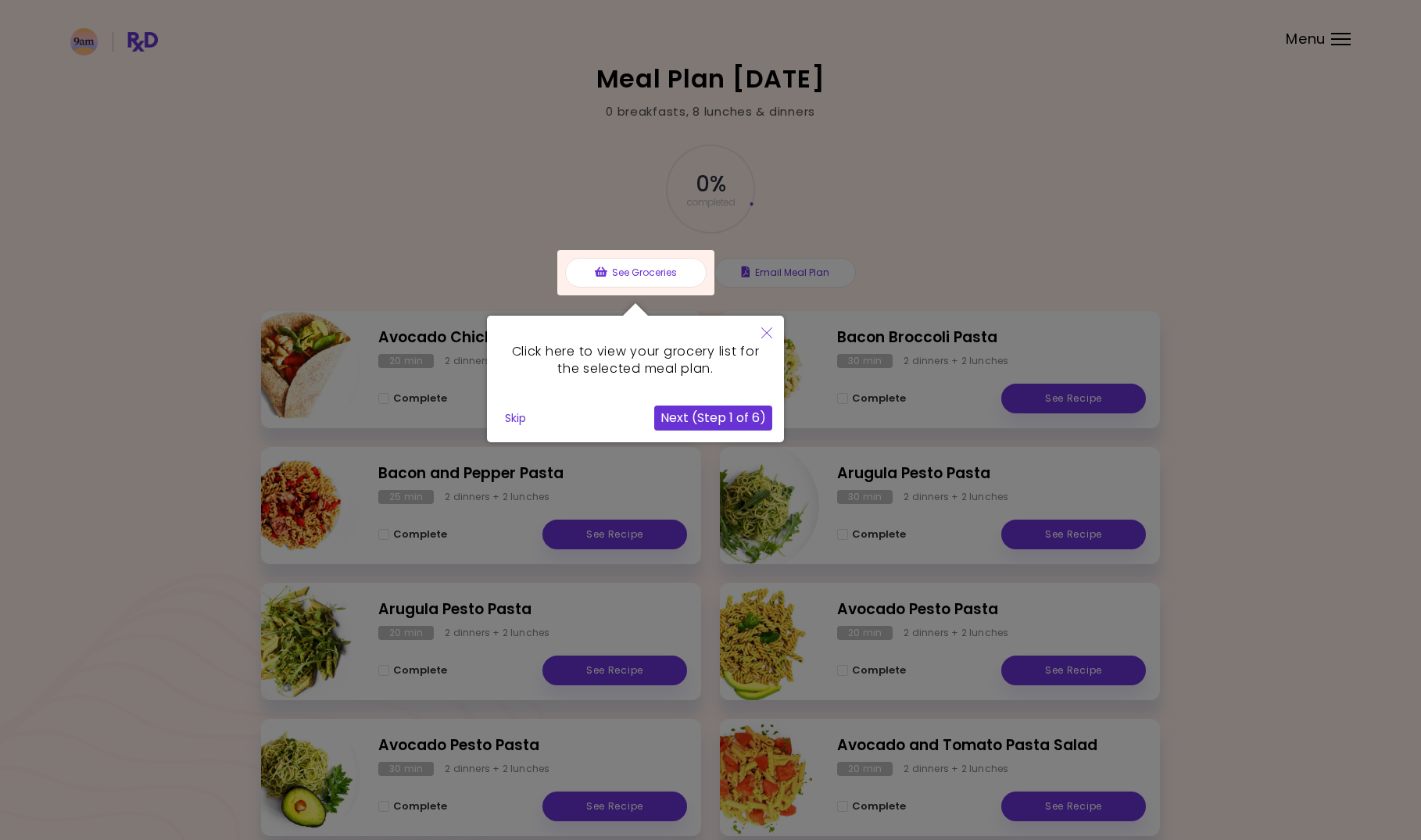
click at [703, 419] on button "Next (Step 1 of 6)" at bounding box center [712, 418] width 118 height 25
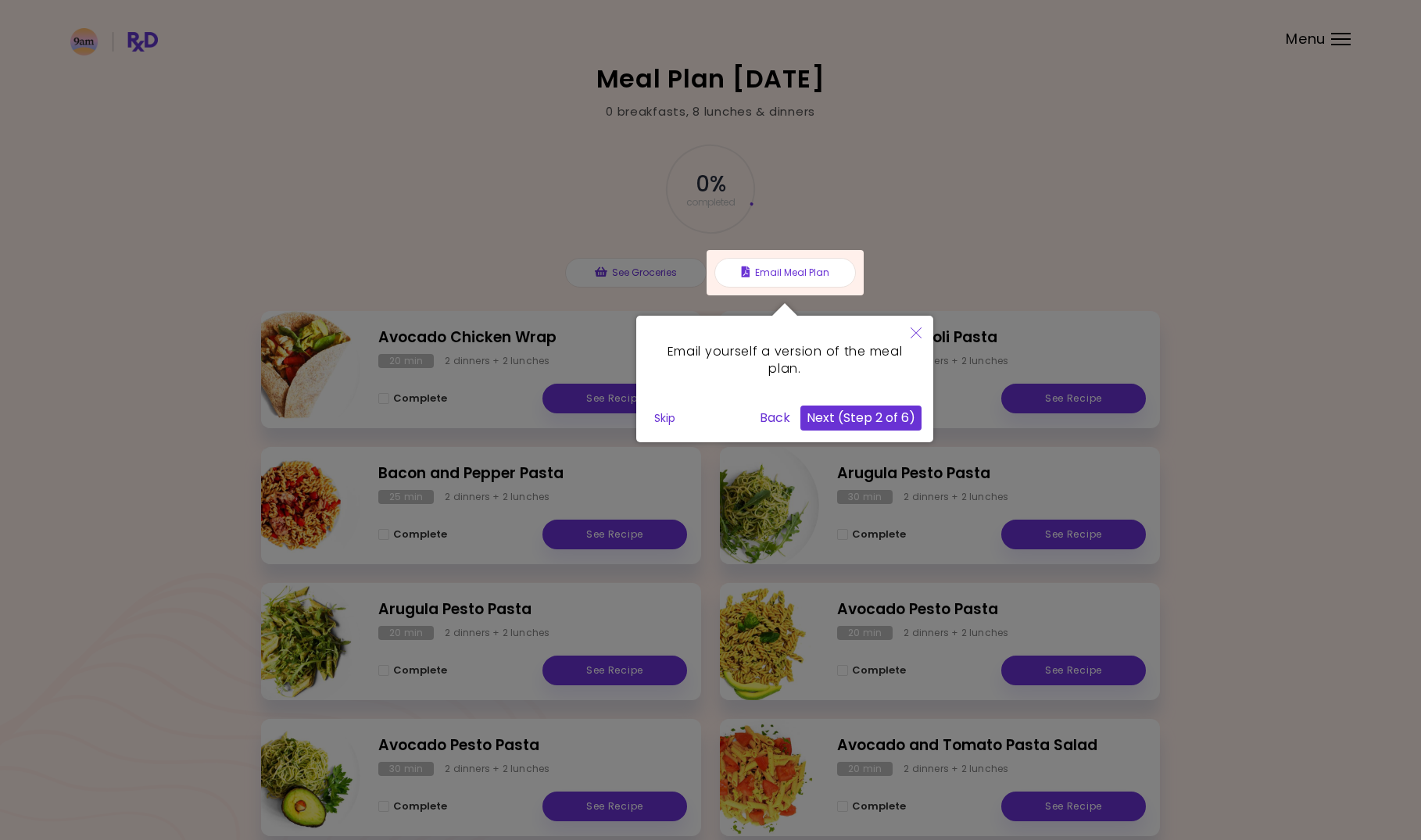
click at [846, 418] on button "Next (Step 2 of 6)" at bounding box center [861, 418] width 121 height 25
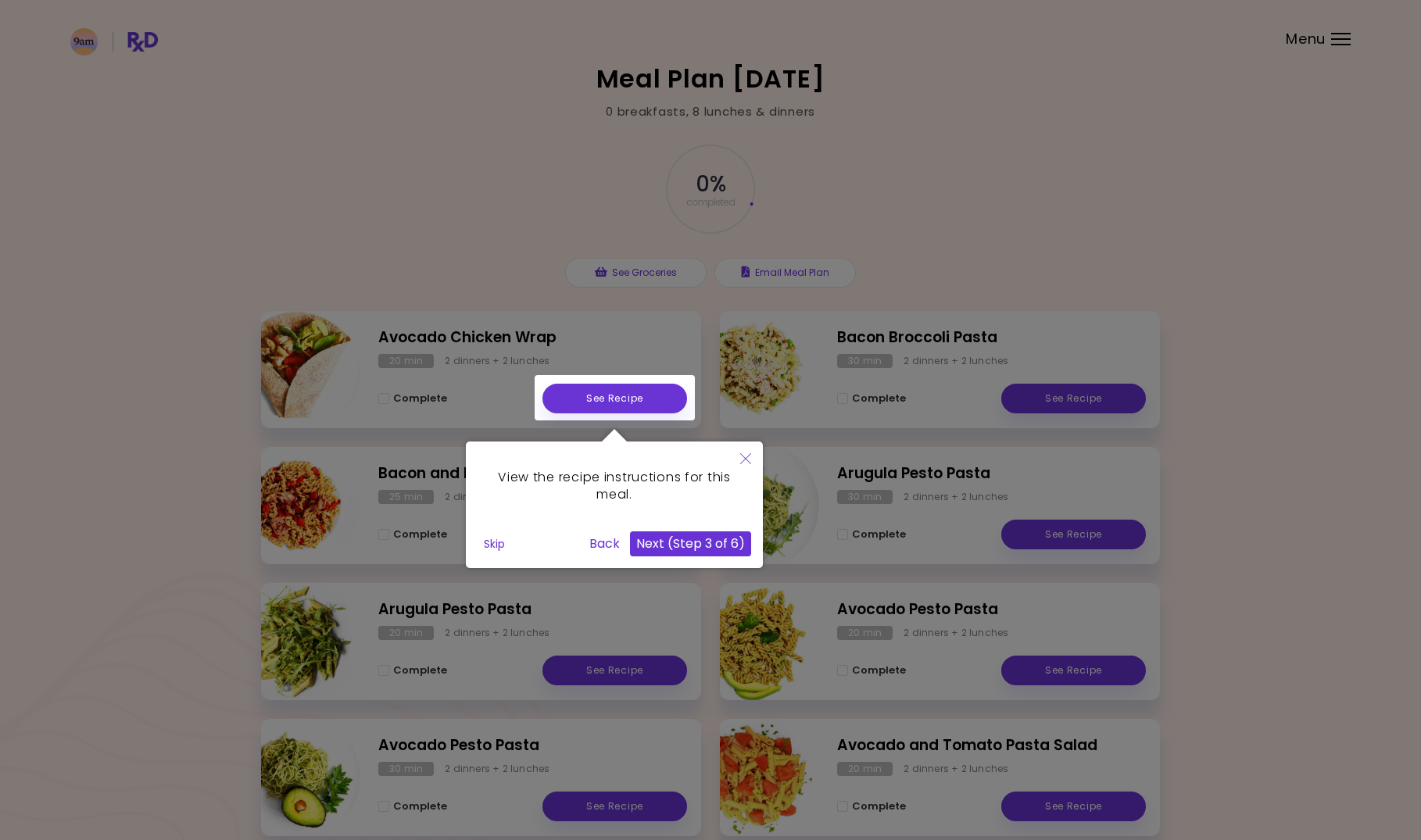
click at [668, 537] on button "Next (Step 3 of 6)" at bounding box center [690, 544] width 121 height 25
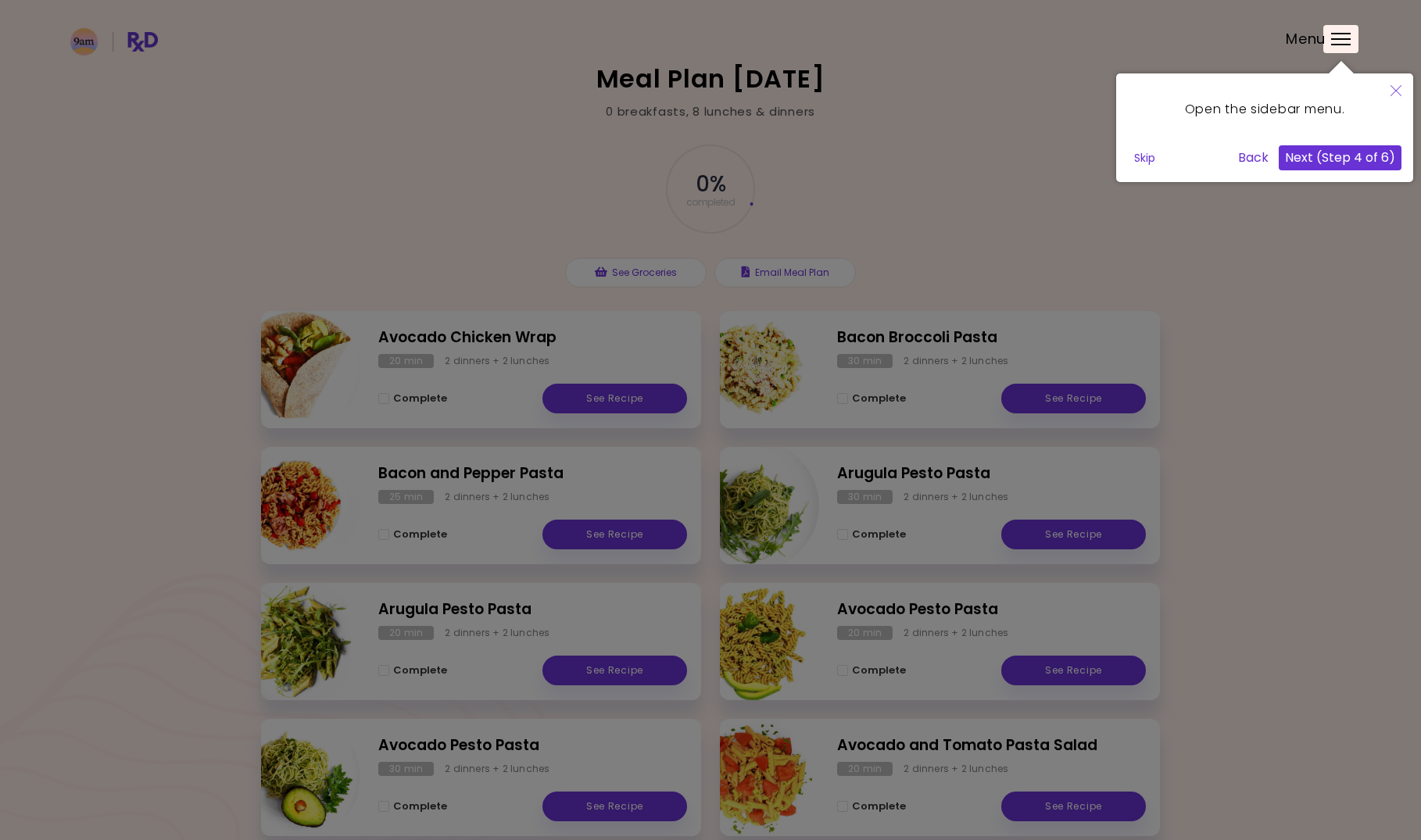
click at [1316, 168] on button "Next (Step 4 of 6)" at bounding box center [1340, 157] width 122 height 25
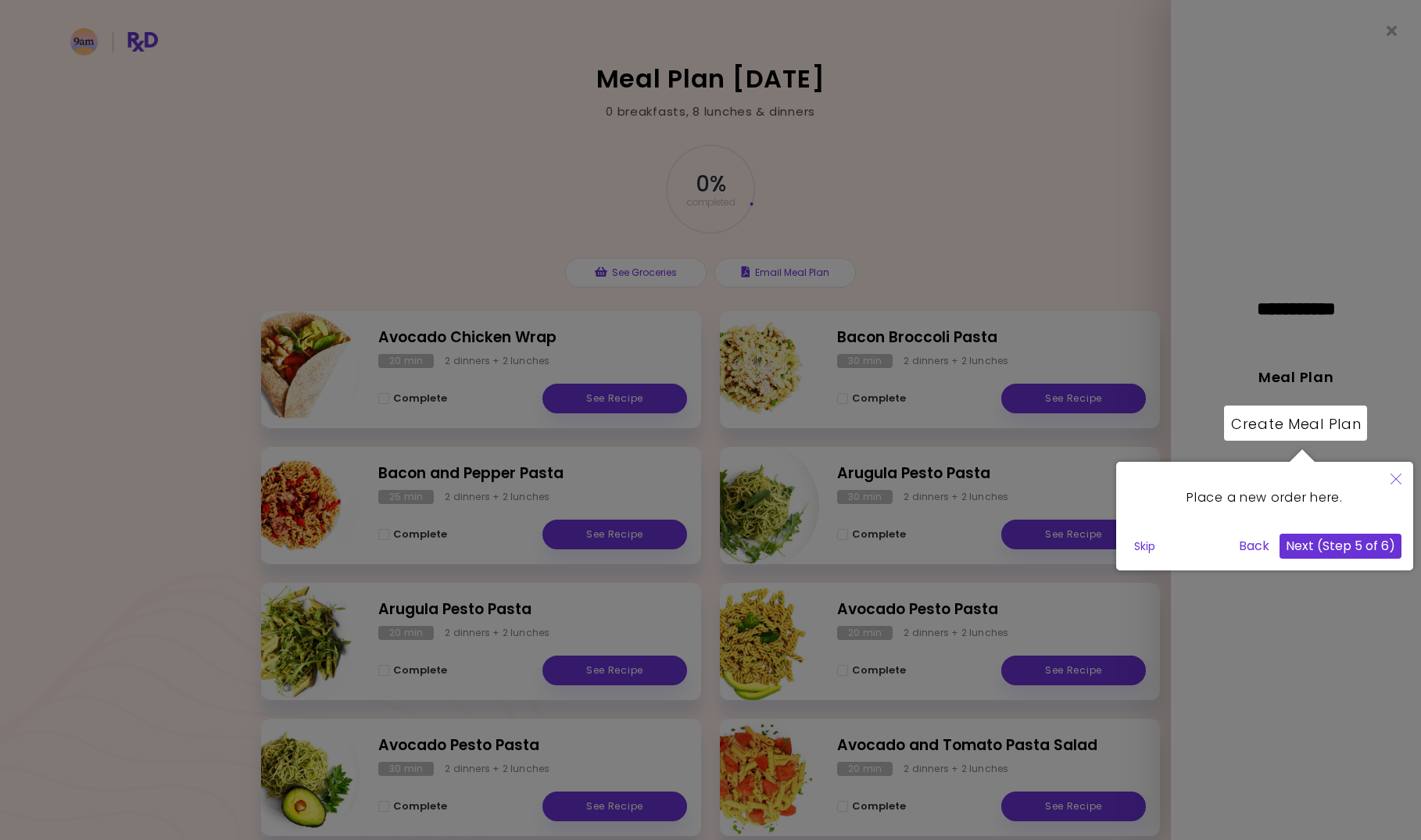
click at [1333, 555] on button "Next (Step 5 of 6)" at bounding box center [1341, 546] width 122 height 25
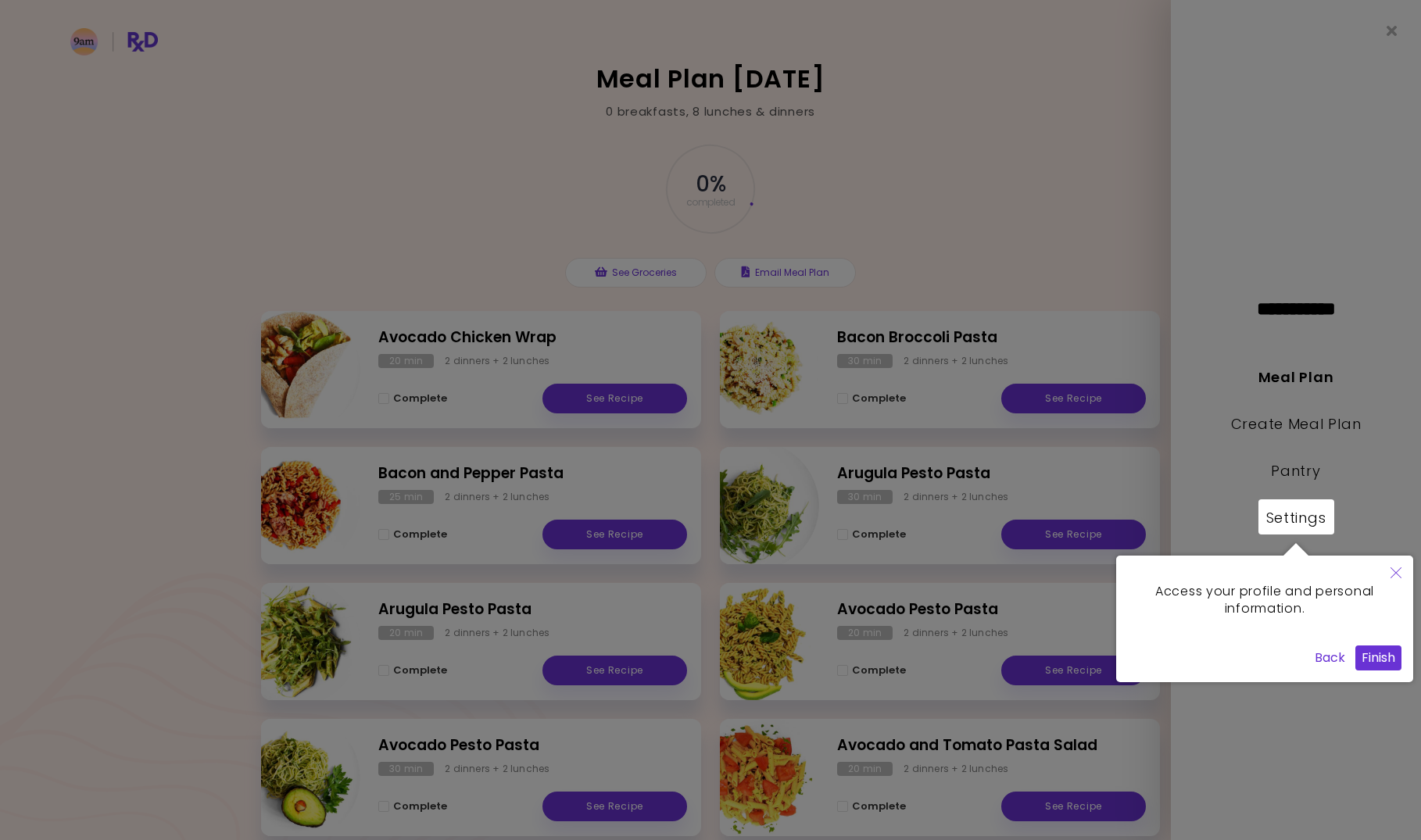
click at [1368, 660] on button "Finish" at bounding box center [1378, 658] width 46 height 25
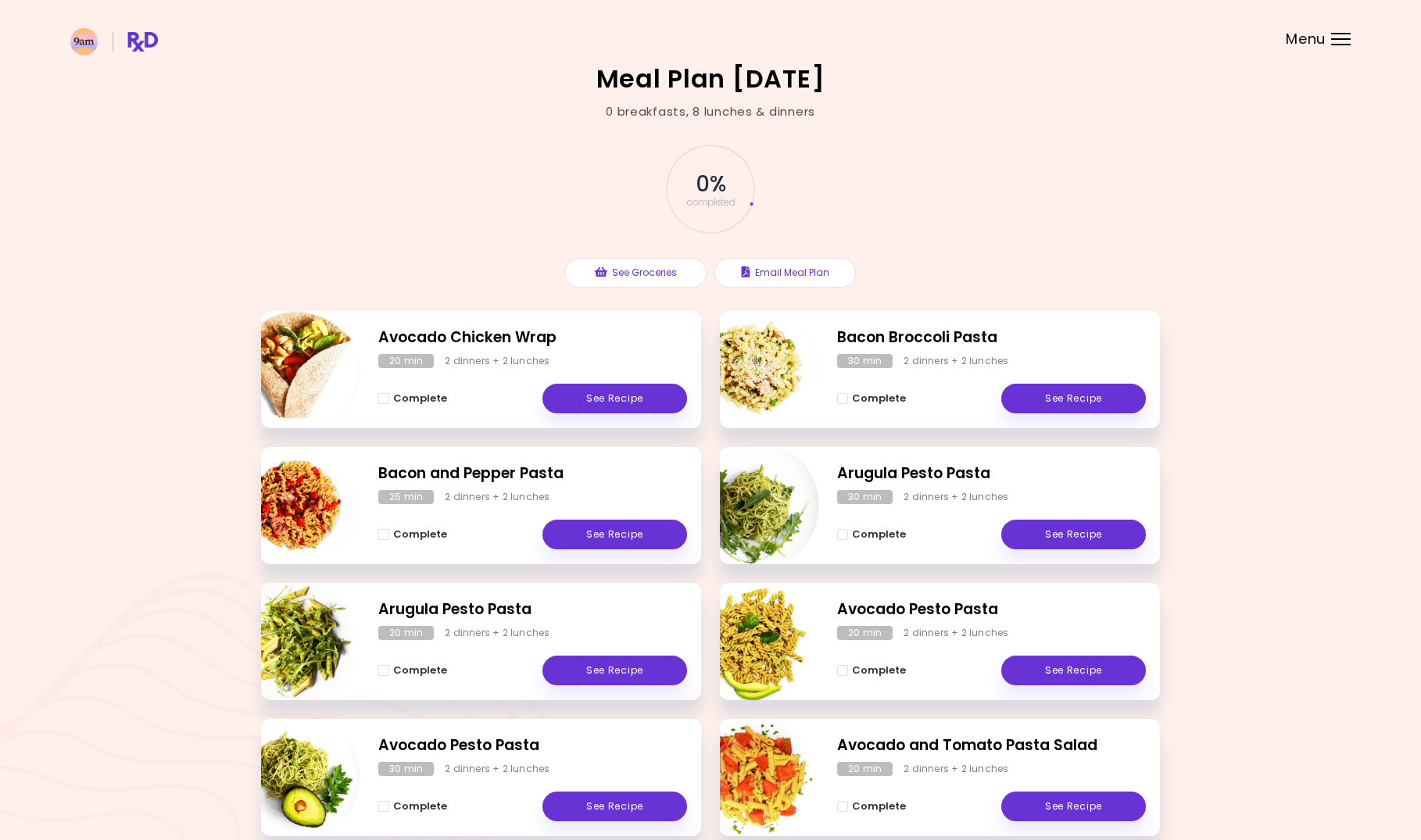
click at [1343, 40] on div at bounding box center [1340, 40] width 20 height 2
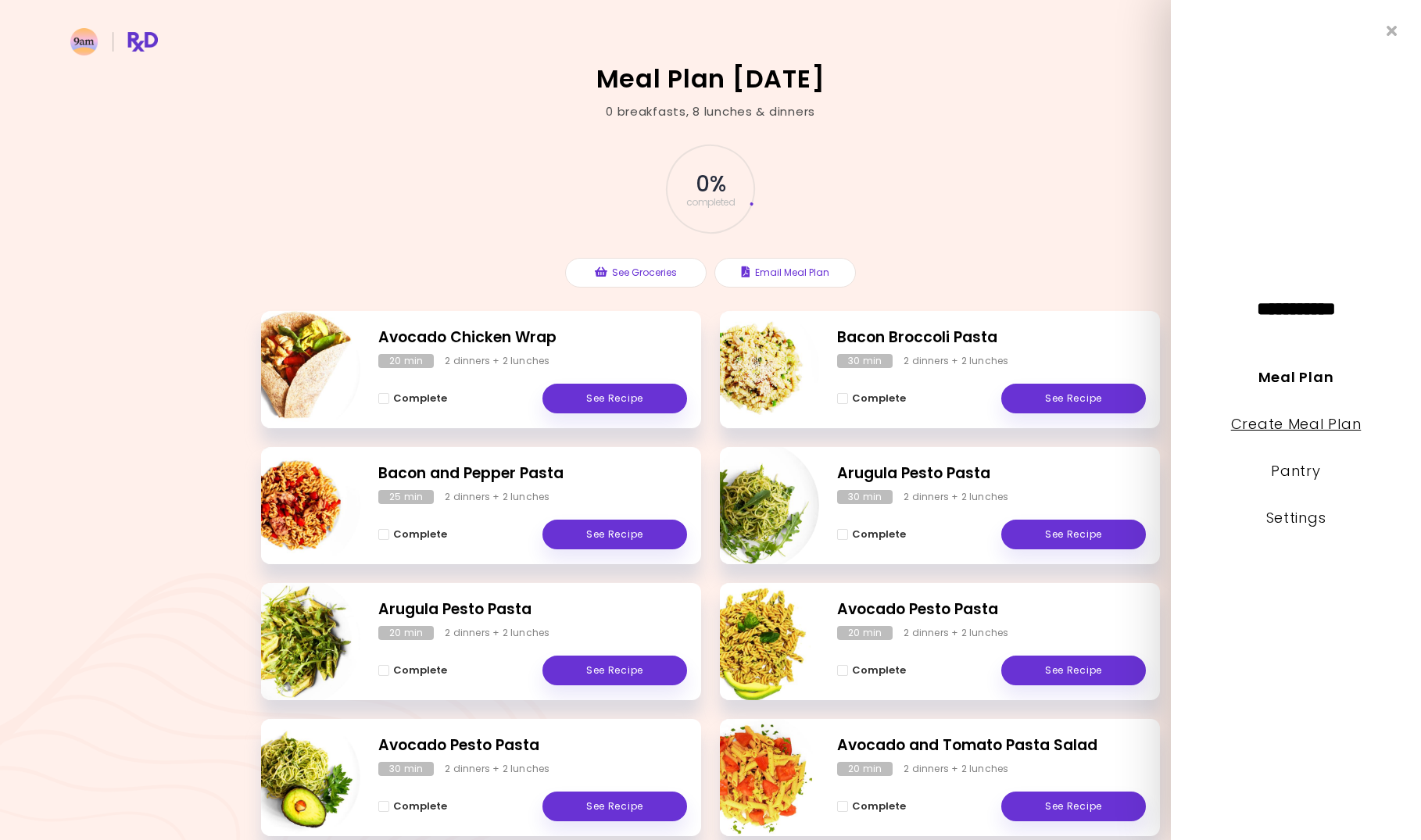
click at [1288, 423] on link "Create Meal Plan" at bounding box center [1296, 423] width 131 height 20
